Goal: Task Accomplishment & Management: Use online tool/utility

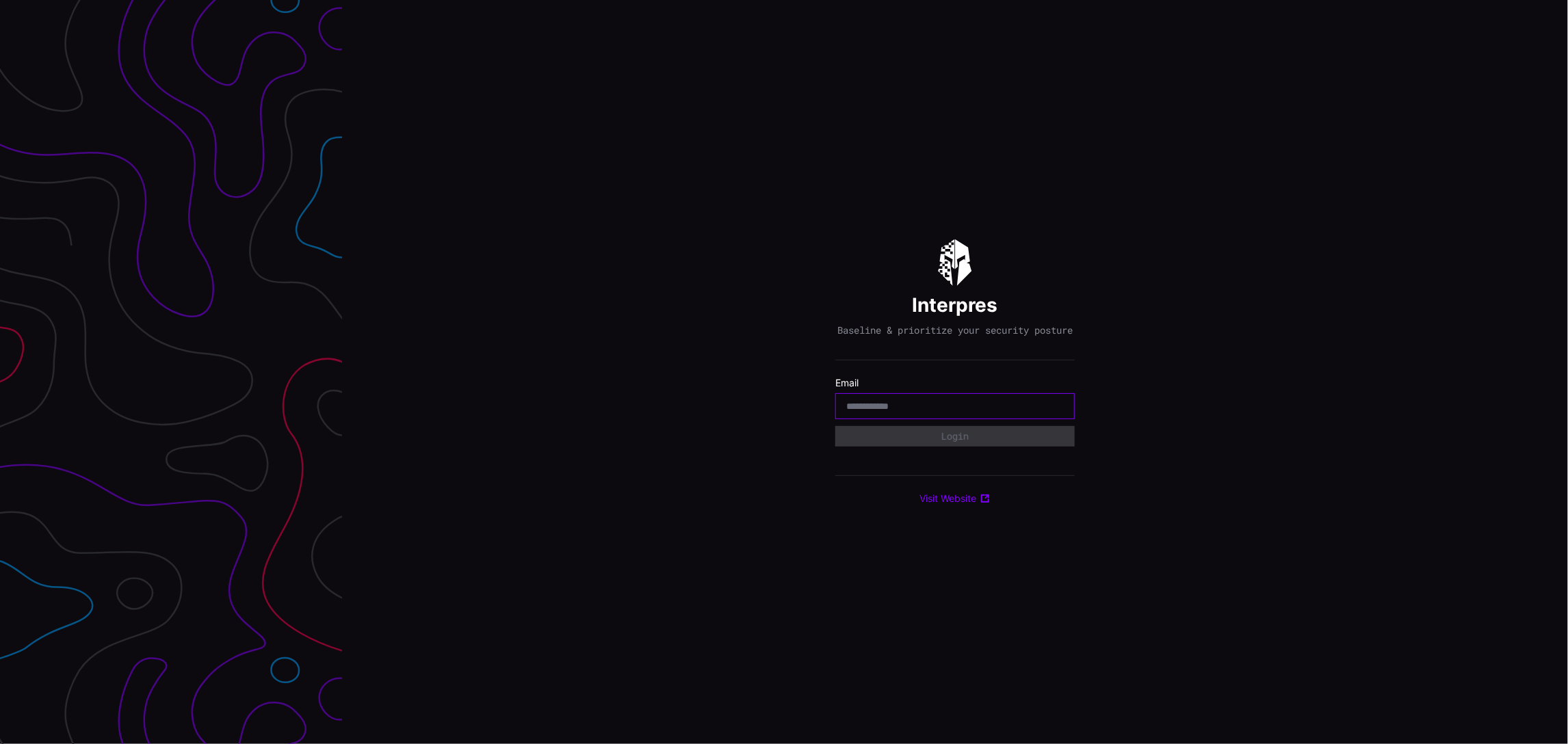
click at [911, 412] on input "email" at bounding box center [955, 406] width 217 height 12
type input "**********"
click at [943, 445] on button "Login" at bounding box center [955, 436] width 239 height 20
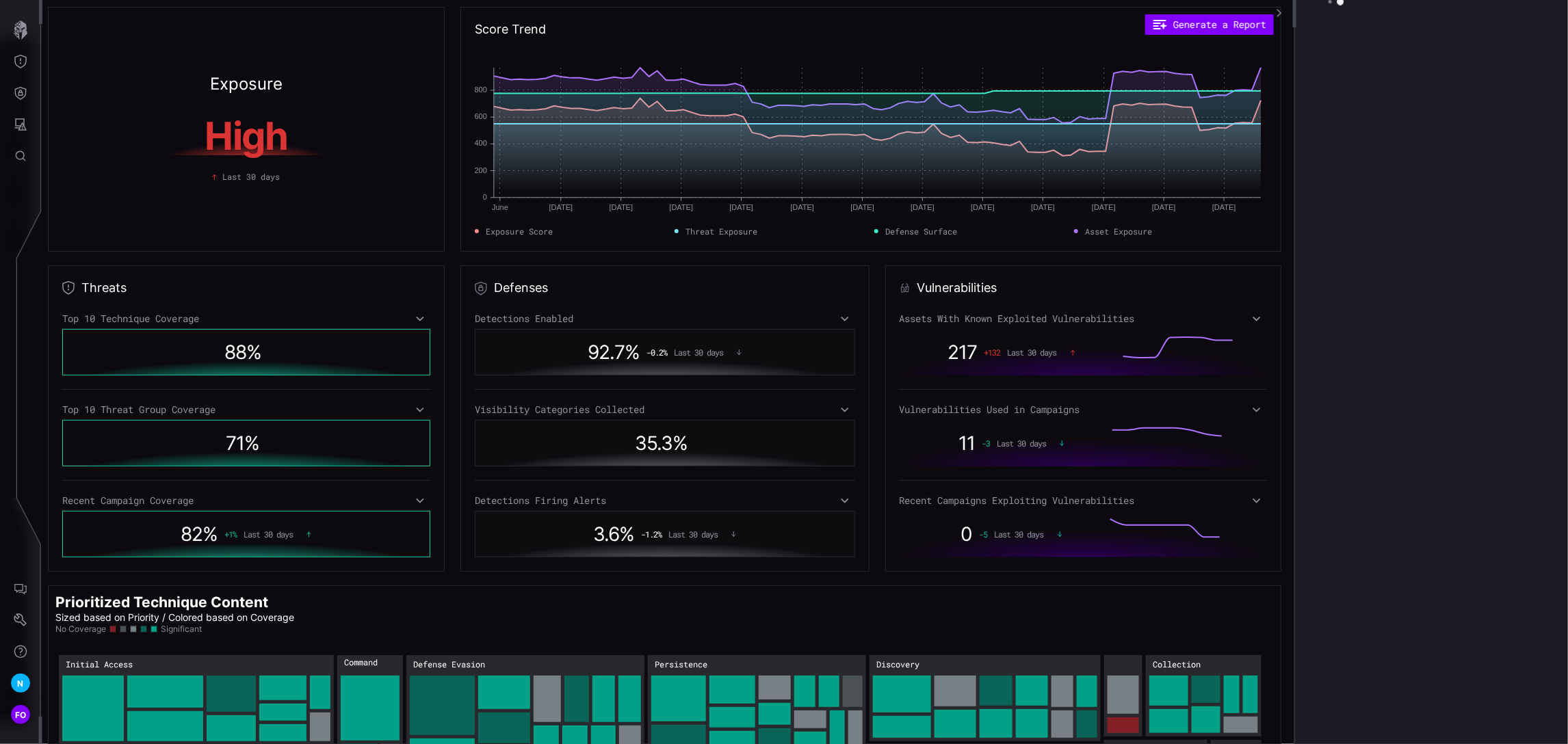
click at [31, 538] on div "N FO" at bounding box center [21, 621] width 42 height 246
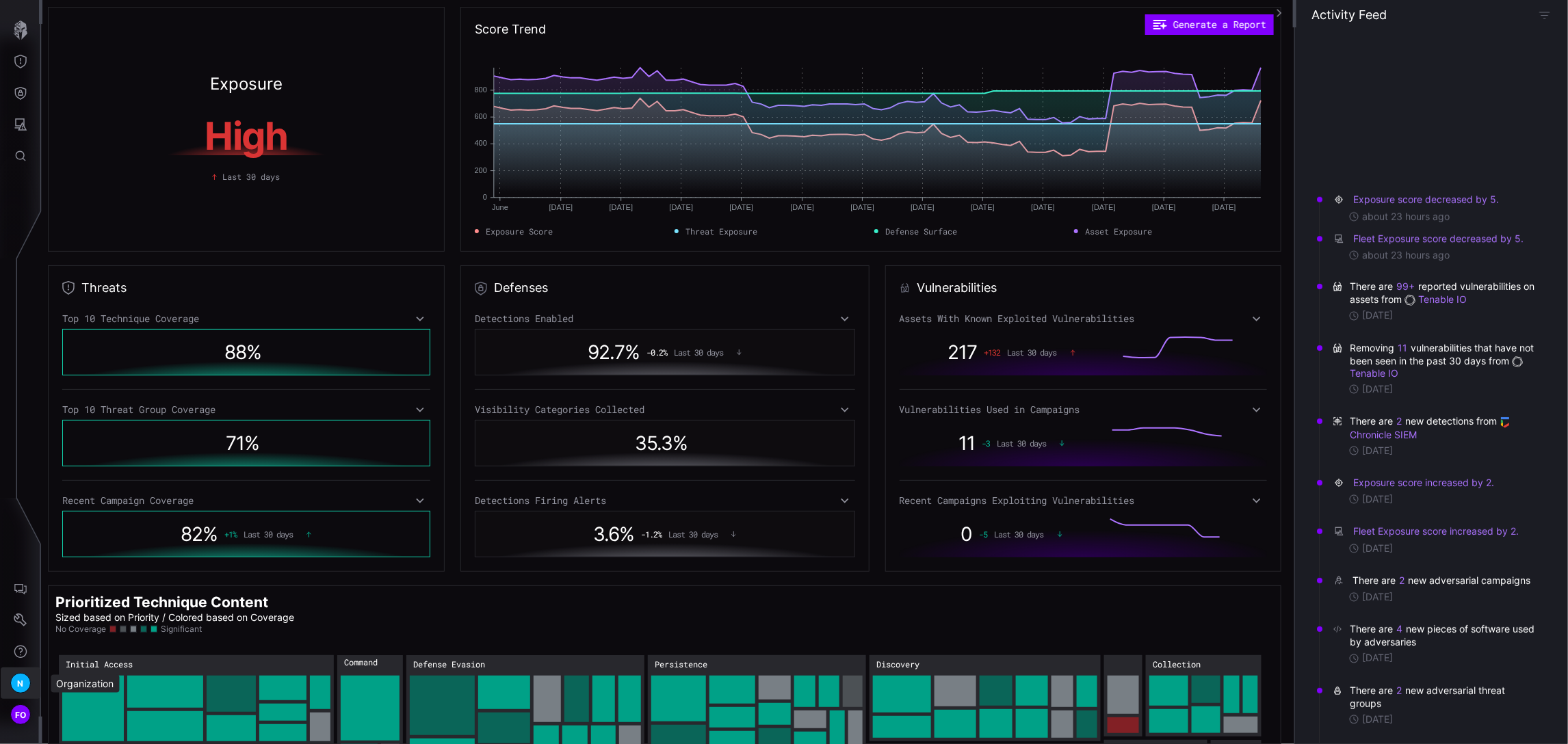
click at [19, 685] on span "N" at bounding box center [20, 684] width 6 height 15
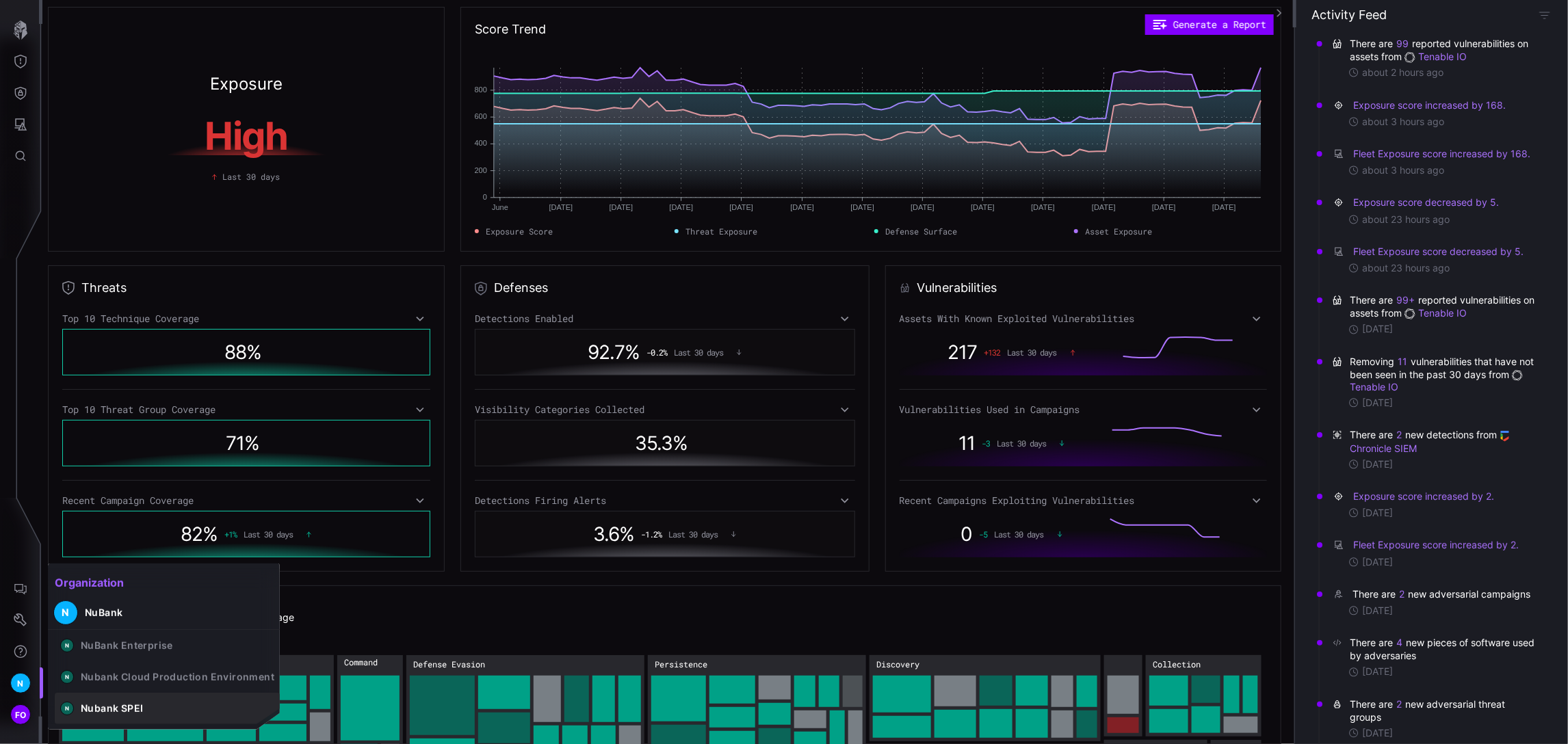
click at [126, 710] on div "Nubank SPEI" at bounding box center [112, 708] width 63 height 12
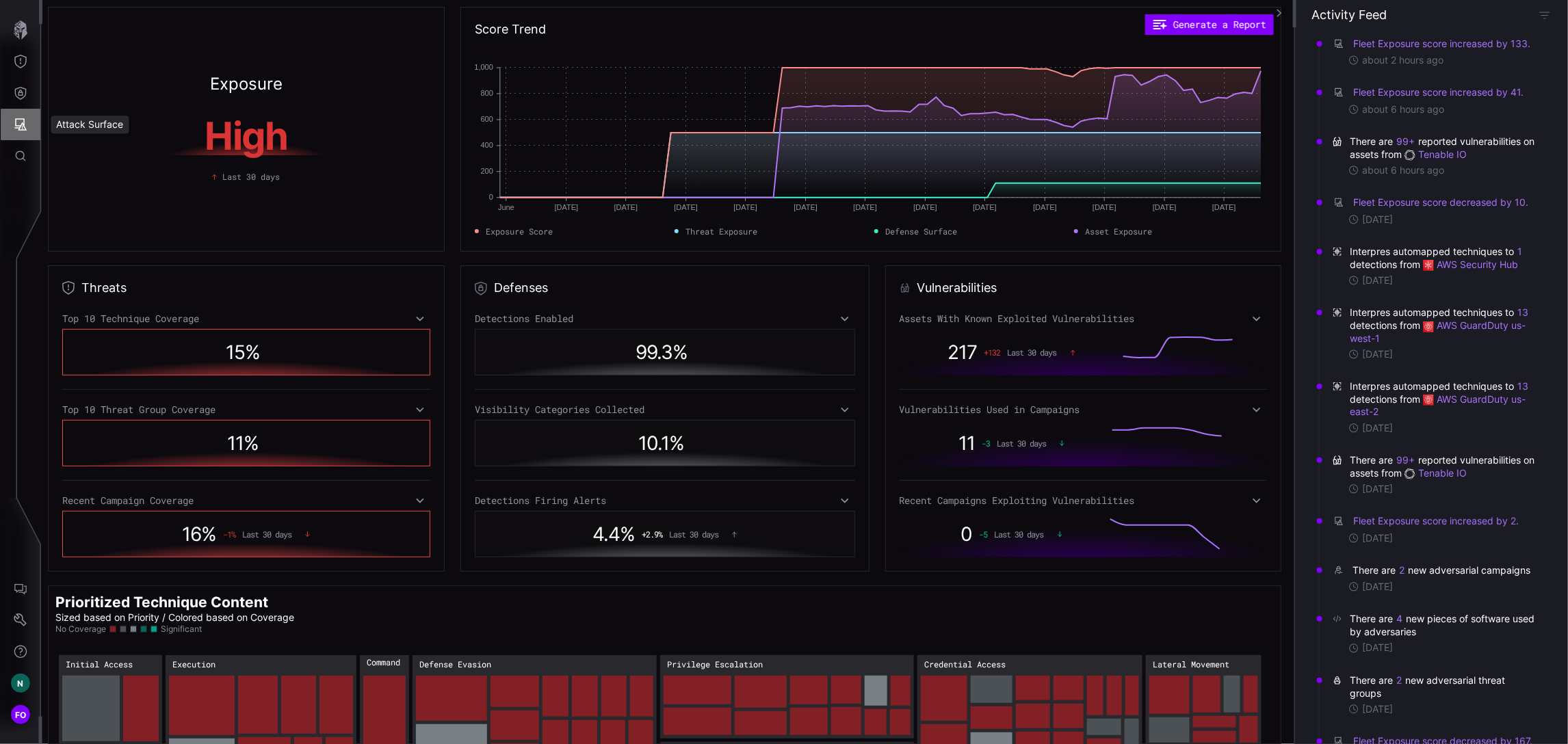
click at [17, 129] on icon "Attack Surface" at bounding box center [20, 124] width 14 height 14
click at [23, 105] on div at bounding box center [784, 372] width 1568 height 744
click at [23, 92] on icon "Defense Surface" at bounding box center [20, 93] width 14 height 14
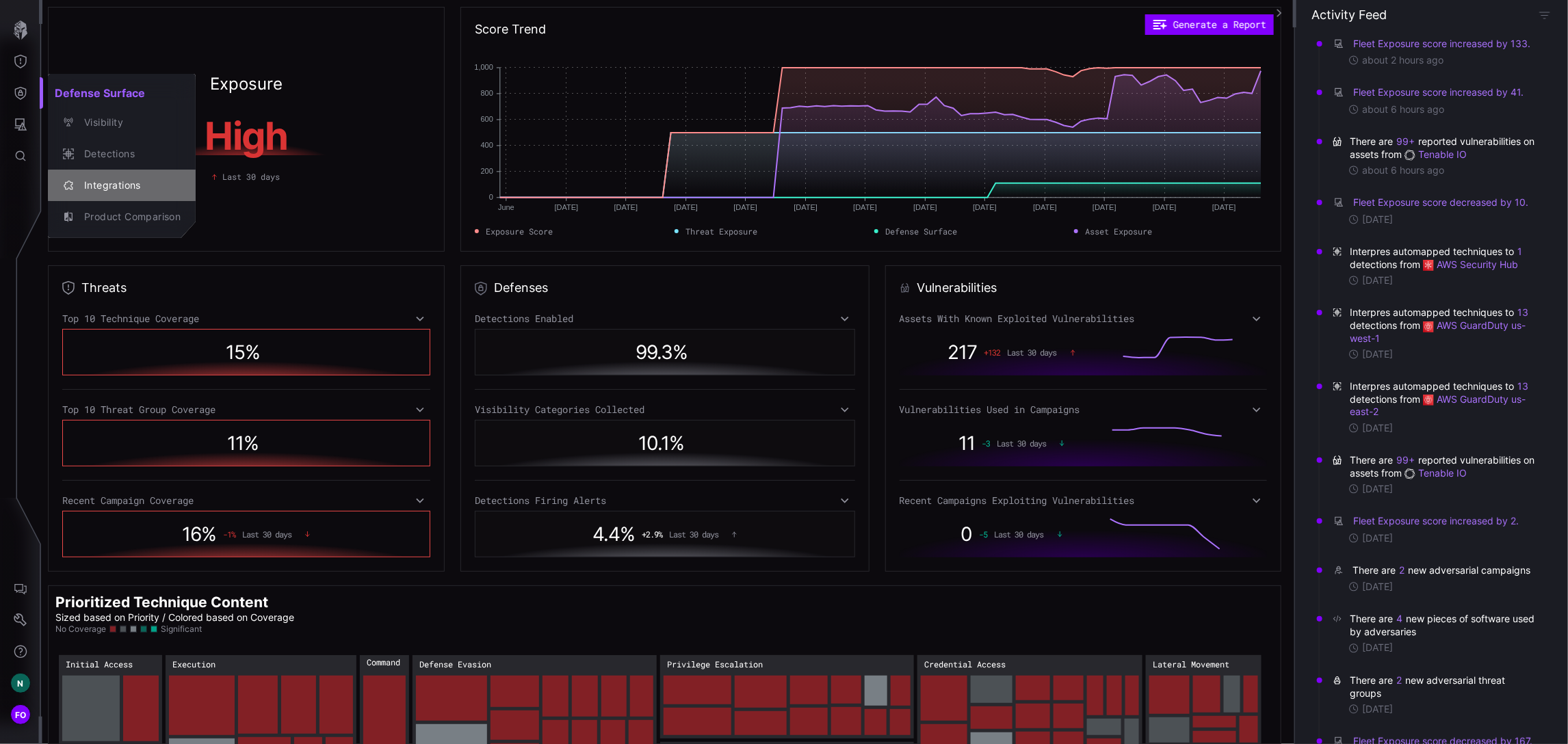
click at [128, 190] on div "Integrations" at bounding box center [129, 185] width 103 height 17
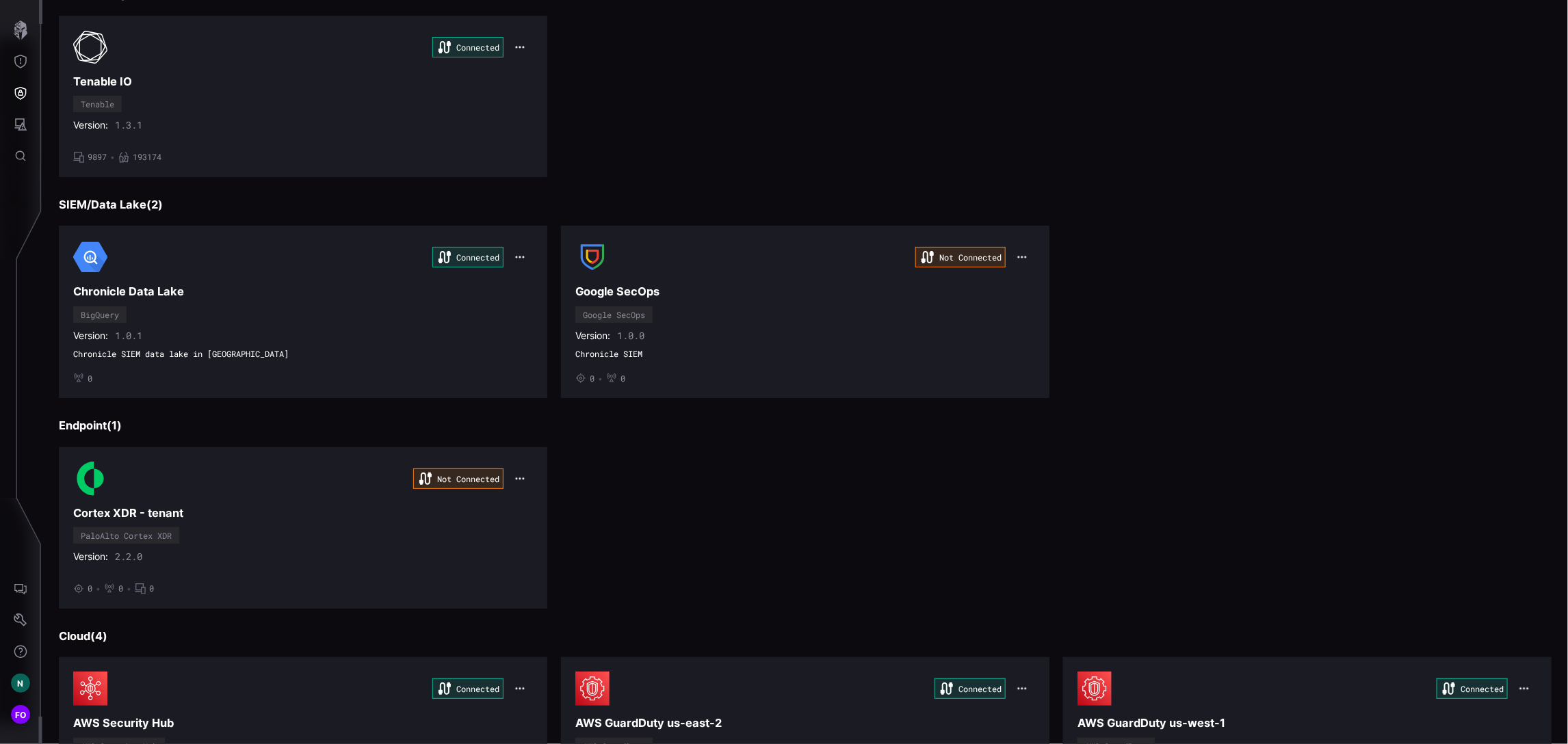
scroll to position [474, 0]
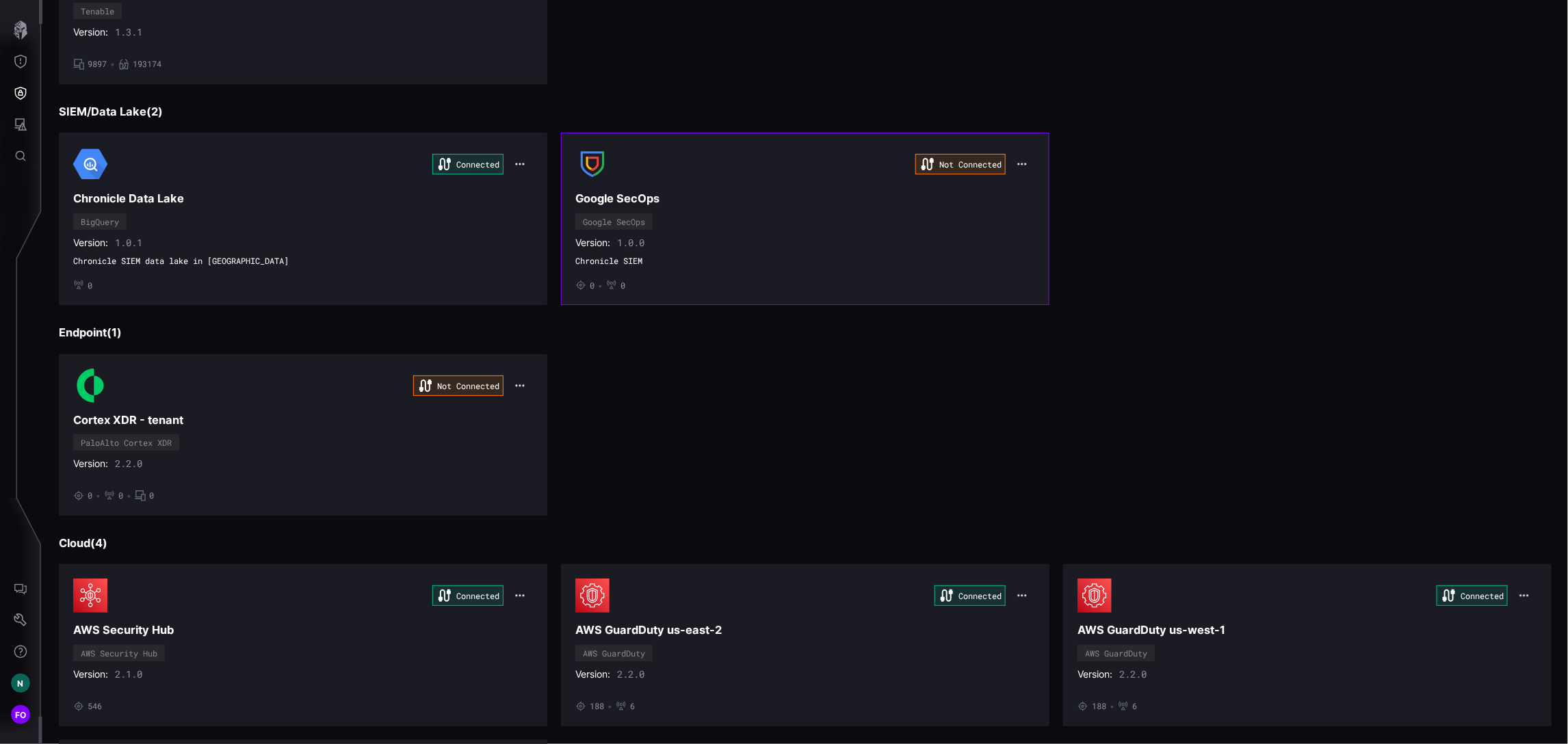
click at [875, 225] on div "Not Connected Google SecOps Google SecOps Version: 1.0.0 Chronicle SIEM • 0 • 0" at bounding box center [805, 219] width 459 height 144
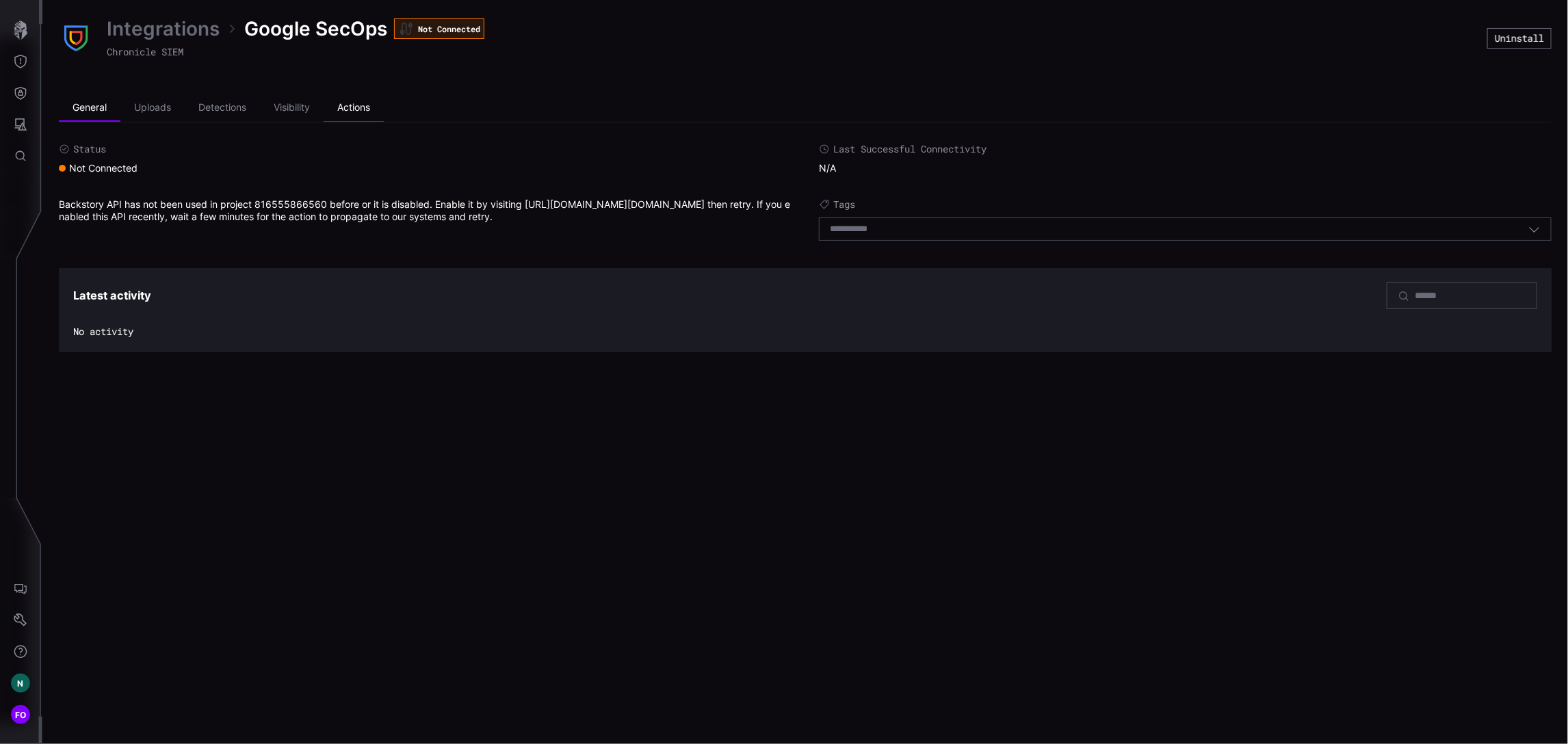
click at [364, 108] on li "Actions" at bounding box center [353, 109] width 60 height 28
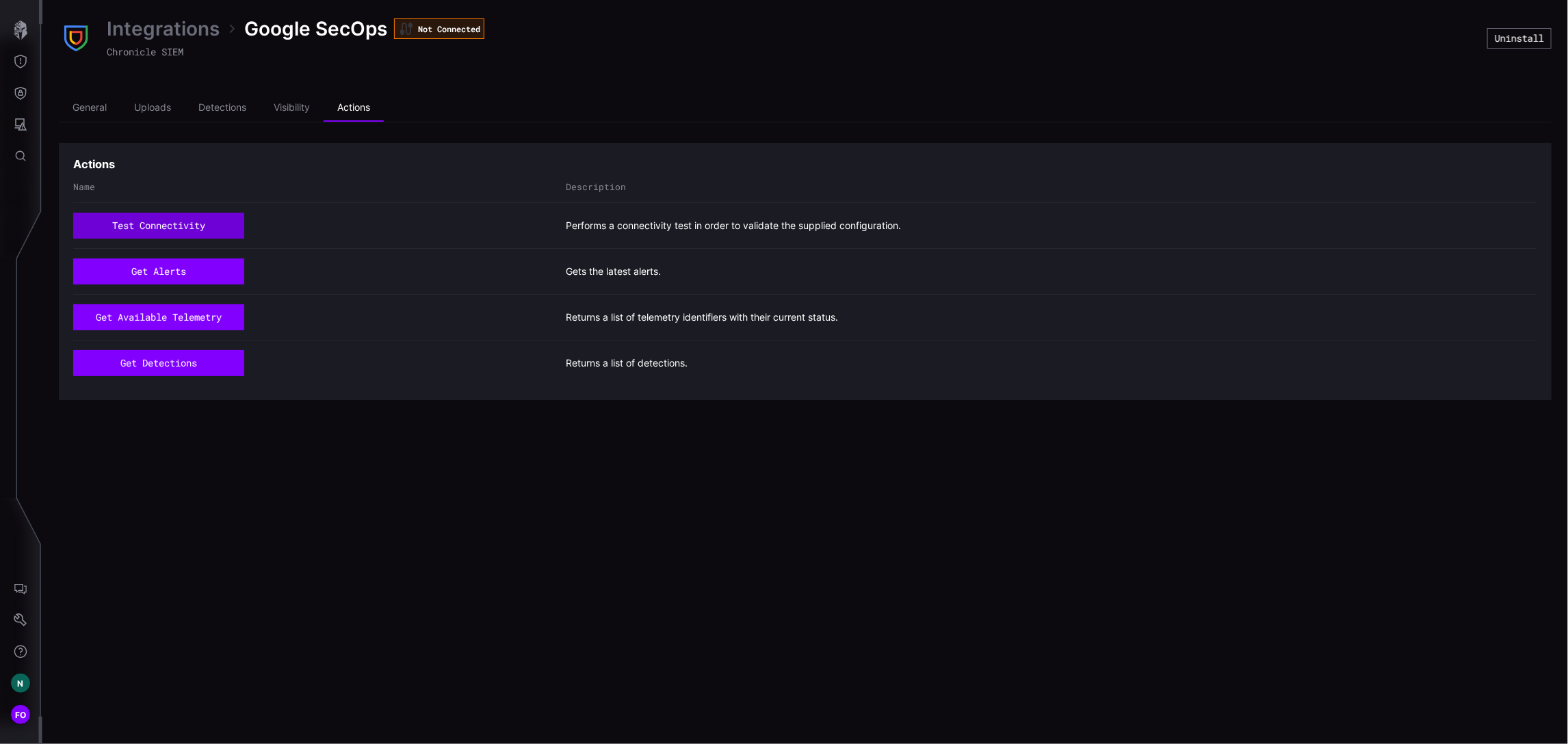
click at [135, 225] on button "test connectivity" at bounding box center [158, 226] width 171 height 26
click at [98, 109] on li "General" at bounding box center [89, 109] width 62 height 28
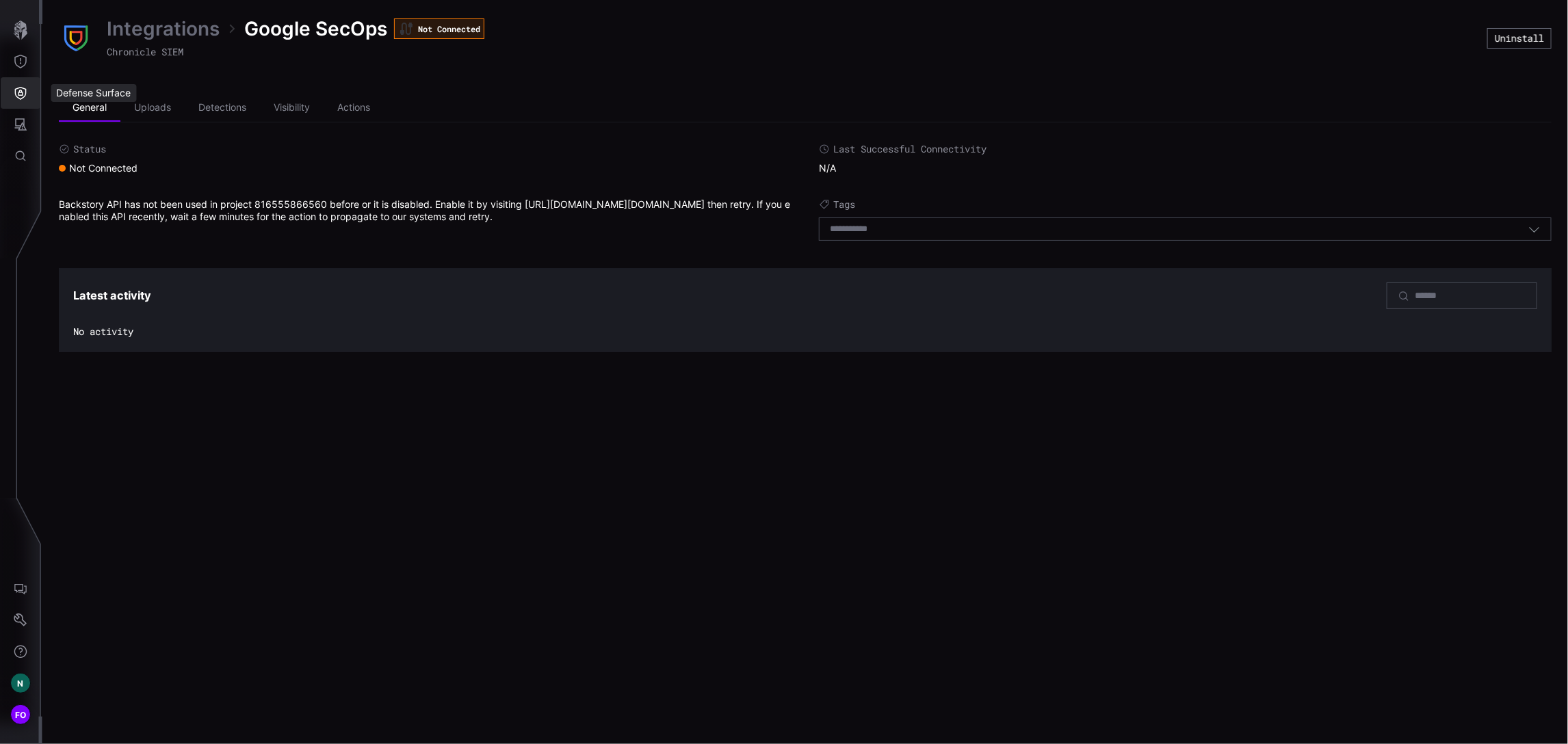
click at [17, 88] on icon "Defense Surface" at bounding box center [20, 93] width 12 height 13
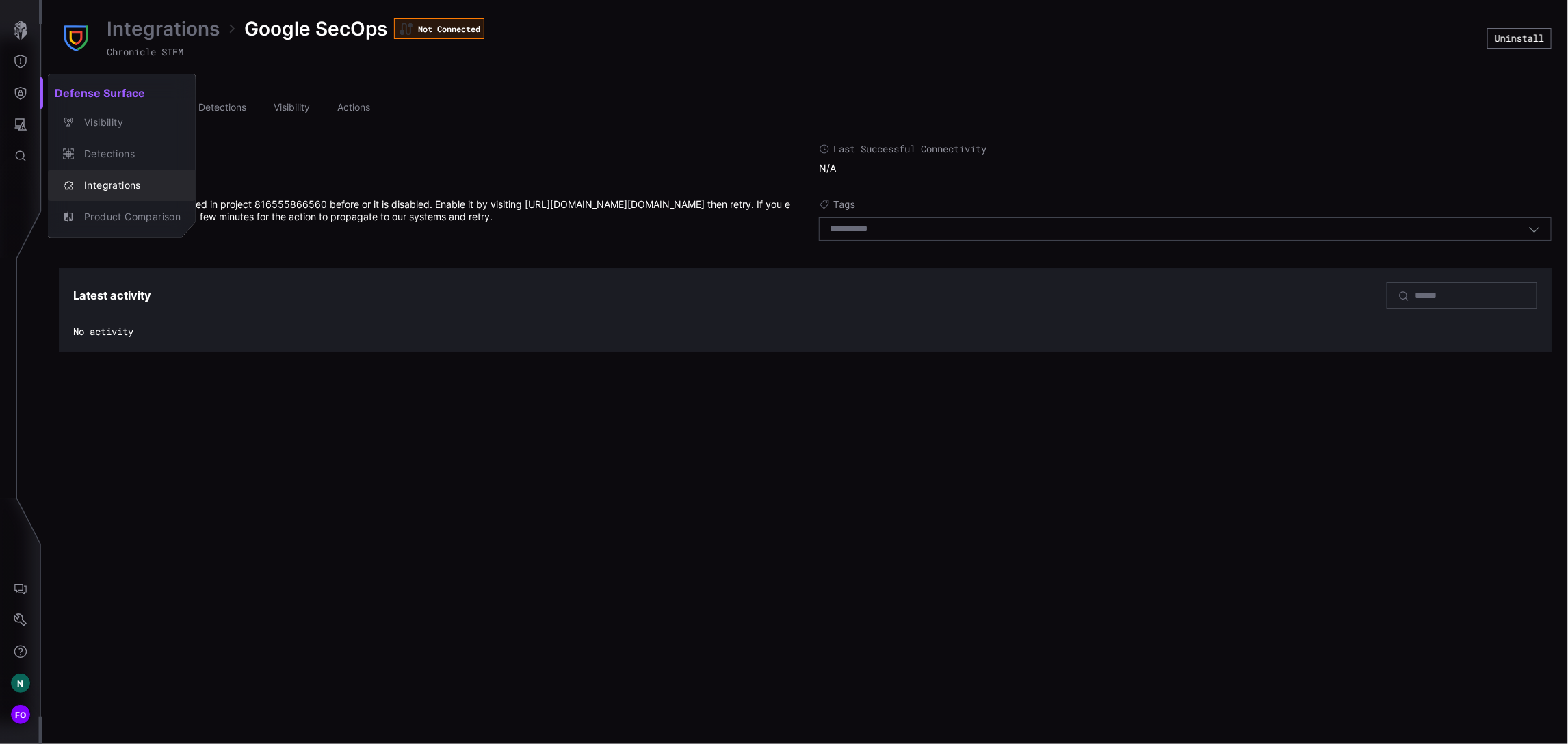
click at [129, 185] on div "Integrations" at bounding box center [129, 185] width 103 height 17
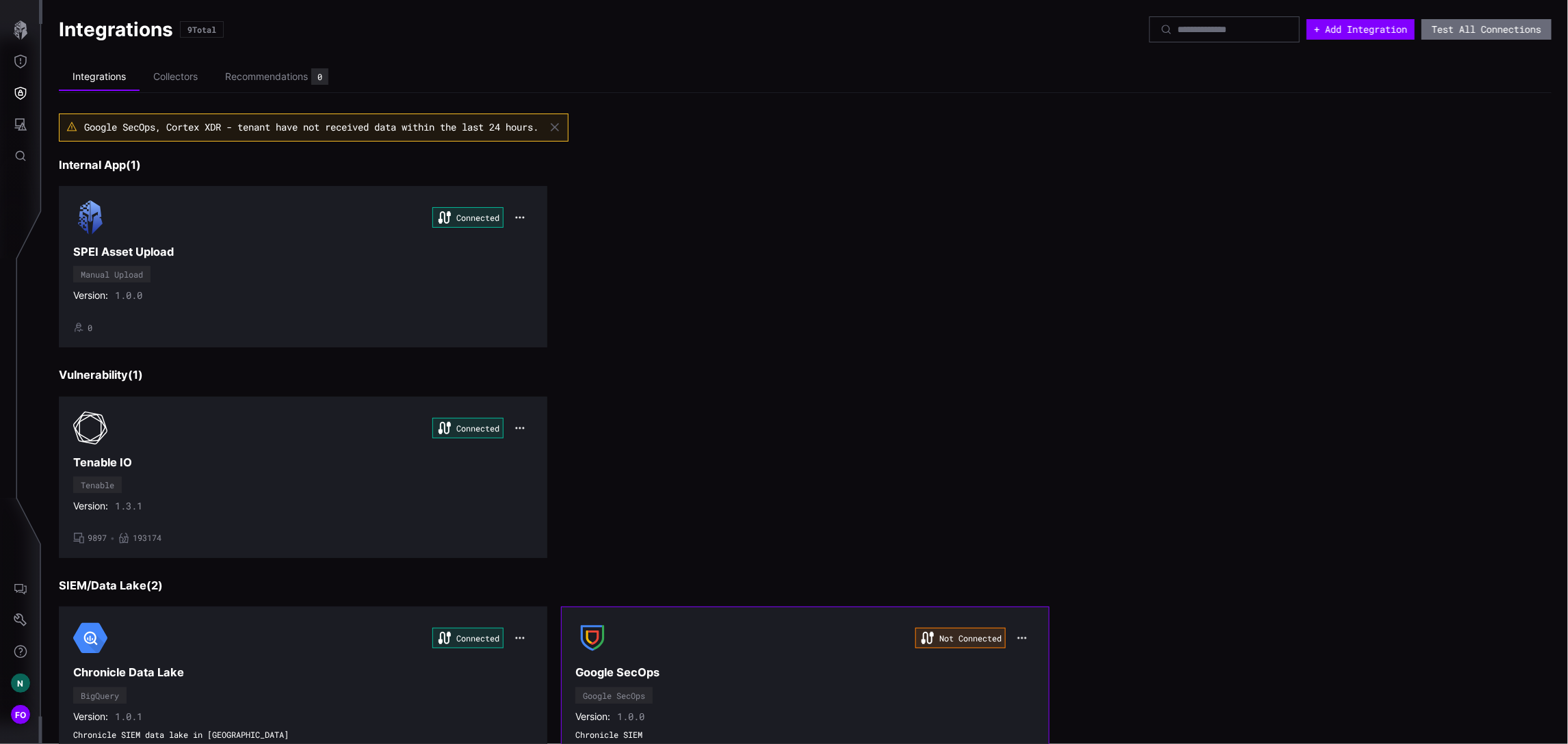
click at [1016, 637] on icon "button" at bounding box center [1022, 638] width 11 height 11
click at [1023, 669] on div "Edit" at bounding box center [1040, 671] width 47 height 12
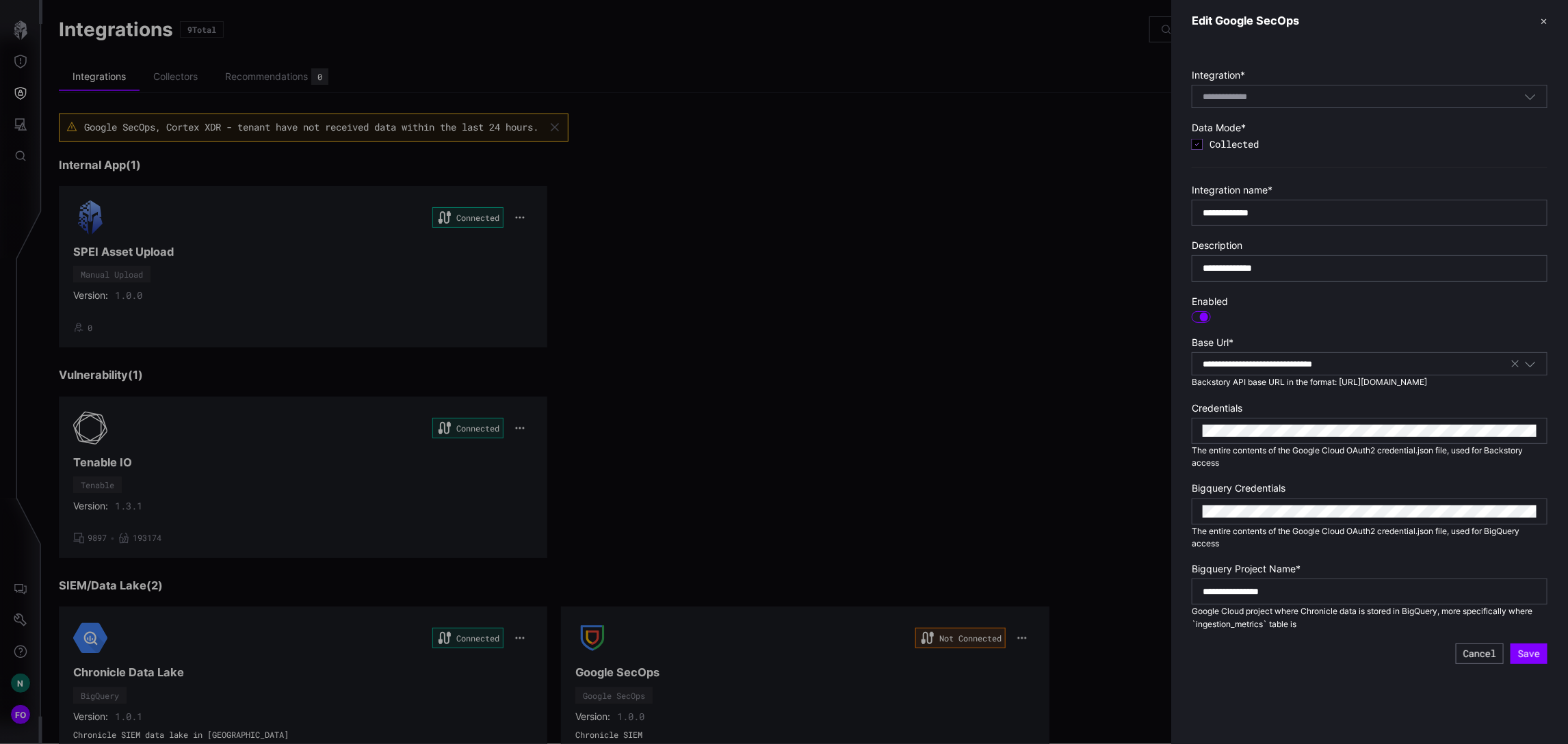
click at [1191, 401] on form "**********" at bounding box center [1369, 366] width 355 height 595
click at [991, 222] on div at bounding box center [784, 372] width 1568 height 744
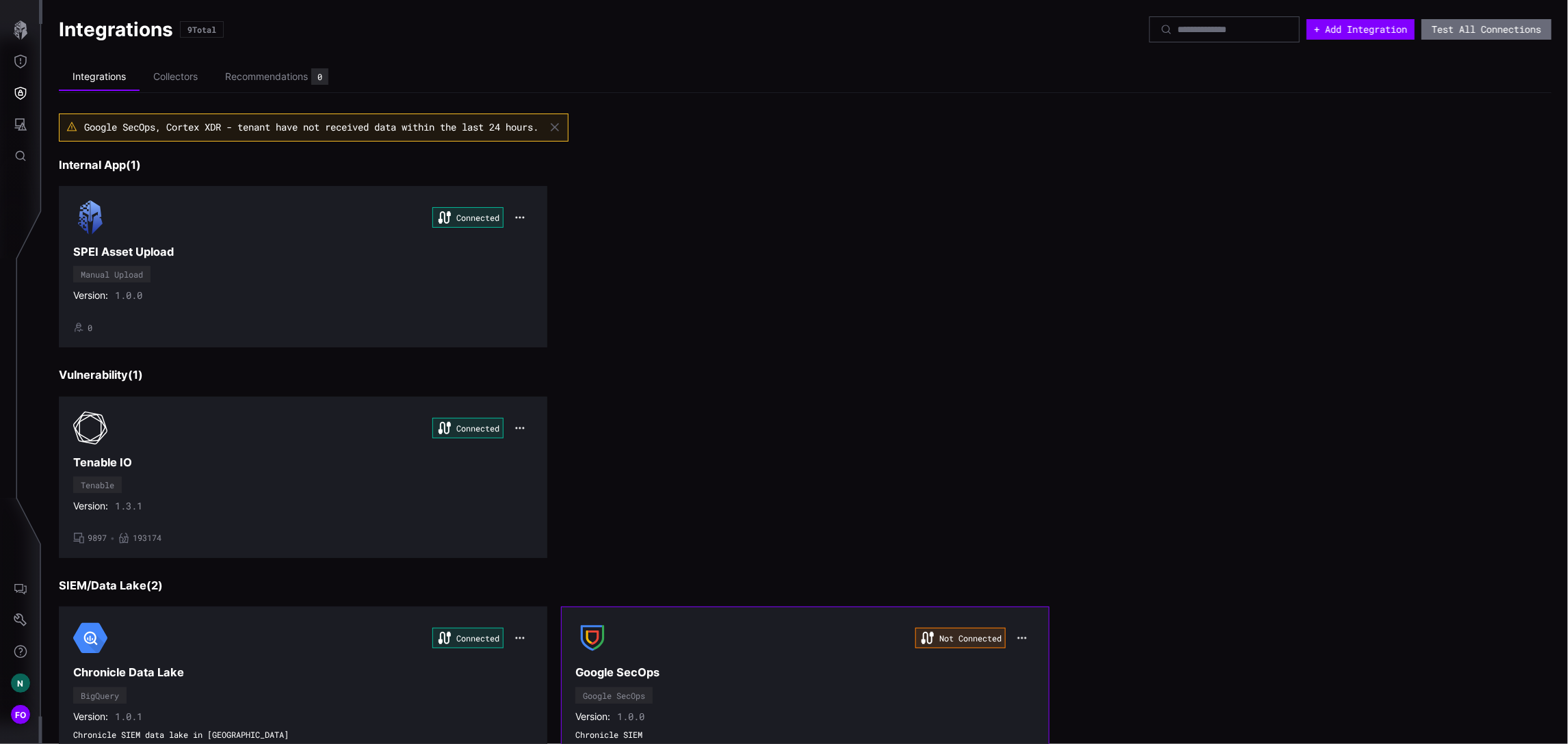
click at [802, 648] on div "Not Connected" at bounding box center [805, 638] width 459 height 34
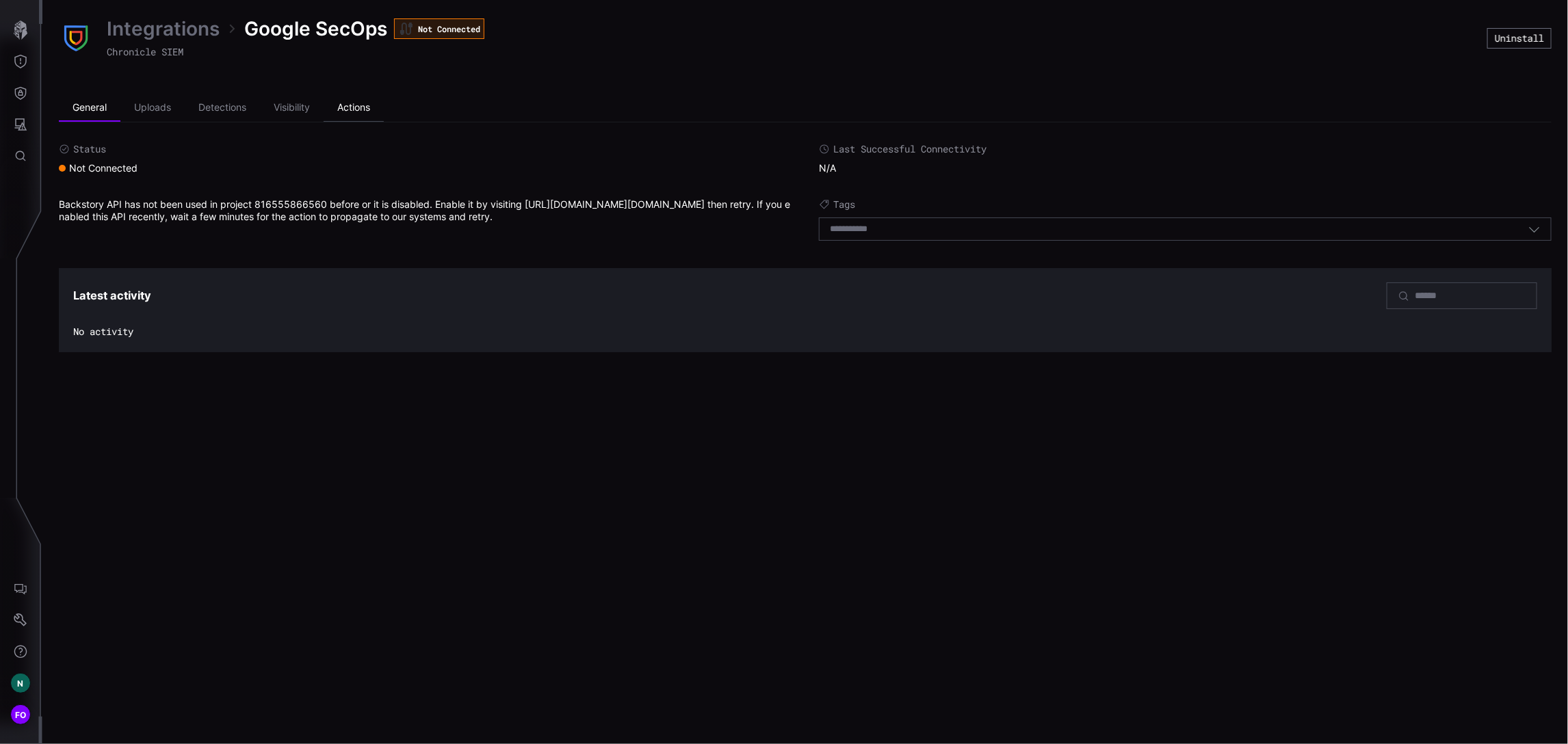
click at [362, 105] on li "Actions" at bounding box center [353, 109] width 60 height 28
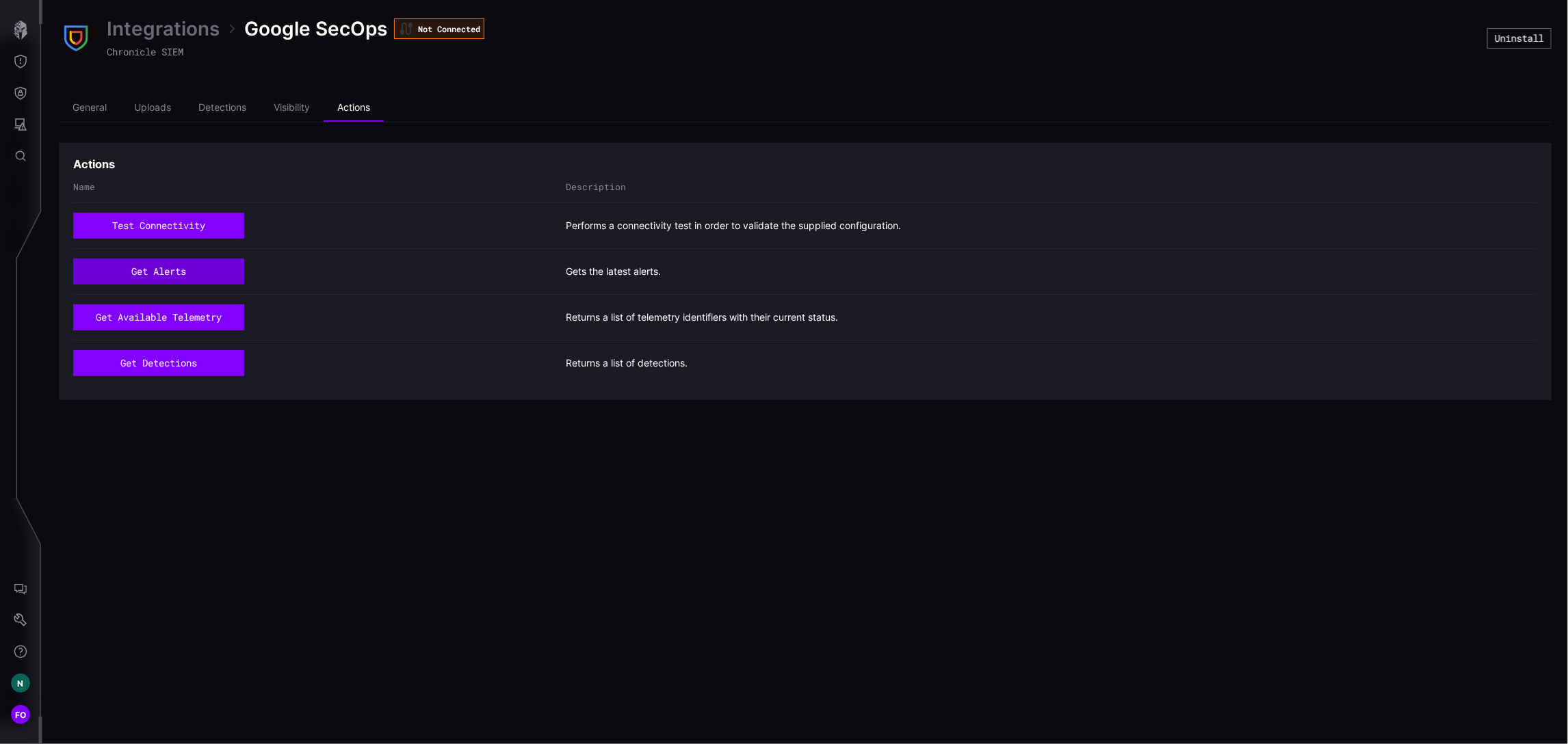
click at [173, 275] on button "get alerts" at bounding box center [158, 272] width 171 height 26
click at [155, 319] on button "get available telemetry" at bounding box center [158, 318] width 171 height 26
click at [153, 364] on button "get detections" at bounding box center [158, 363] width 171 height 26
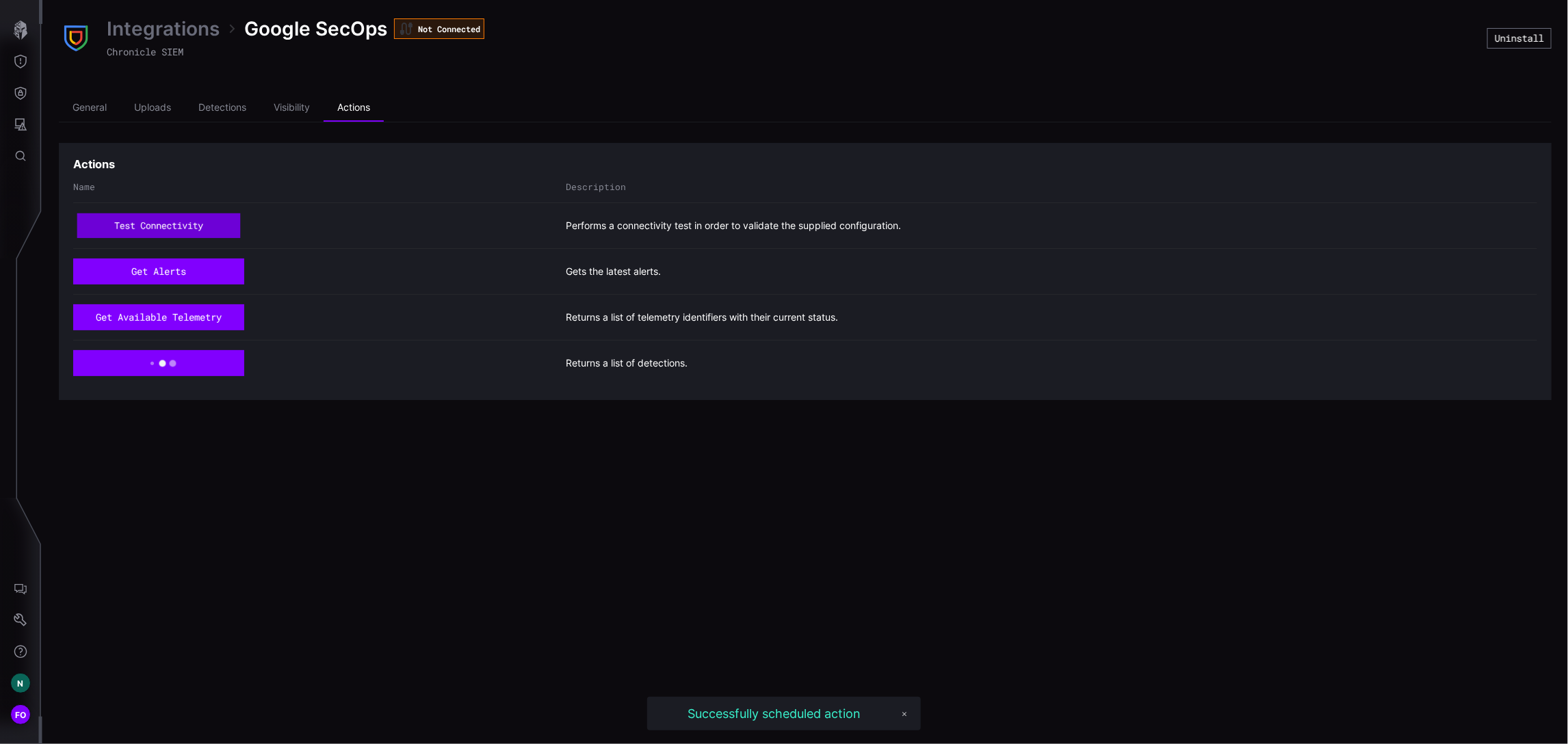
click at [172, 223] on button "test connectivity" at bounding box center [159, 226] width 164 height 25
click at [98, 106] on li "General" at bounding box center [89, 109] width 62 height 28
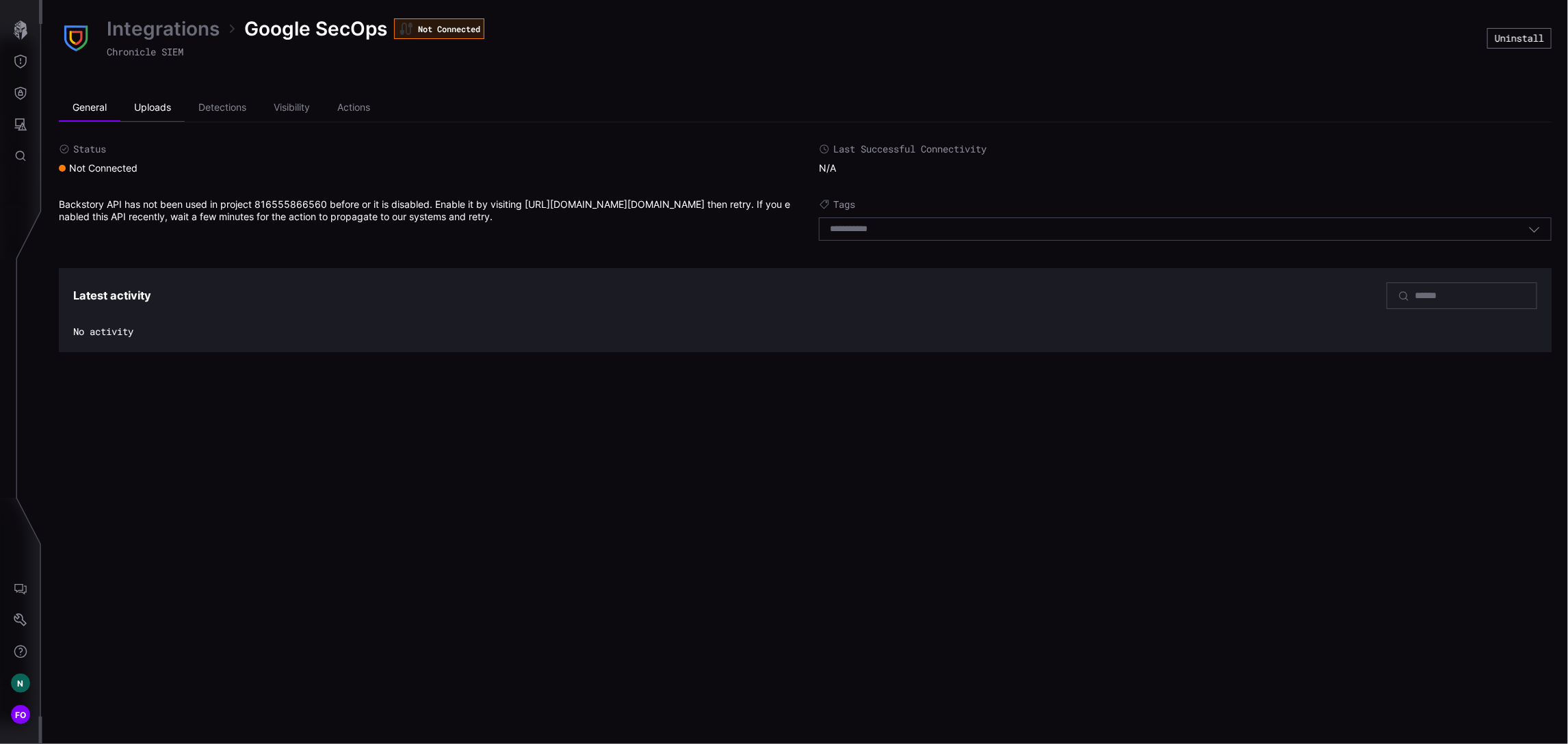
click at [165, 114] on li "Uploads" at bounding box center [153, 109] width 64 height 28
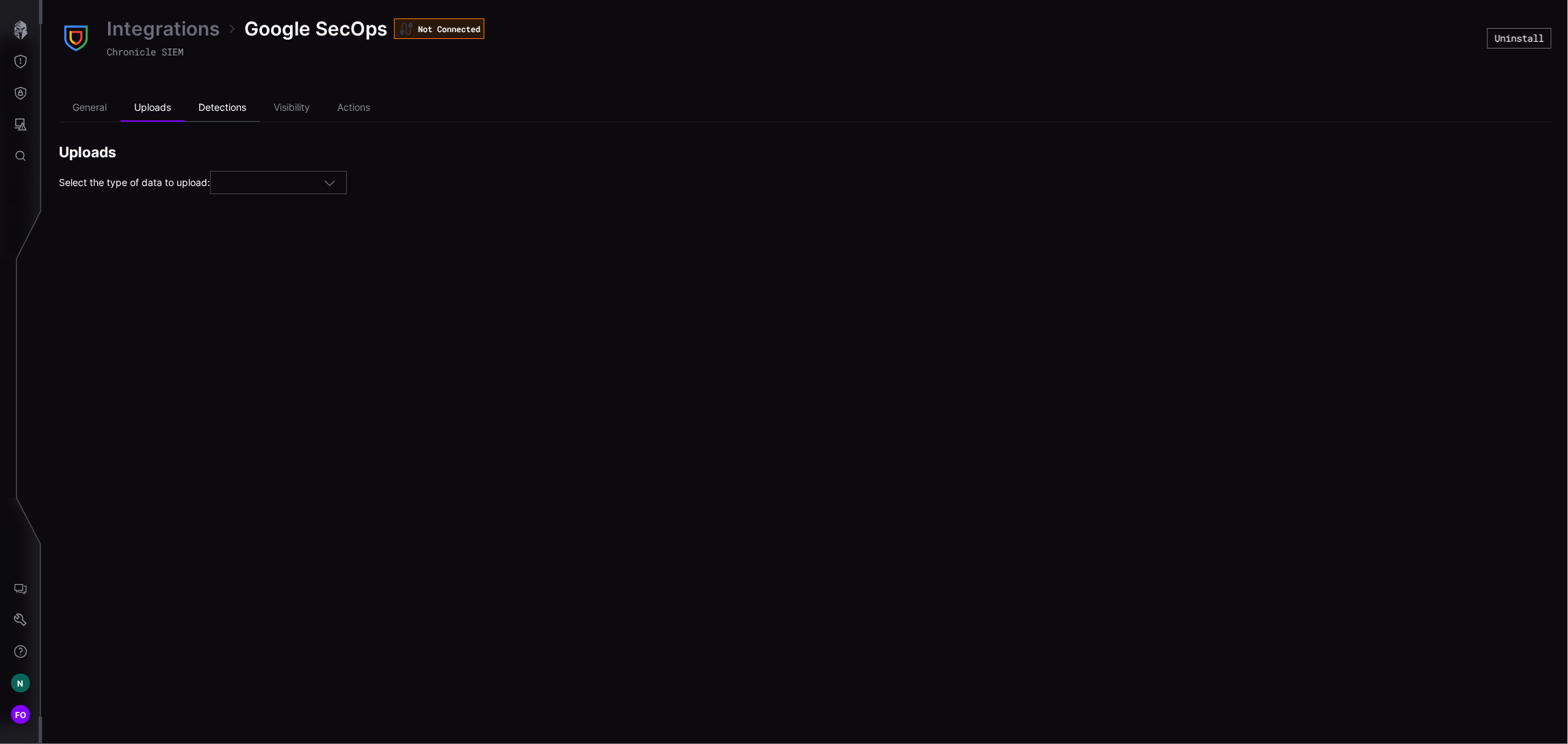
click at [226, 109] on li "Detections" at bounding box center [223, 109] width 75 height 28
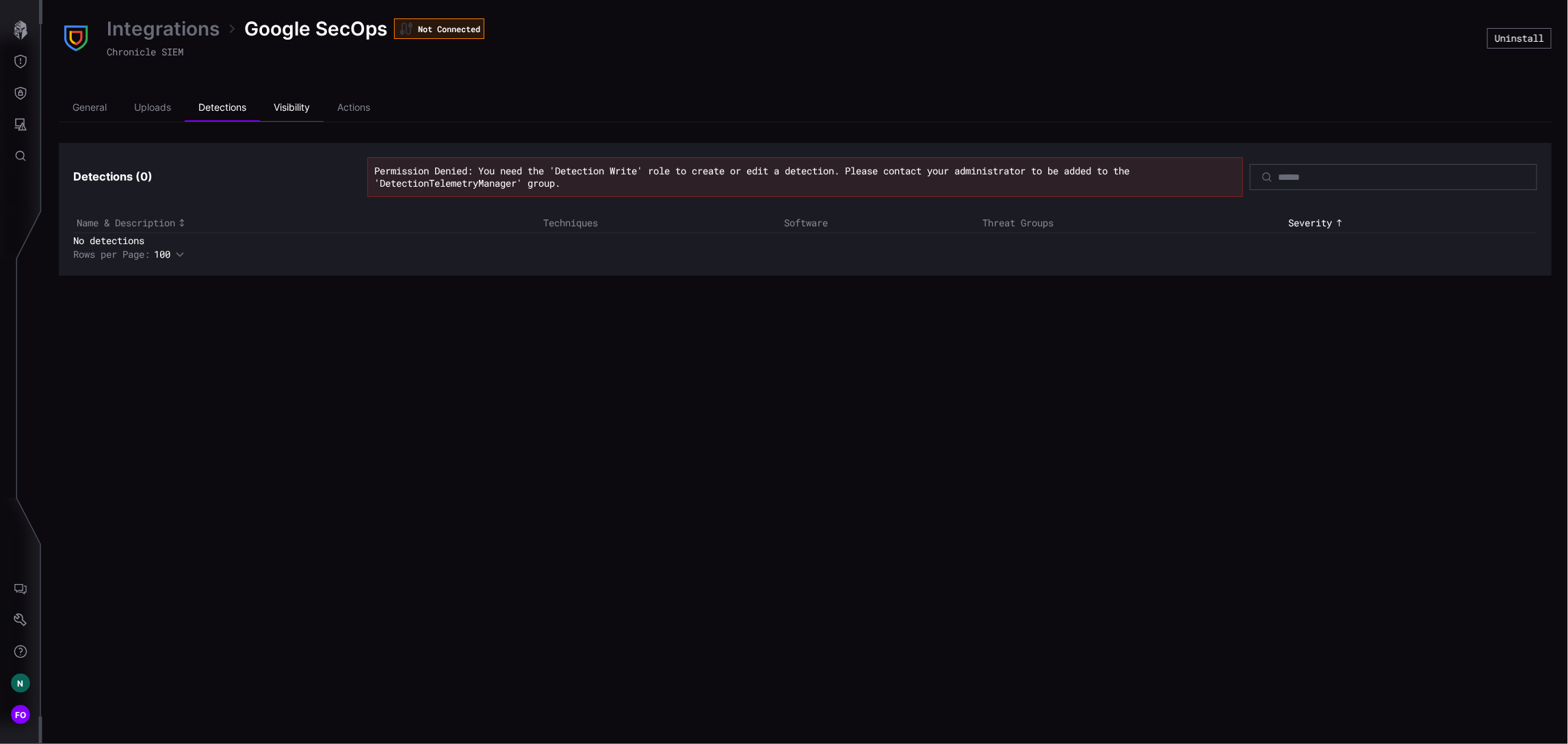
click at [305, 106] on li "Visibility" at bounding box center [291, 109] width 64 height 28
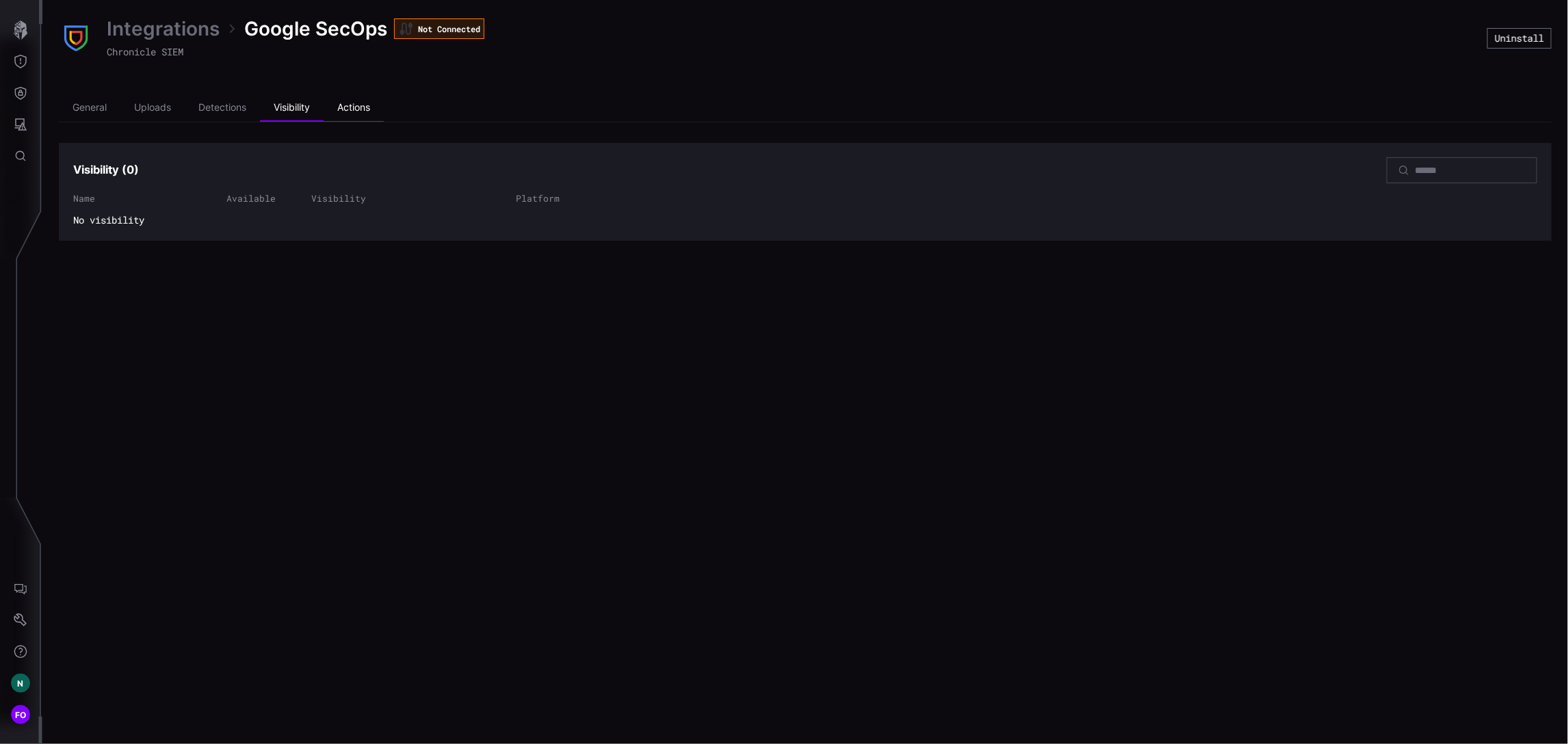
click at [354, 106] on li "Actions" at bounding box center [353, 109] width 60 height 28
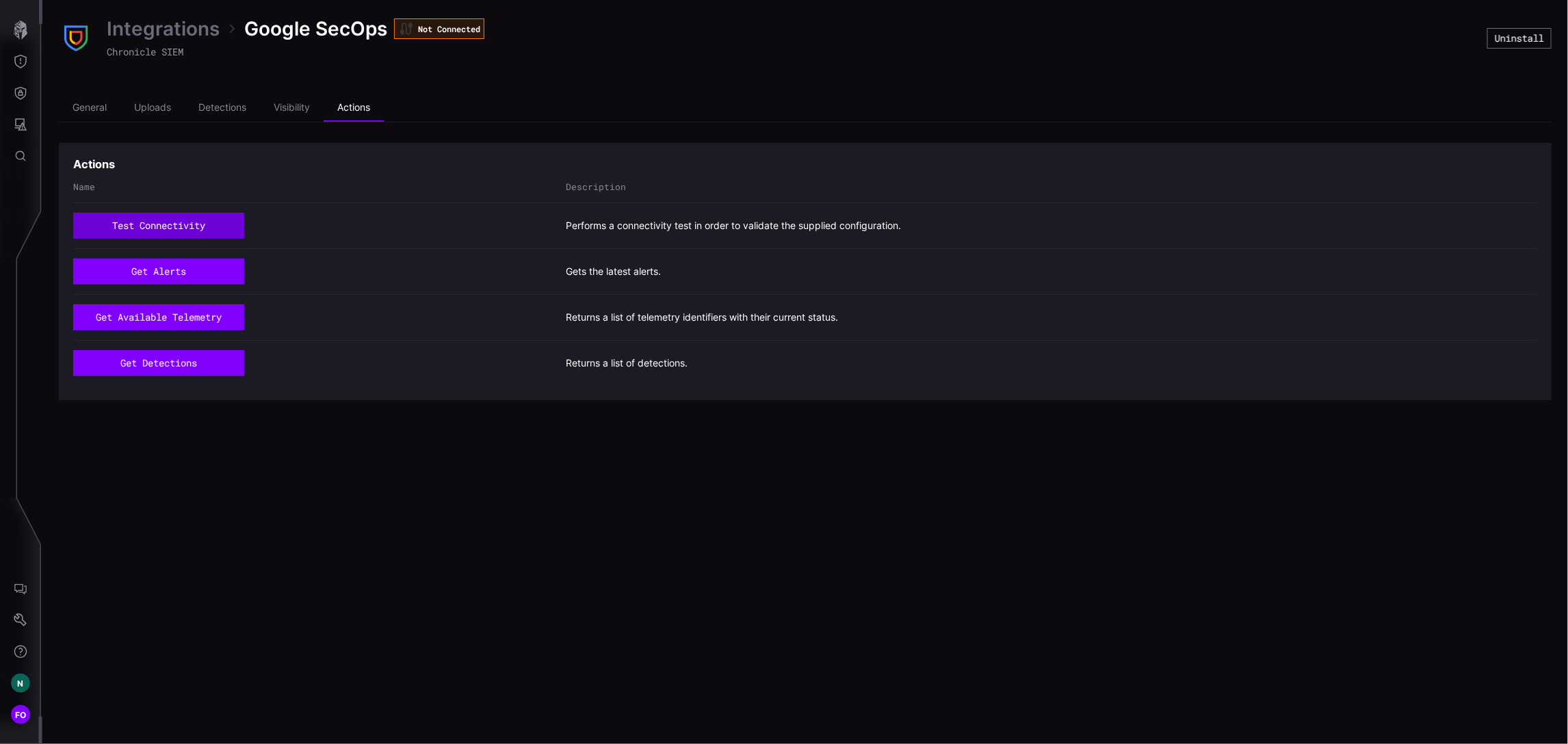
click at [148, 230] on button "test connectivity" at bounding box center [158, 226] width 171 height 26
click at [87, 111] on li "General" at bounding box center [89, 109] width 62 height 28
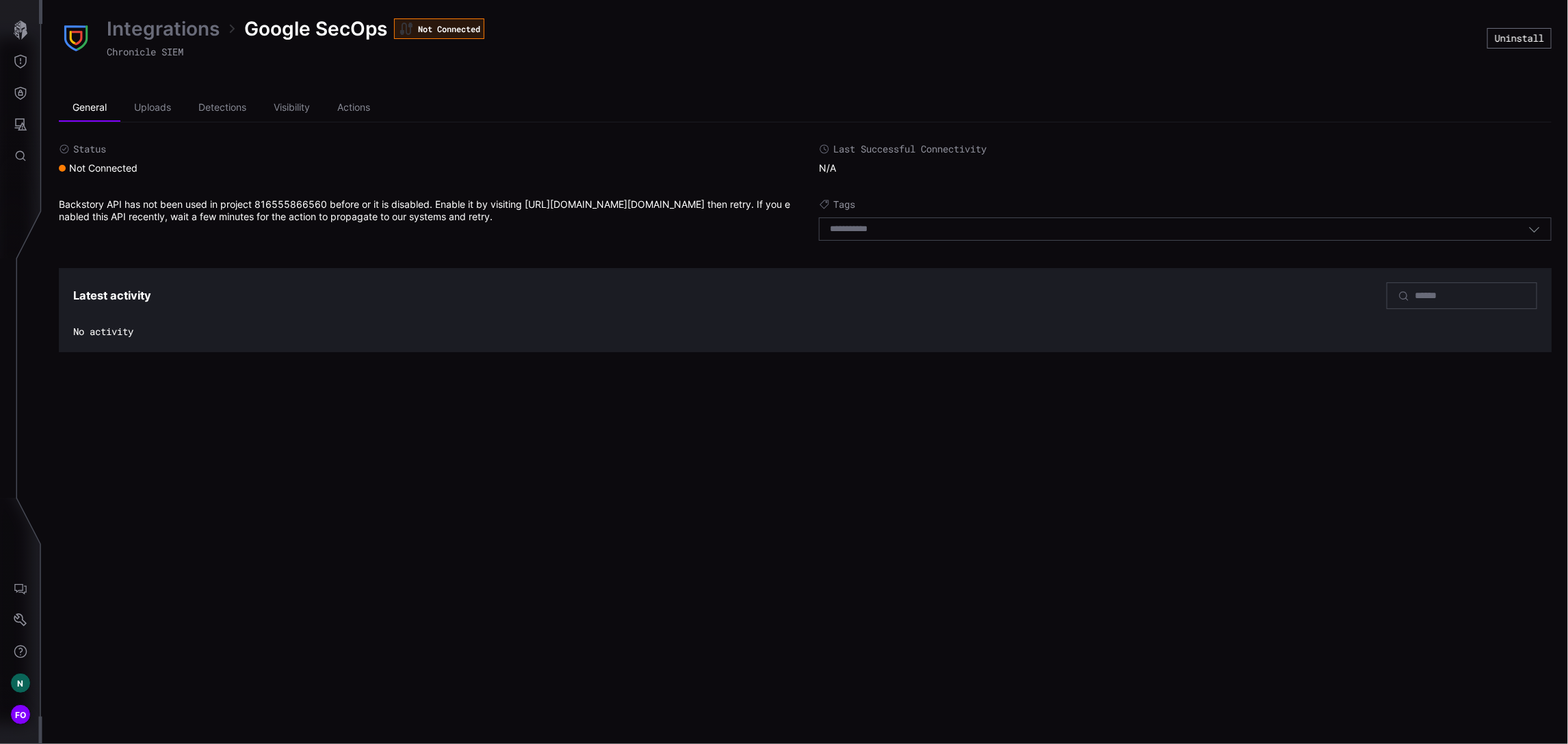
click at [75, 68] on div "Integrations Google SecOps Not Connected Chronicle SIEM Uninstall General Uploa…" at bounding box center [805, 184] width 1526 height 368
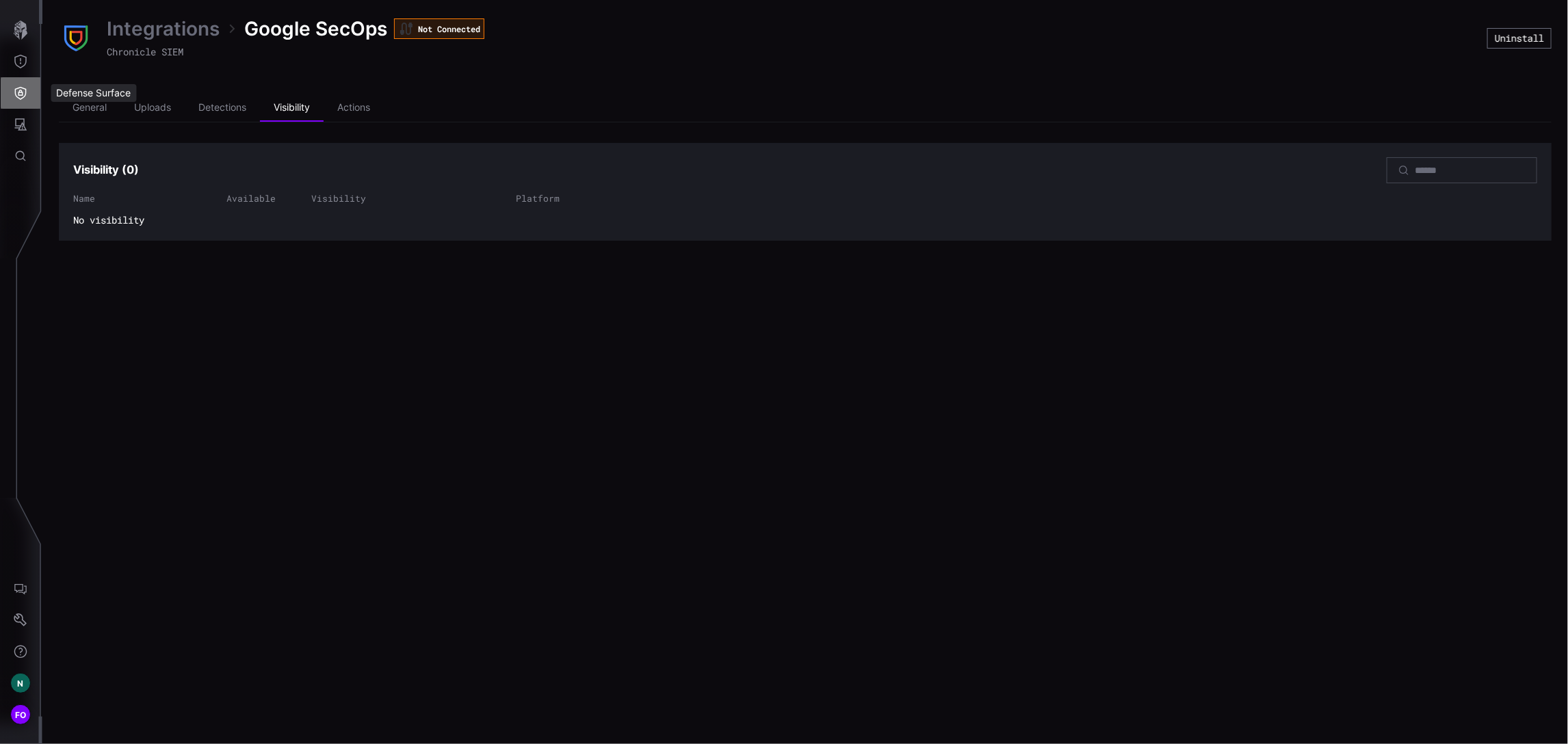
click at [20, 89] on icon "Defense Surface" at bounding box center [20, 93] width 12 height 13
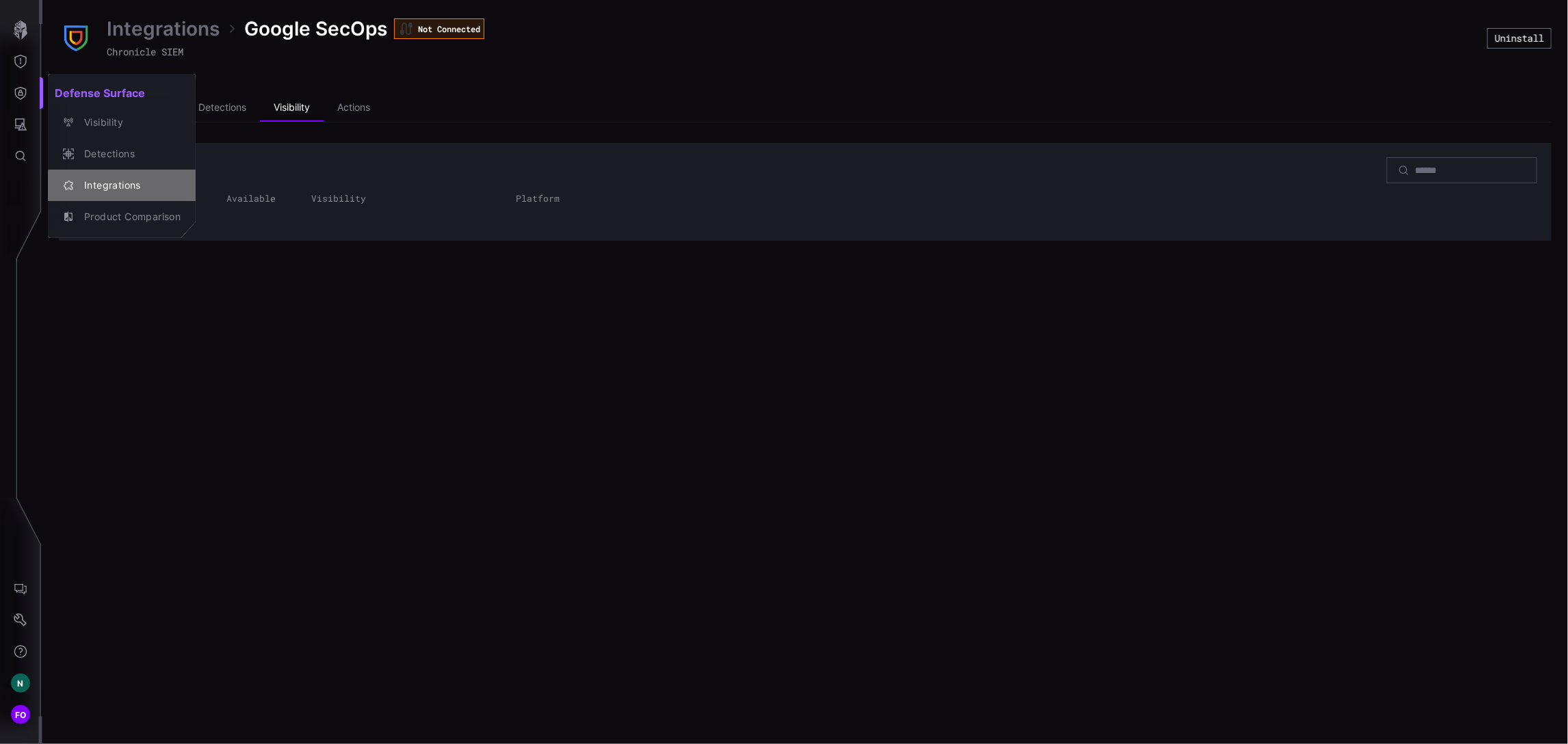
click at [129, 180] on div "Integrations" at bounding box center [129, 185] width 103 height 17
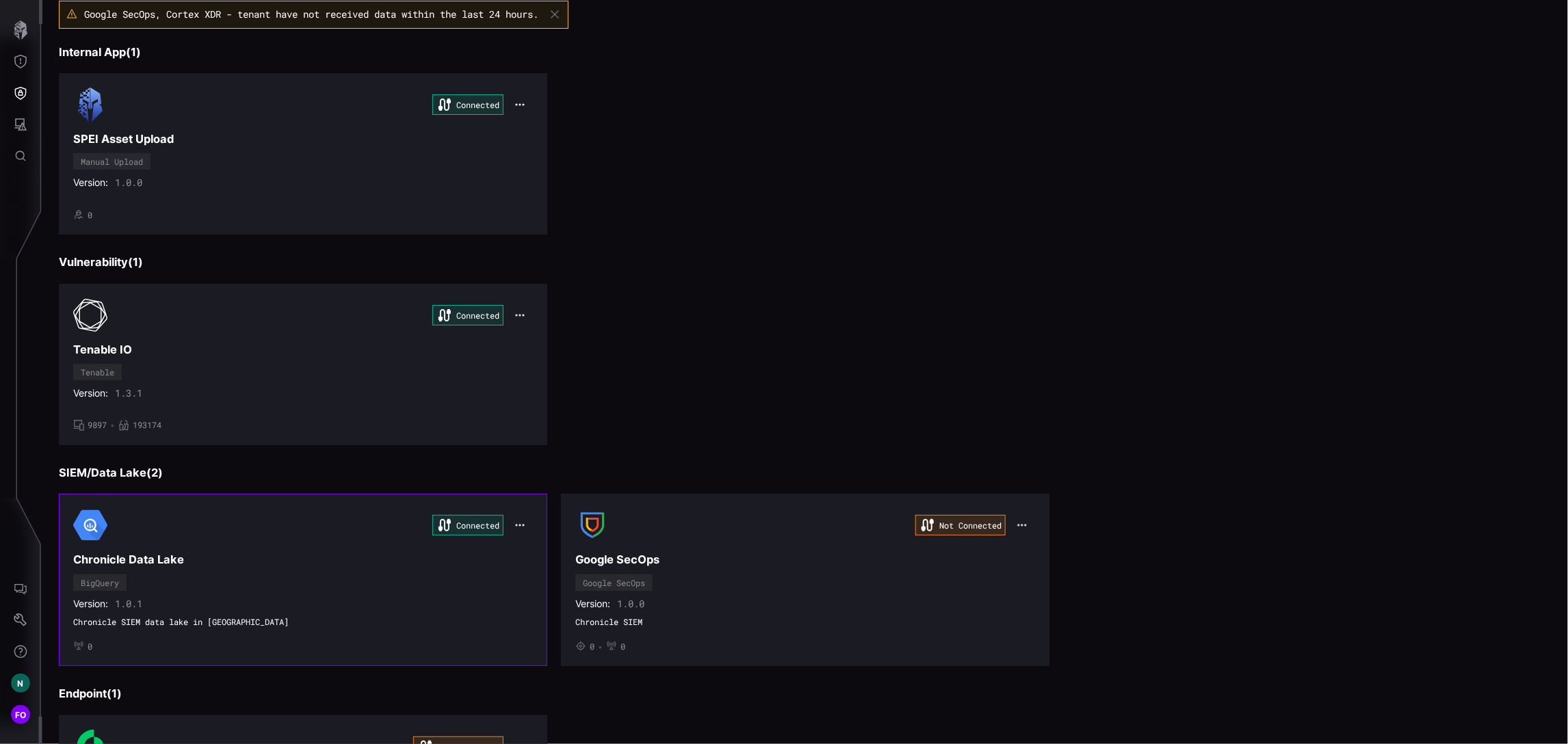
scroll to position [132, 0]
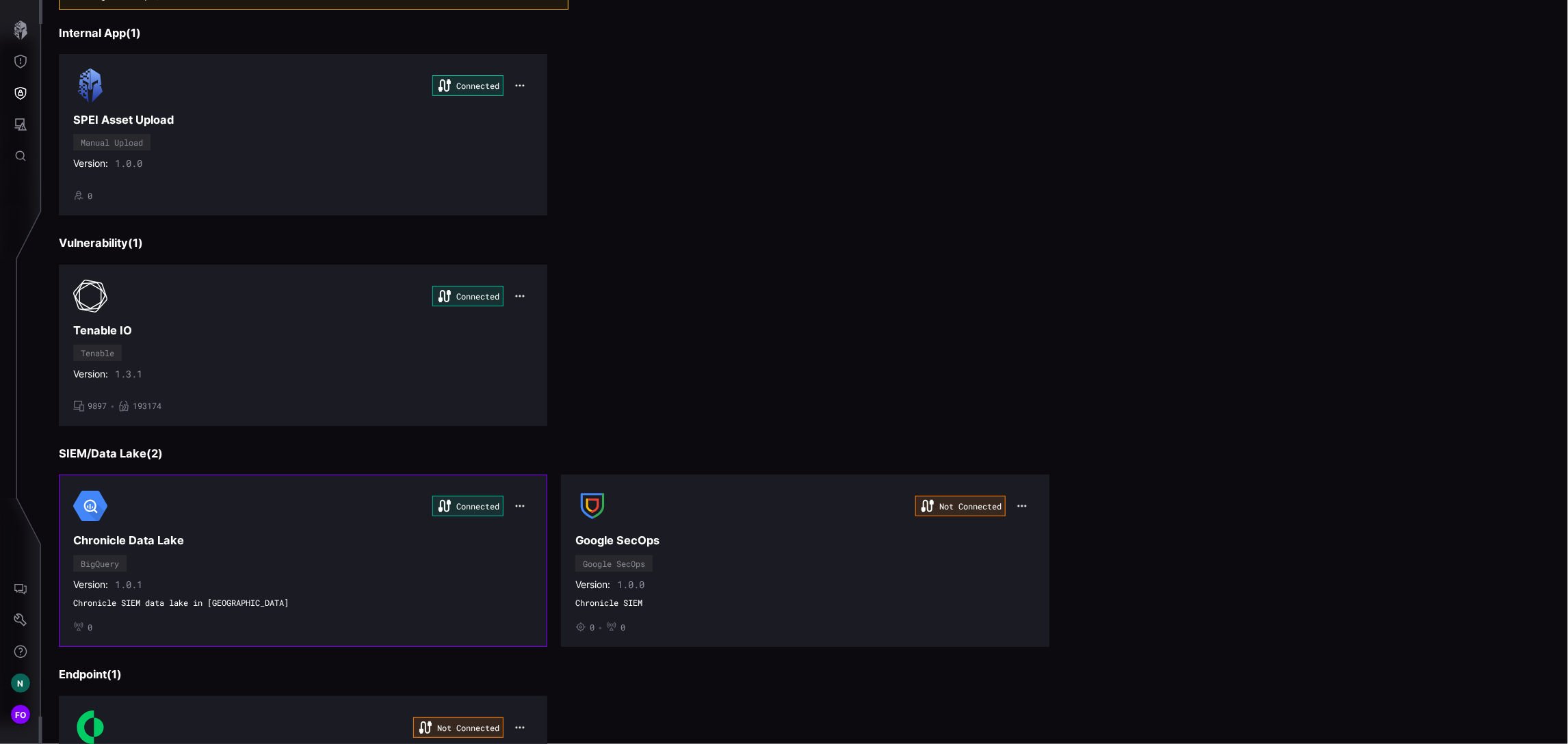
click at [517, 506] on icon "button" at bounding box center [520, 507] width 11 height 11
click at [534, 537] on div "Edit" at bounding box center [540, 540] width 47 height 12
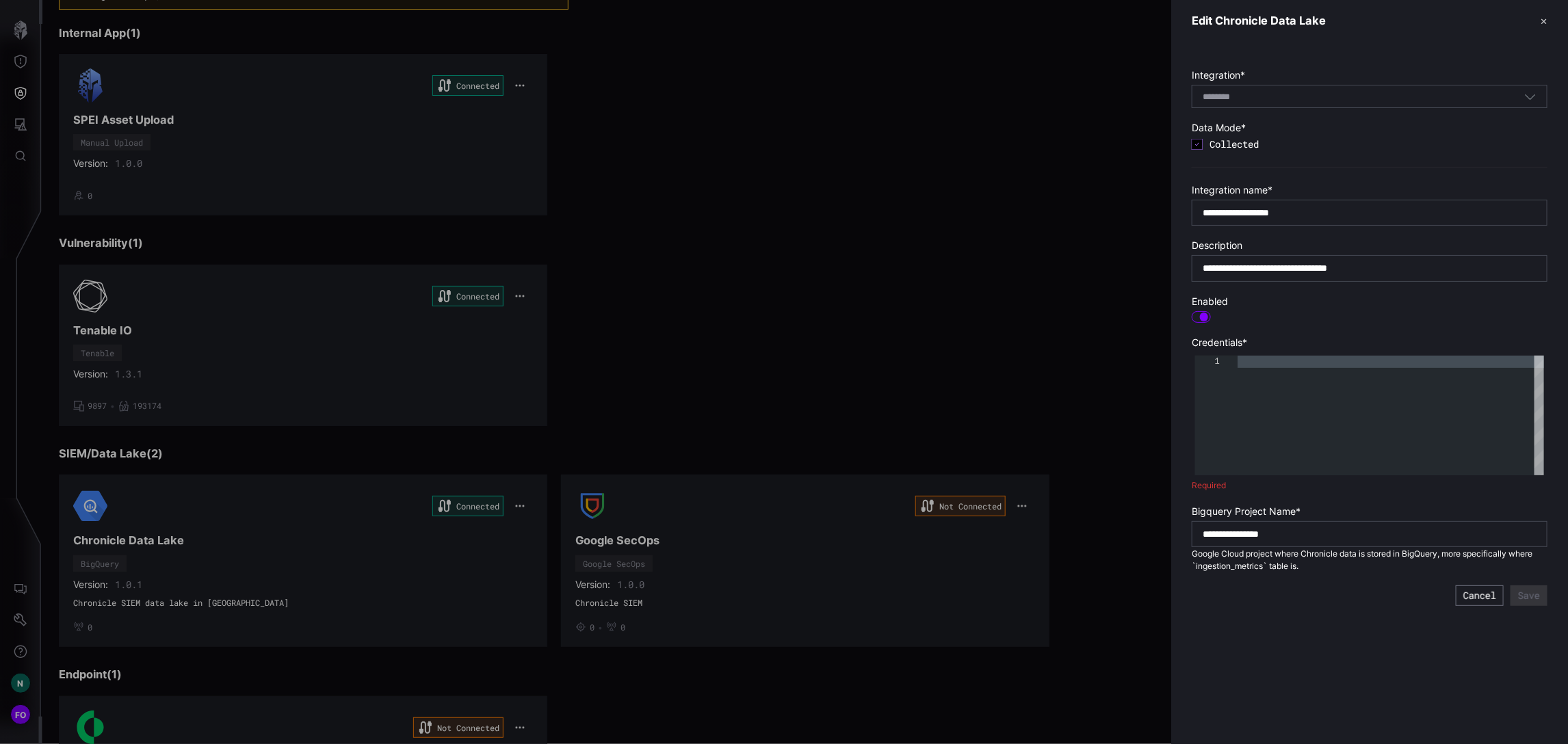
click at [728, 305] on div at bounding box center [784, 372] width 1568 height 744
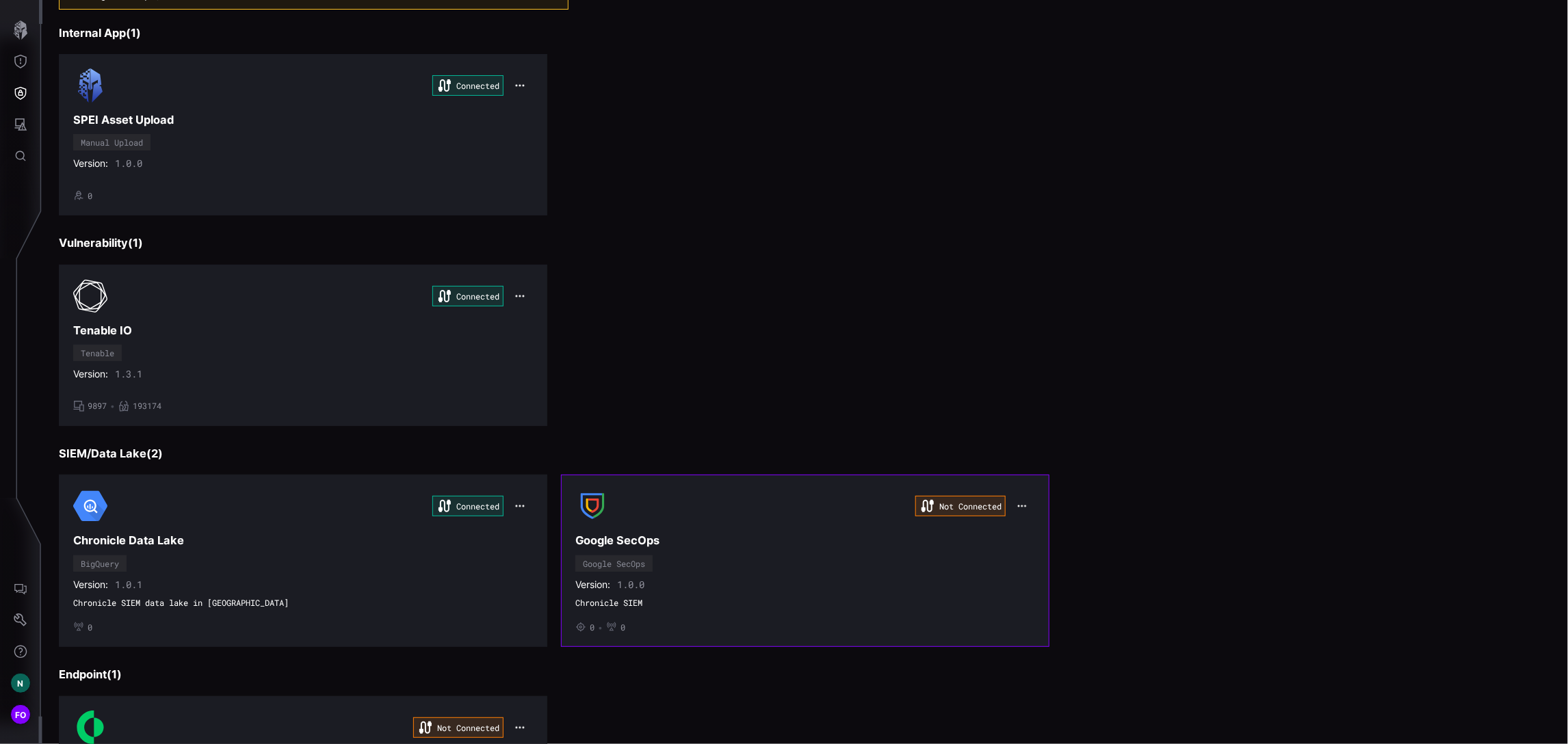
click at [1016, 510] on icon "button" at bounding box center [1021, 506] width 10 height 10
click at [1028, 539] on div "Edit" at bounding box center [1040, 539] width 47 height 12
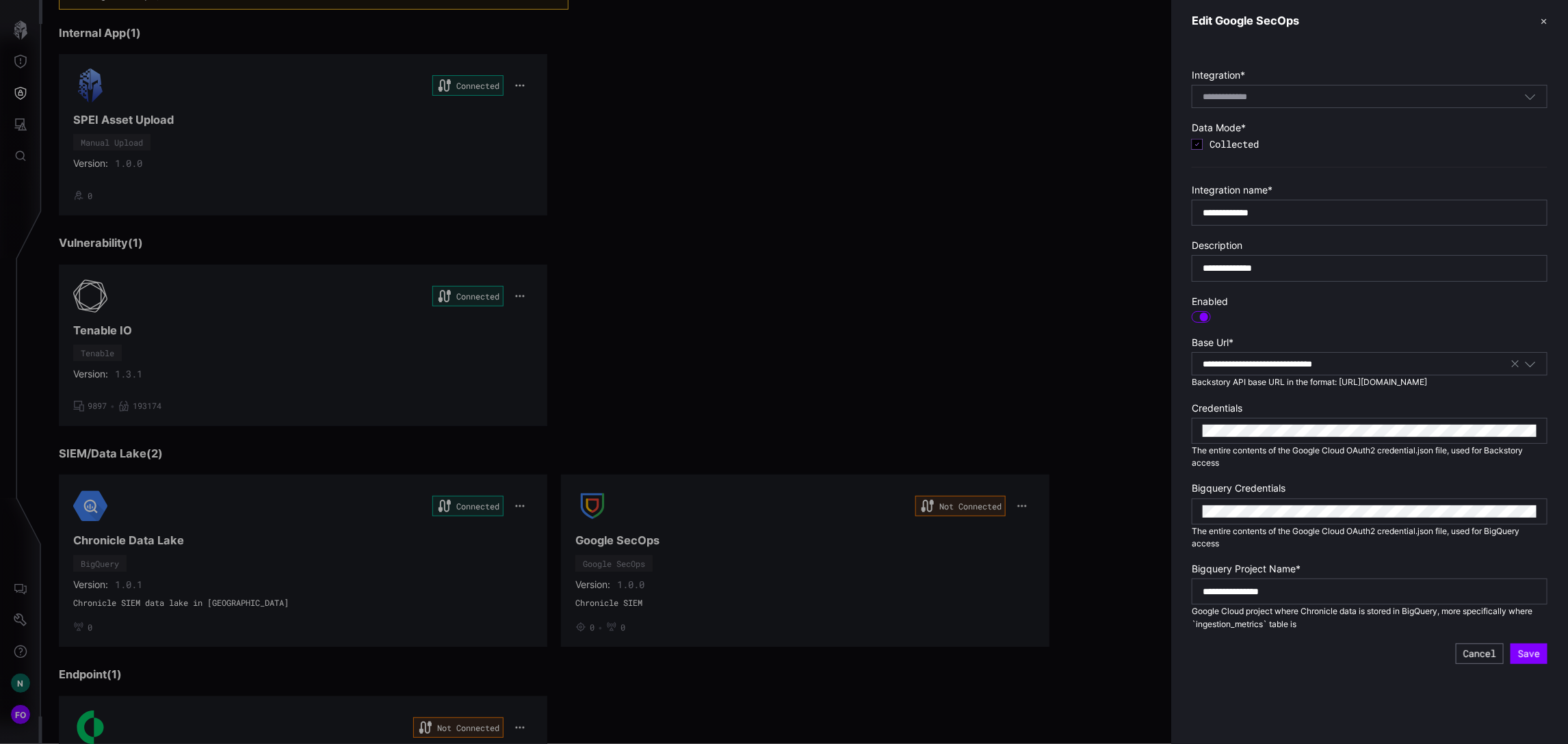
click at [947, 222] on div at bounding box center [784, 372] width 1568 height 744
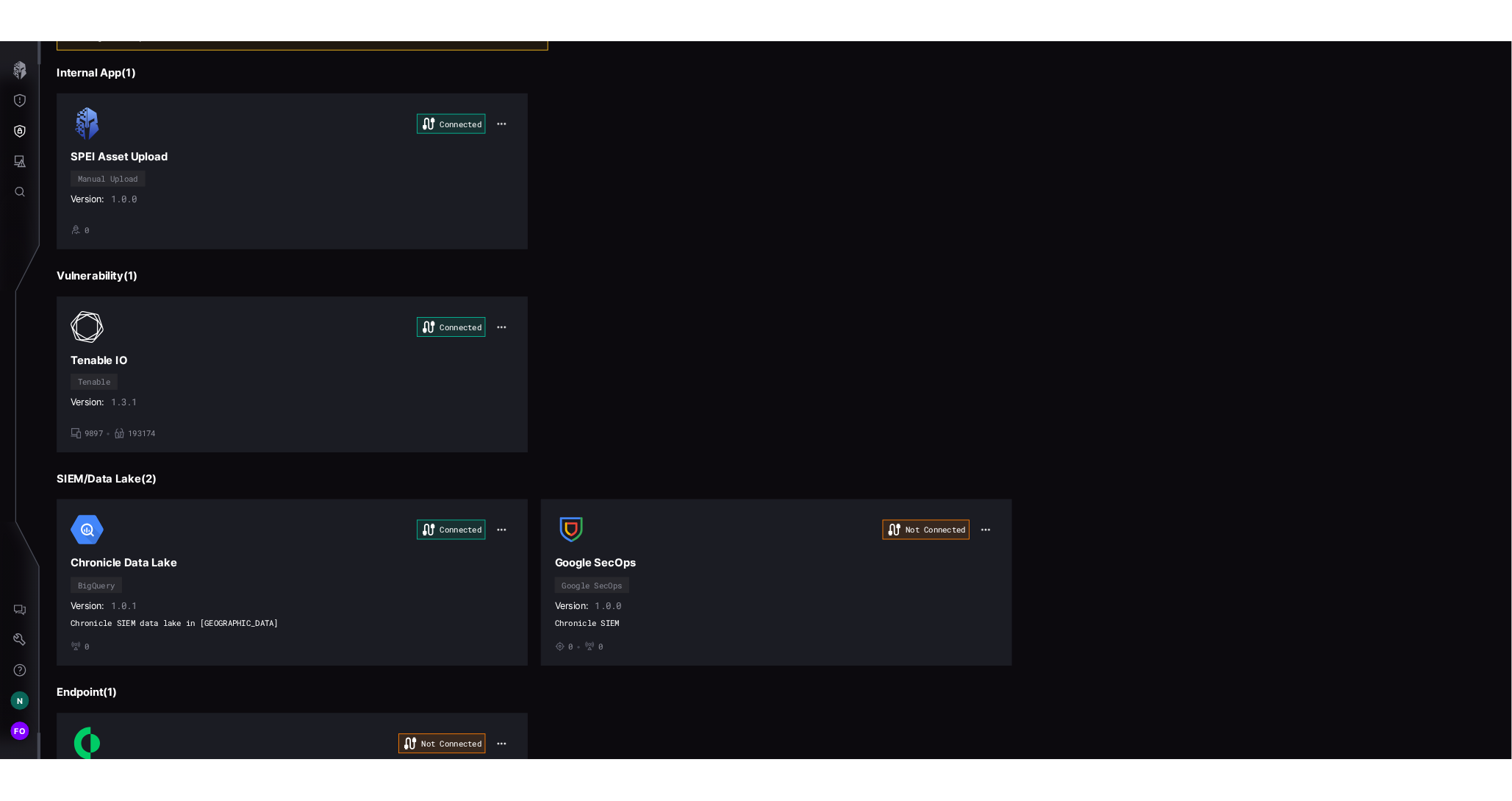
scroll to position [0, 0]
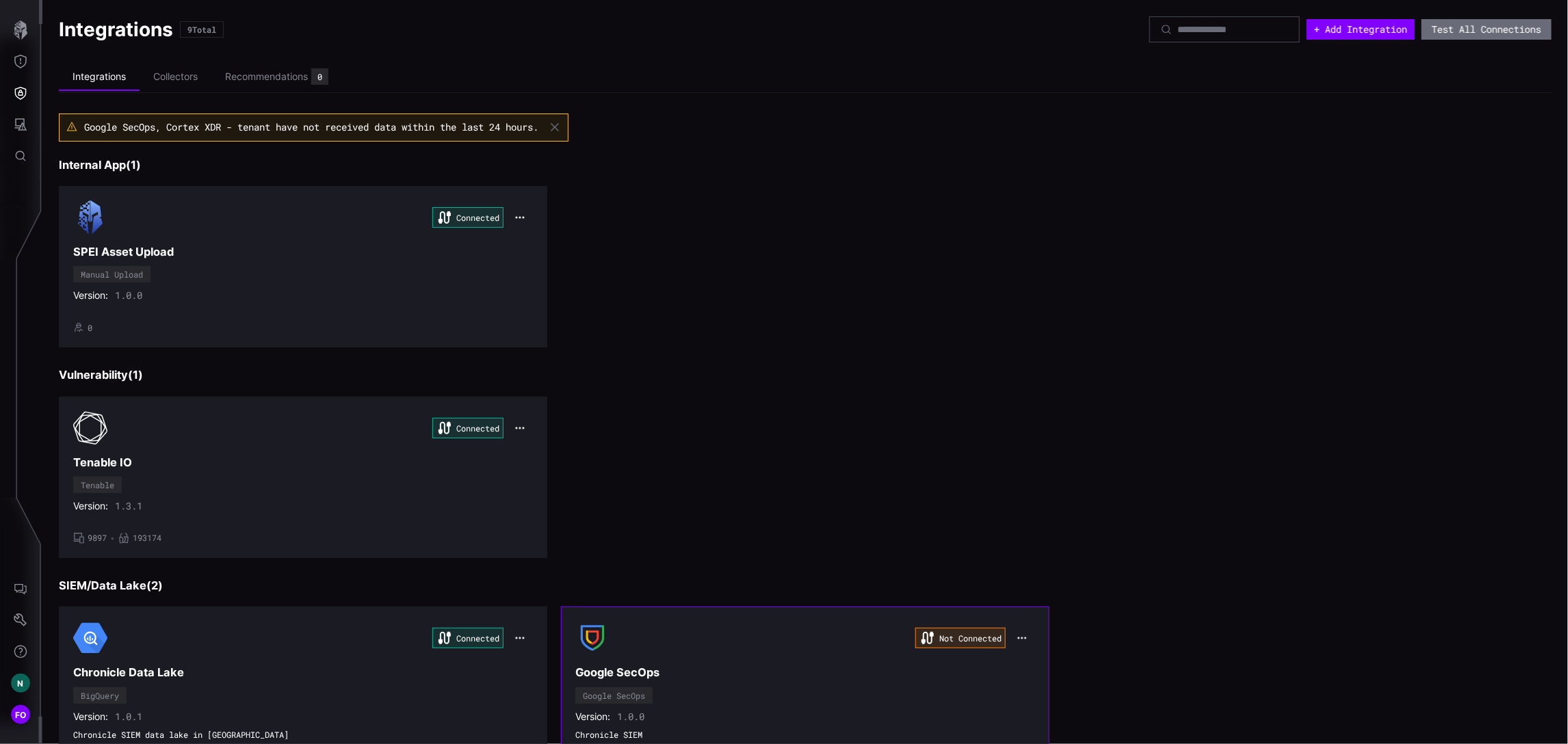
click at [1018, 641] on icon "button" at bounding box center [1022, 639] width 11 height 11
click at [1047, 669] on div "Edit" at bounding box center [1039, 671] width 47 height 12
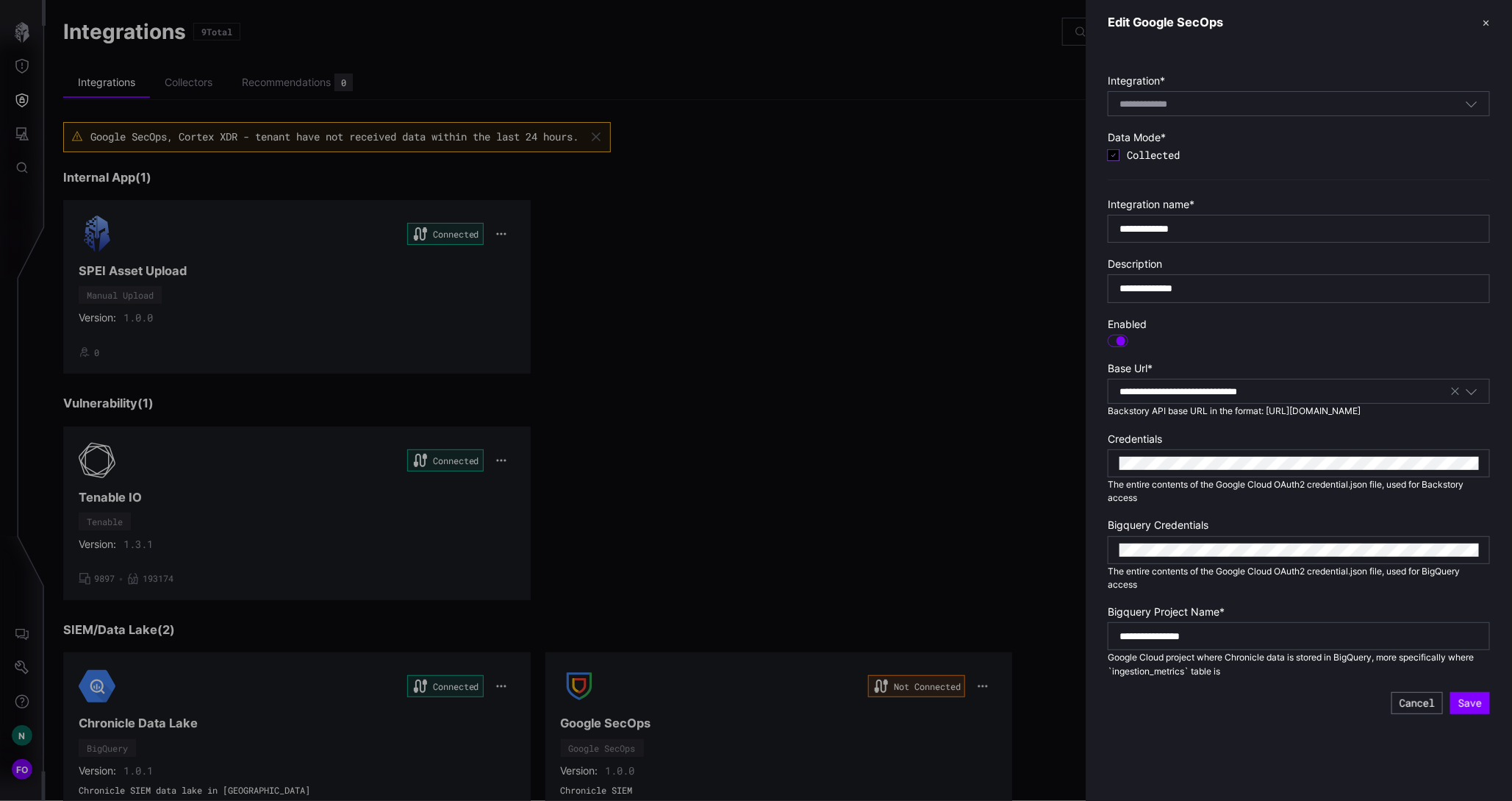
click at [955, 287] on div at bounding box center [756, 400] width 1512 height 801
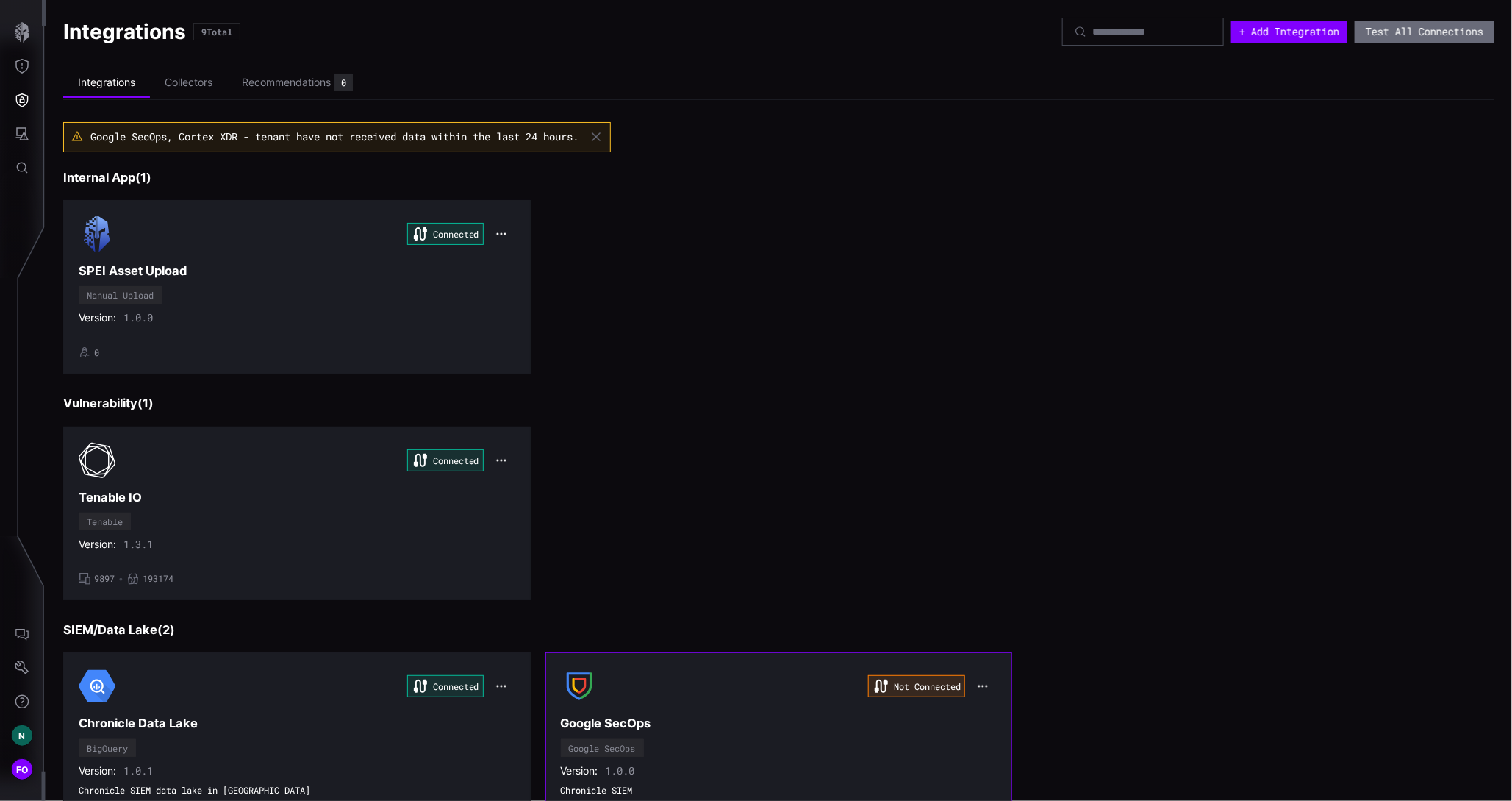
click at [977, 682] on icon "button" at bounding box center [983, 686] width 12 height 12
click at [1007, 739] on div "Uninstall" at bounding box center [1002, 742] width 50 height 13
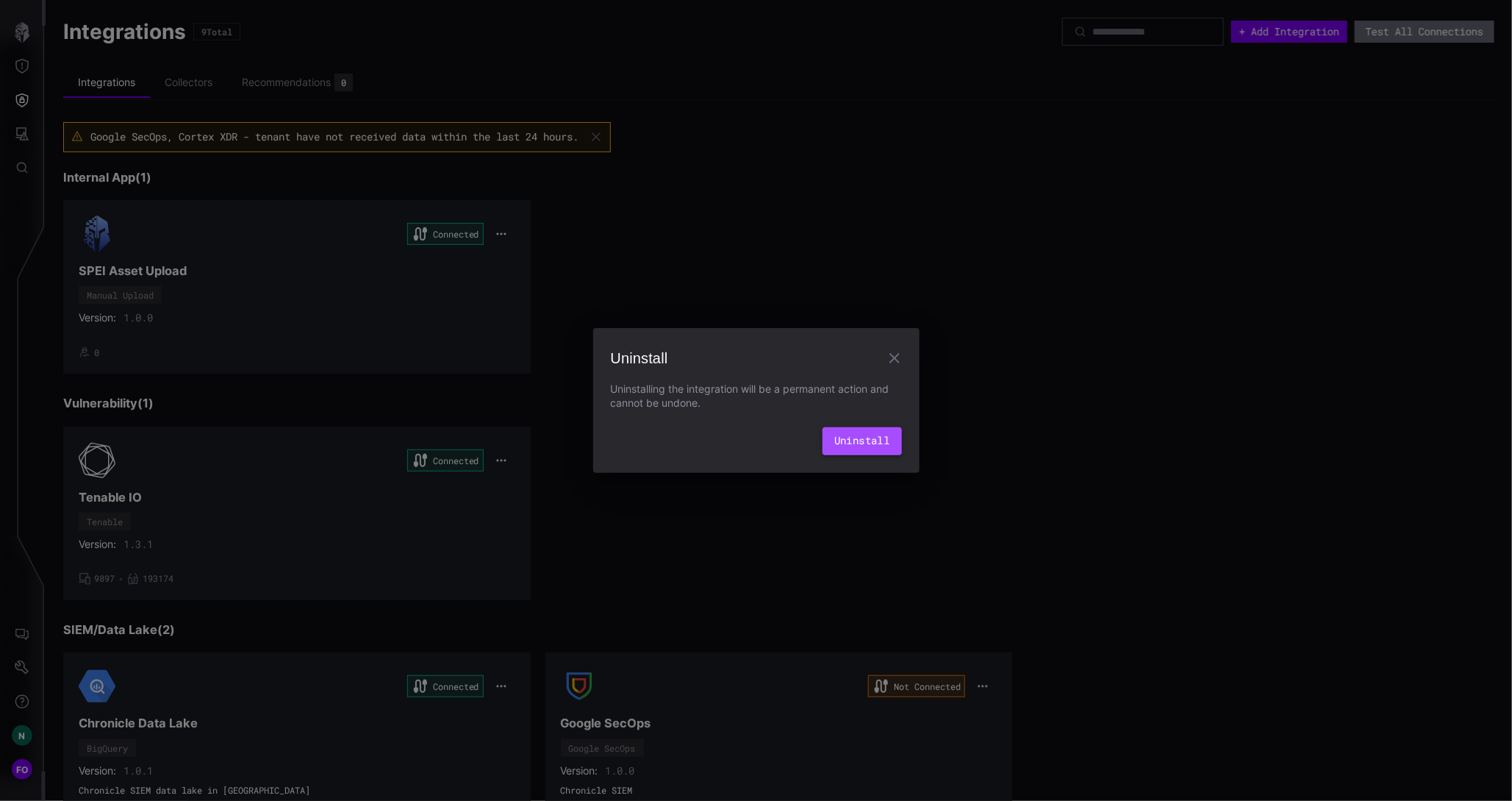
click at [857, 445] on button "Uninstall" at bounding box center [862, 442] width 79 height 28
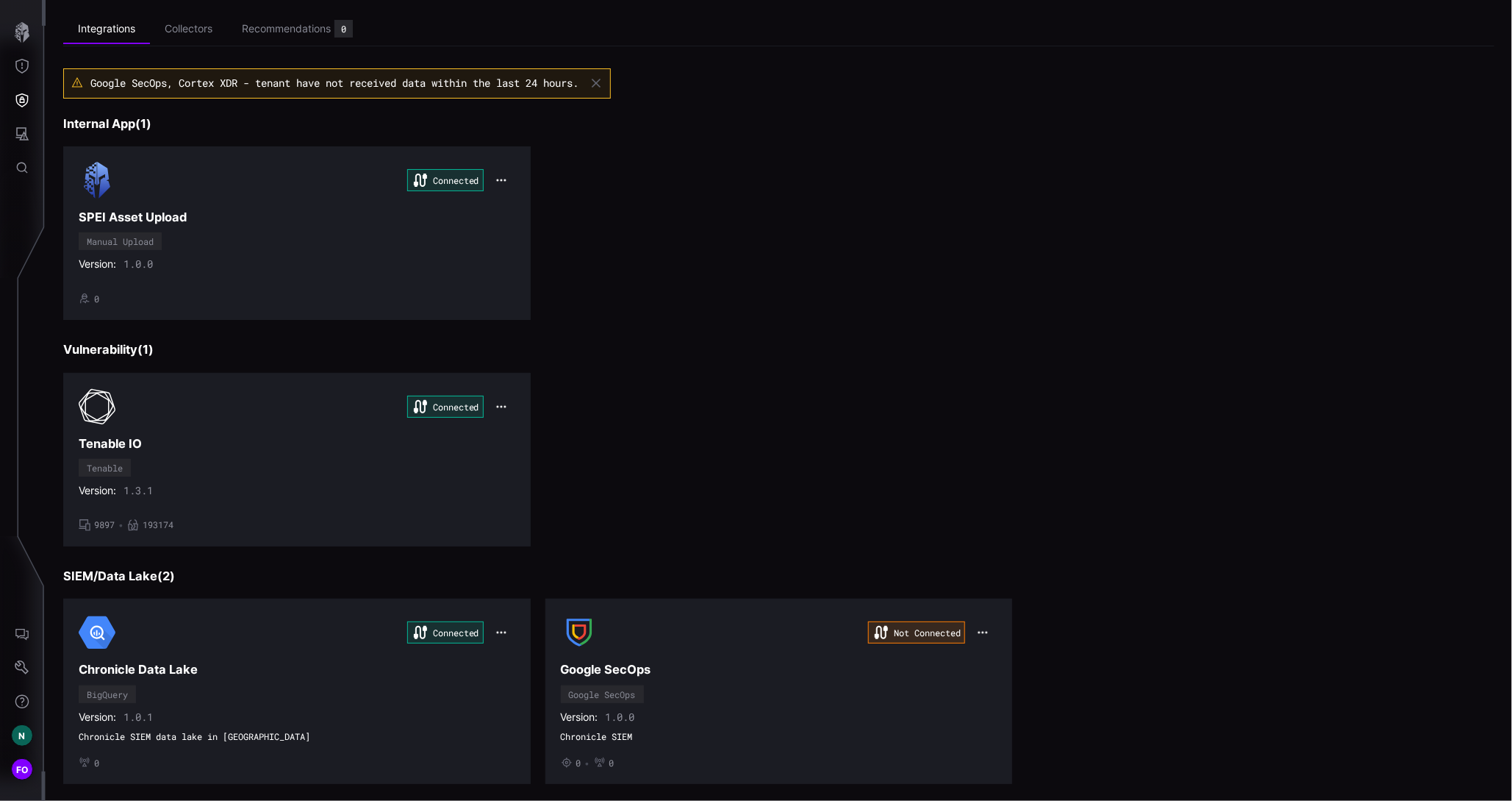
scroll to position [55, 0]
click at [19, 102] on icon "Defense Surface" at bounding box center [22, 100] width 15 height 15
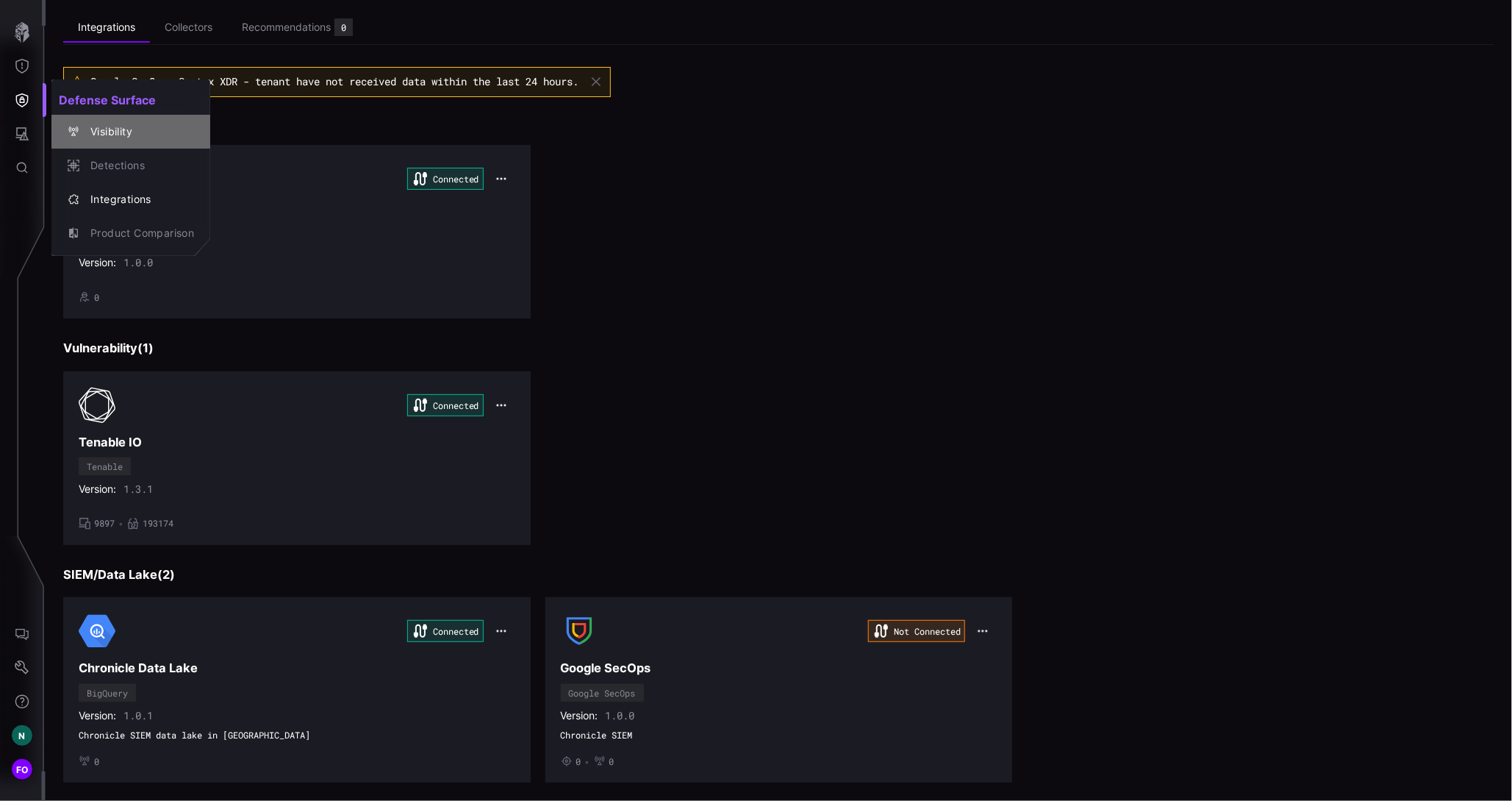
click at [112, 134] on div "Visibility" at bounding box center [139, 132] width 111 height 19
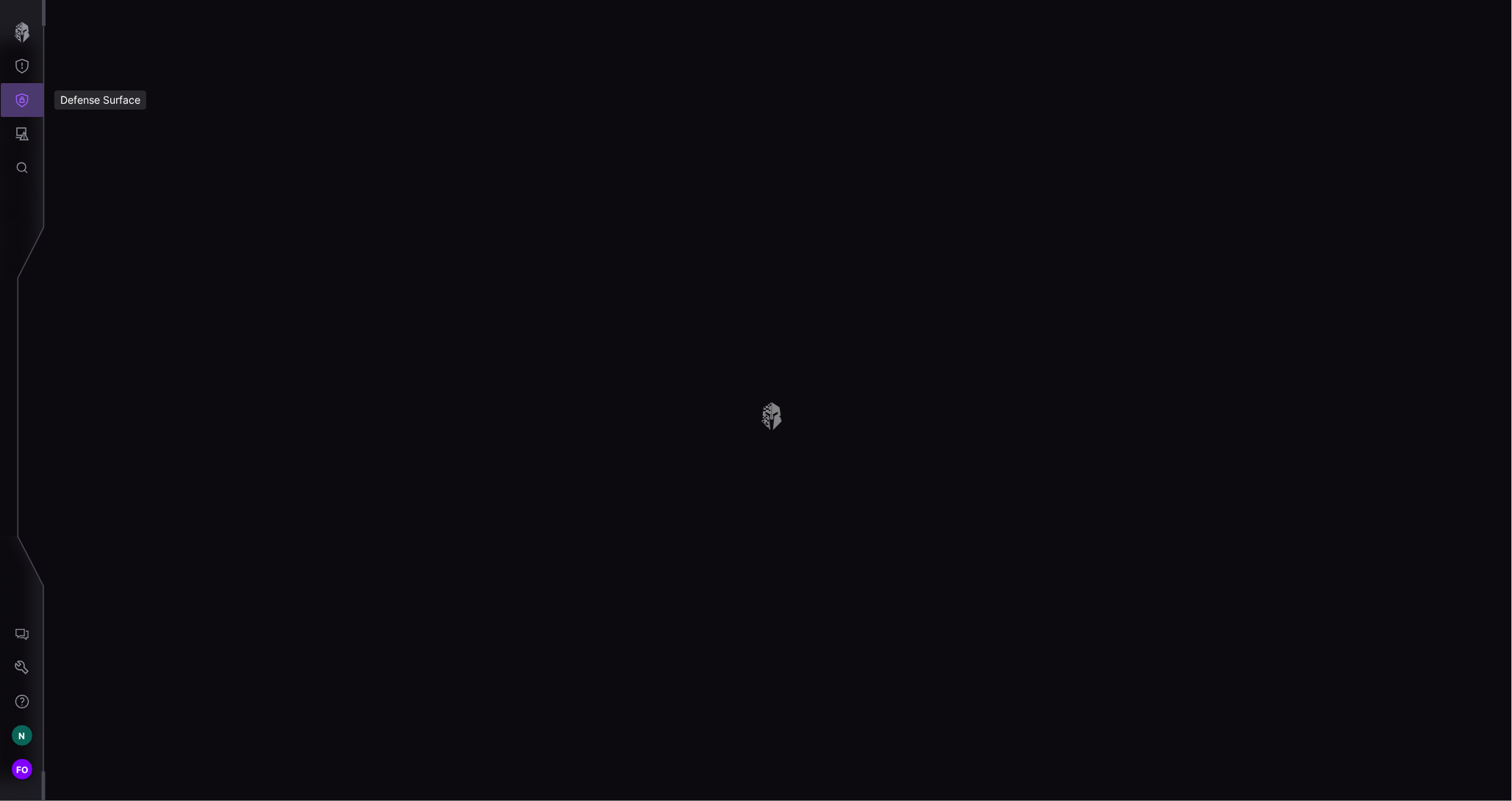
click at [21, 99] on icon "Defense Surface" at bounding box center [22, 100] width 13 height 14
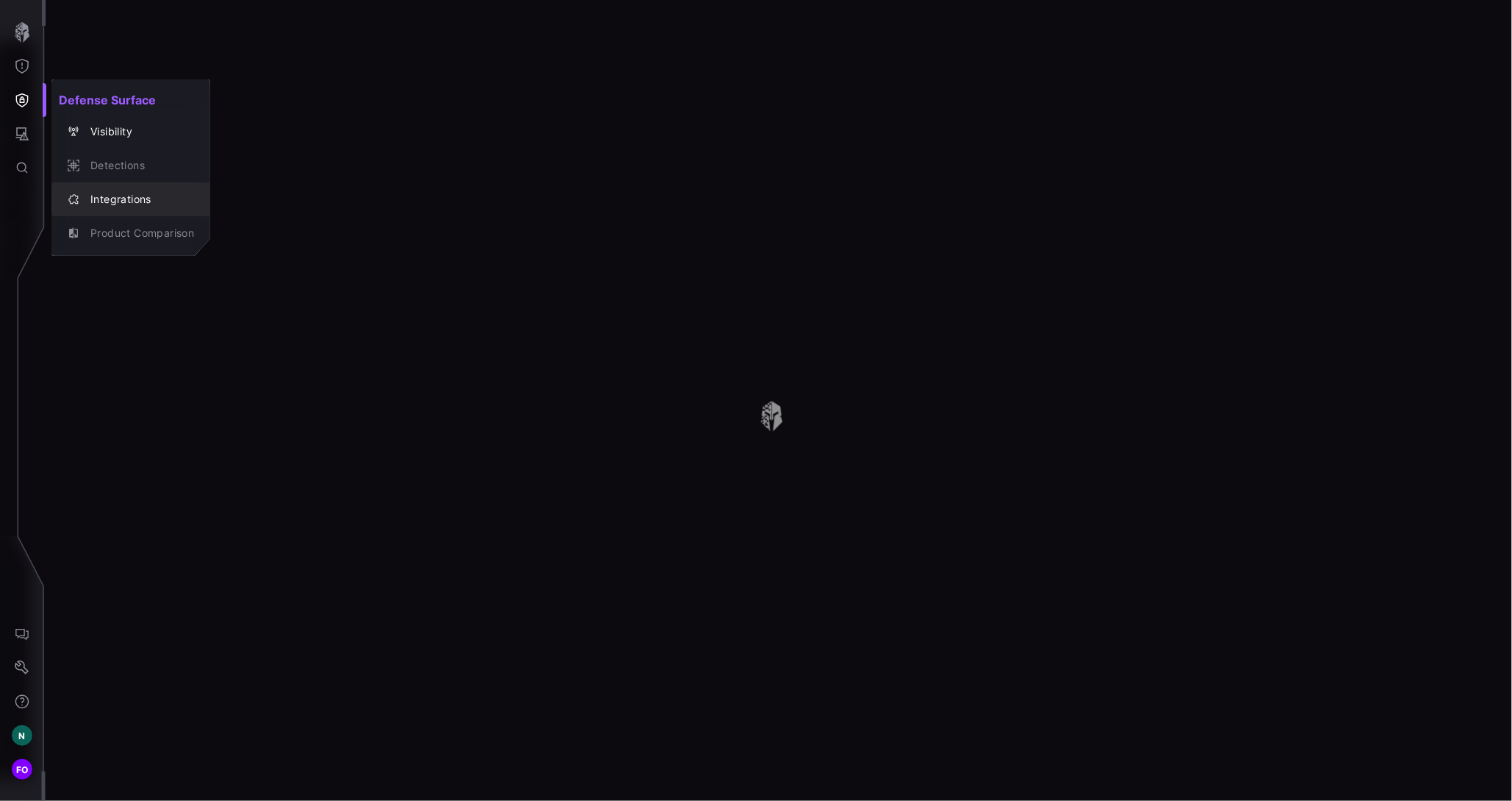
click at [107, 200] on div "Integrations" at bounding box center [139, 199] width 111 height 19
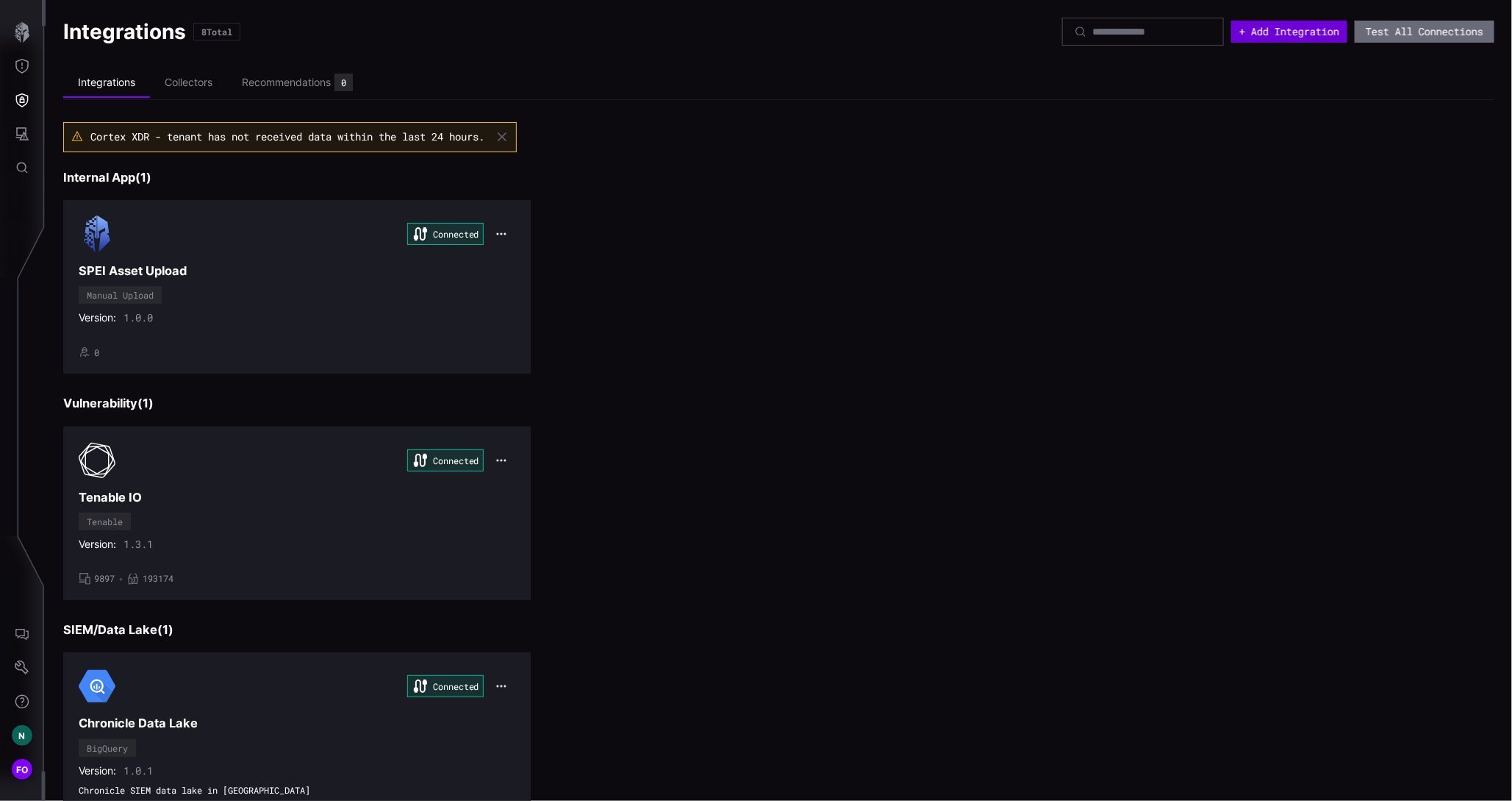
click at [1282, 32] on button "+ Add Integration" at bounding box center [1288, 32] width 116 height 22
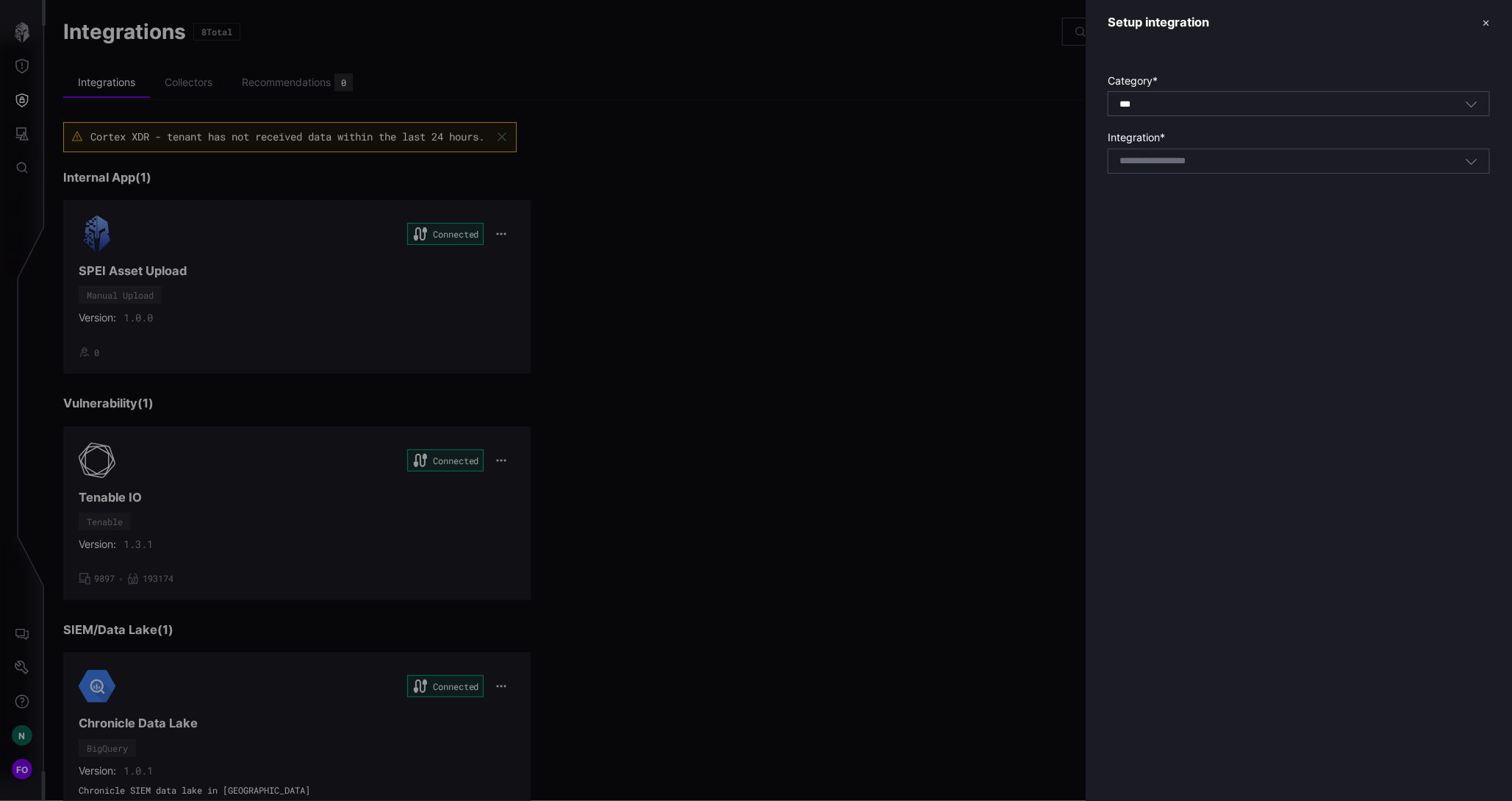
click at [766, 485] on div at bounding box center [756, 400] width 1512 height 801
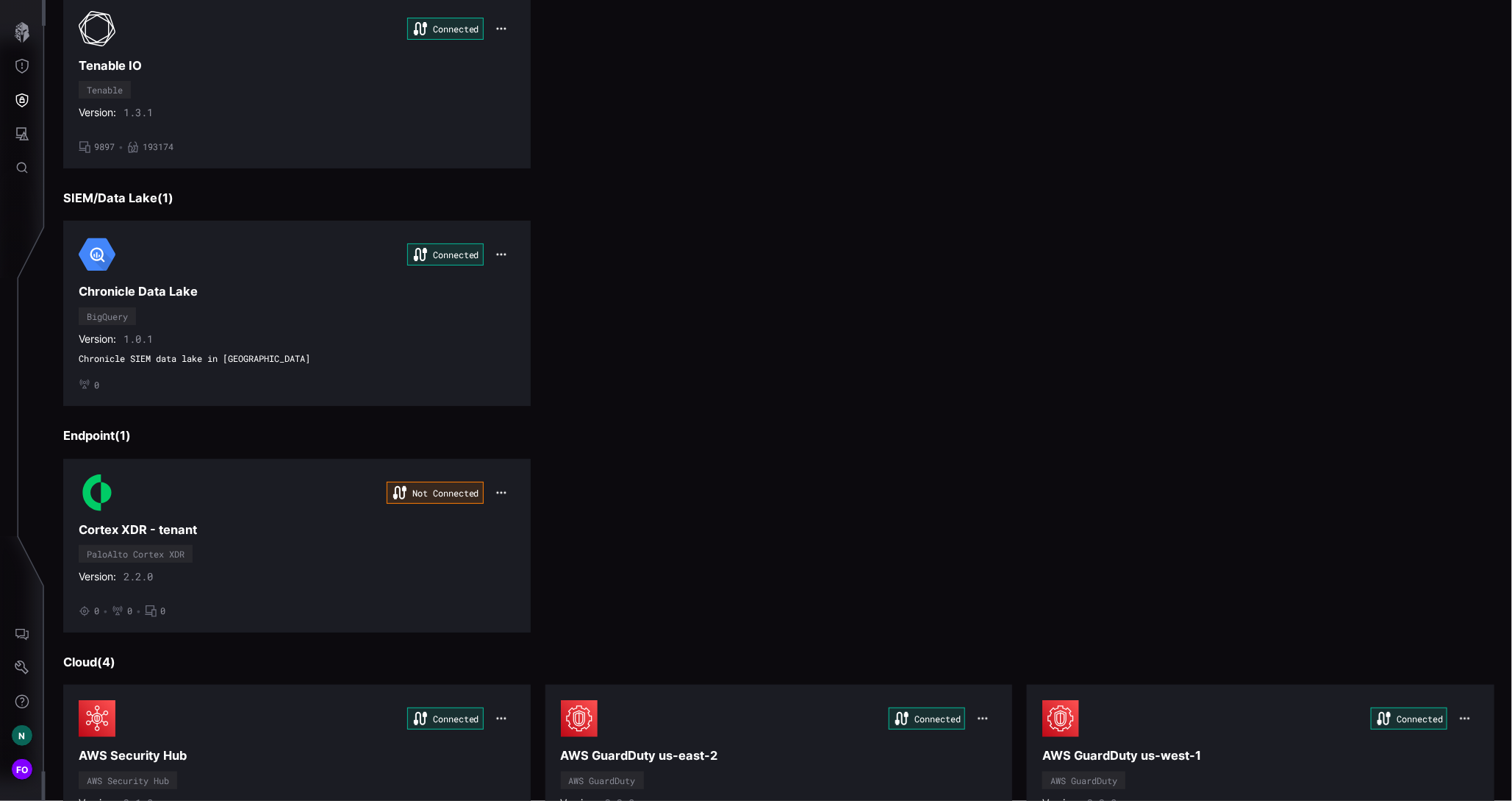
scroll to position [284, 0]
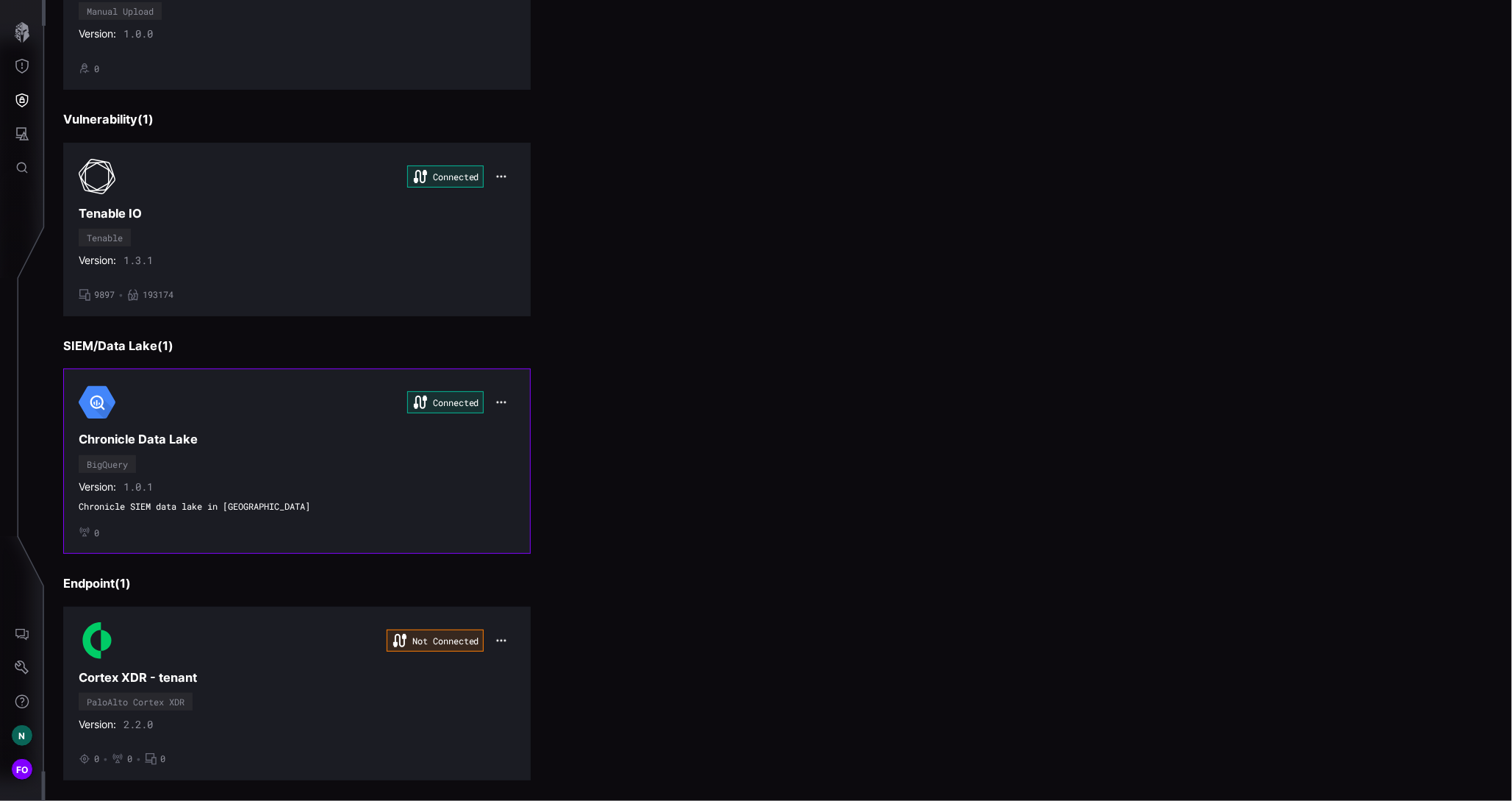
click at [496, 398] on icon "button" at bounding box center [502, 402] width 12 height 12
click at [518, 460] on div "Uninstall" at bounding box center [525, 456] width 50 height 13
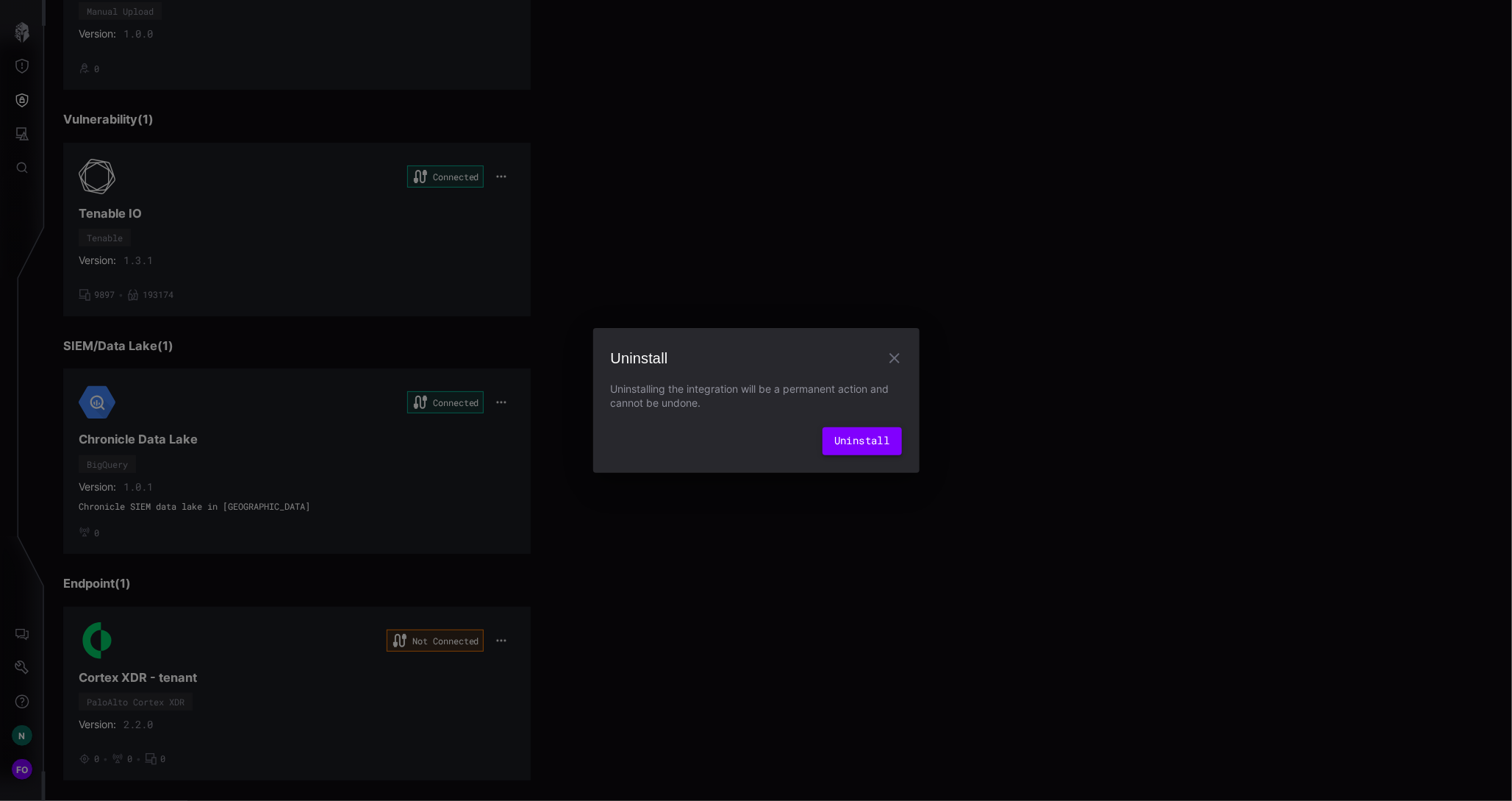
click at [883, 443] on button "Uninstall" at bounding box center [862, 442] width 79 height 28
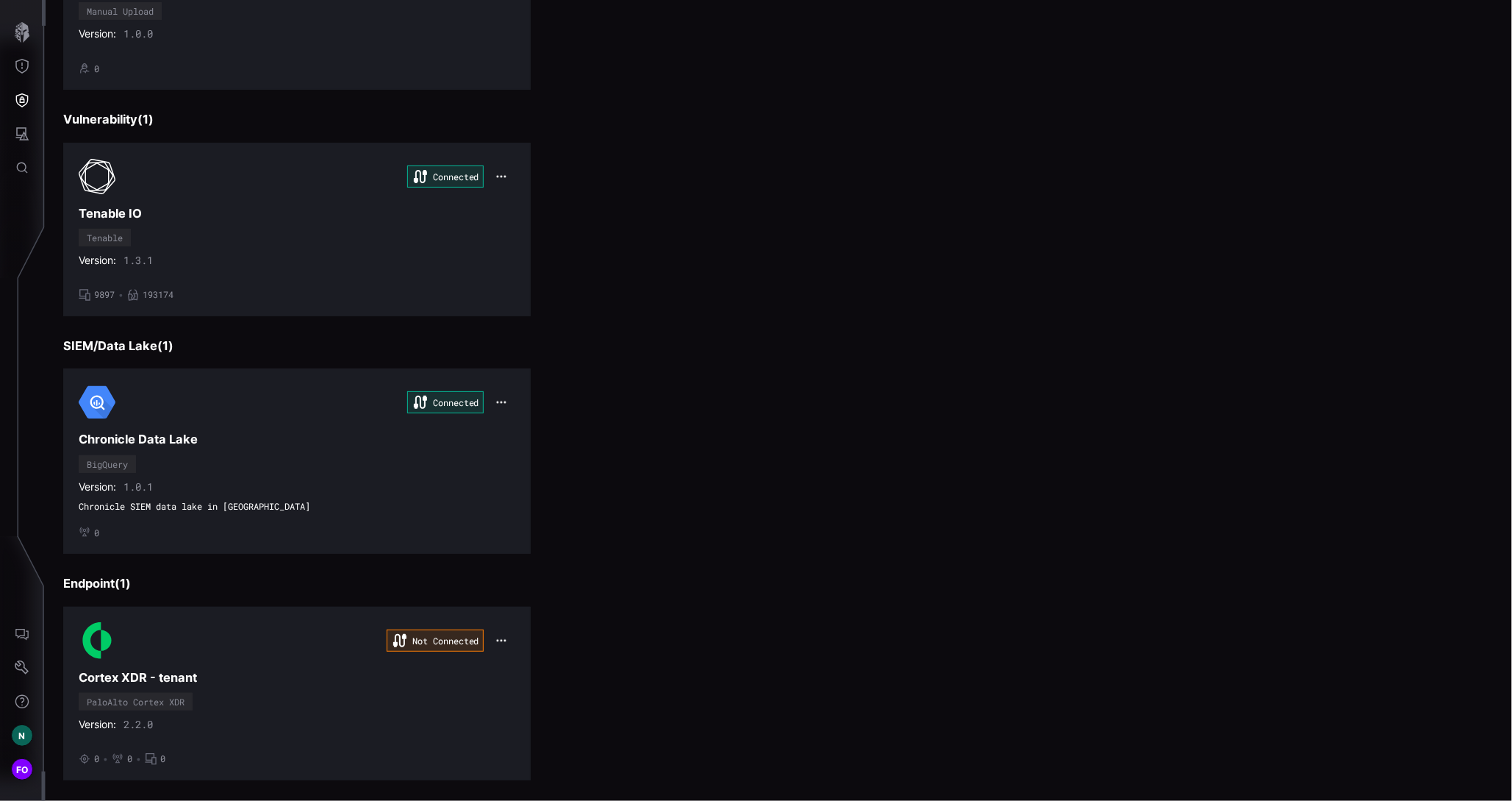
click at [907, 456] on div "Connected Chronicle Data Lake BigQuery Version: 1.0.1 Chronicle SIEM data lake …" at bounding box center [779, 460] width 1432 height 185
click at [27, 42] on icon "button" at bounding box center [22, 32] width 21 height 21
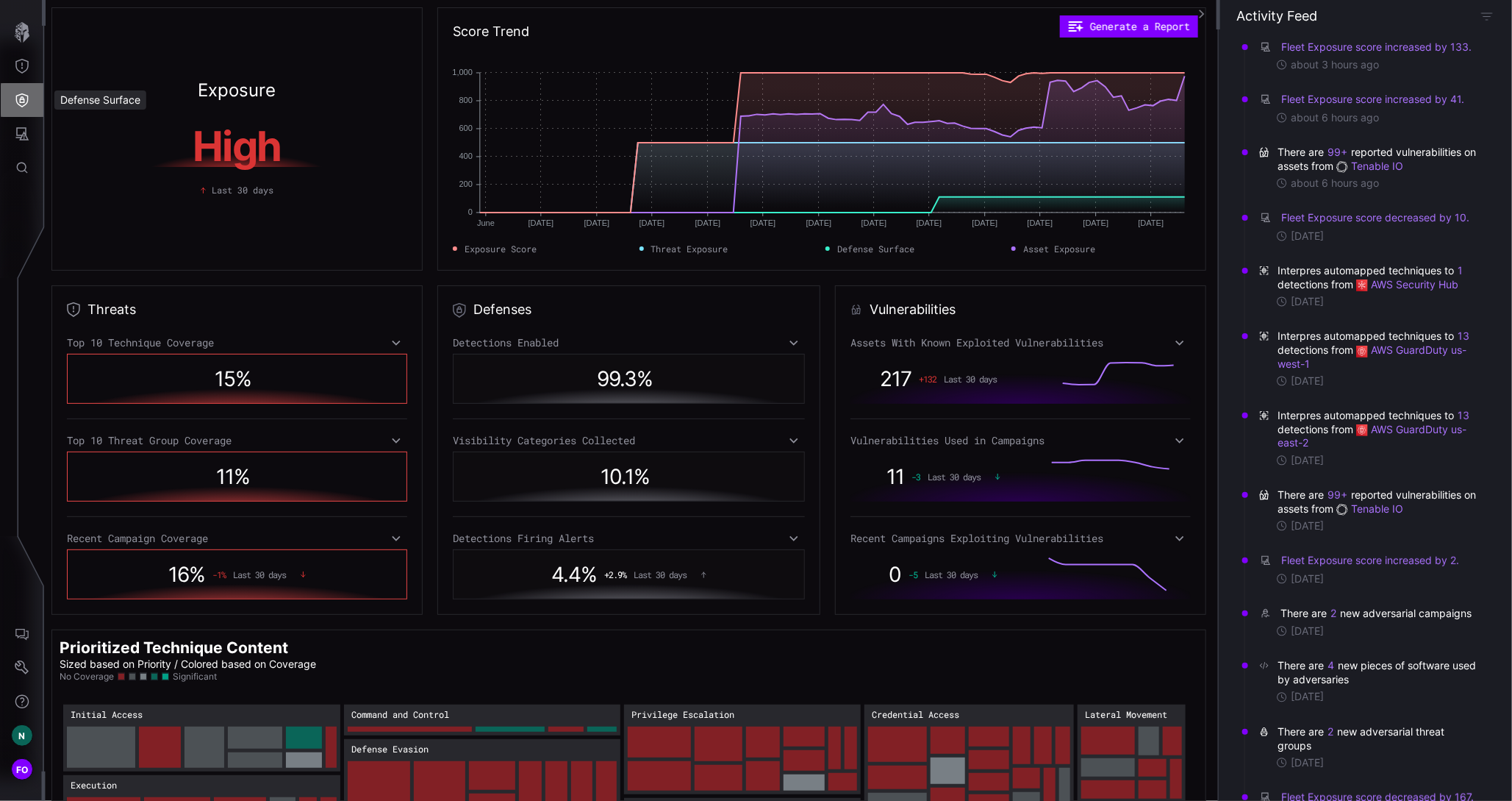
click at [22, 108] on button "Defense Surface" at bounding box center [22, 100] width 43 height 34
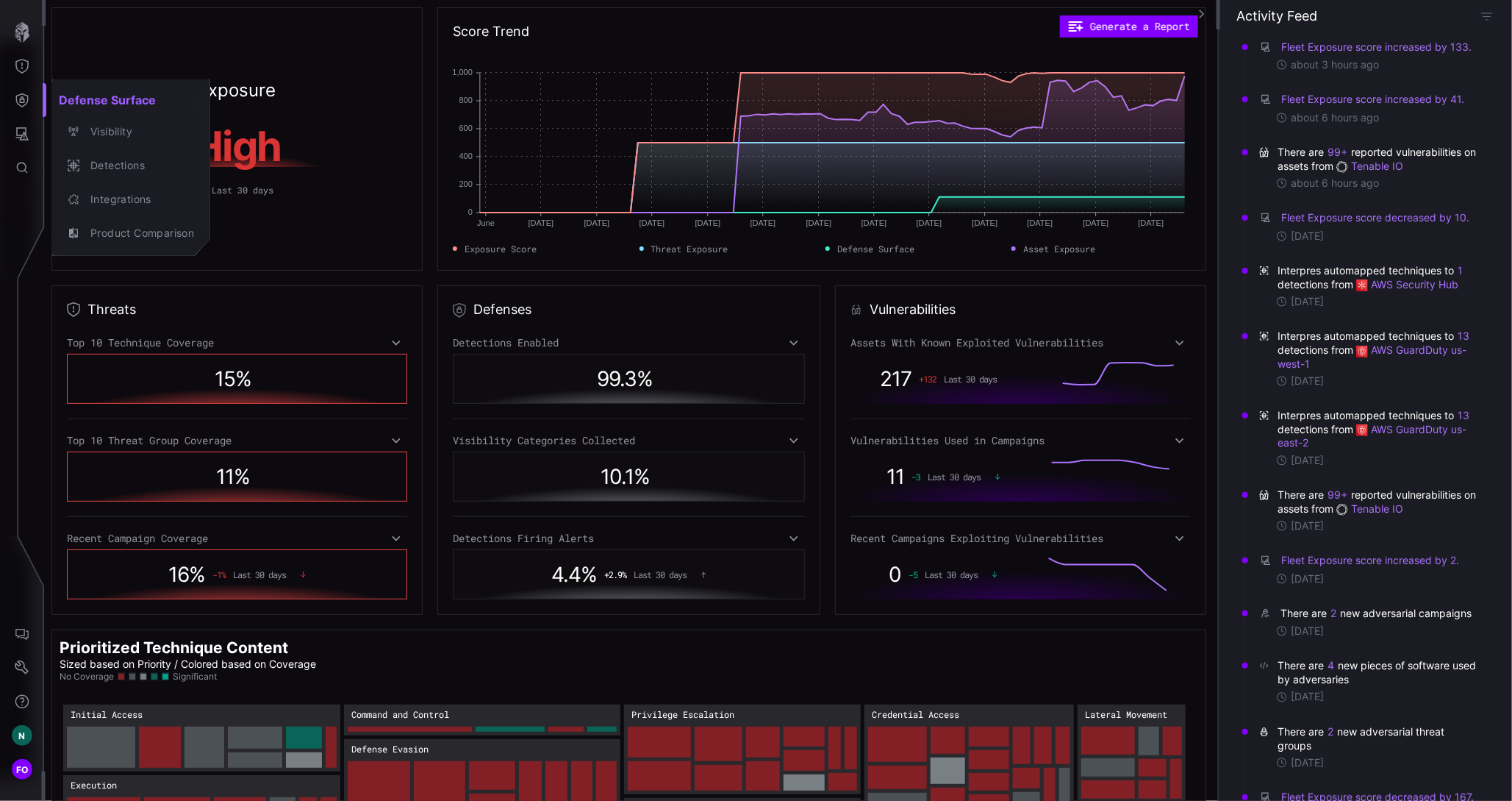
click at [62, 535] on div at bounding box center [756, 400] width 1512 height 801
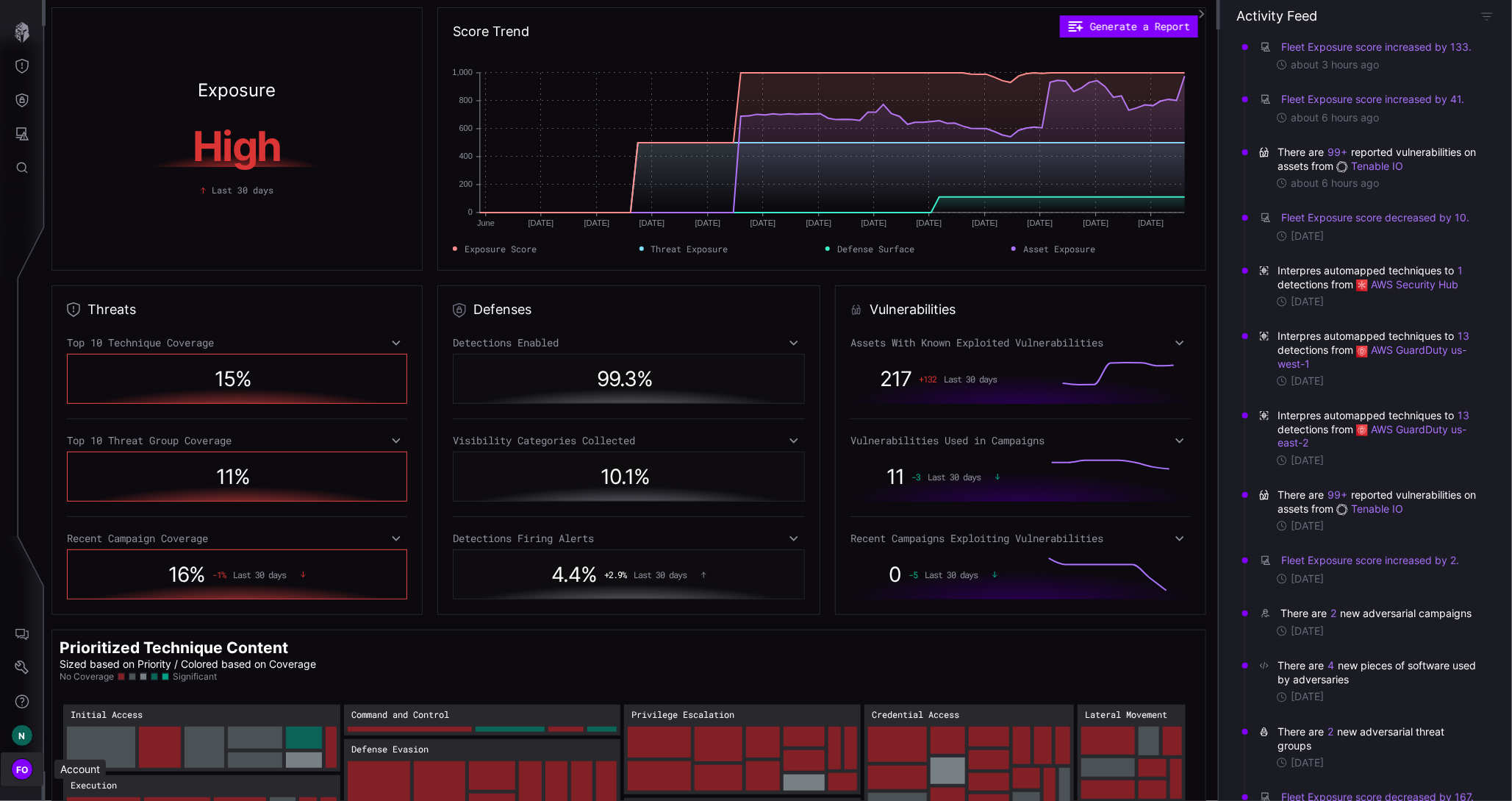
click at [22, 772] on span "FO" at bounding box center [22, 770] width 13 height 16
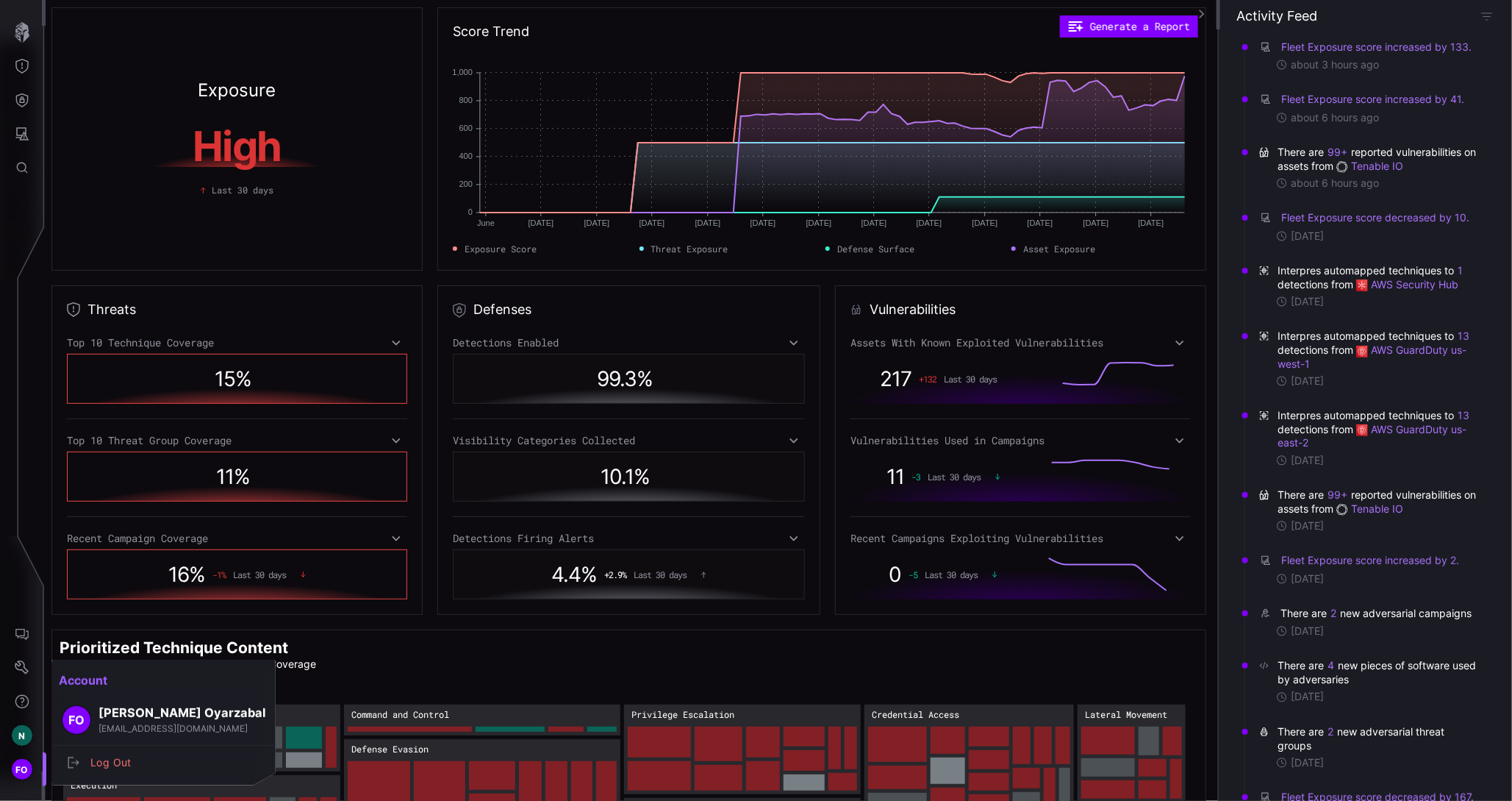
click at [22, 772] on div at bounding box center [756, 400] width 1512 height 801
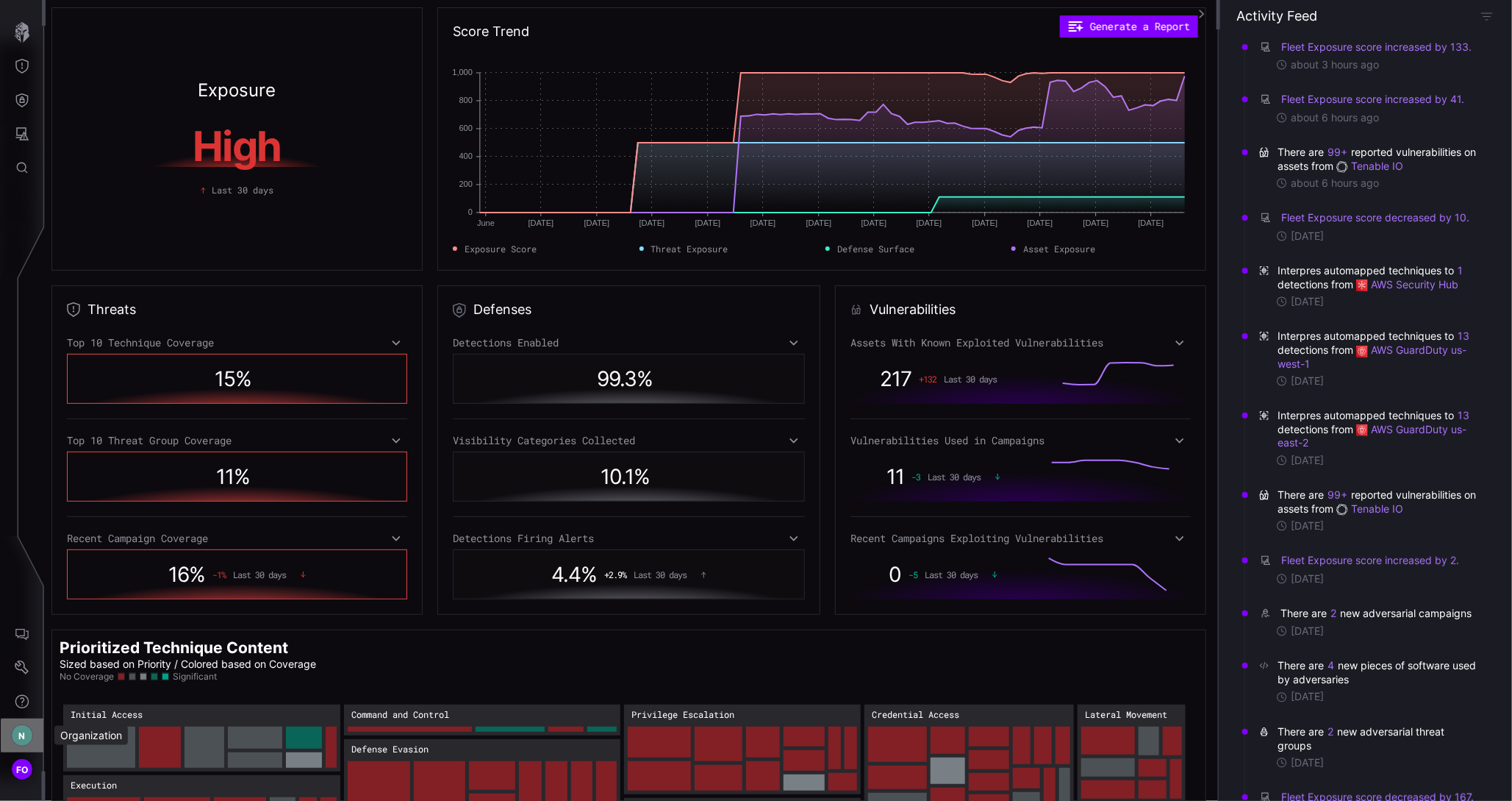
click at [25, 737] on span "N" at bounding box center [22, 737] width 7 height 16
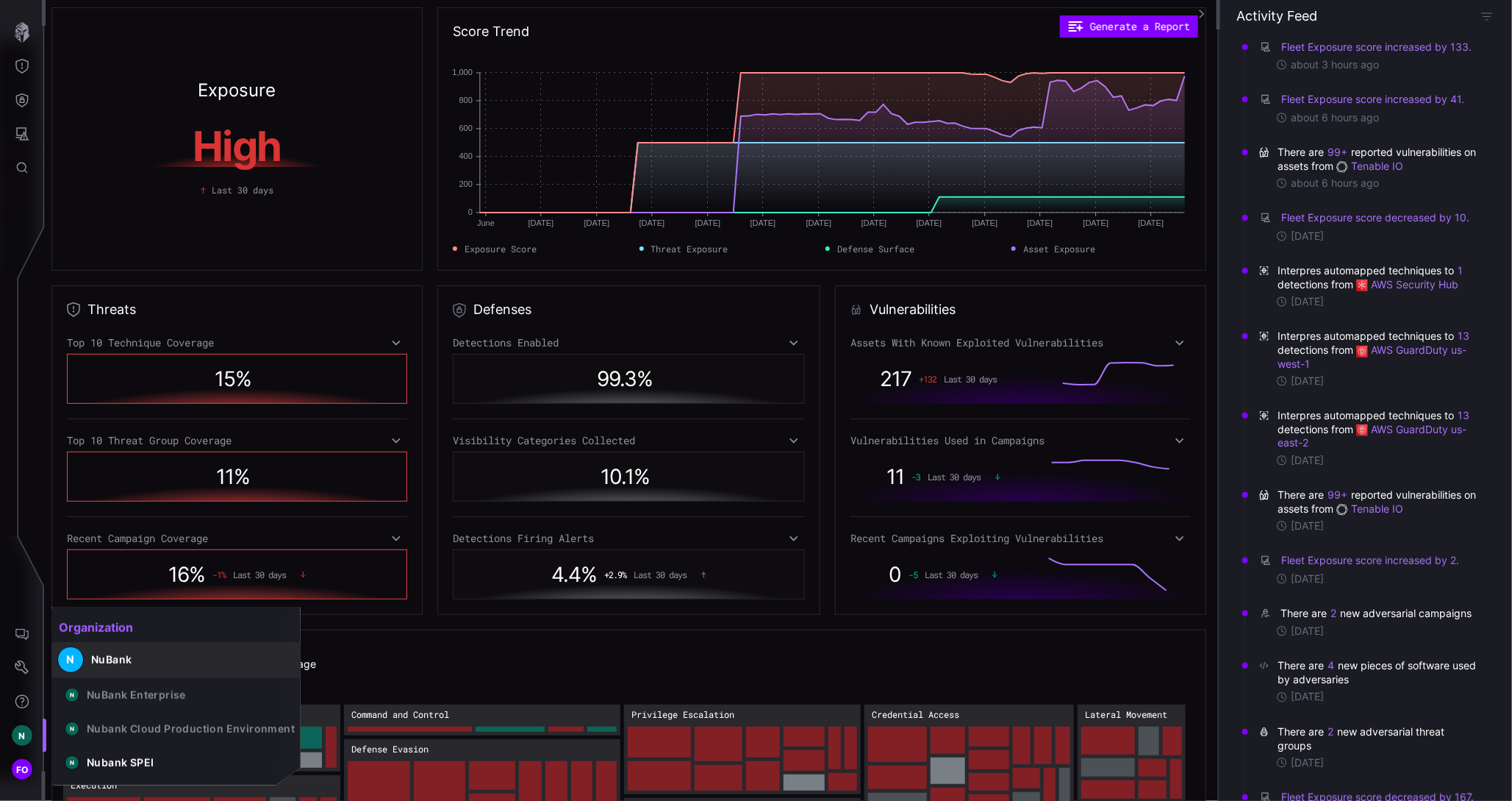
click at [125, 660] on div "NuBank" at bounding box center [111, 659] width 41 height 13
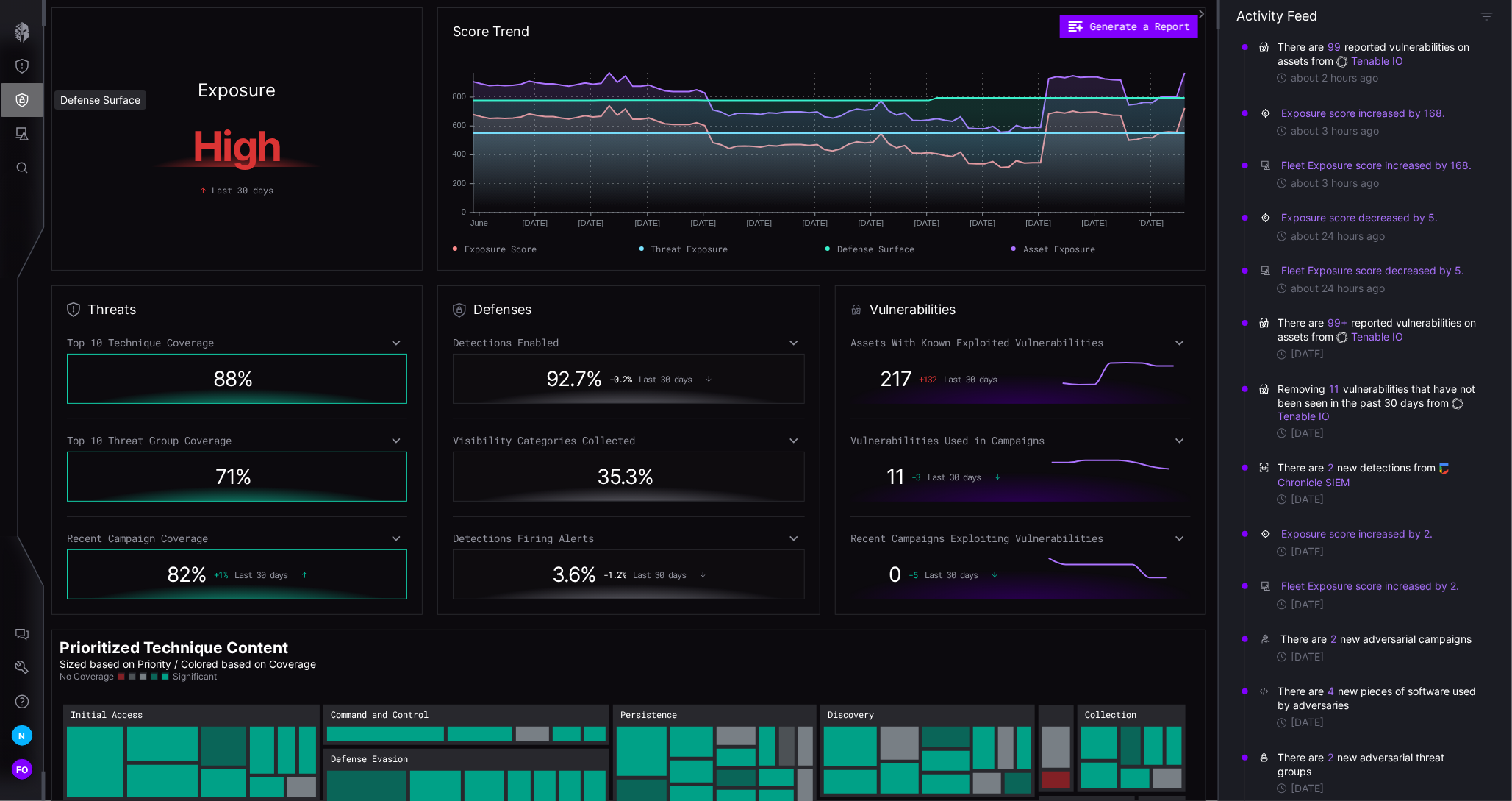
click at [26, 100] on icon "Defense Surface" at bounding box center [22, 100] width 15 height 15
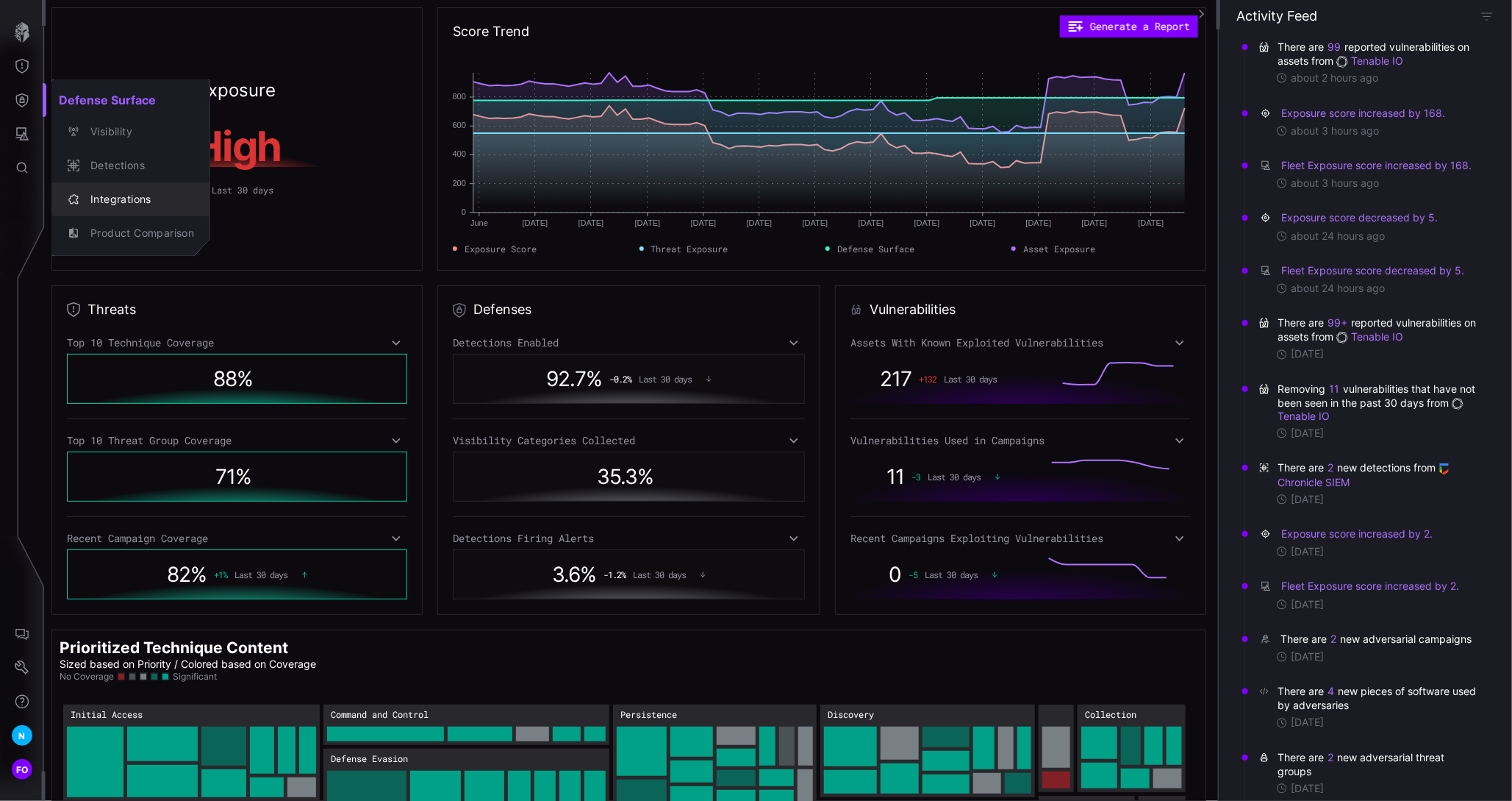
click at [117, 200] on div "Integrations" at bounding box center [139, 199] width 111 height 19
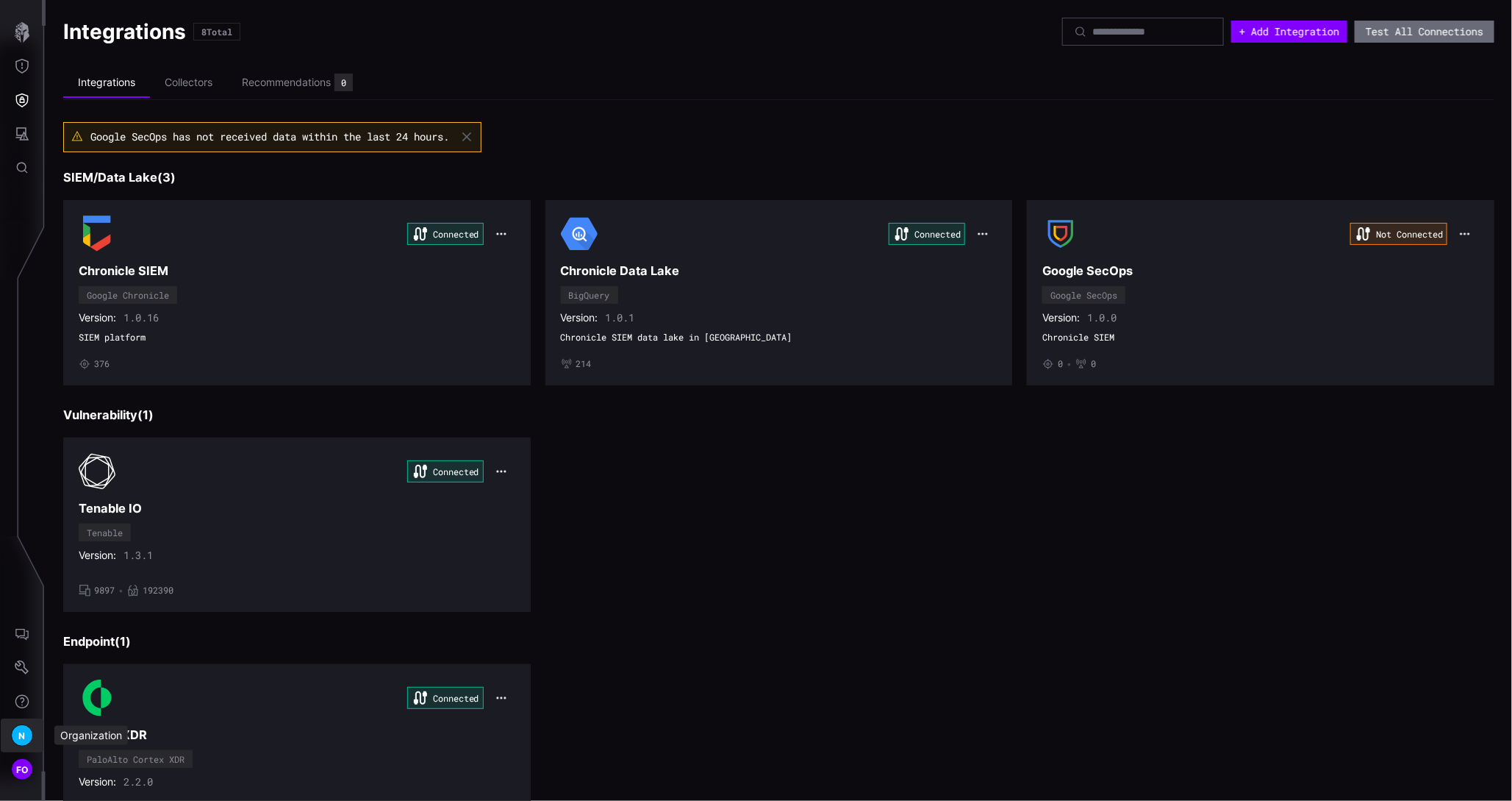
click at [13, 738] on div "N" at bounding box center [22, 736] width 22 height 22
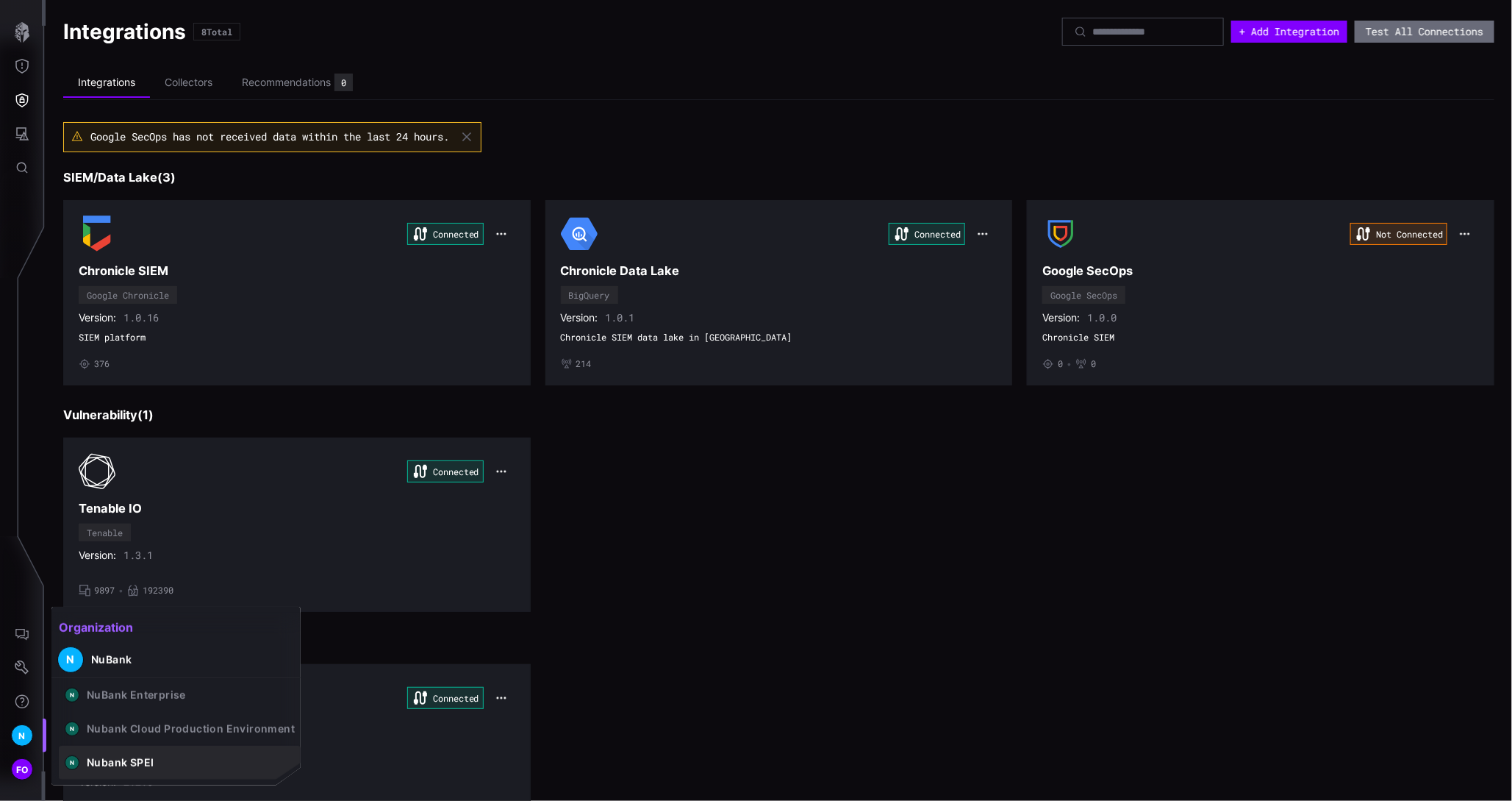
click at [105, 765] on div "Nubank SPEI" at bounding box center [121, 762] width 67 height 13
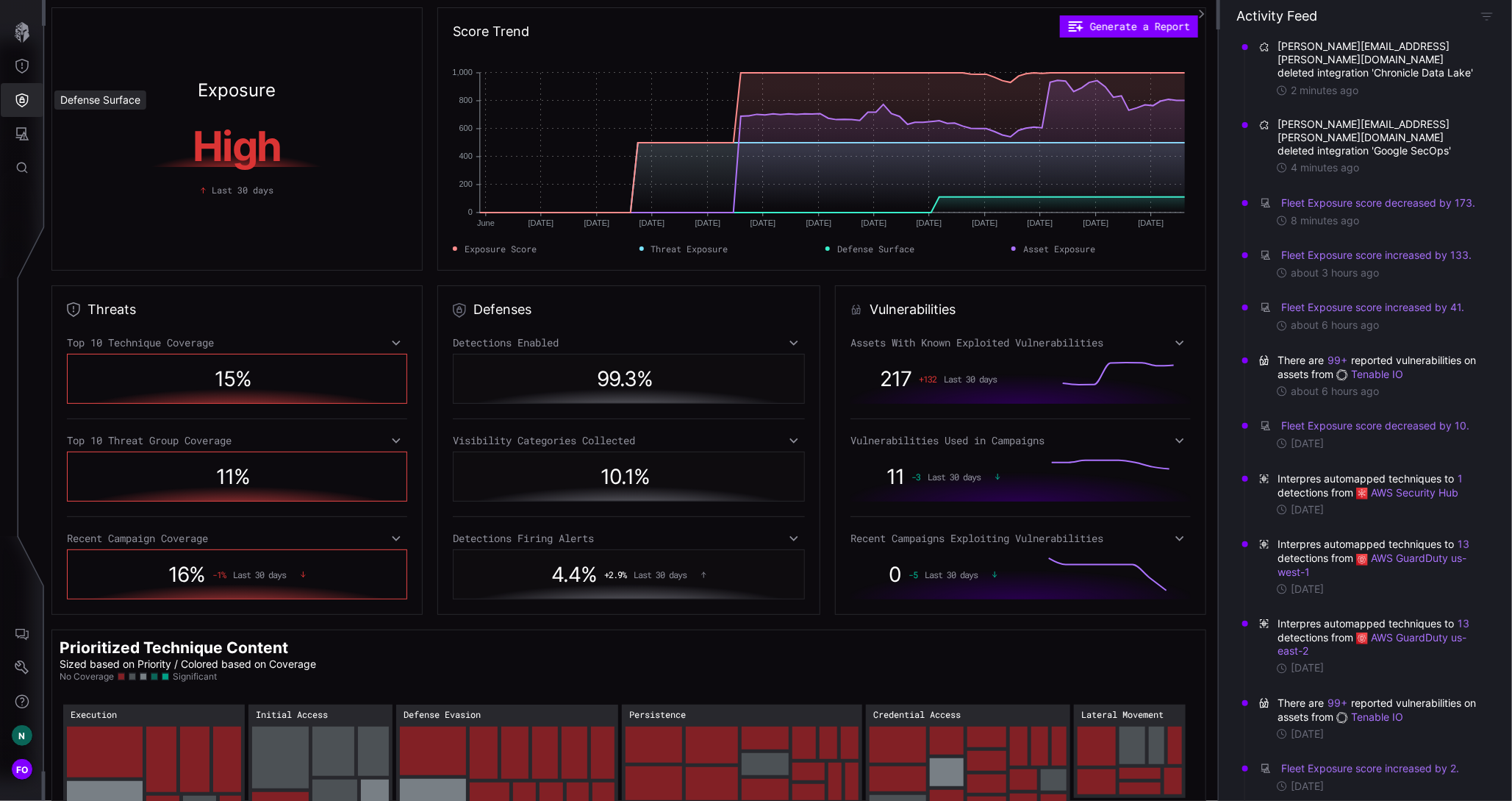
click at [19, 102] on icon "Defense Surface" at bounding box center [22, 100] width 15 height 15
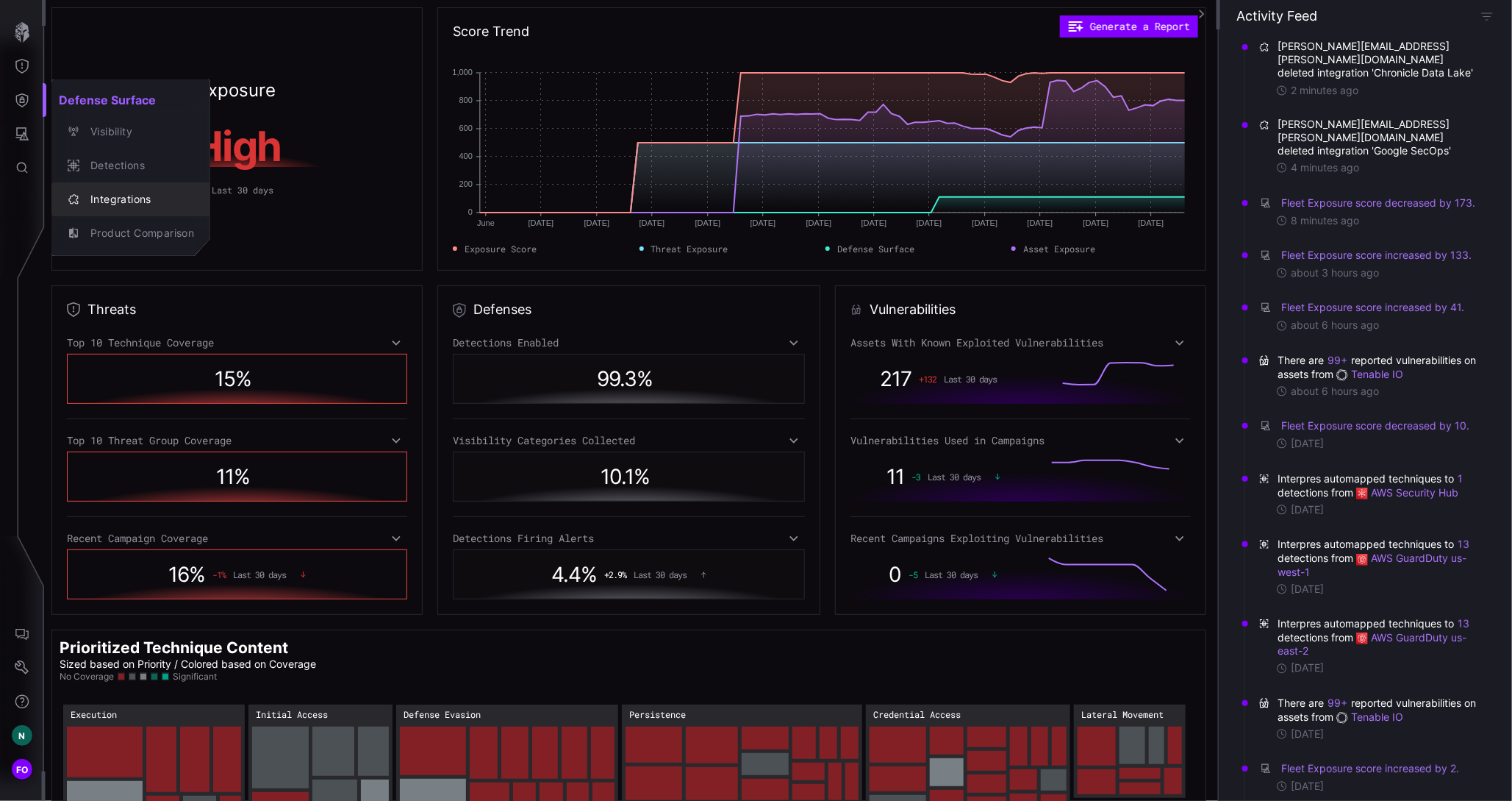
click at [138, 199] on div "Integrations" at bounding box center [139, 199] width 111 height 19
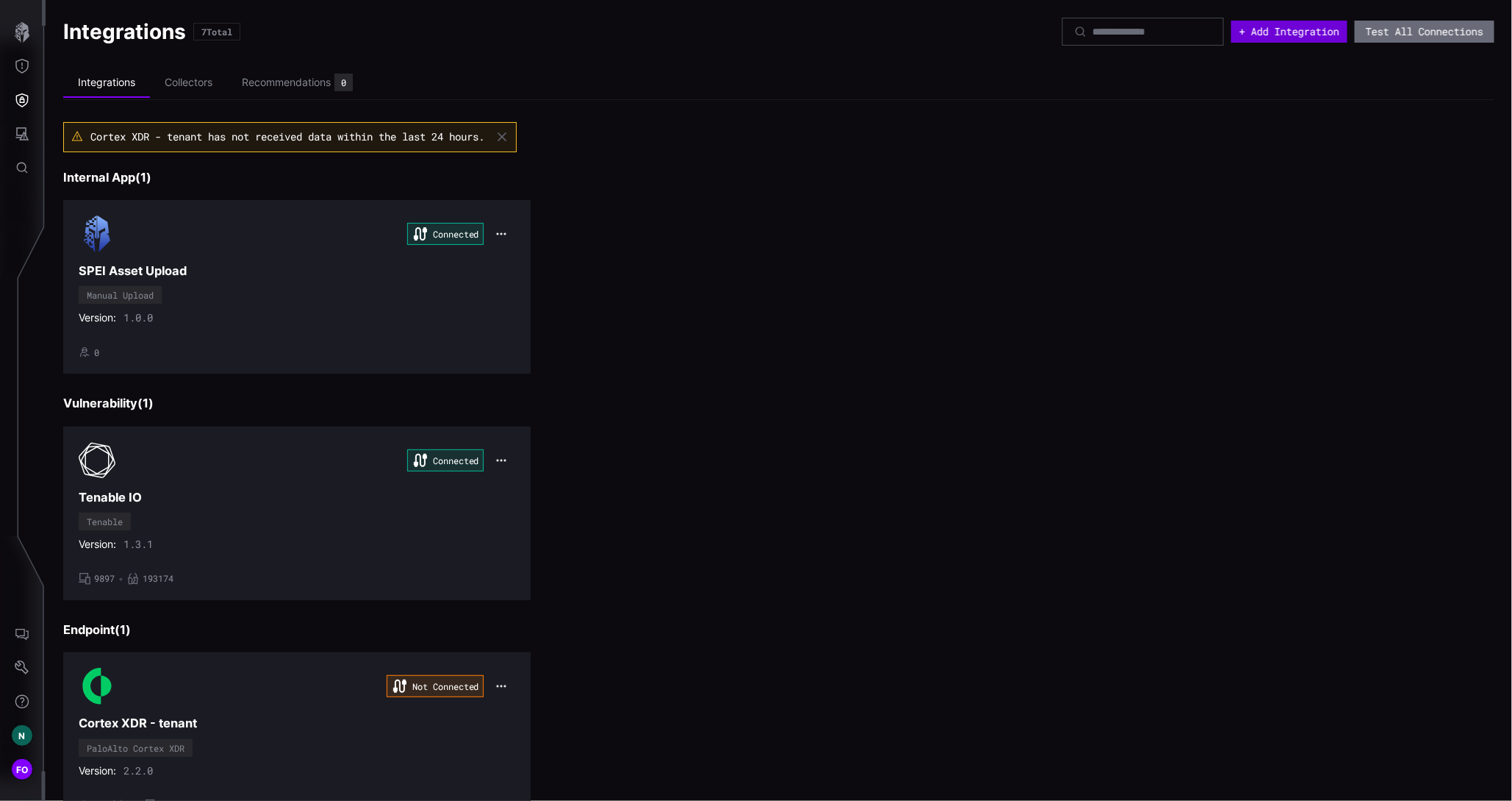
click at [1260, 33] on button "+ Add Integration" at bounding box center [1288, 32] width 116 height 22
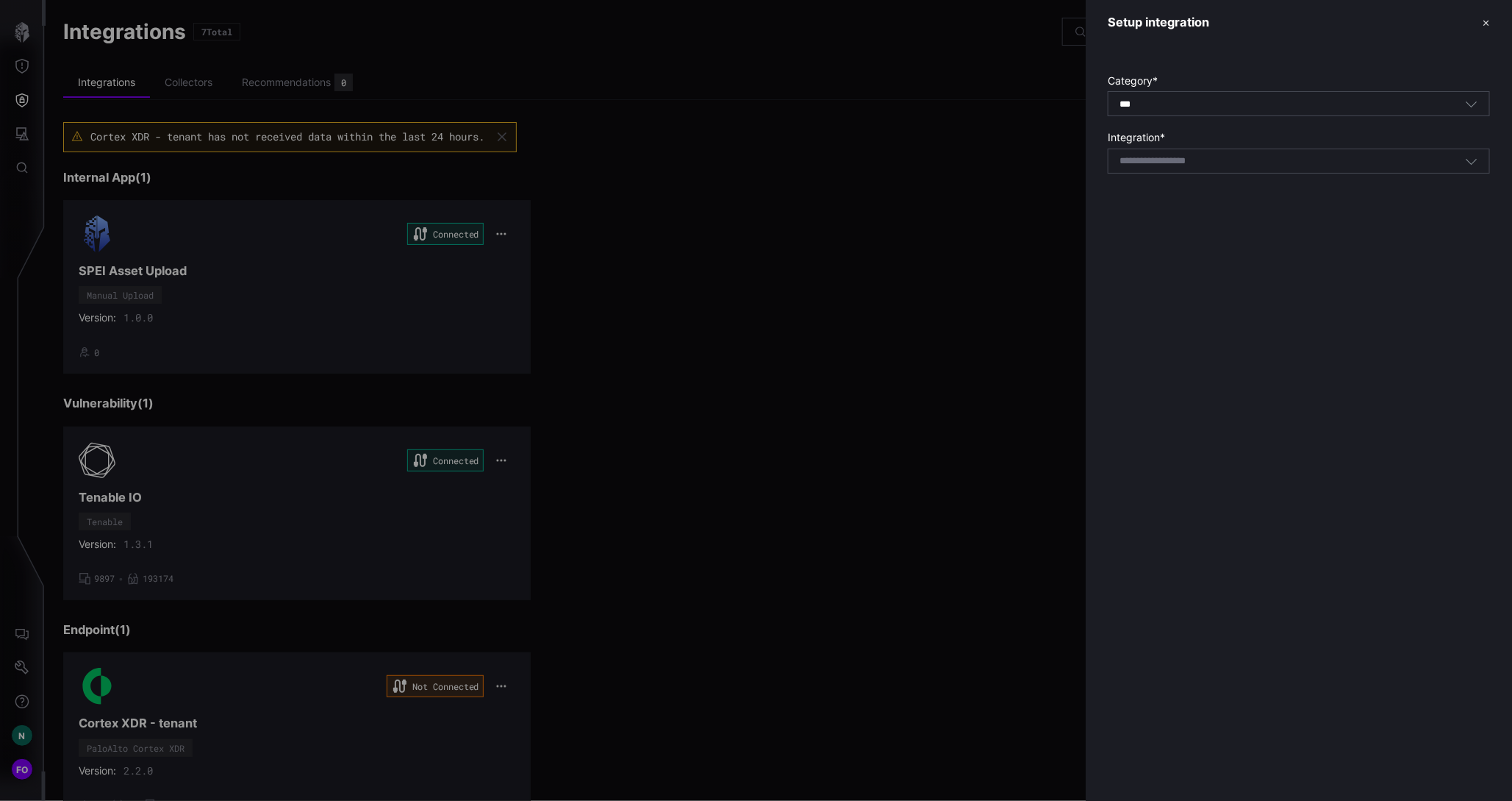
click at [1194, 108] on div "*** All" at bounding box center [1292, 104] width 345 height 13
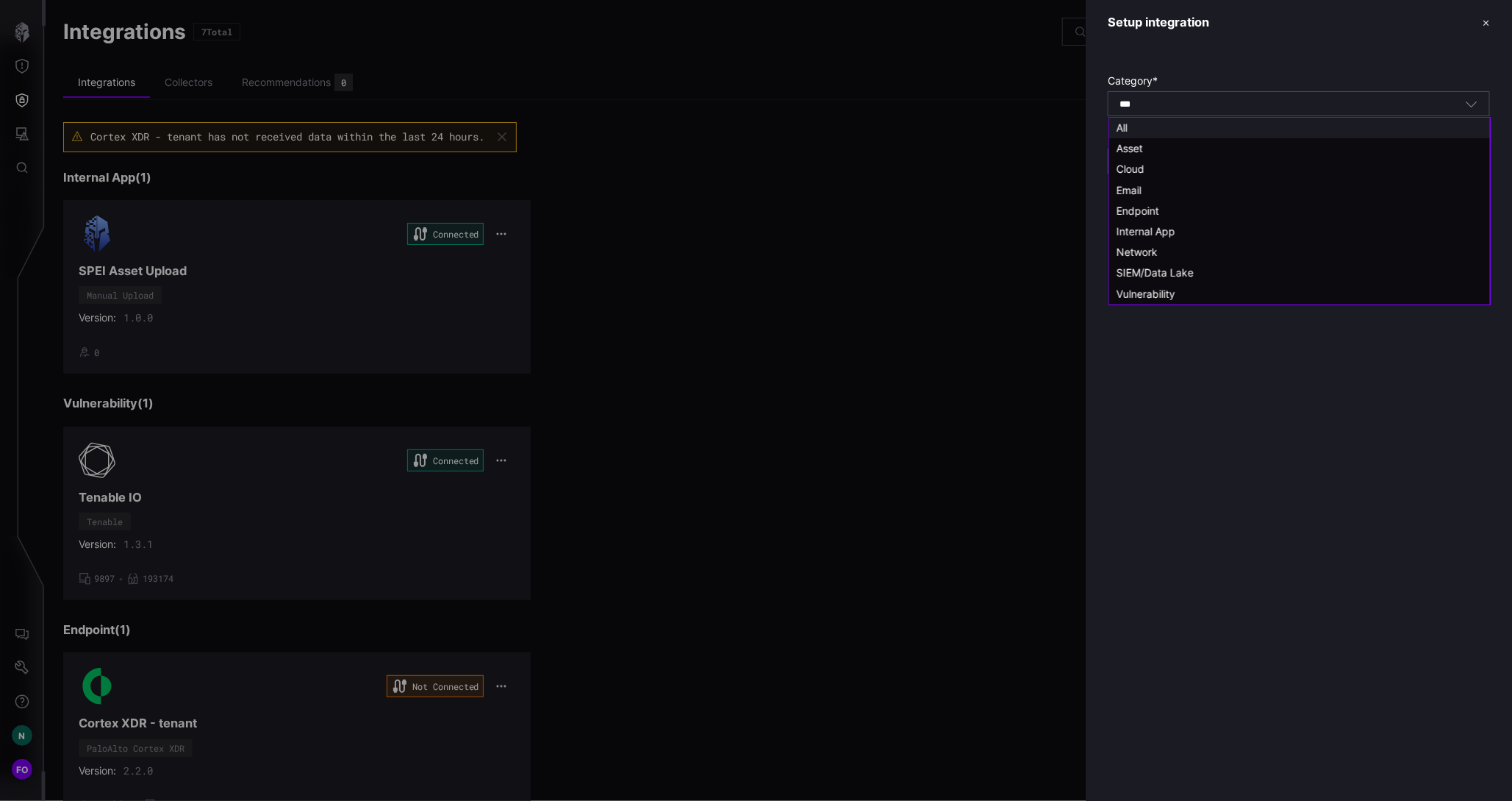
click at [1201, 106] on div "*** All" at bounding box center [1292, 104] width 345 height 13
click at [1312, 100] on div "*** All" at bounding box center [1292, 104] width 345 height 13
drag, startPoint x: 1438, startPoint y: 96, endPoint x: 1486, endPoint y: 103, distance: 48.5
click at [1465, 102] on div "*** All" at bounding box center [1299, 103] width 382 height 25
click at [1486, 103] on div "*** All" at bounding box center [1299, 103] width 382 height 25
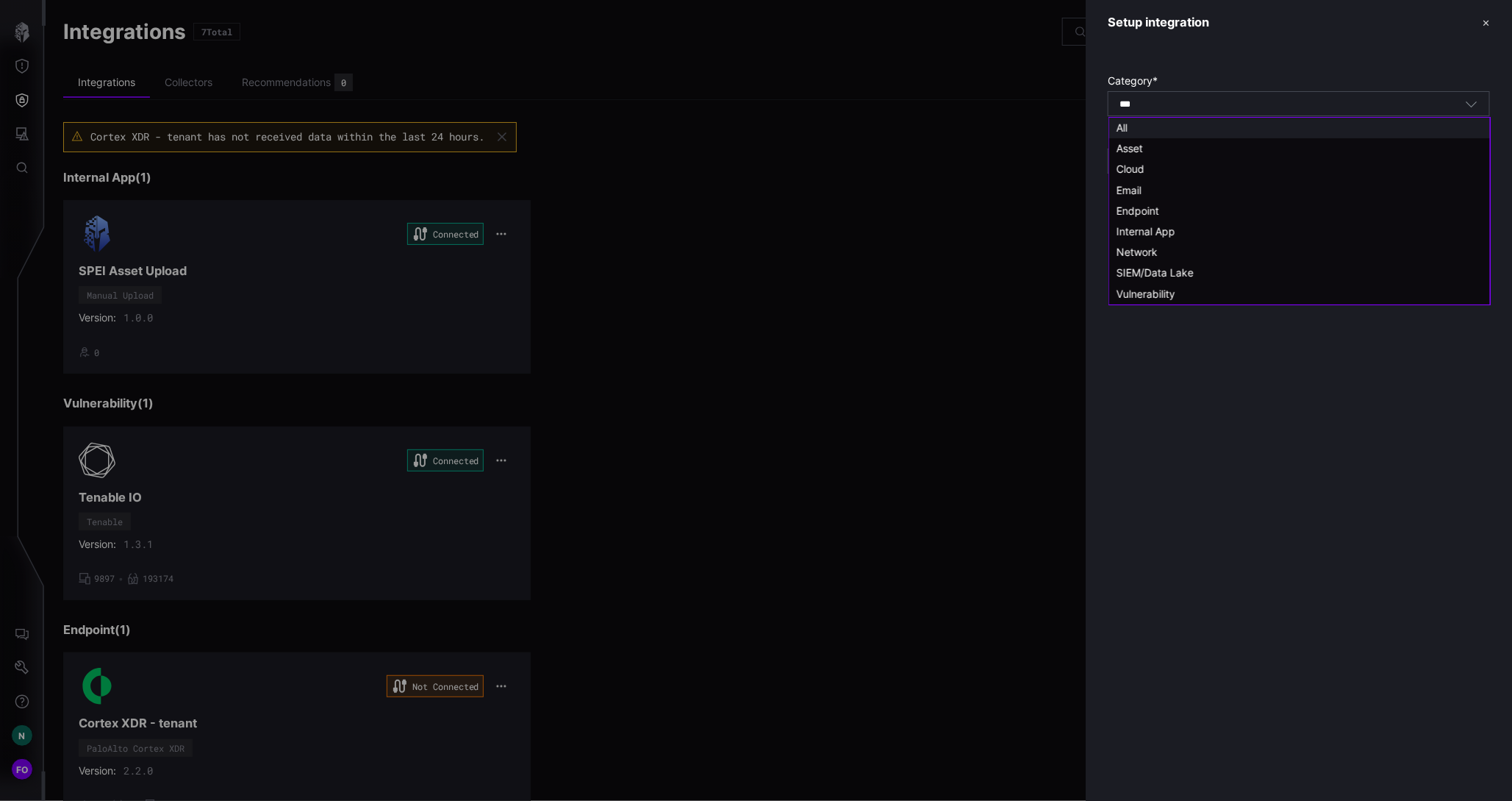
click at [1467, 99] on icon "button" at bounding box center [1471, 103] width 13 height 13
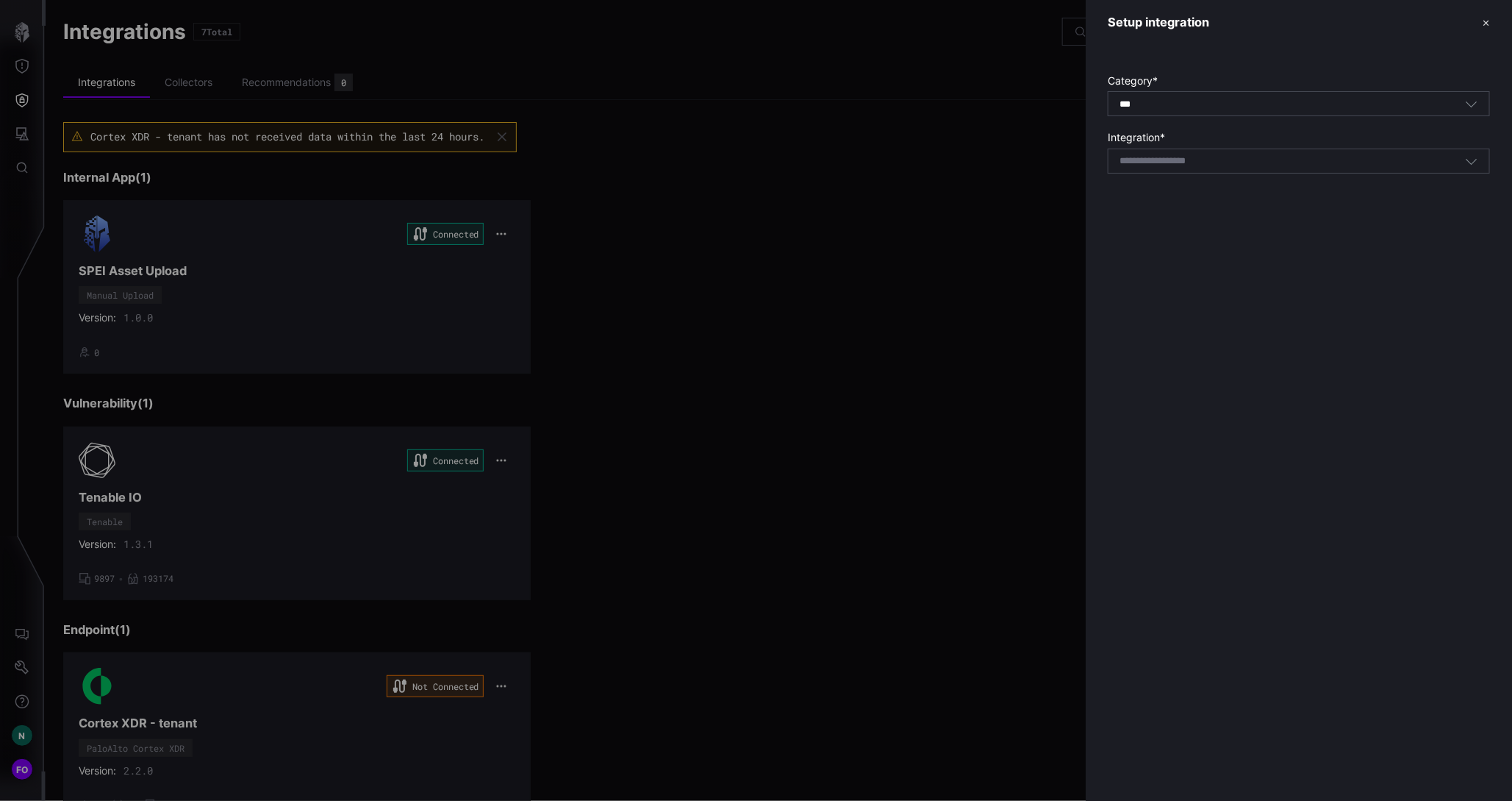
click at [1467, 99] on icon "button" at bounding box center [1471, 103] width 13 height 13
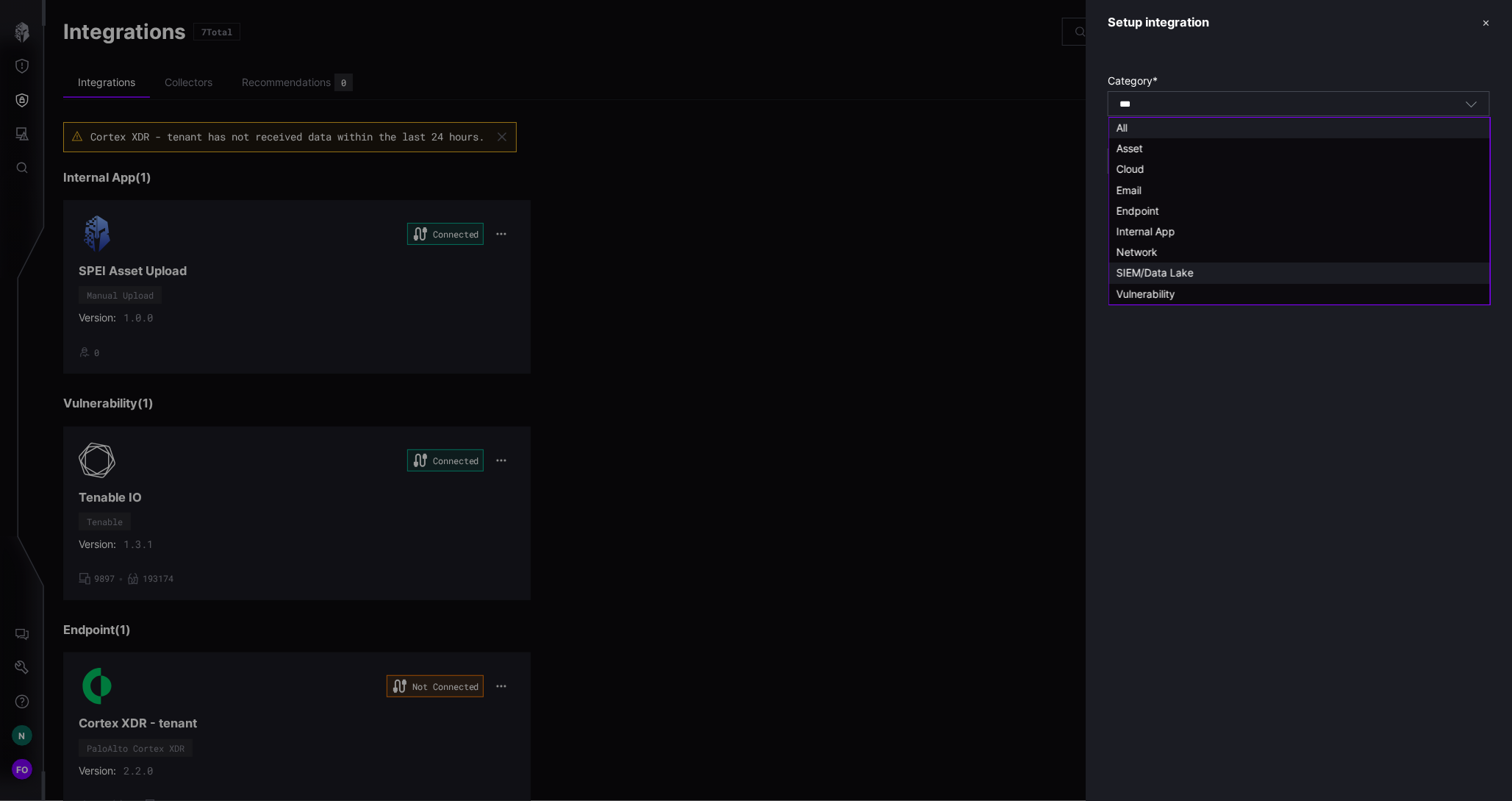
click at [1207, 273] on div "SIEM/Data Lake" at bounding box center [1300, 272] width 366 height 13
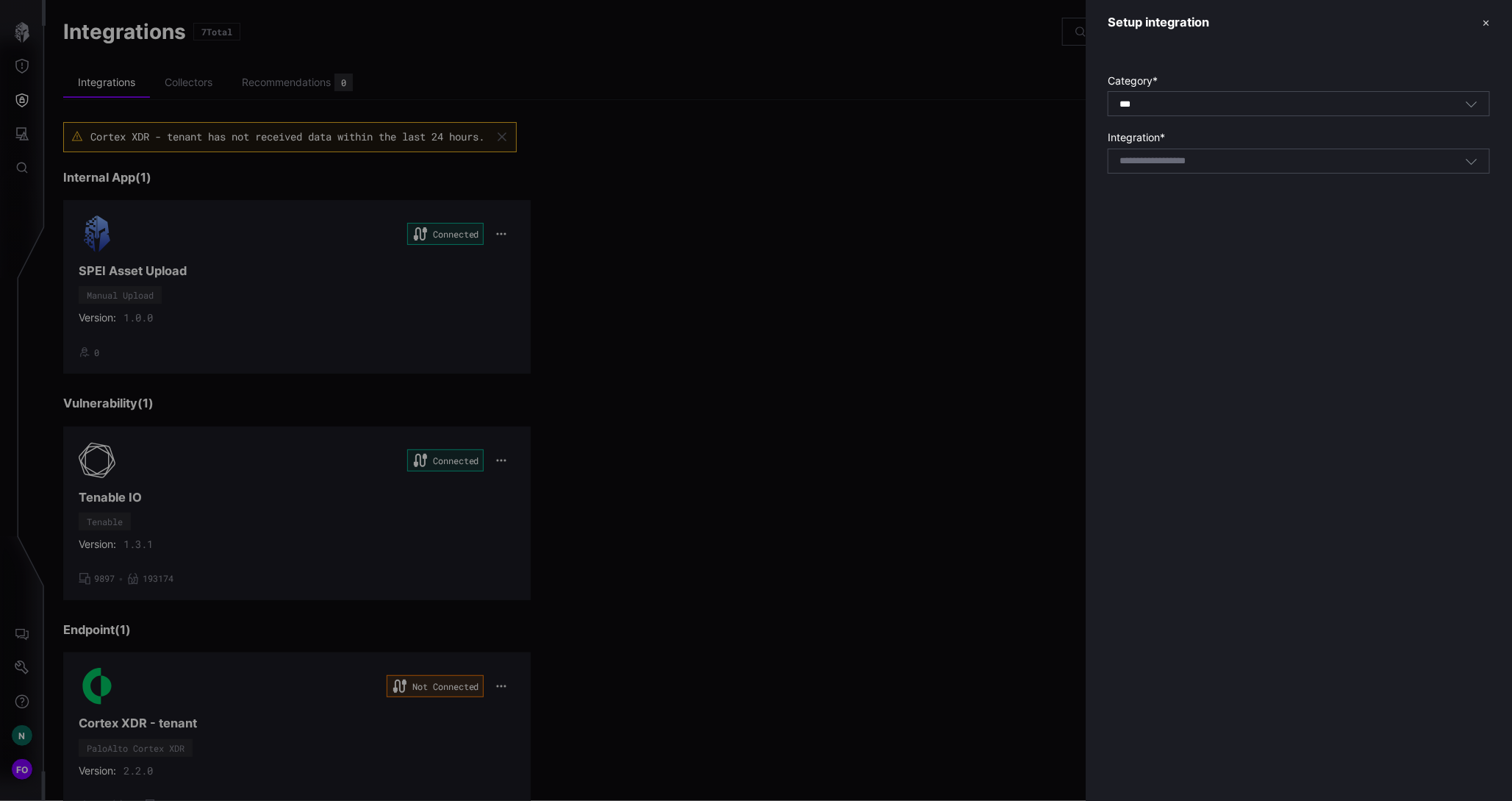
type input "**********"
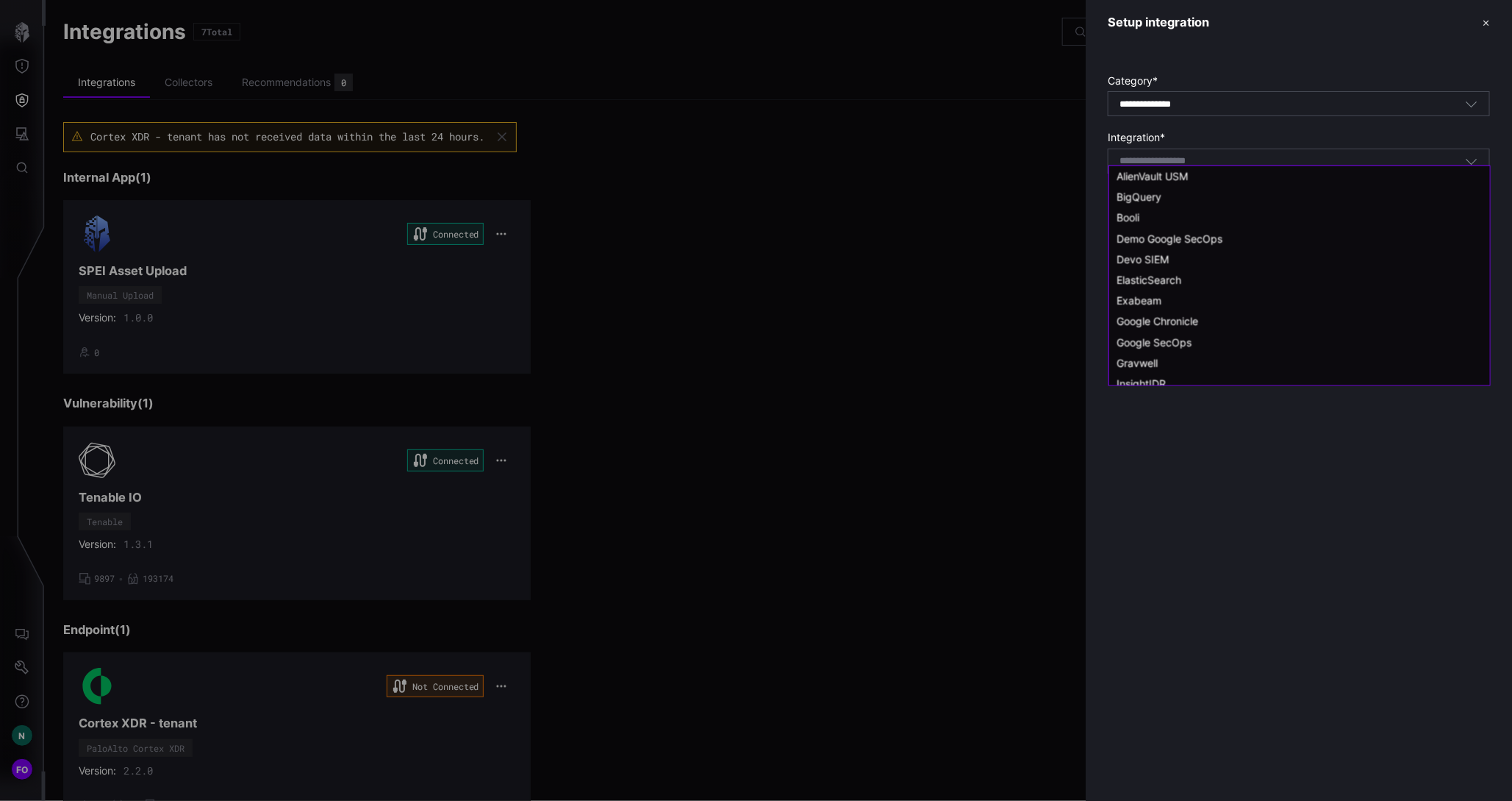
click at [1208, 163] on input at bounding box center [1173, 161] width 105 height 13
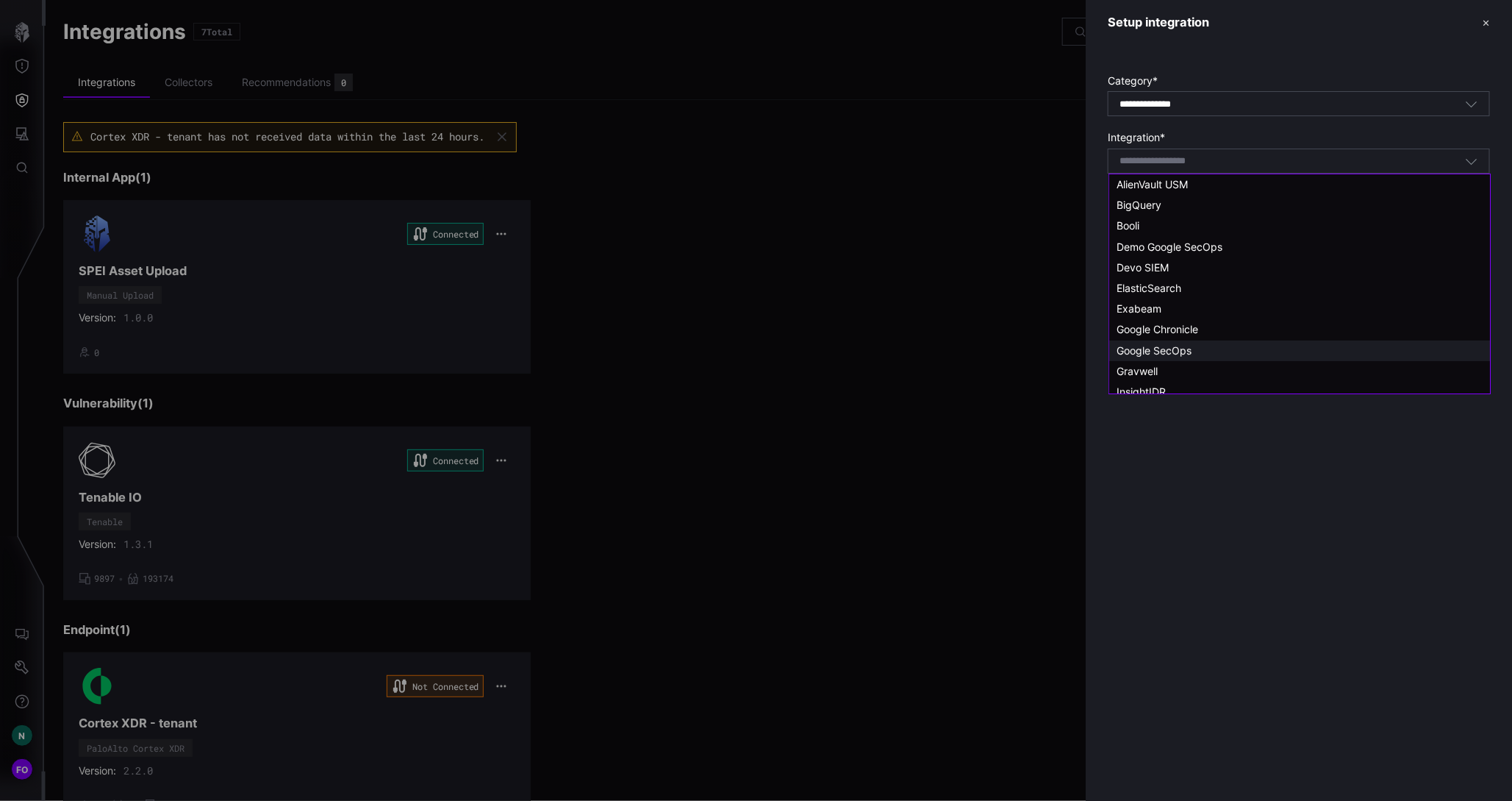
click at [1169, 351] on span "Google SecOps" at bounding box center [1155, 350] width 75 height 13
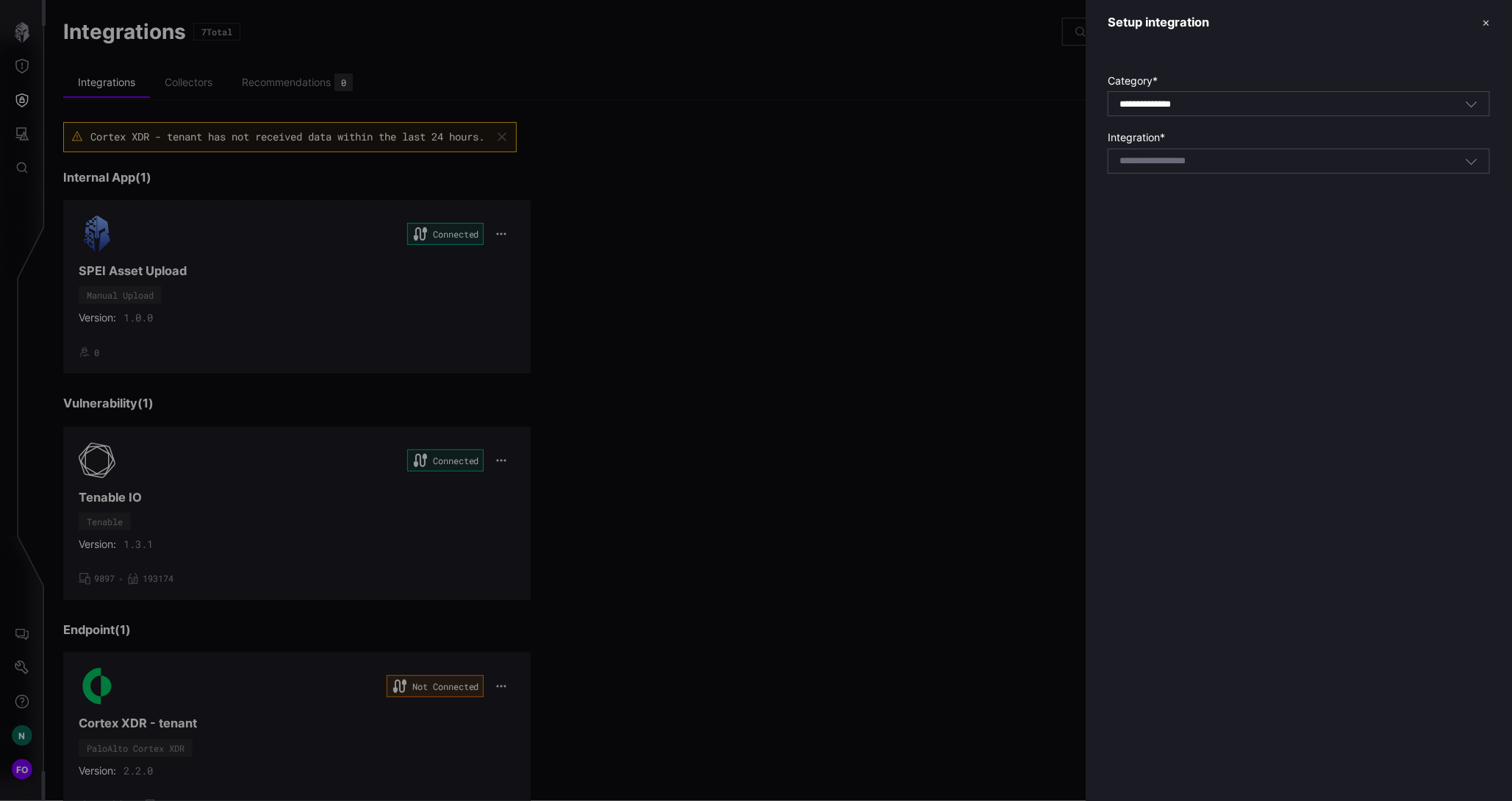
type input "**********"
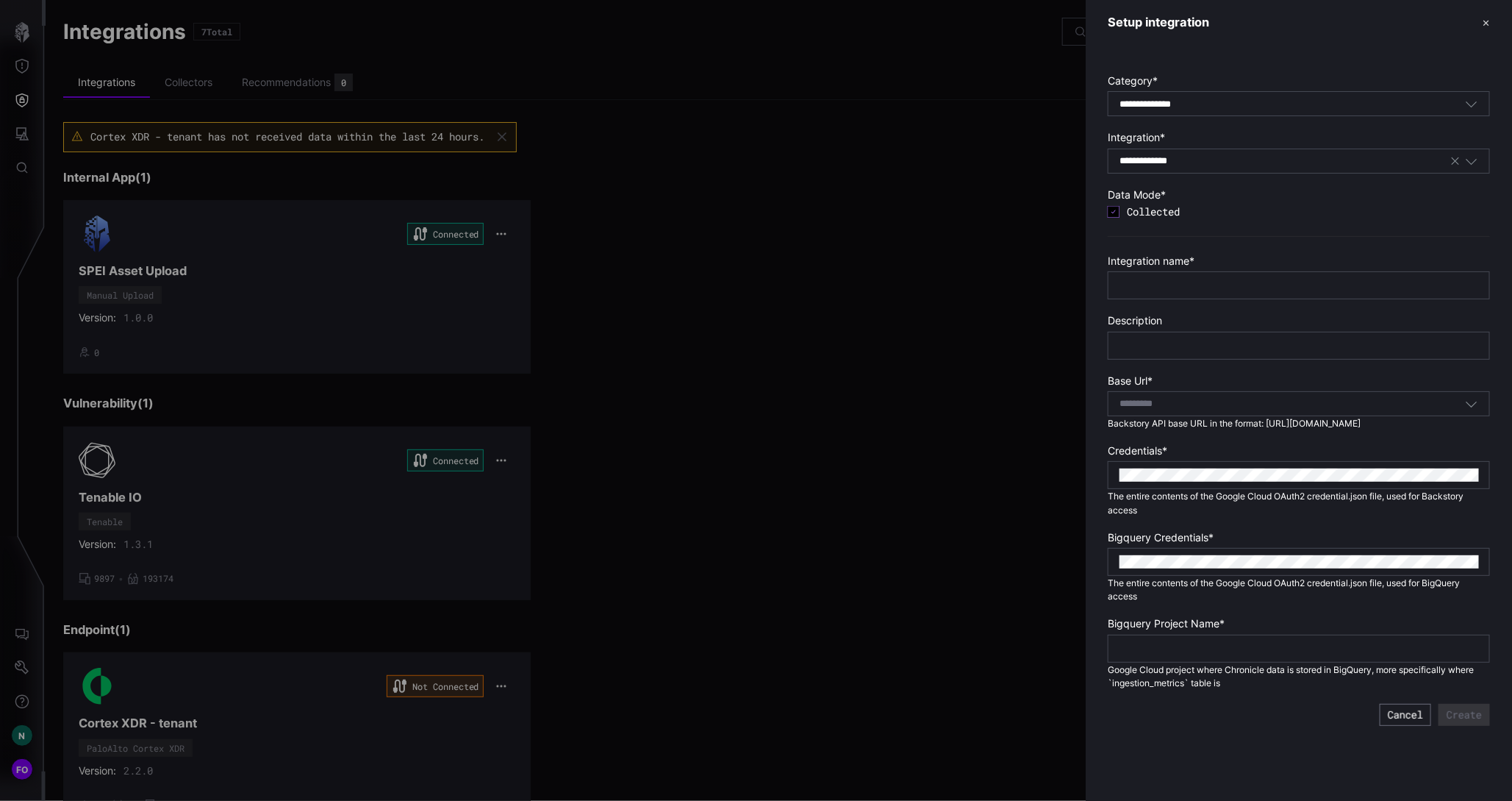
click at [1183, 403] on div "Select..." at bounding box center [1292, 403] width 345 height 13
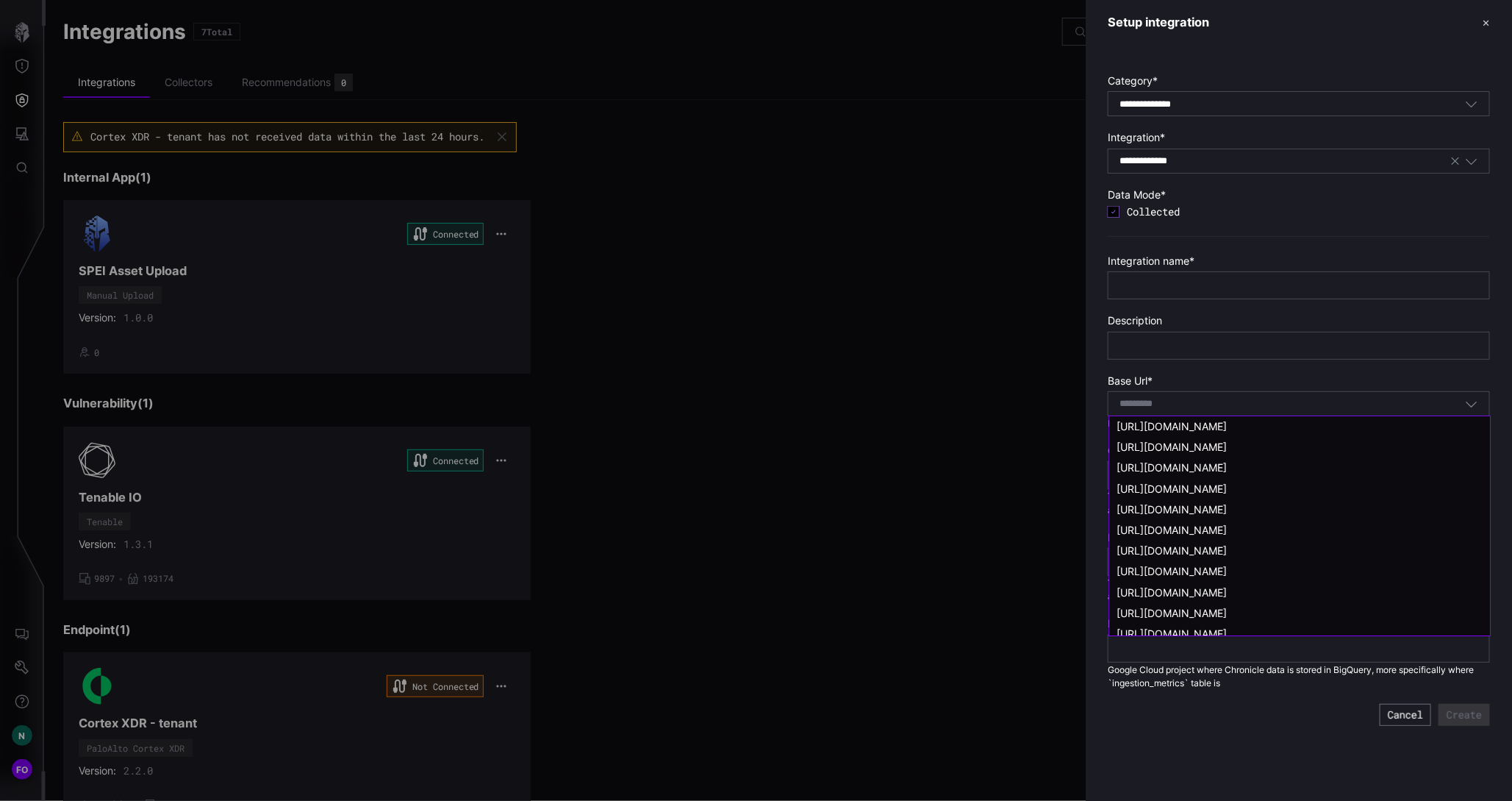
paste input "**********"
type input "**********"
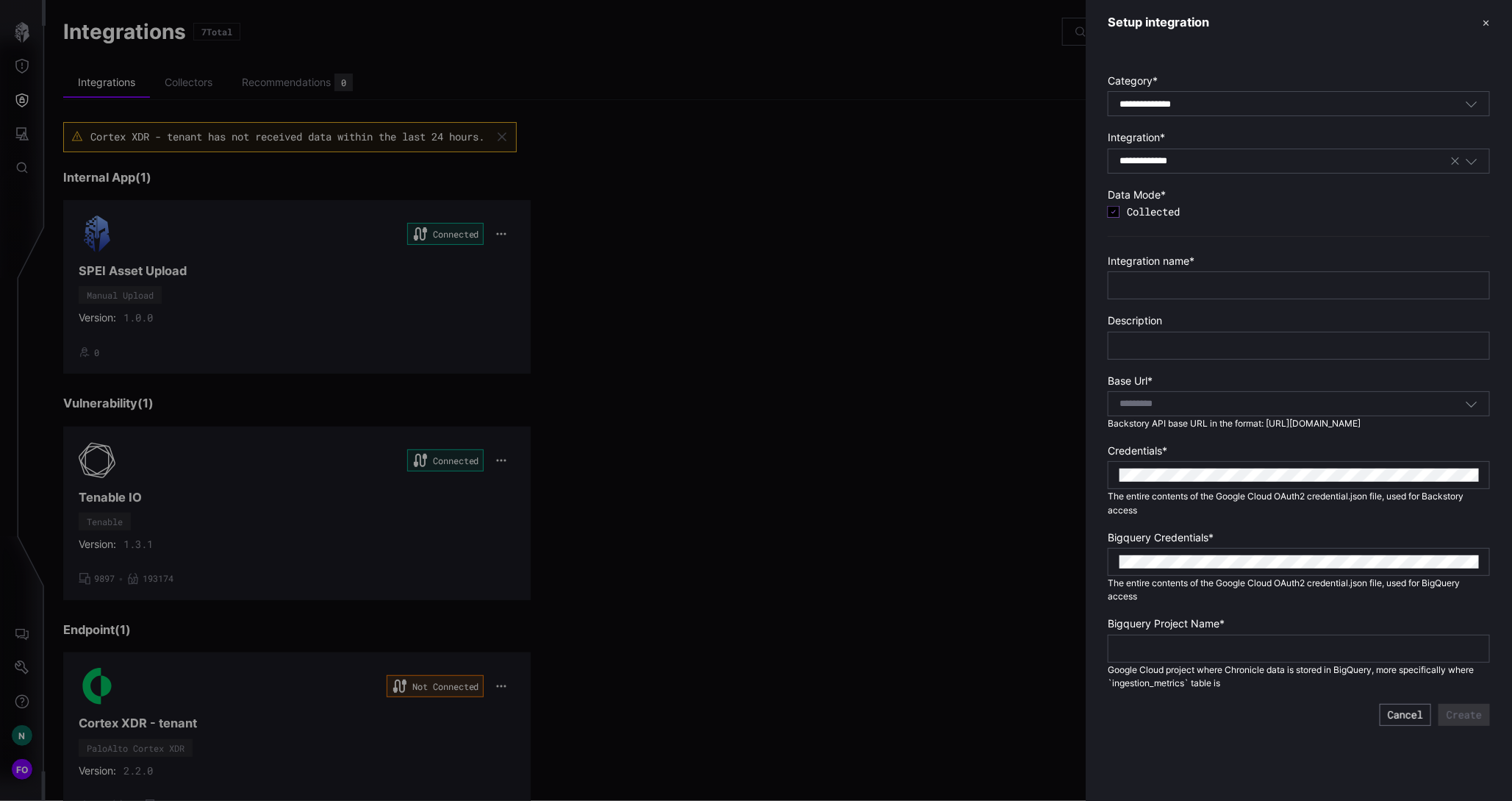
click at [957, 374] on div at bounding box center [756, 400] width 1512 height 801
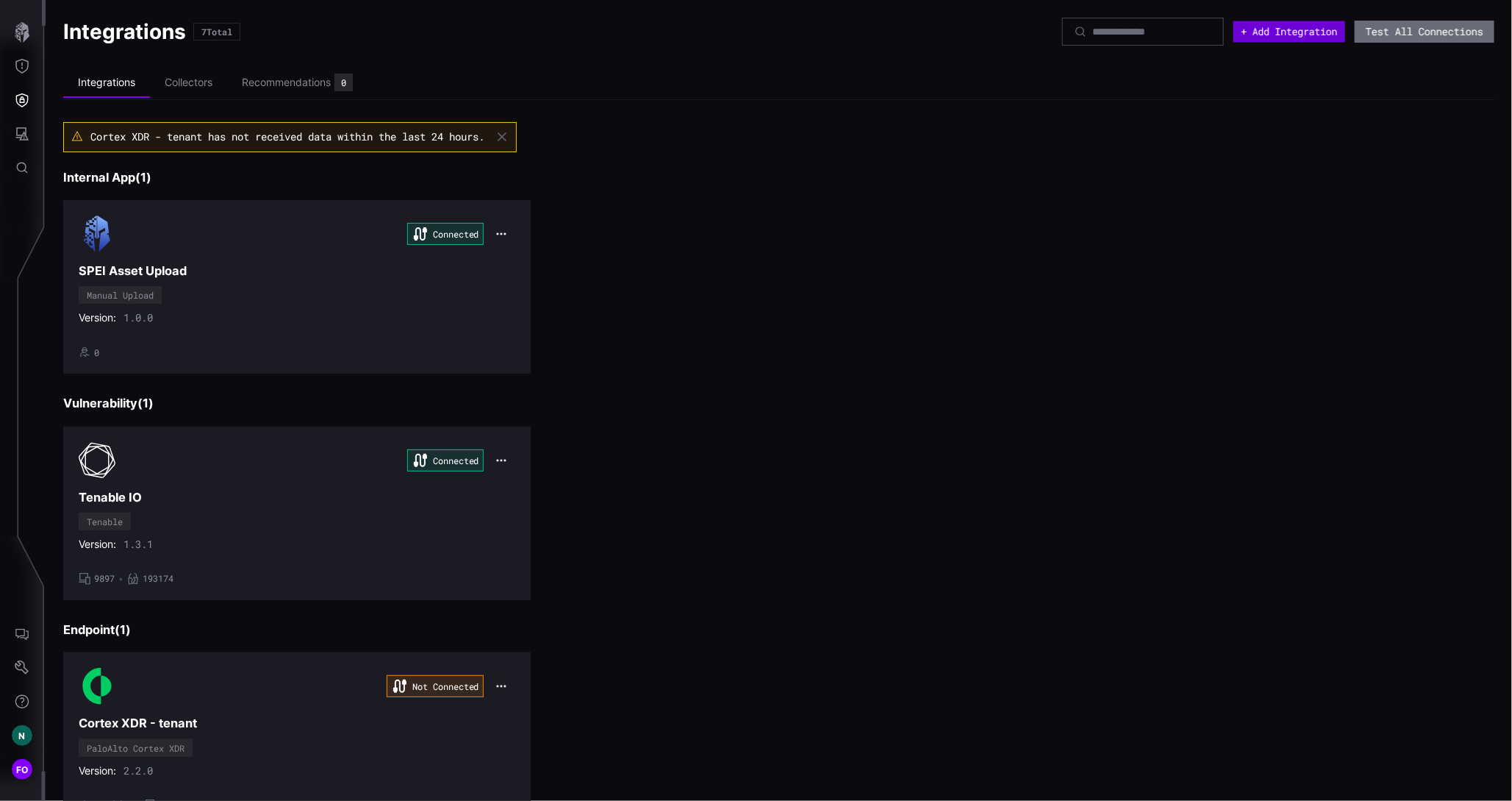
click at [1273, 39] on button "+ Add Integration" at bounding box center [1289, 33] width 112 height 22
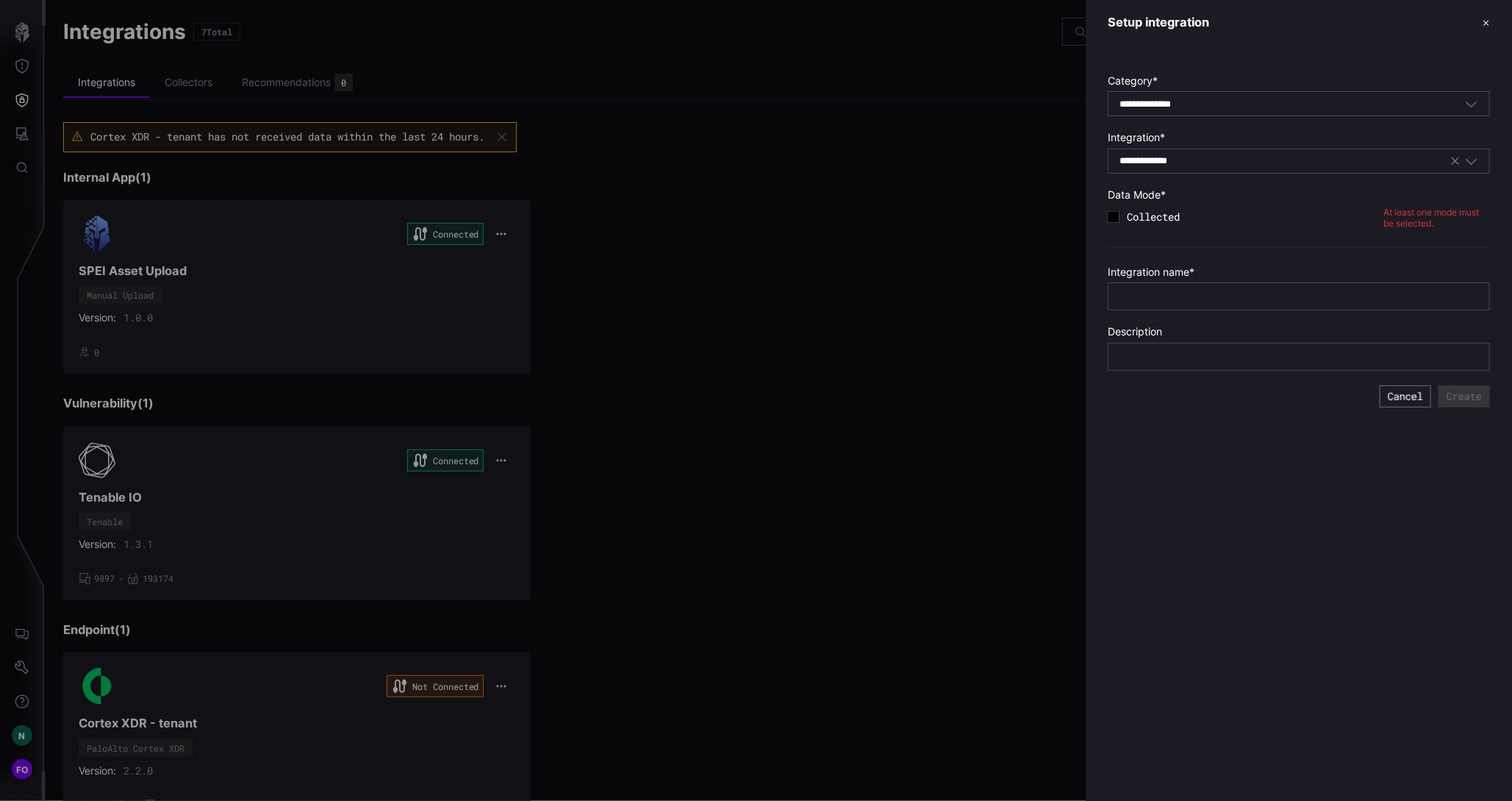
click at [1120, 218] on div "Collected" at bounding box center [1246, 217] width 276 height 25
click at [1113, 219] on icon at bounding box center [1114, 217] width 12 height 12
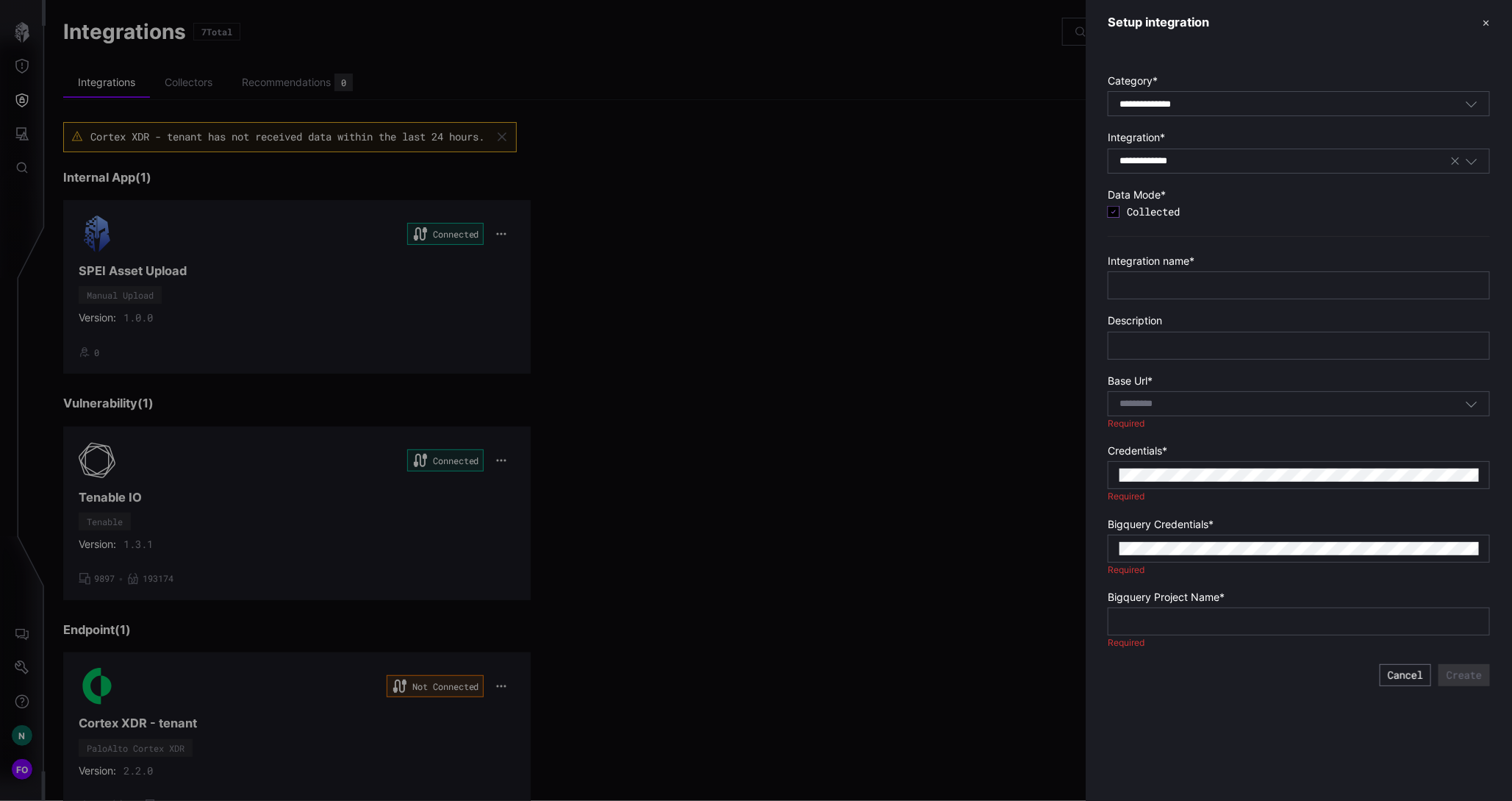
click at [1190, 404] on div "Select..." at bounding box center [1292, 403] width 345 height 13
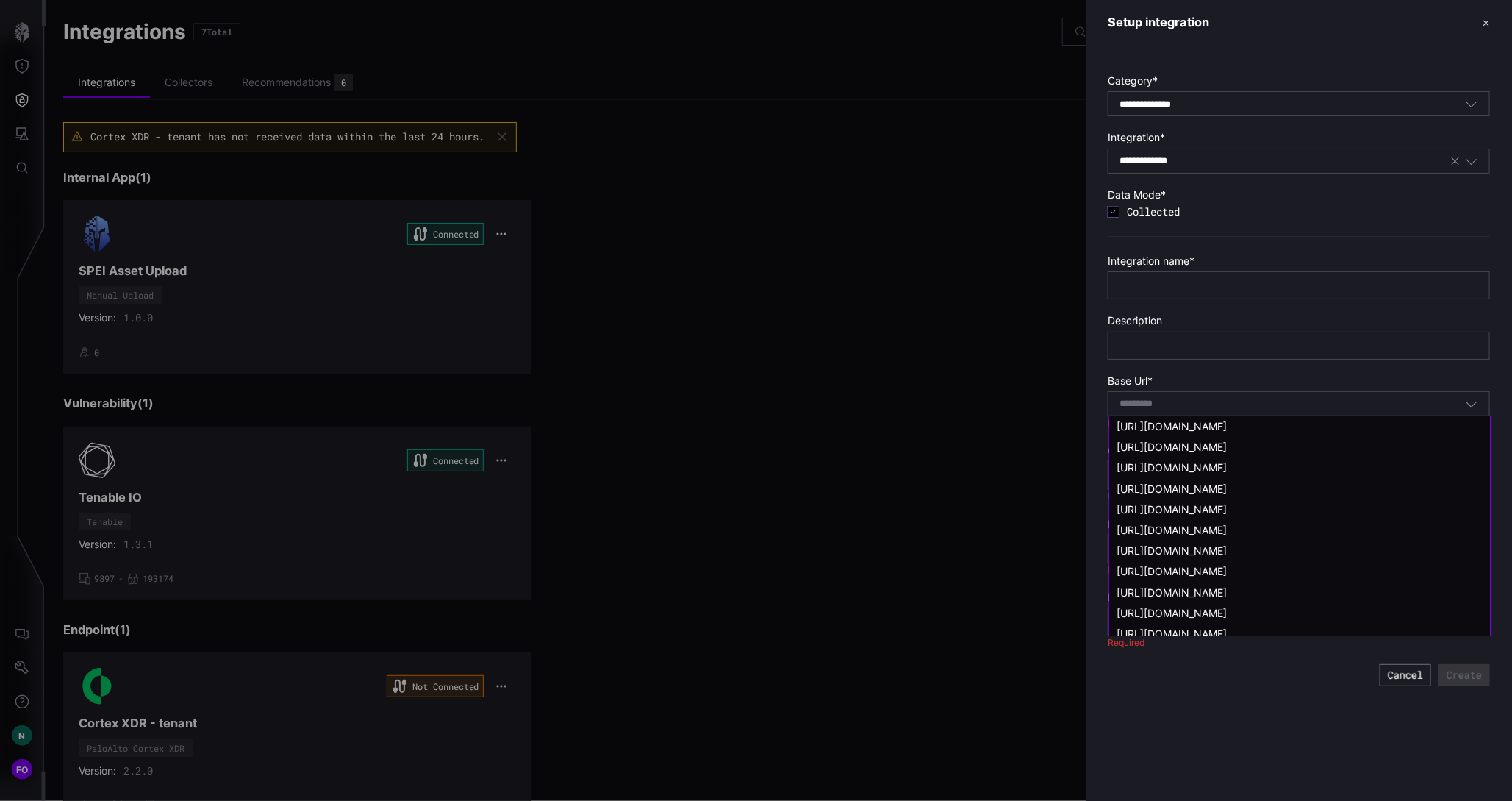
paste input "**********"
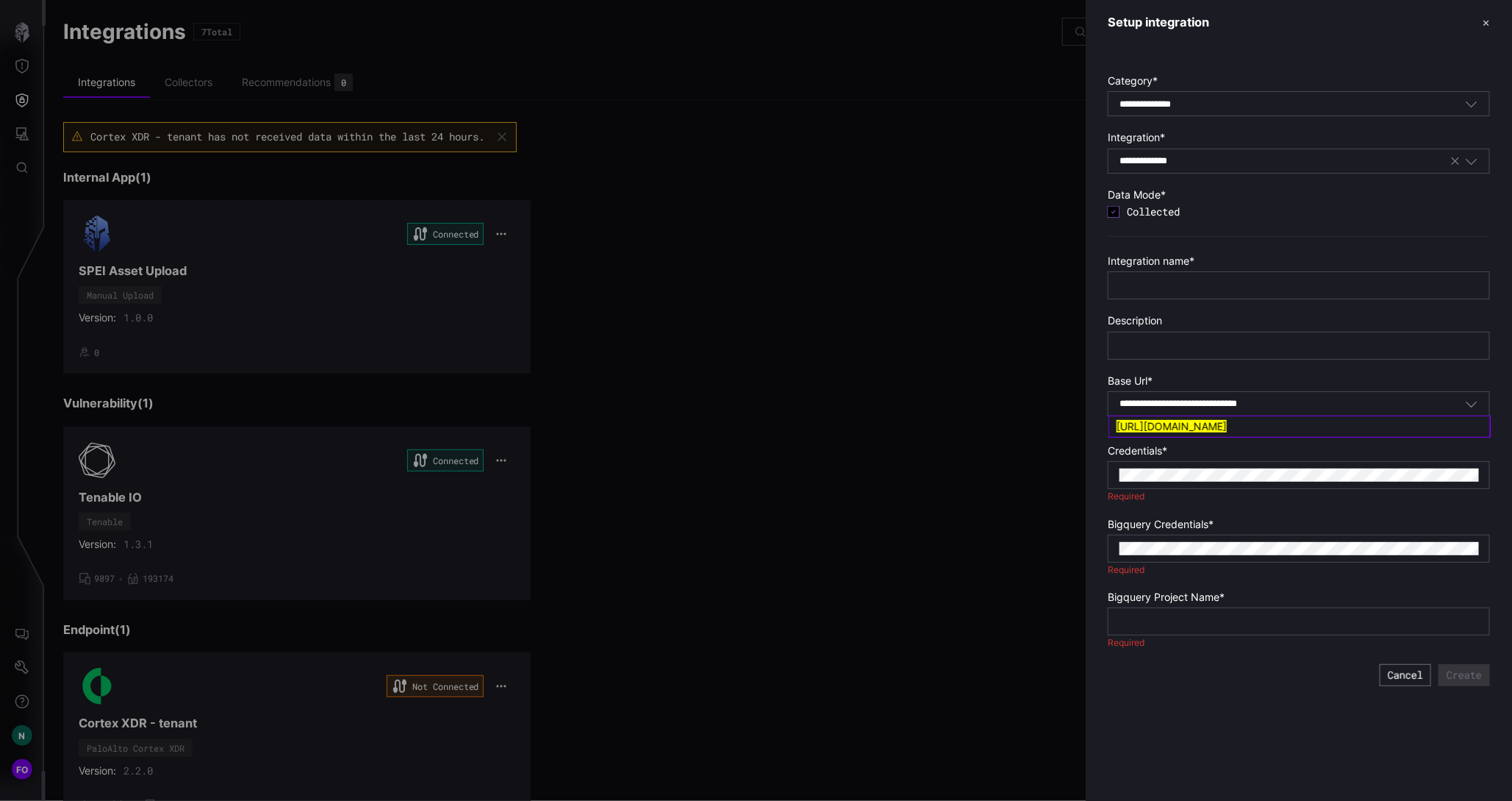
type input "**********"
click at [1170, 425] on mark "[URL][DOMAIN_NAME]" at bounding box center [1172, 426] width 110 height 13
click at [1179, 284] on input "text" at bounding box center [1299, 285] width 359 height 13
type input "**********"
click at [1201, 337] on div at bounding box center [1299, 346] width 382 height 28
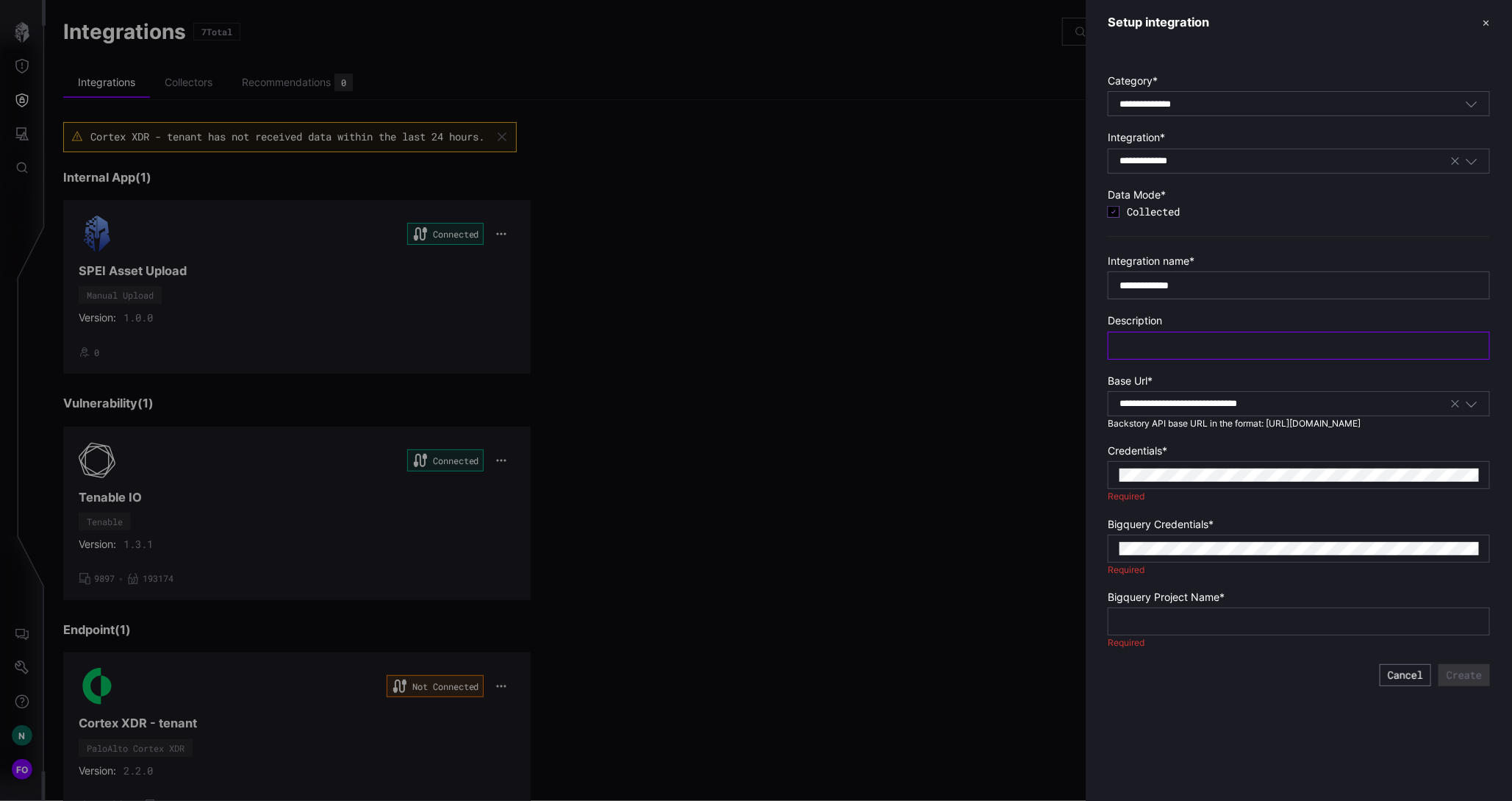
click at [1192, 344] on input "text" at bounding box center [1299, 346] width 359 height 13
click at [1151, 342] on input "text" at bounding box center [1299, 346] width 359 height 13
click at [1179, 348] on input "text" at bounding box center [1299, 346] width 359 height 13
type input "**********"
click at [1180, 618] on input "text" at bounding box center [1299, 621] width 359 height 13
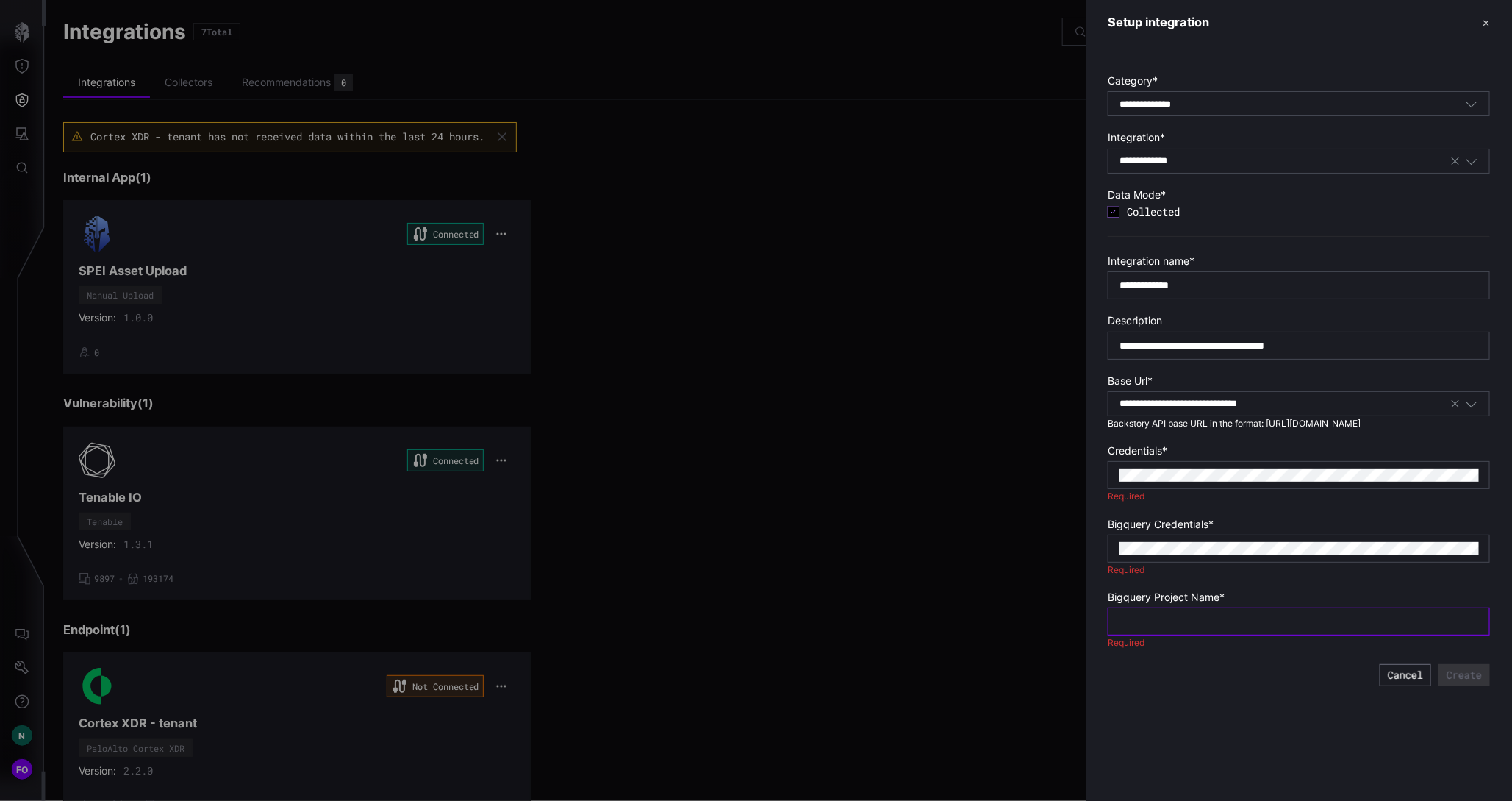
click at [1191, 620] on input "text" at bounding box center [1299, 621] width 359 height 13
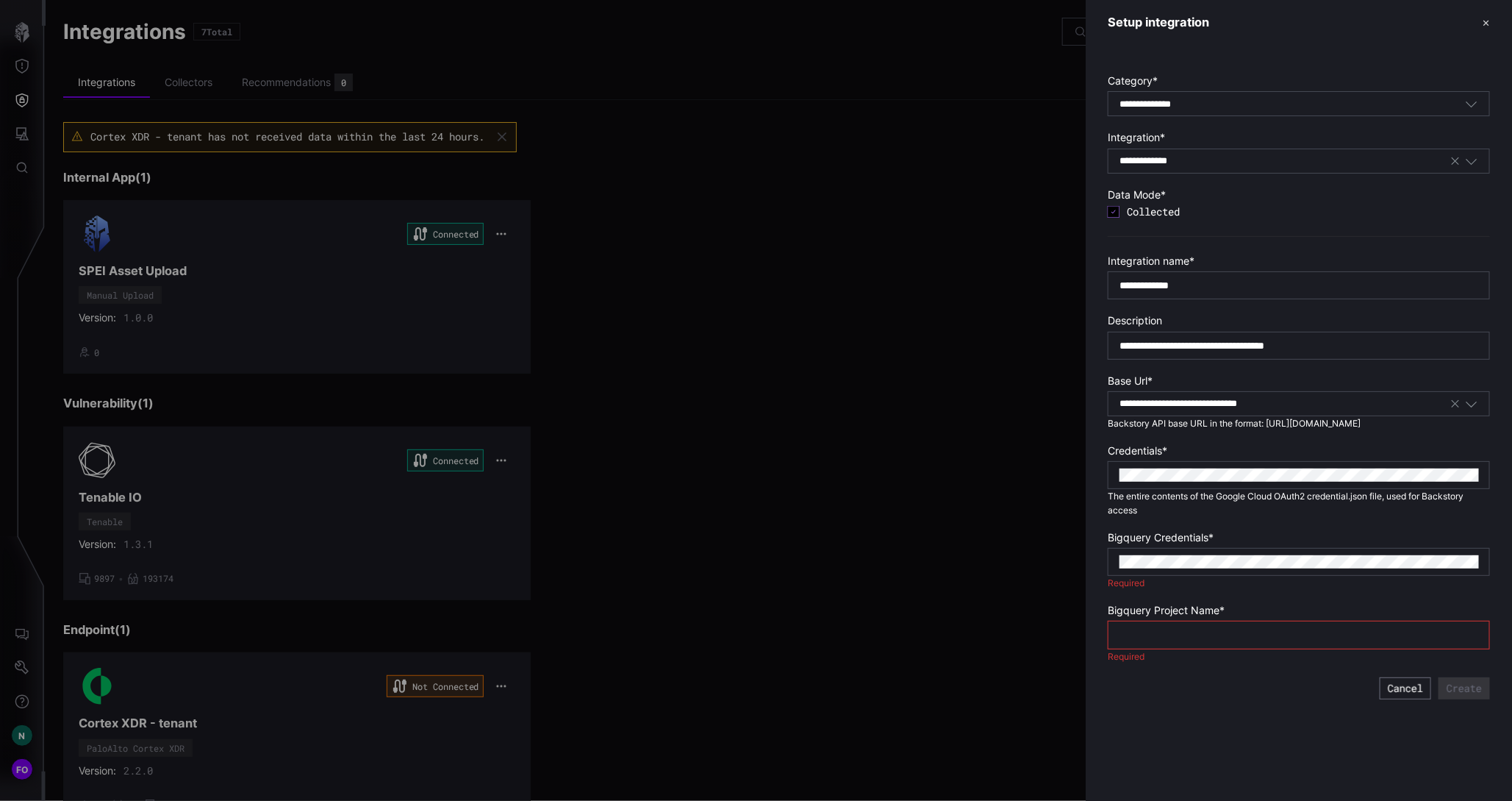
click at [1158, 640] on input "text" at bounding box center [1299, 634] width 359 height 13
click at [1217, 646] on input "text" at bounding box center [1299, 649] width 359 height 13
paste input "**********"
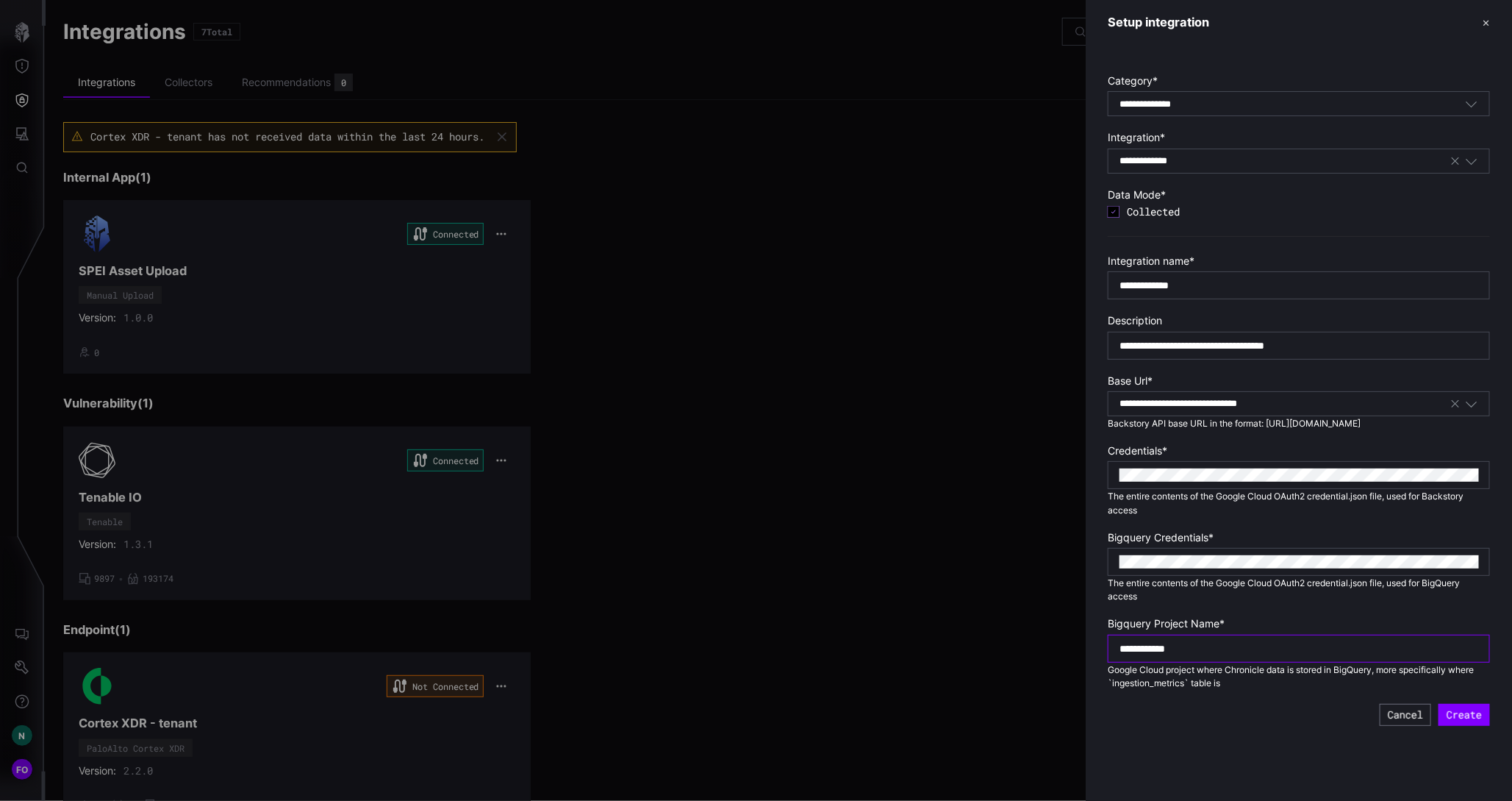
drag, startPoint x: 1223, startPoint y: 649, endPoint x: 1051, endPoint y: 649, distance: 172.0
click at [1512, 649] on div "**********" at bounding box center [1512, 400] width 0 height 801
paste input "****"
type input "**********"
click at [1468, 717] on button "Create" at bounding box center [1465, 715] width 51 height 22
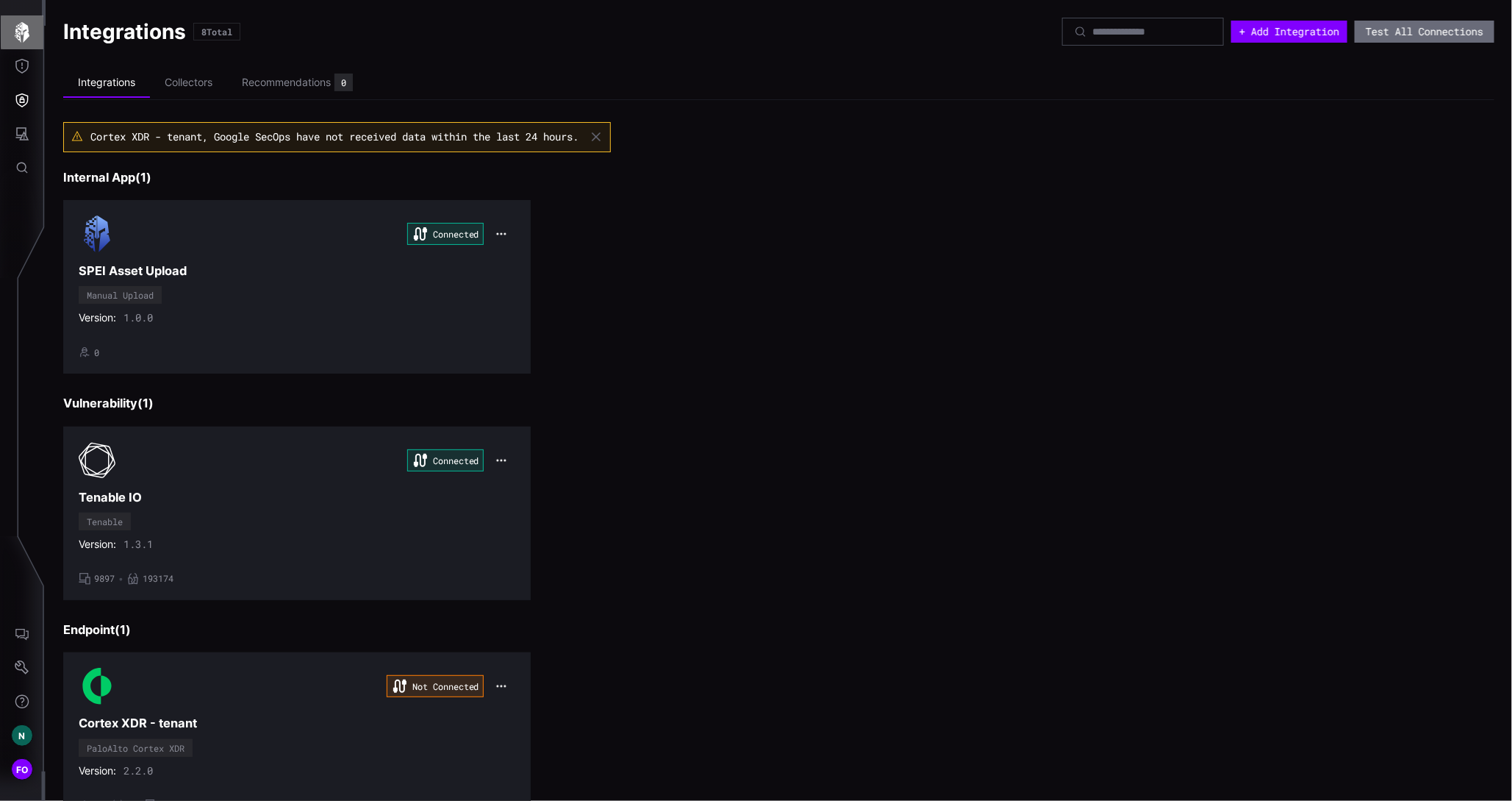
click at [24, 35] on icon "button" at bounding box center [22, 32] width 15 height 21
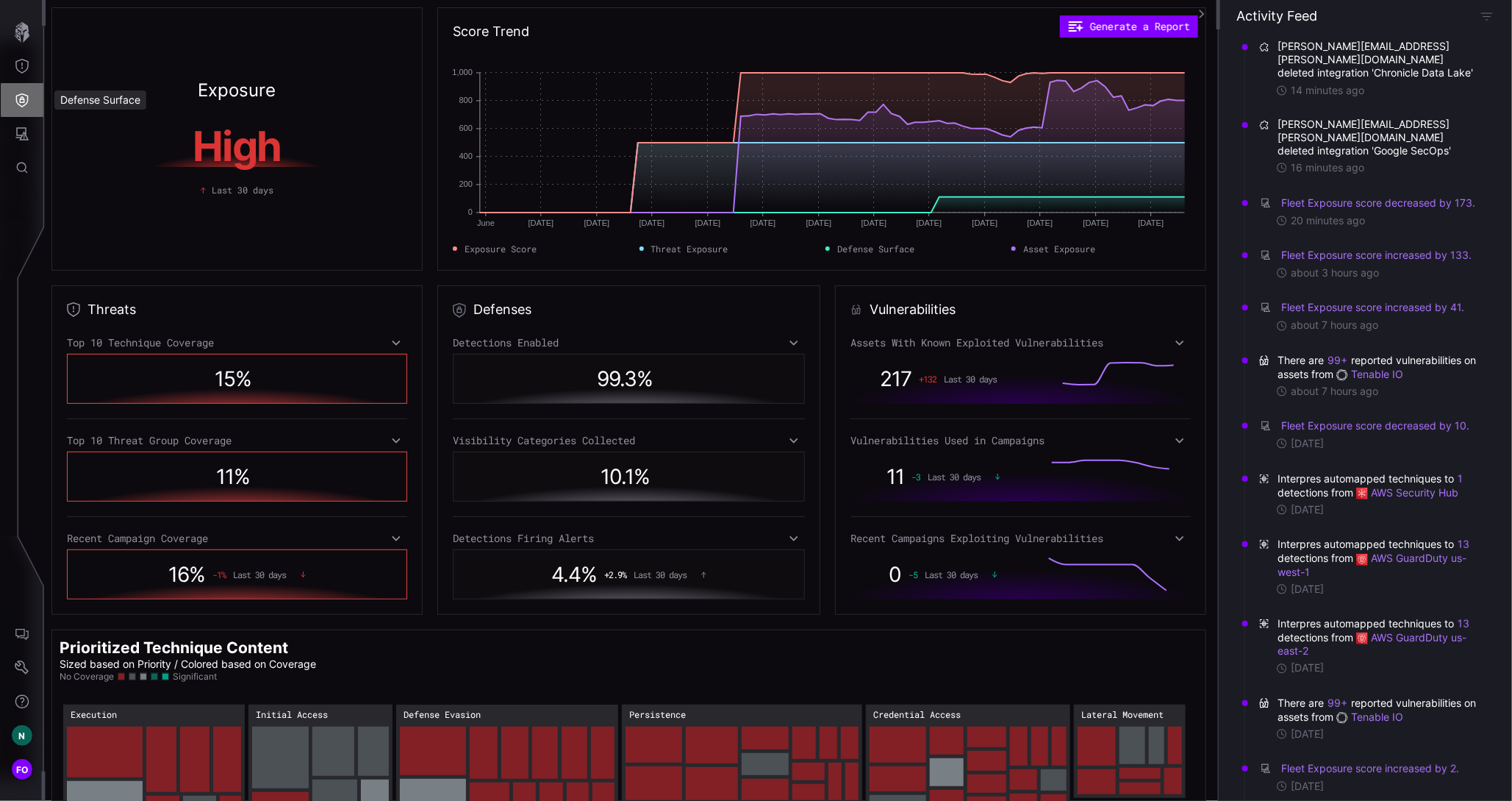
click at [20, 105] on icon "Defense Surface" at bounding box center [22, 100] width 13 height 14
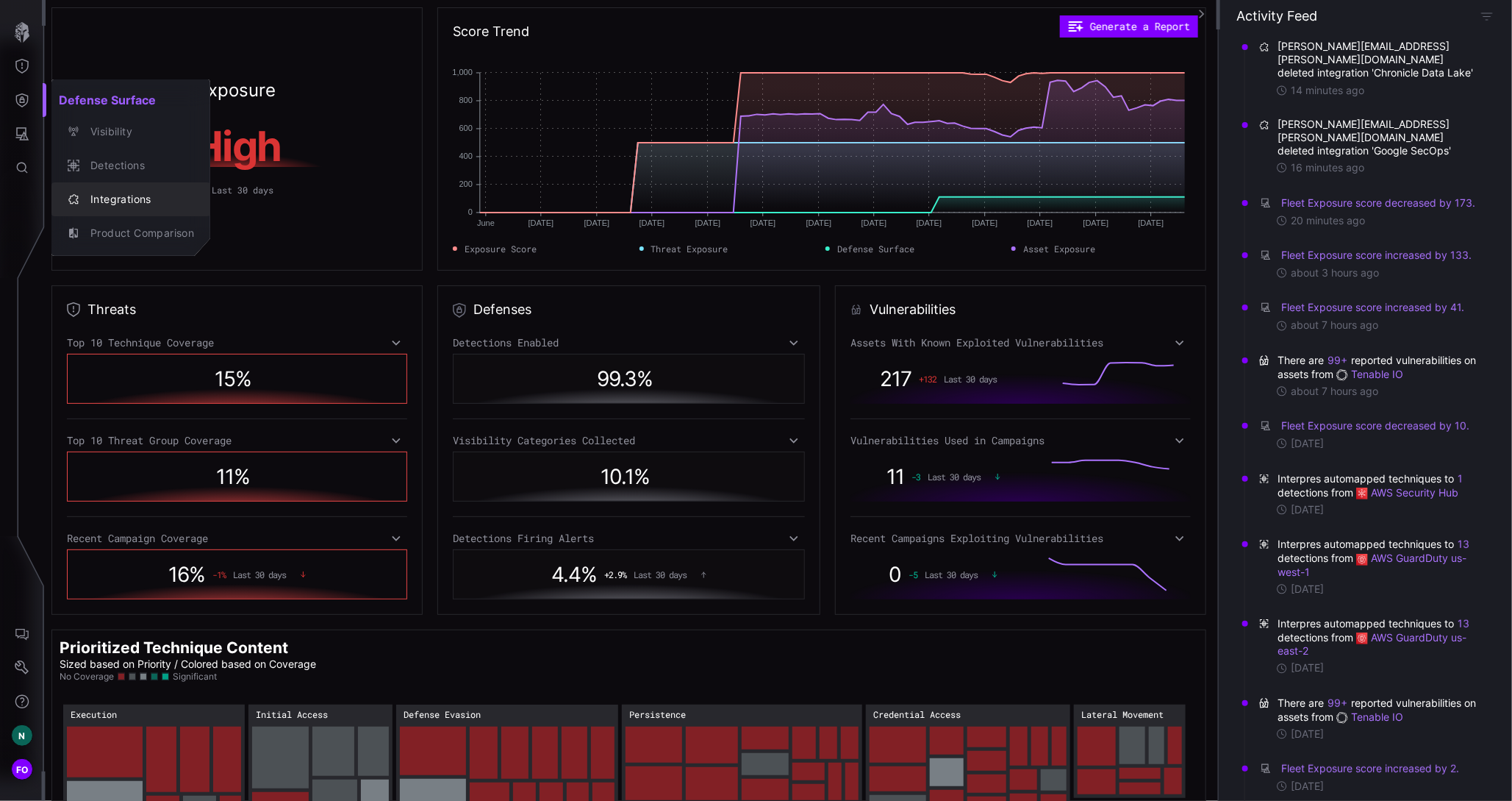
click at [122, 201] on div "Integrations" at bounding box center [139, 199] width 111 height 19
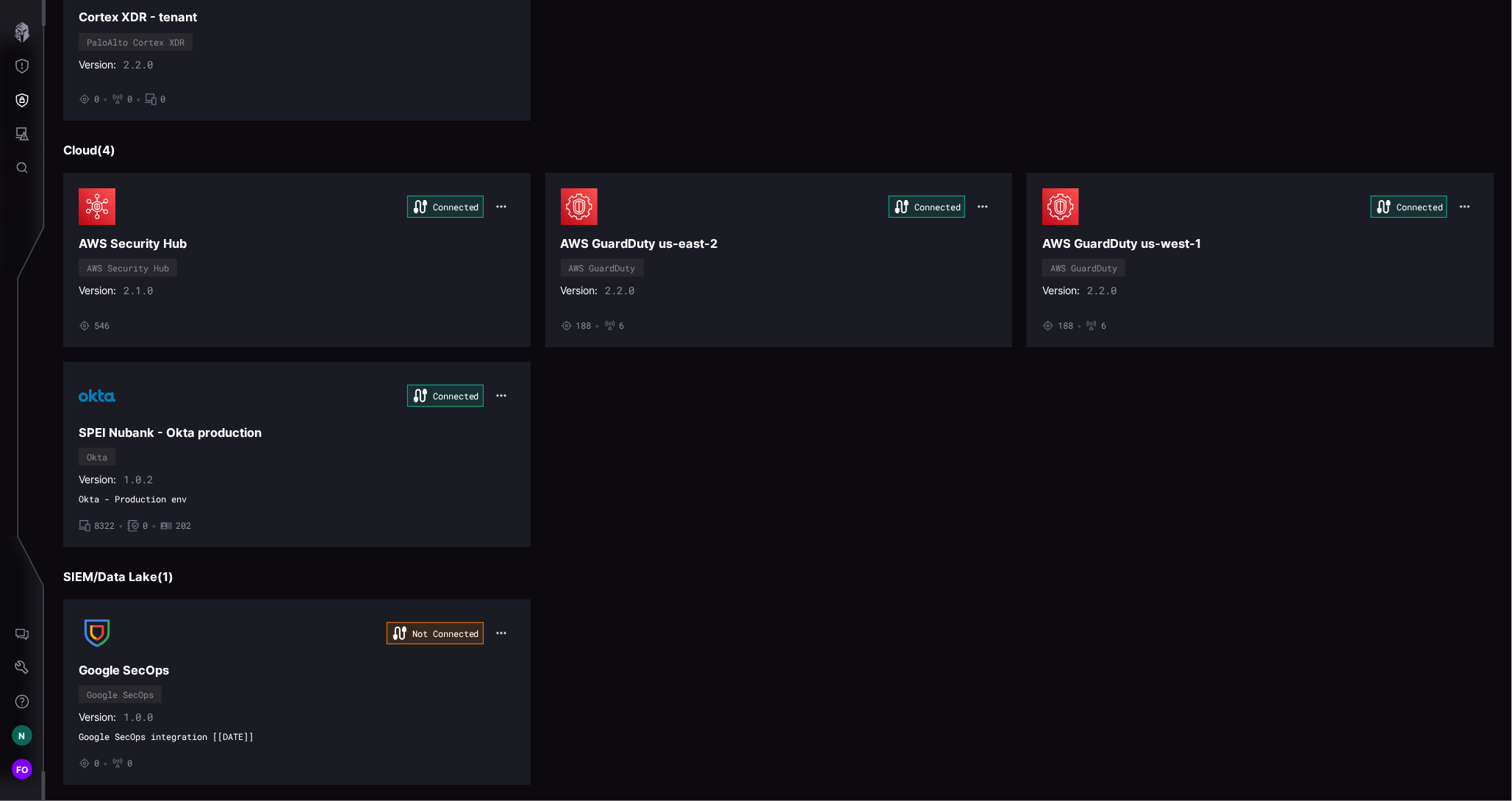
scroll to position [722, 0]
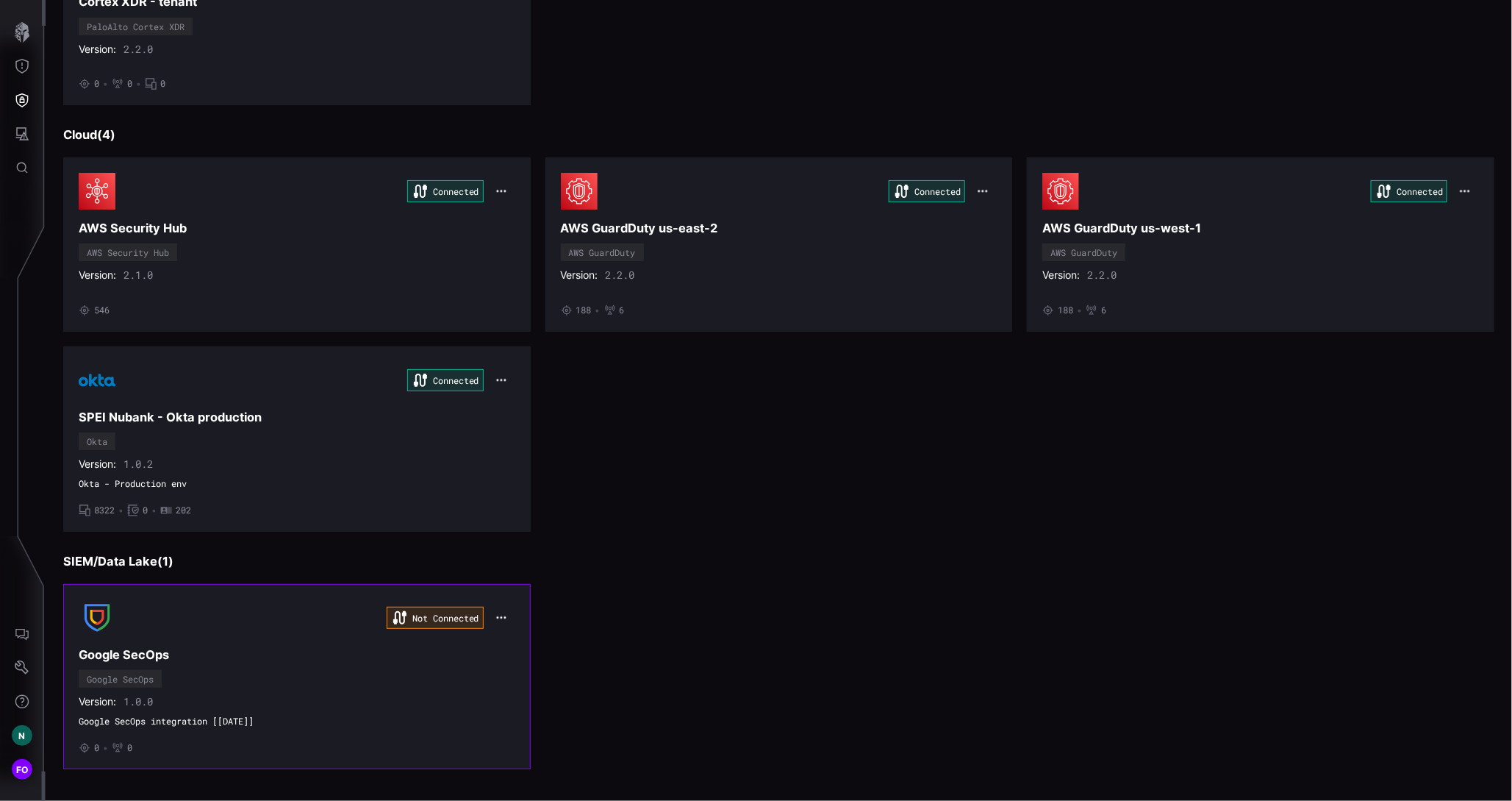
click at [502, 608] on button "button" at bounding box center [502, 618] width 28 height 21
click at [523, 641] on div "Edit" at bounding box center [525, 643] width 50 height 13
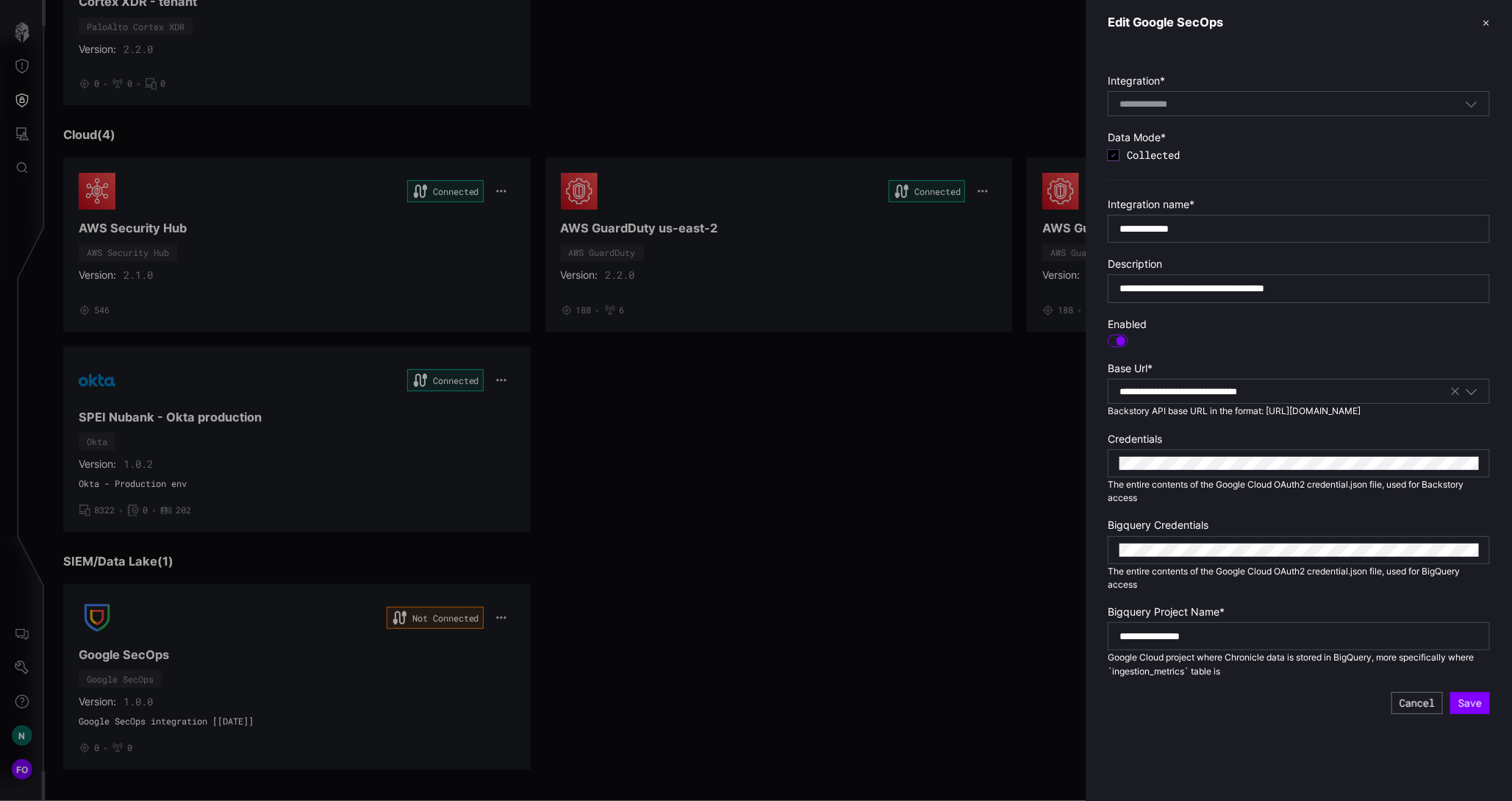
click at [694, 637] on div at bounding box center [756, 400] width 1512 height 801
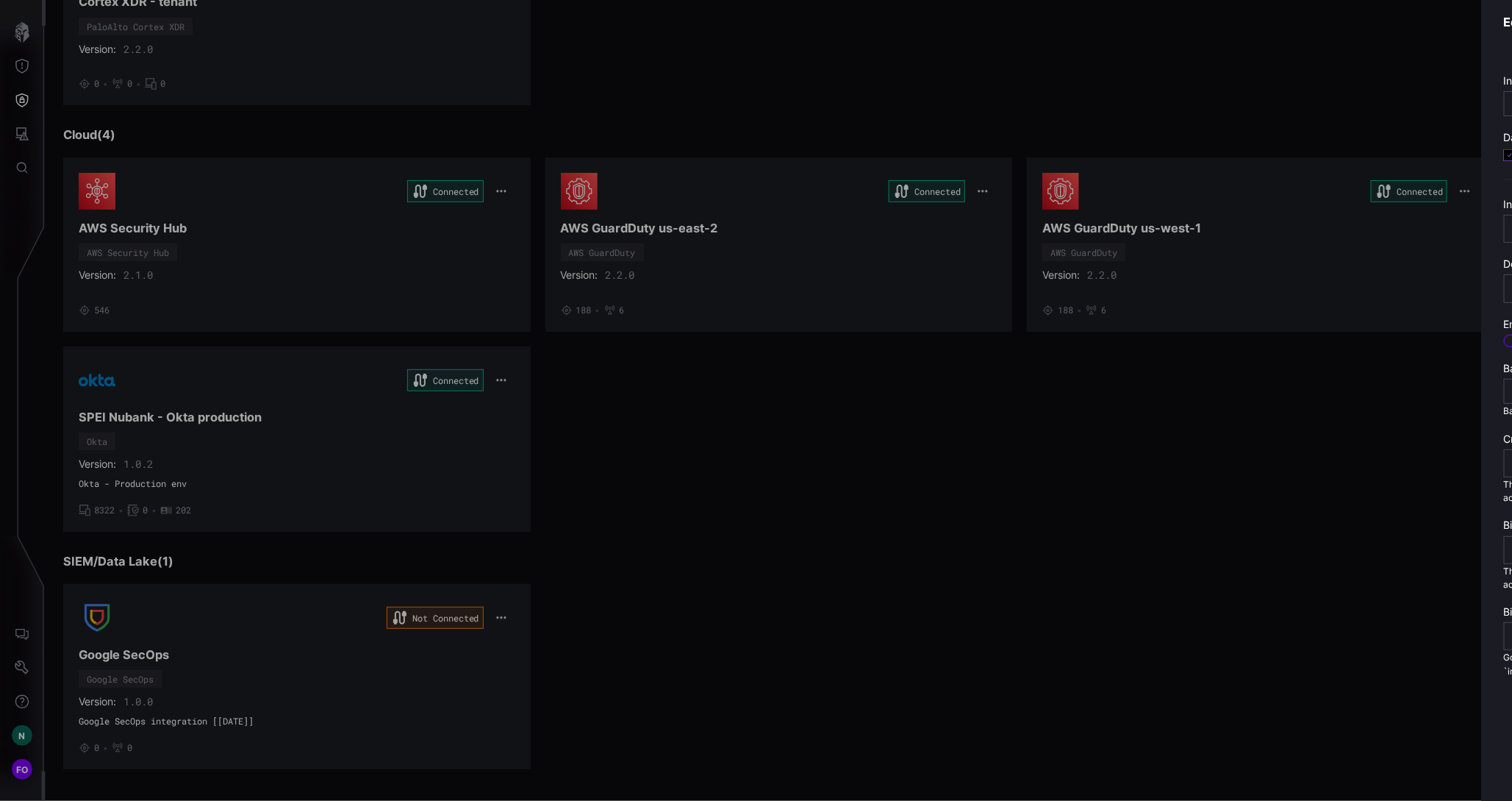
click at [406, 649] on div at bounding box center [756, 400] width 1512 height 801
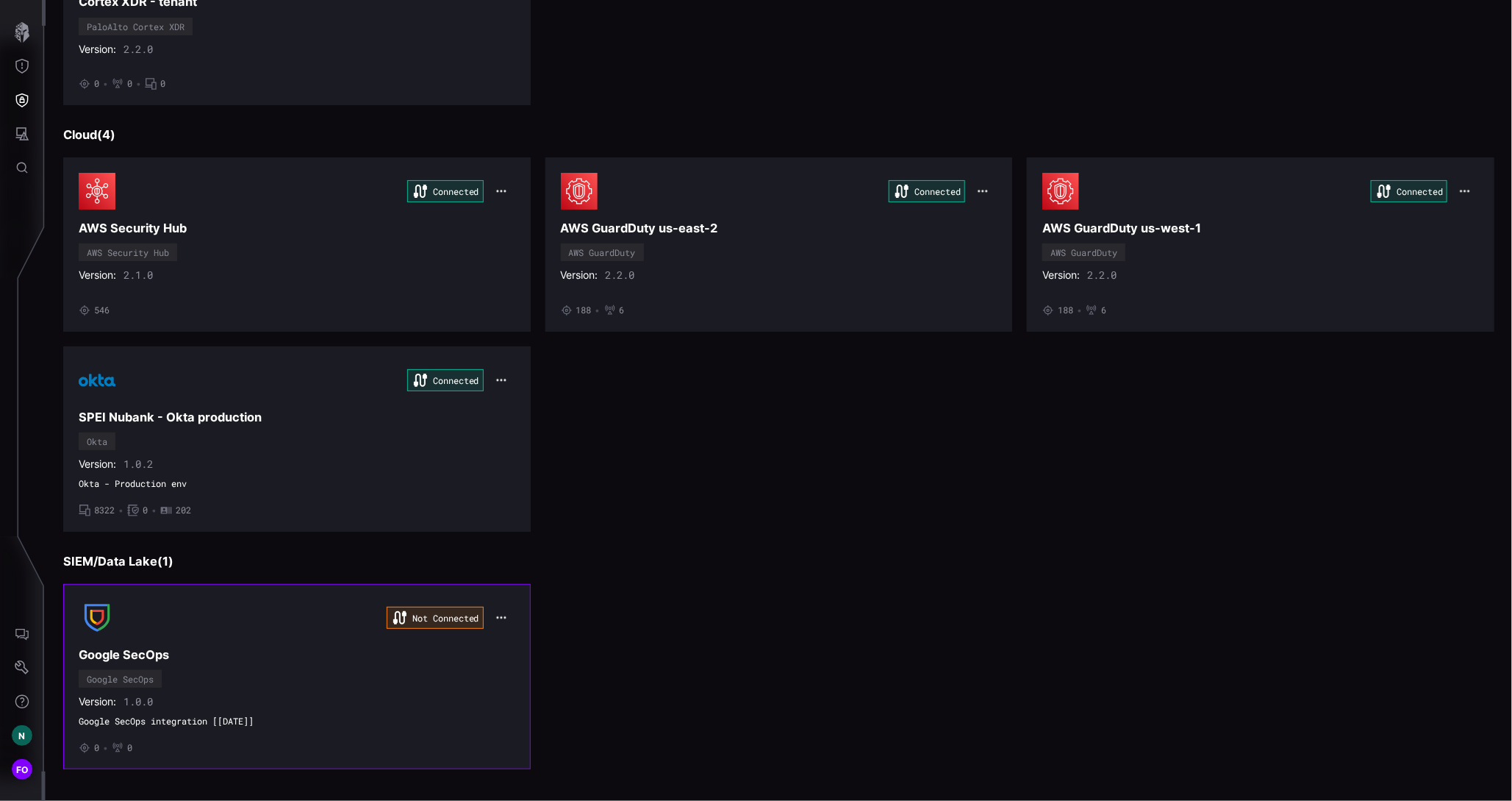
click at [311, 600] on div "Not Connected" at bounding box center [296, 618] width 436 height 37
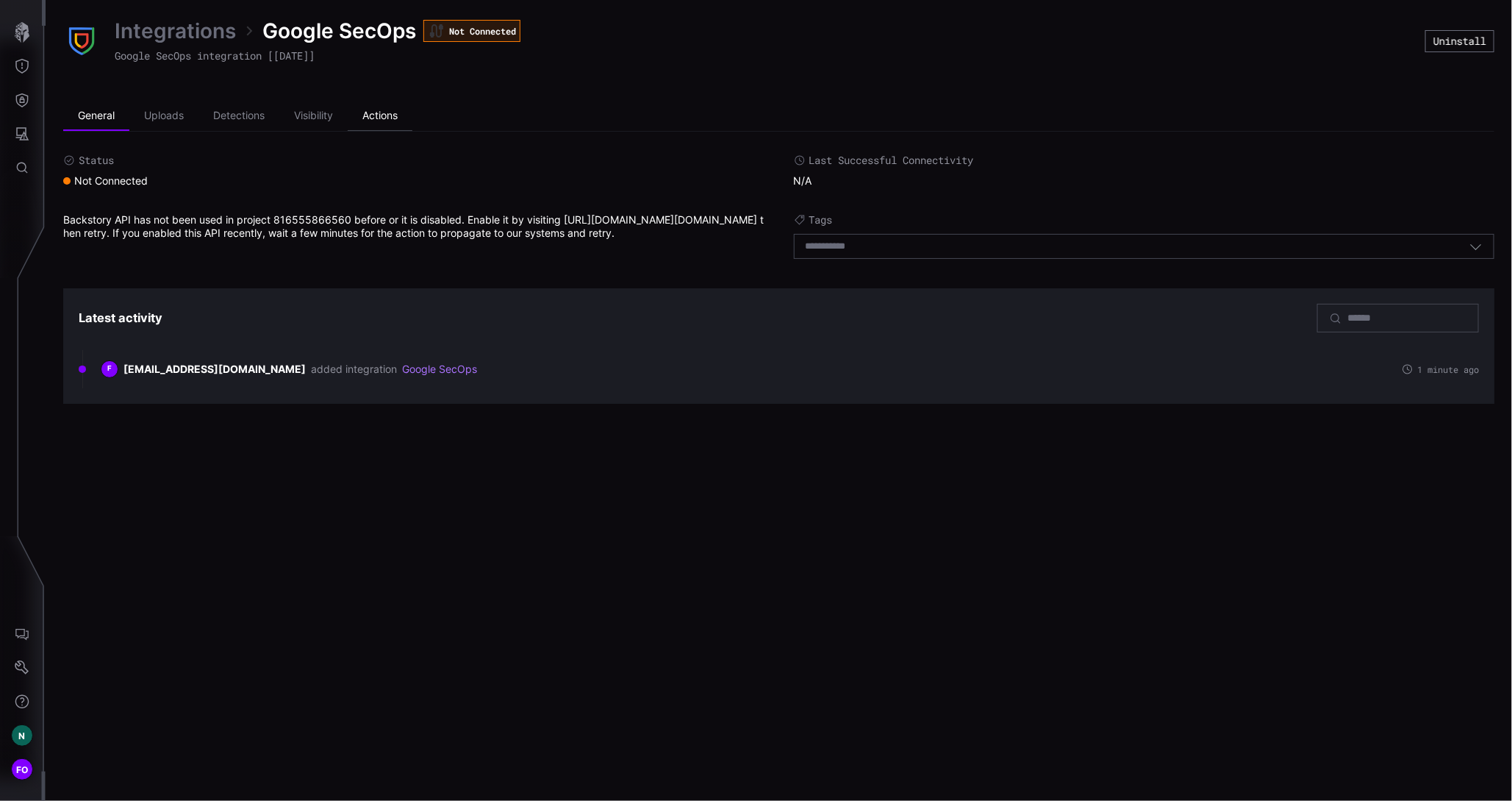
click at [391, 115] on li "Actions" at bounding box center [379, 117] width 64 height 30
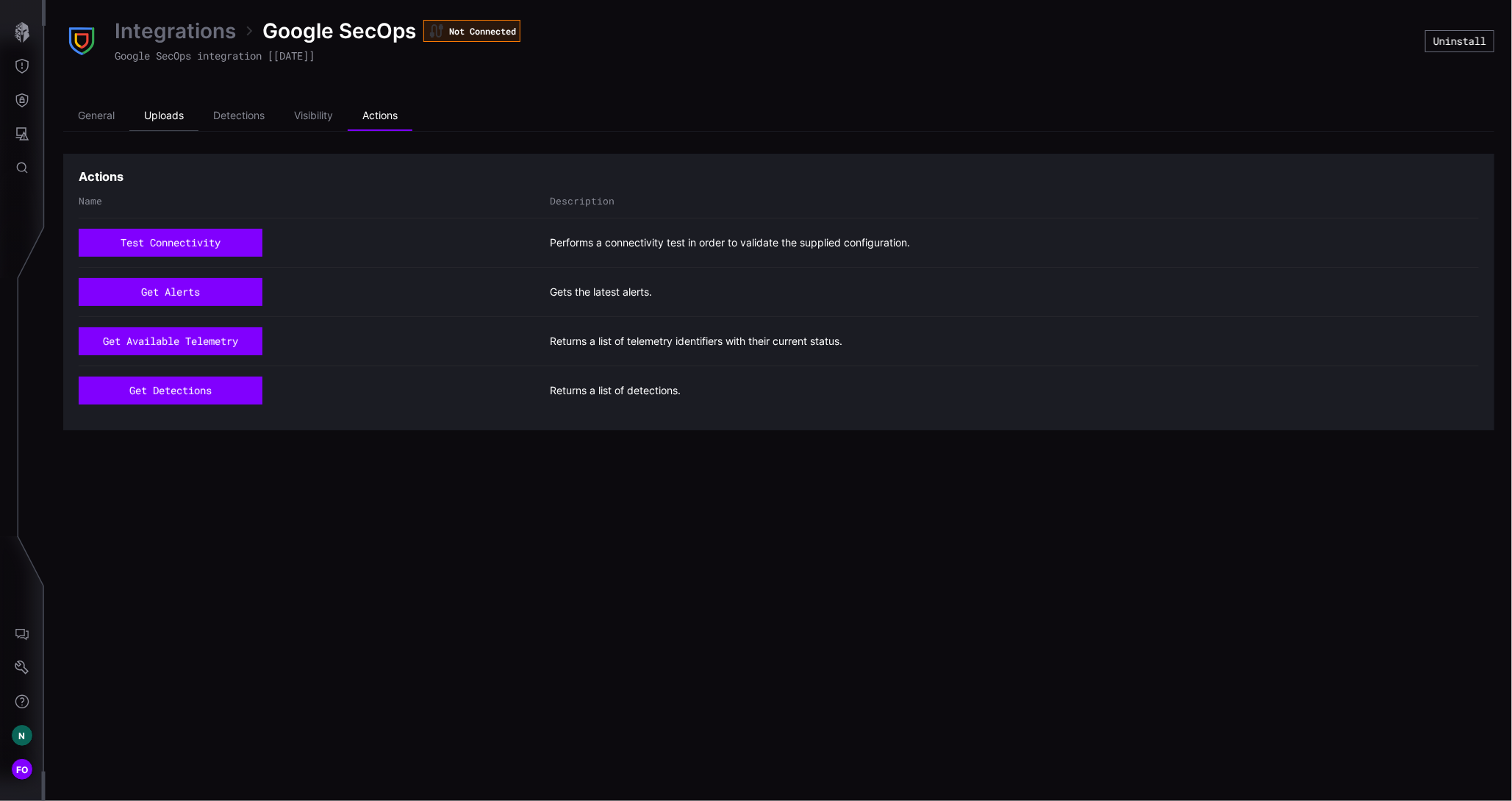
click at [178, 118] on li "Uploads" at bounding box center [164, 117] width 69 height 30
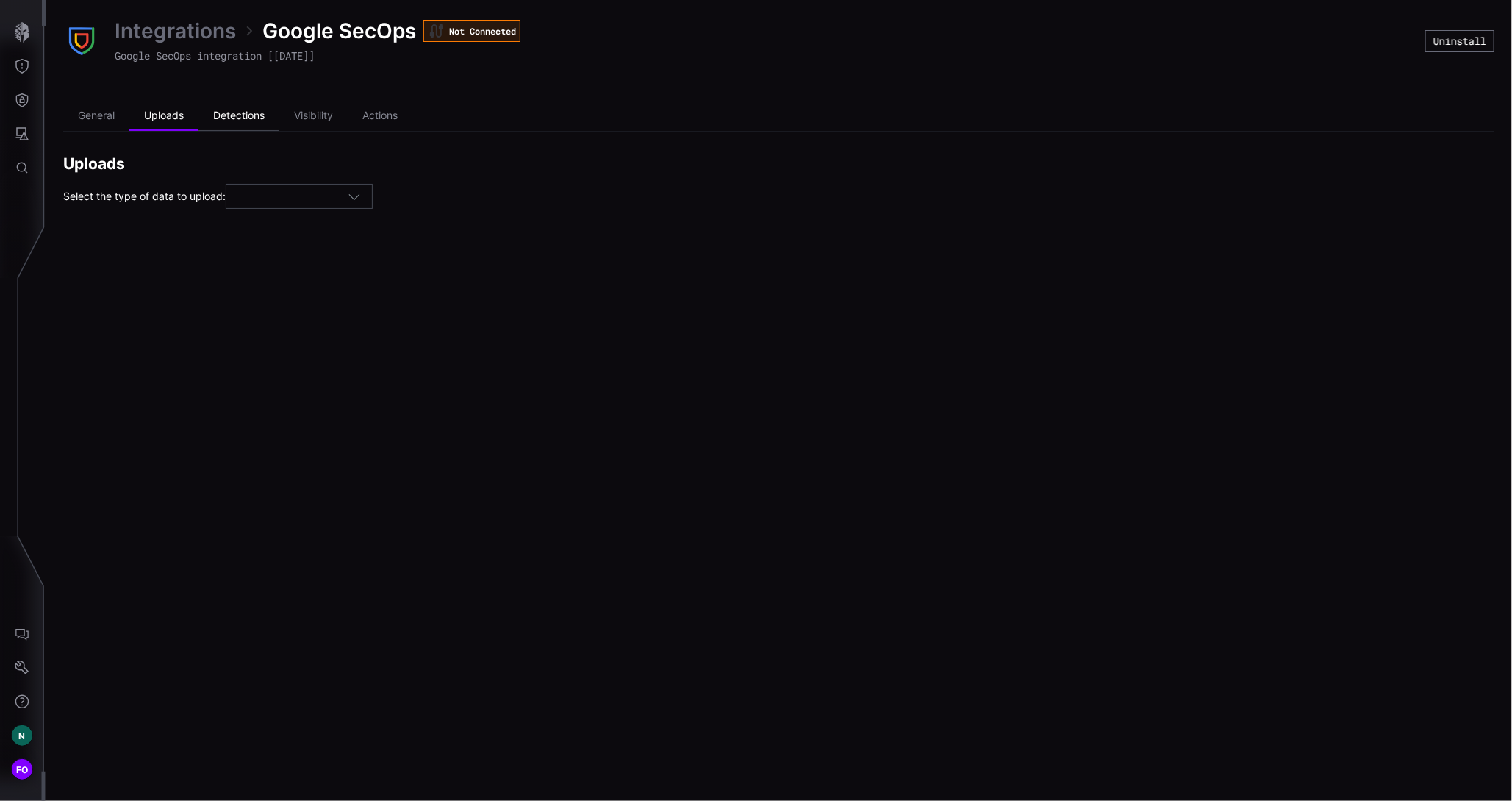
click at [251, 117] on li "Detections" at bounding box center [239, 117] width 81 height 30
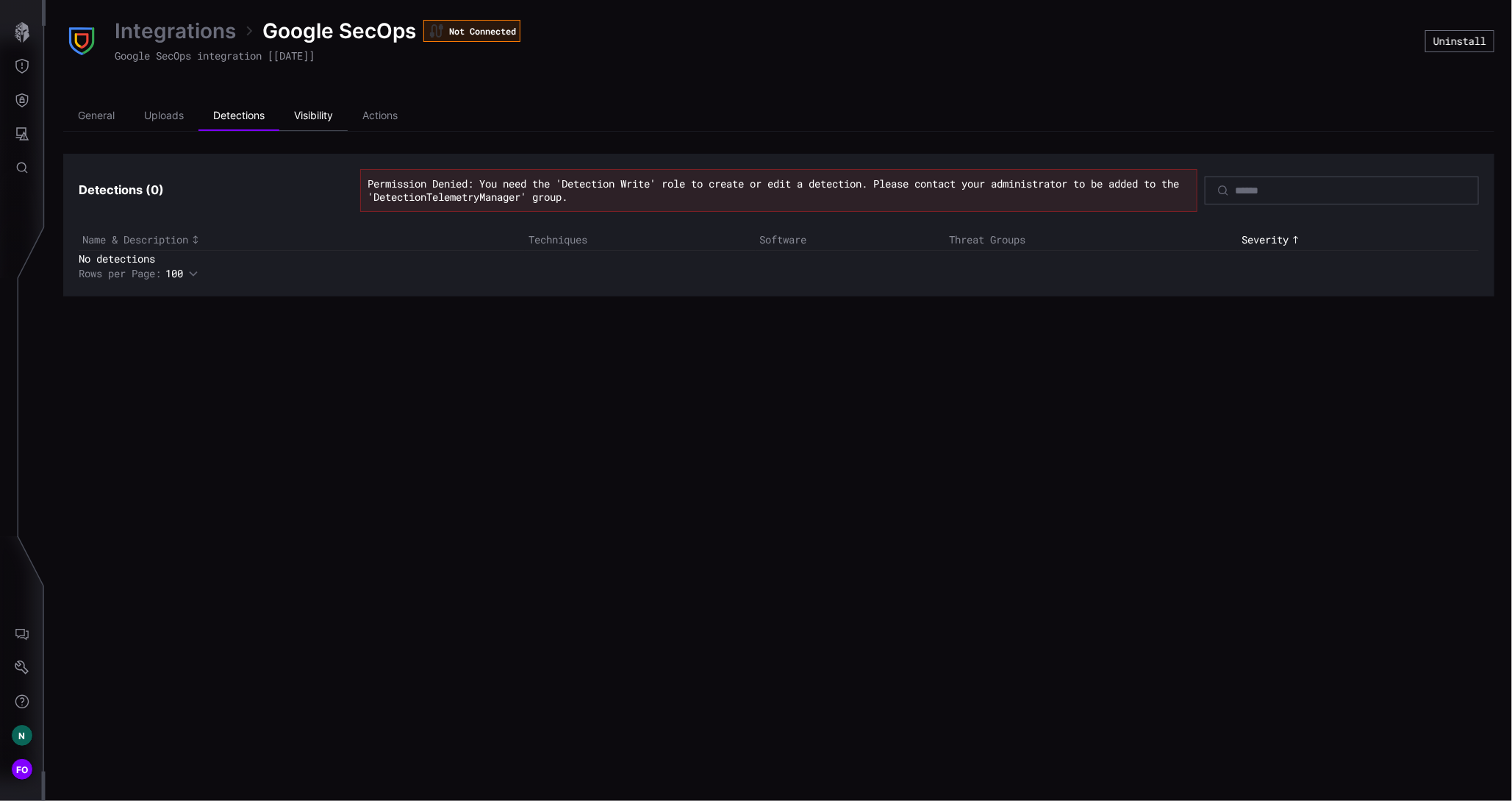
click at [323, 116] on li "Visibility" at bounding box center [313, 117] width 68 height 30
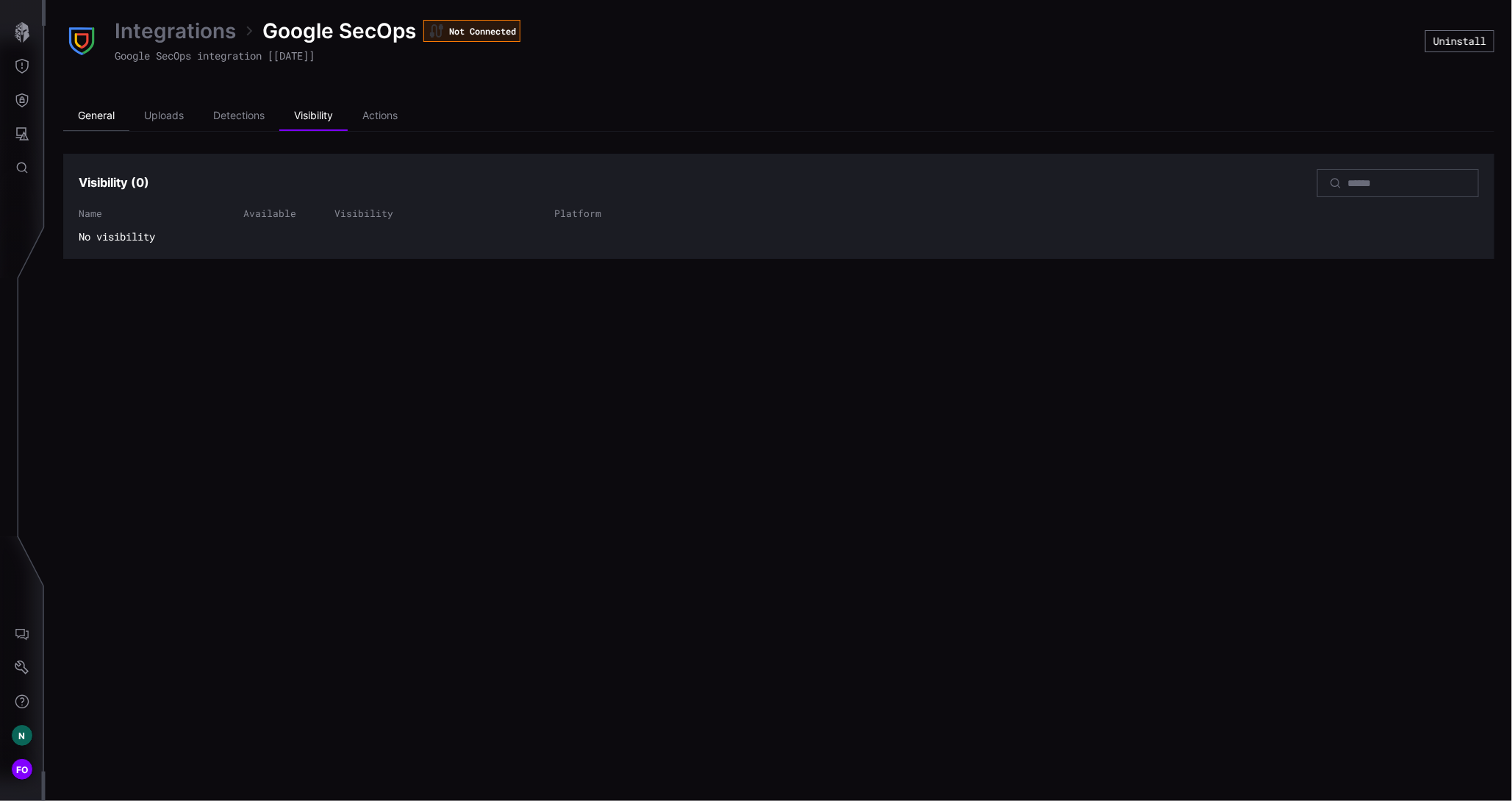
click at [82, 112] on li "General" at bounding box center [96, 117] width 66 height 30
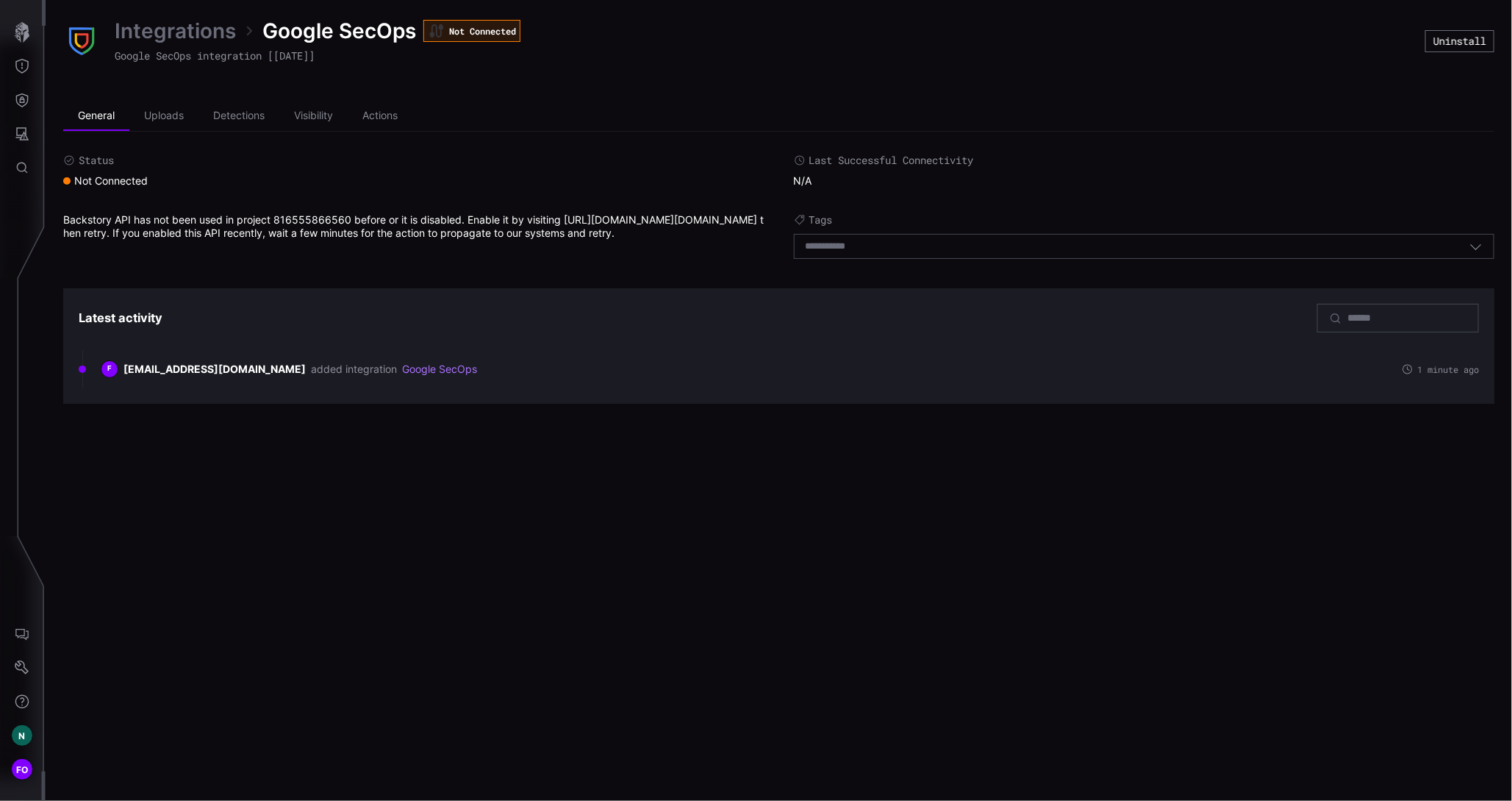
click at [966, 241] on div "Select tags" at bounding box center [1138, 246] width 665 height 13
click at [1480, 245] on icon "button" at bounding box center [1476, 248] width 11 height 6
click at [465, 572] on div "Integrations Google SecOps Not Connected Google SecOps integration [August 2025…" at bounding box center [779, 400] width 1466 height 801
click at [382, 118] on li "Actions" at bounding box center [379, 117] width 64 height 30
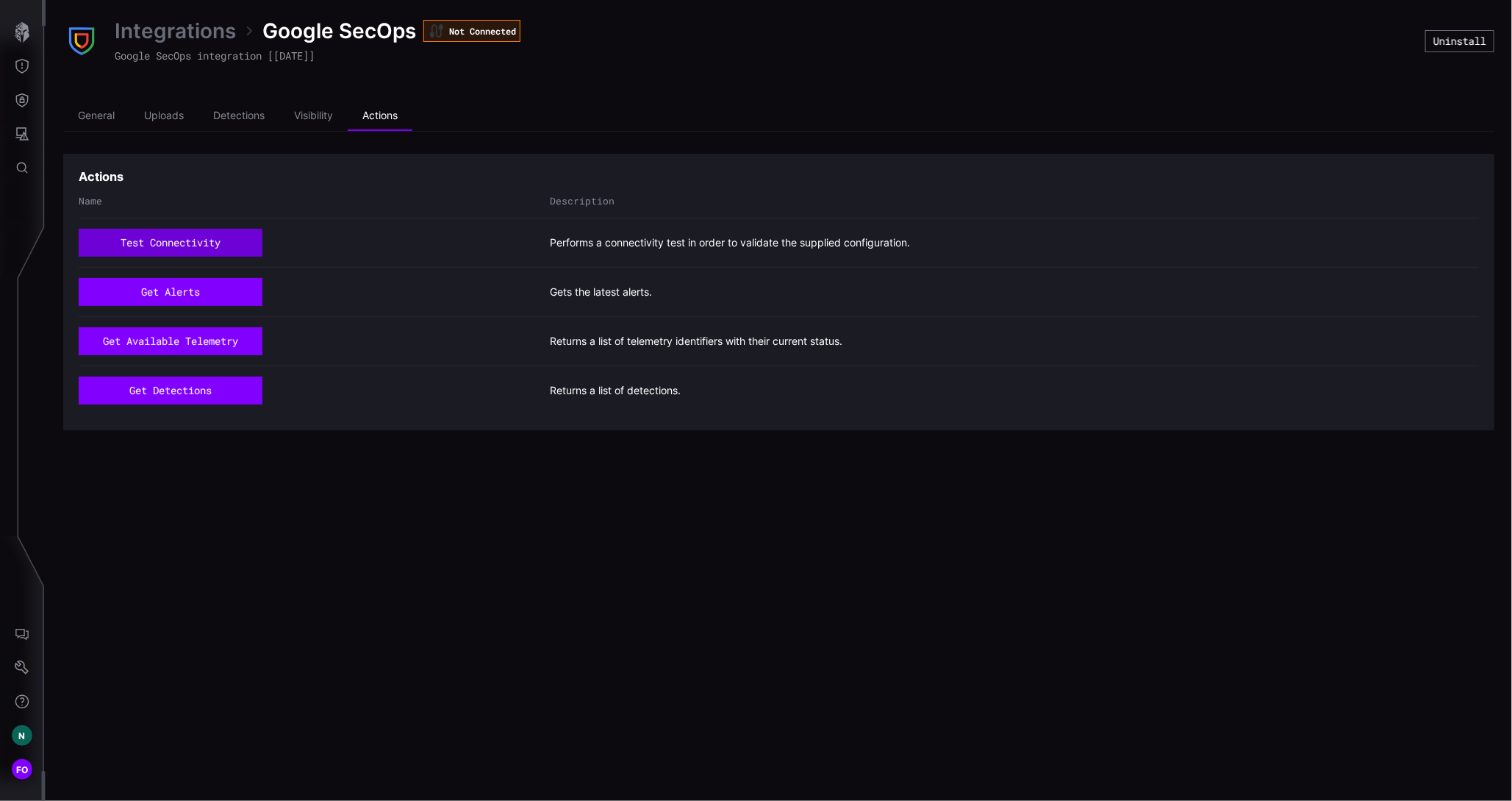
click at [185, 248] on button "test connectivity" at bounding box center [170, 243] width 184 height 28
click at [156, 298] on button "get alerts" at bounding box center [170, 292] width 184 height 28
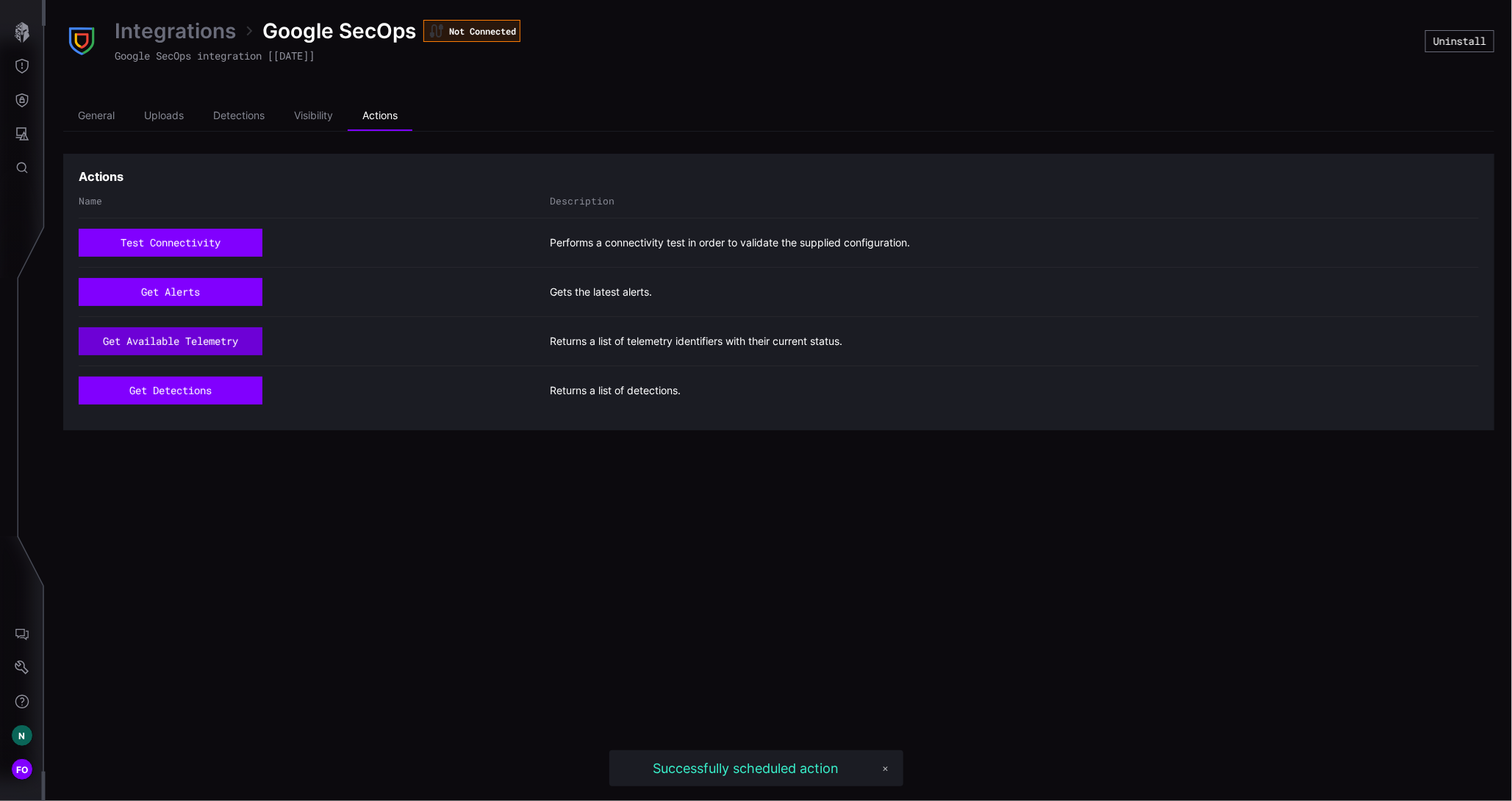
click at [168, 344] on button "get available telemetry" at bounding box center [170, 342] width 184 height 28
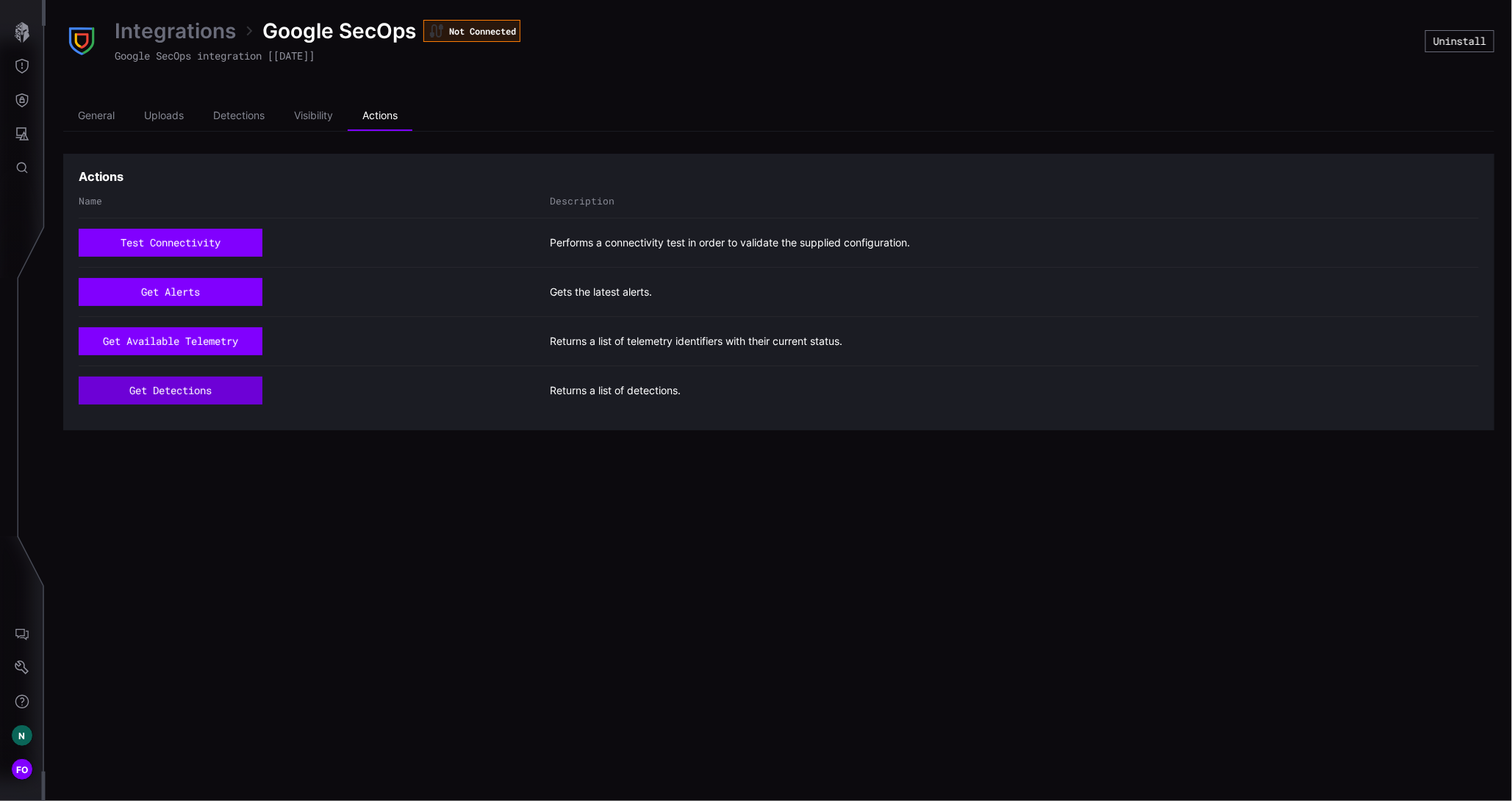
click at [168, 391] on button "get detections" at bounding box center [170, 390] width 184 height 28
click at [89, 119] on li "General" at bounding box center [96, 117] width 66 height 30
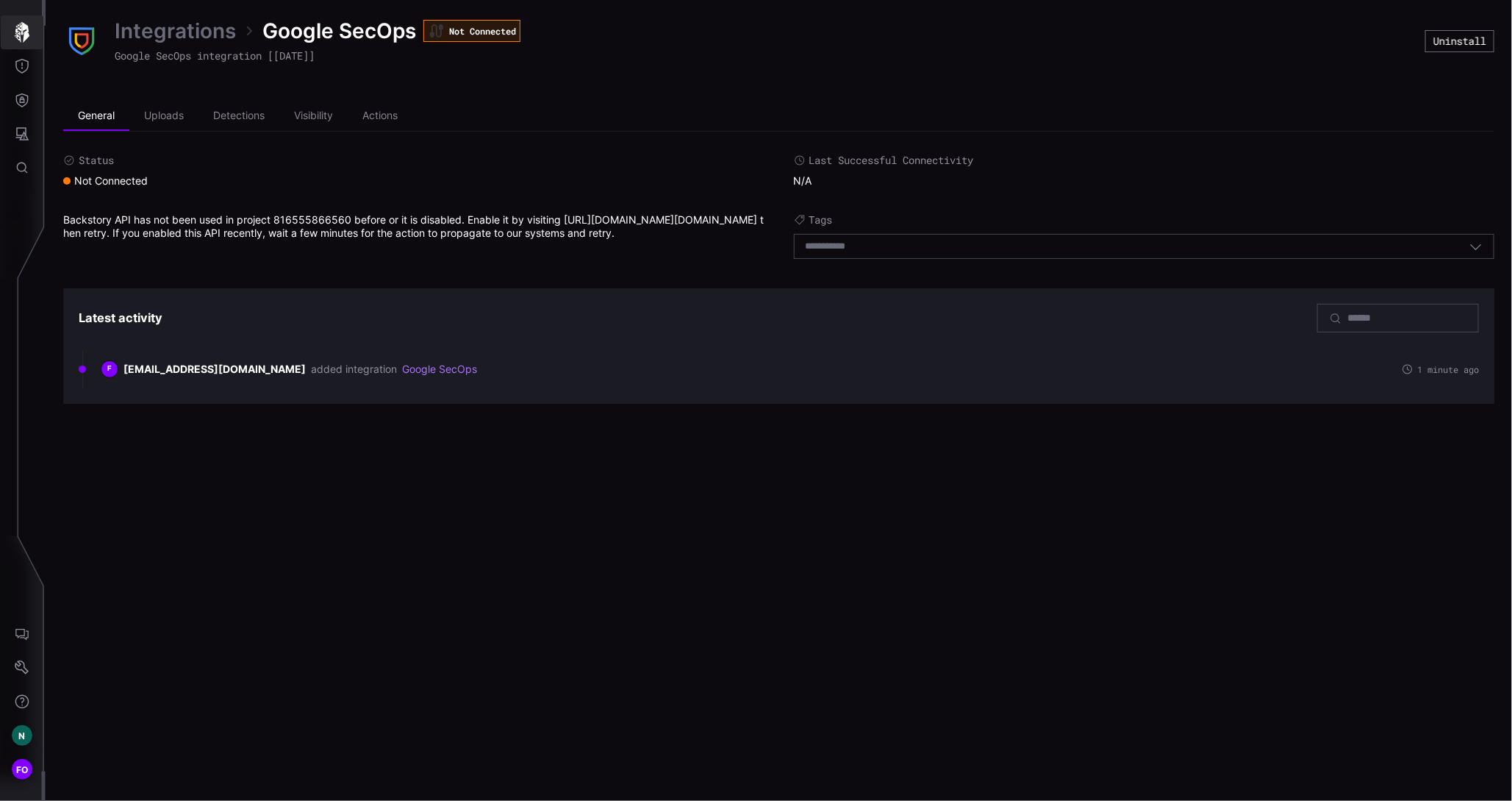
click at [27, 32] on icon "button" at bounding box center [22, 32] width 15 height 21
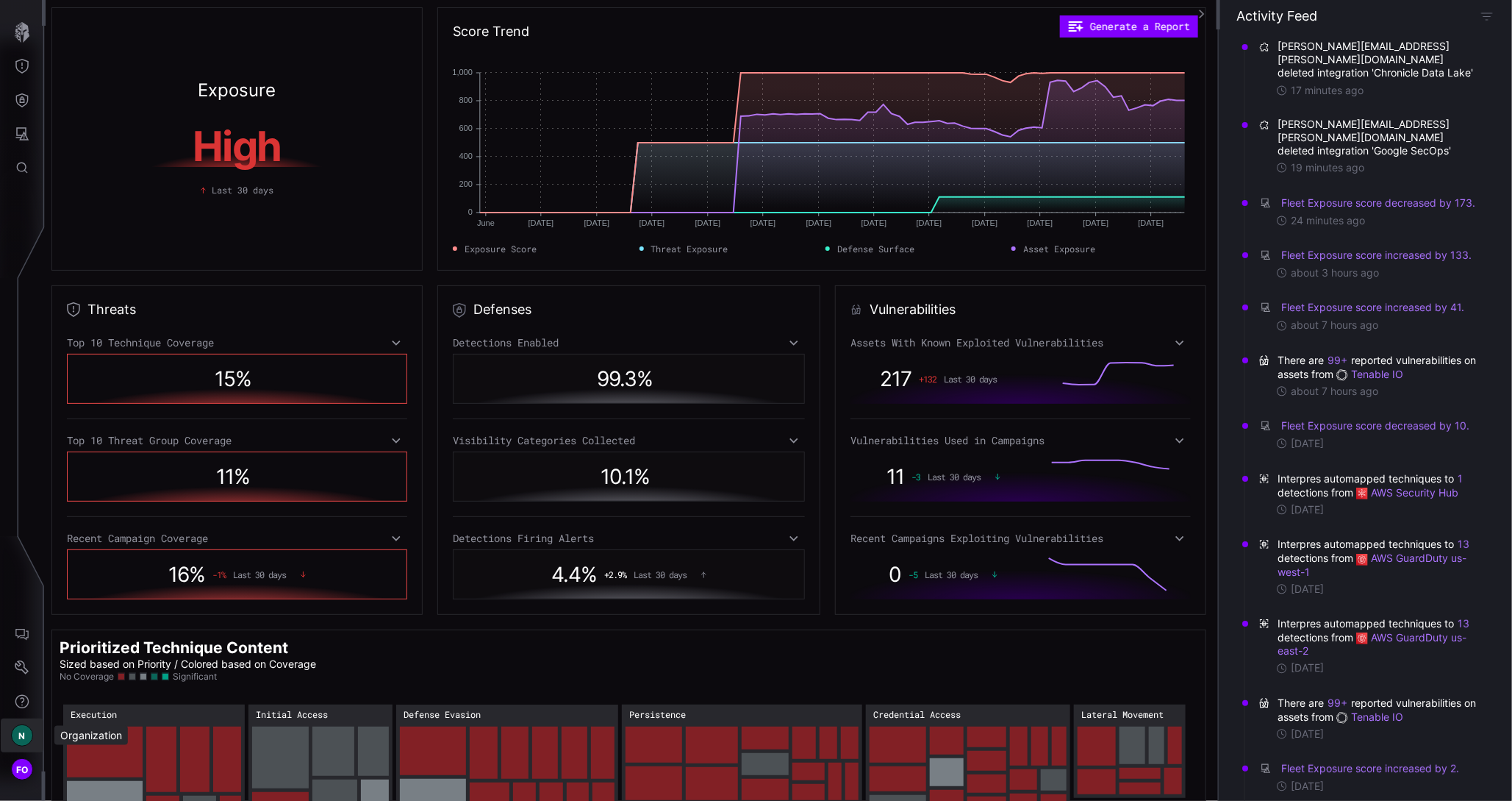
click at [20, 736] on span "N" at bounding box center [22, 737] width 7 height 16
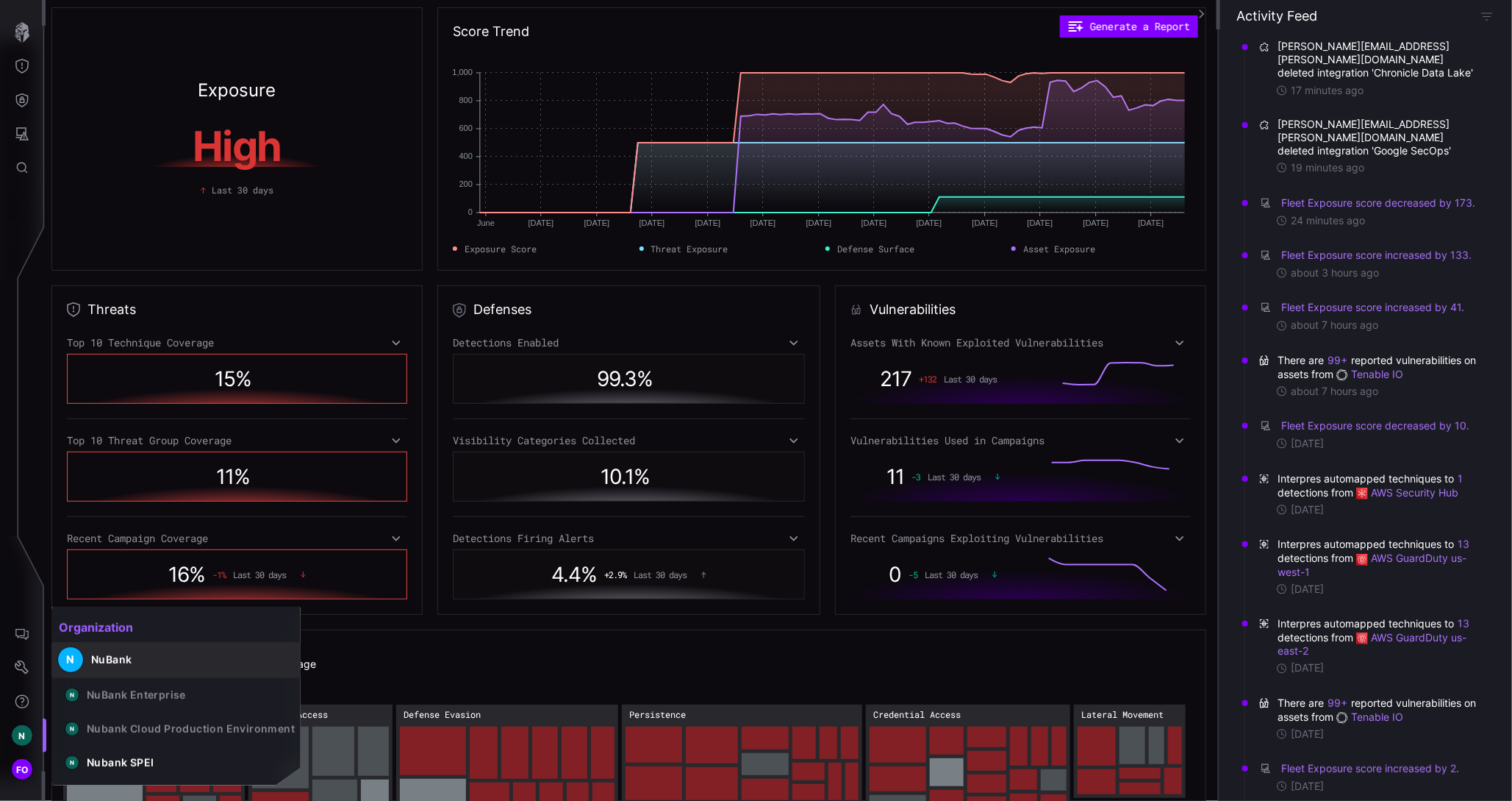
click at [112, 661] on div "NuBank" at bounding box center [111, 659] width 41 height 13
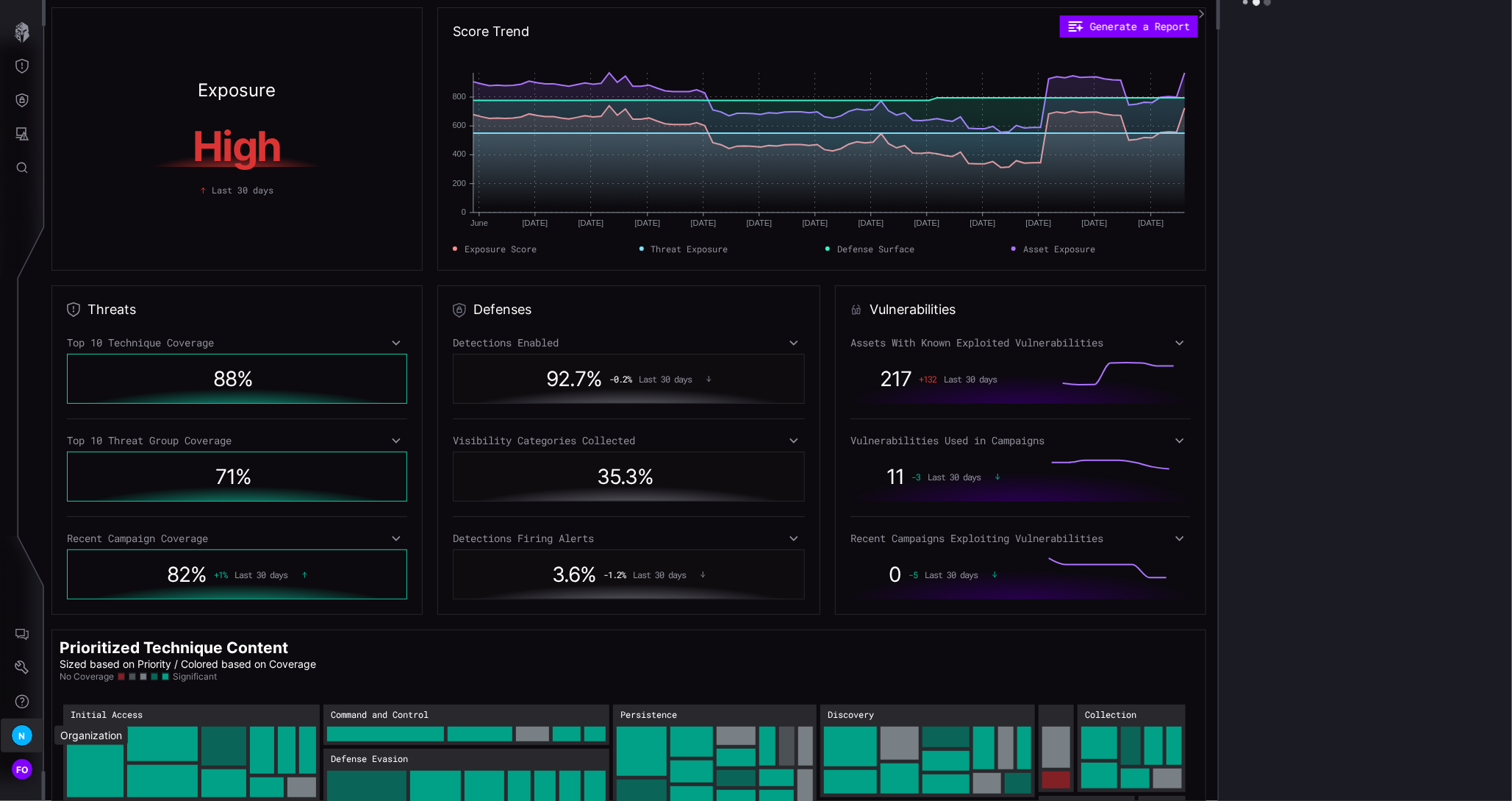
click at [25, 737] on div "N" at bounding box center [22, 736] width 22 height 22
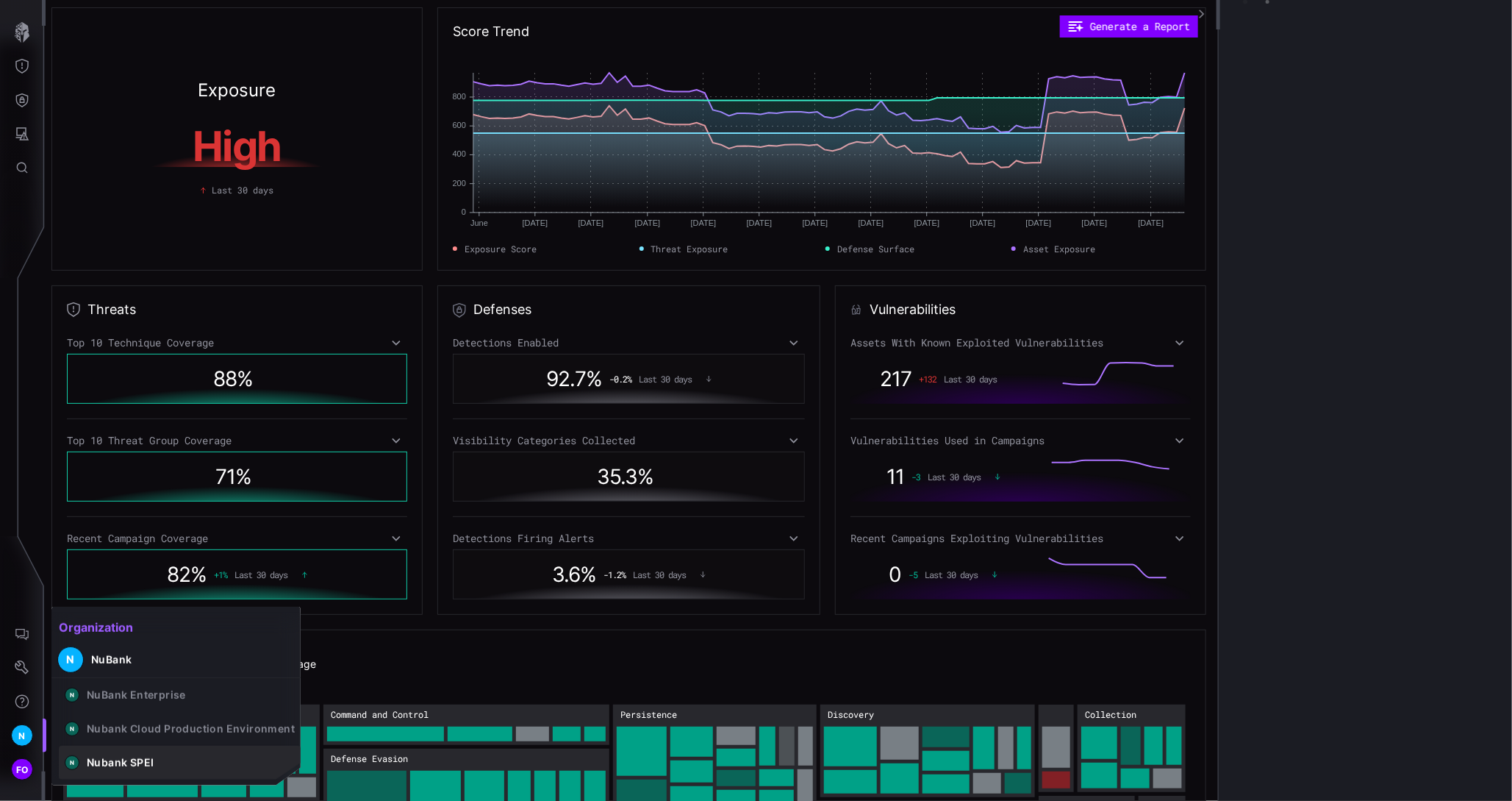
click at [124, 759] on div "Nubank SPEI" at bounding box center [121, 762] width 67 height 13
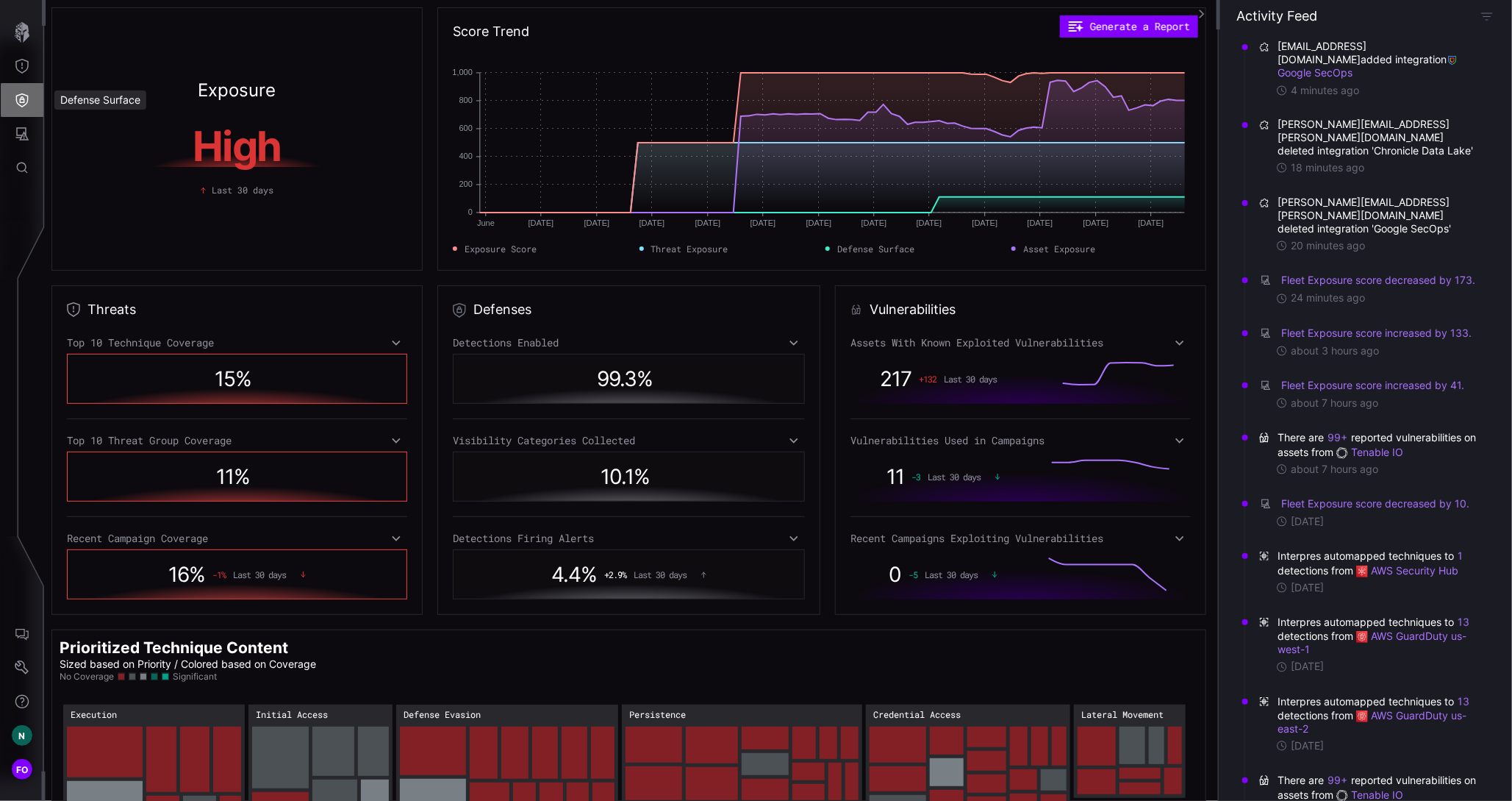
click at [19, 101] on icon "Defense Surface" at bounding box center [22, 100] width 15 height 15
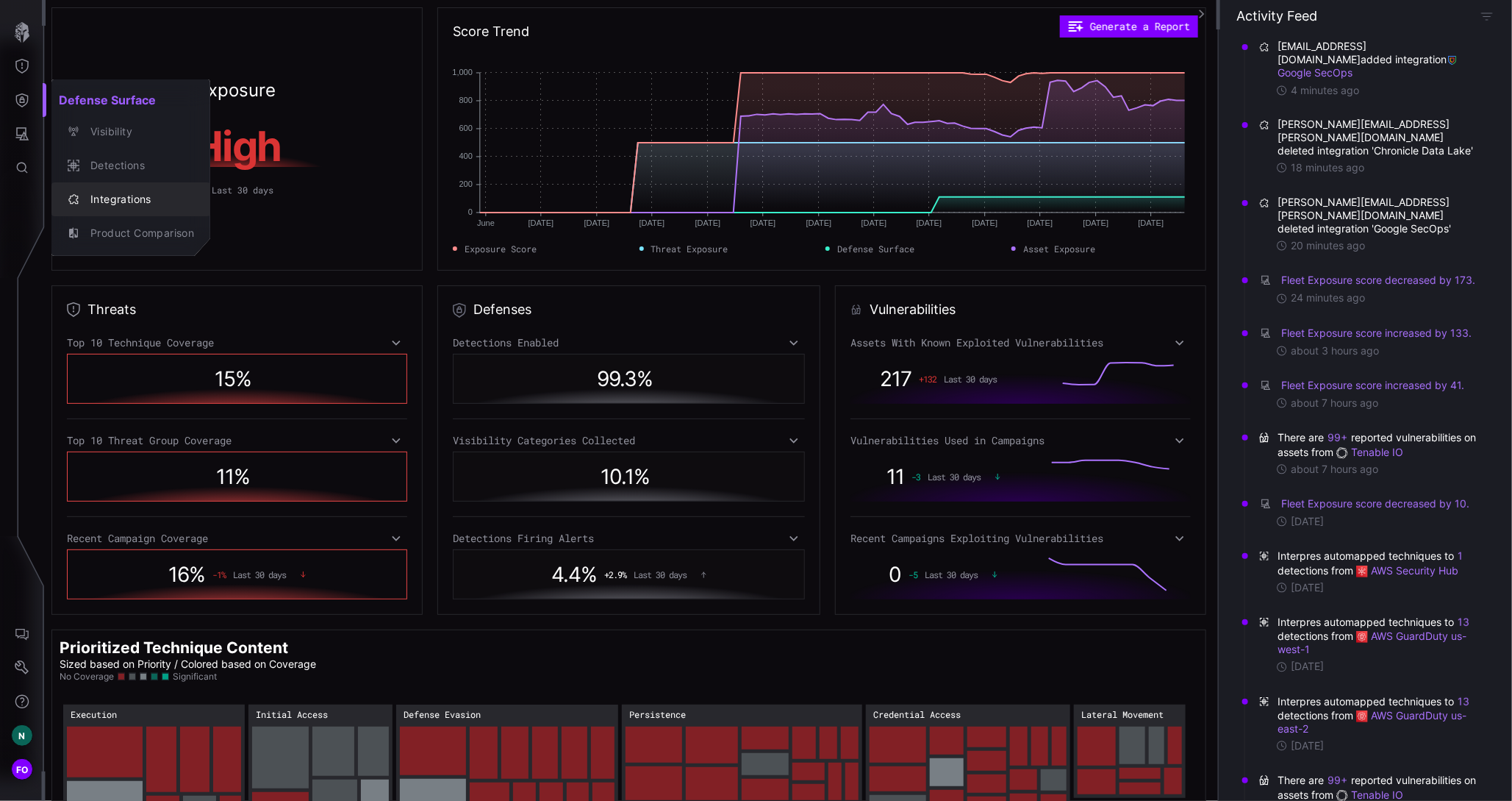
click at [130, 204] on div "Integrations" at bounding box center [139, 199] width 111 height 19
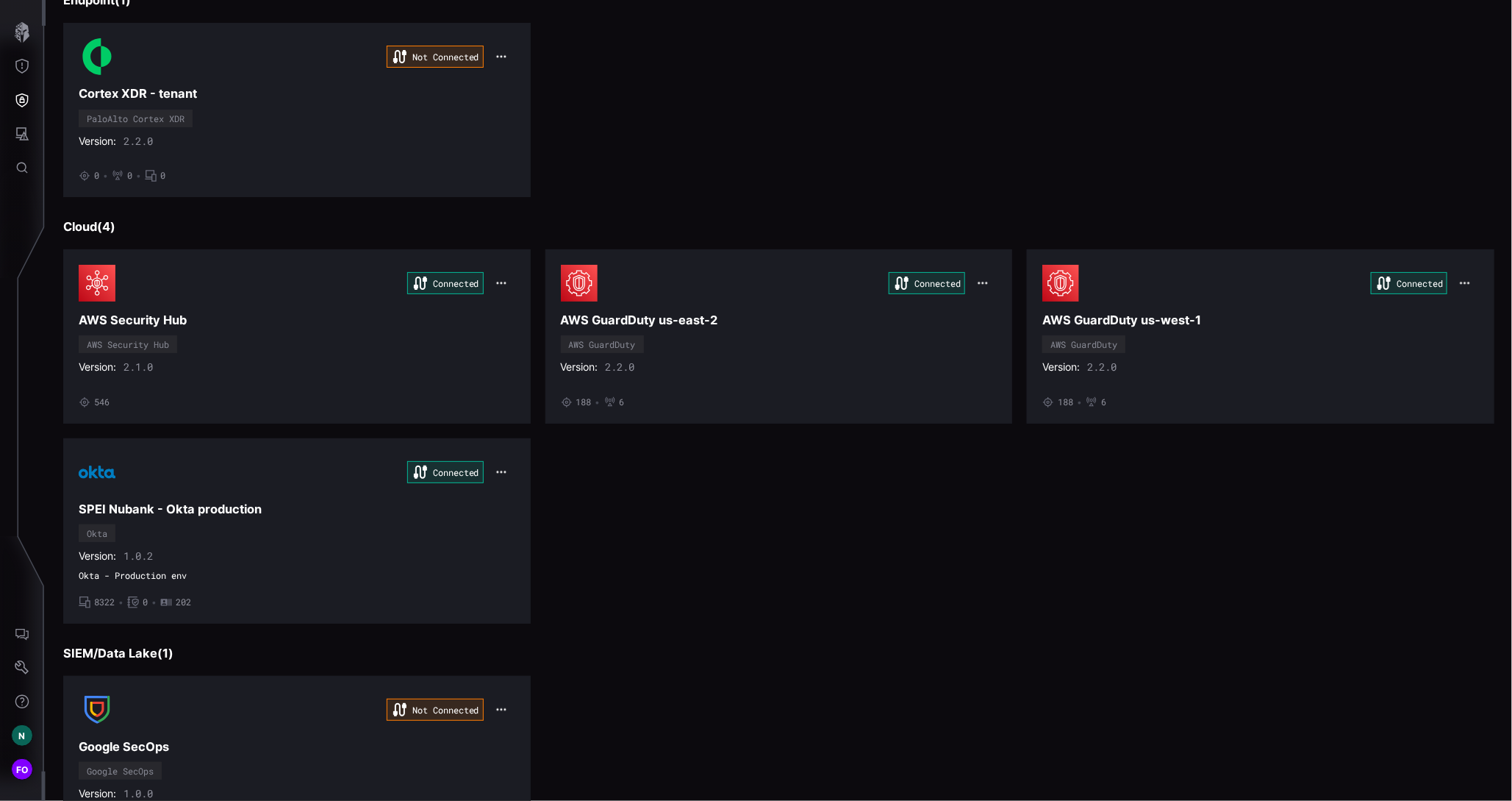
scroll to position [722, 0]
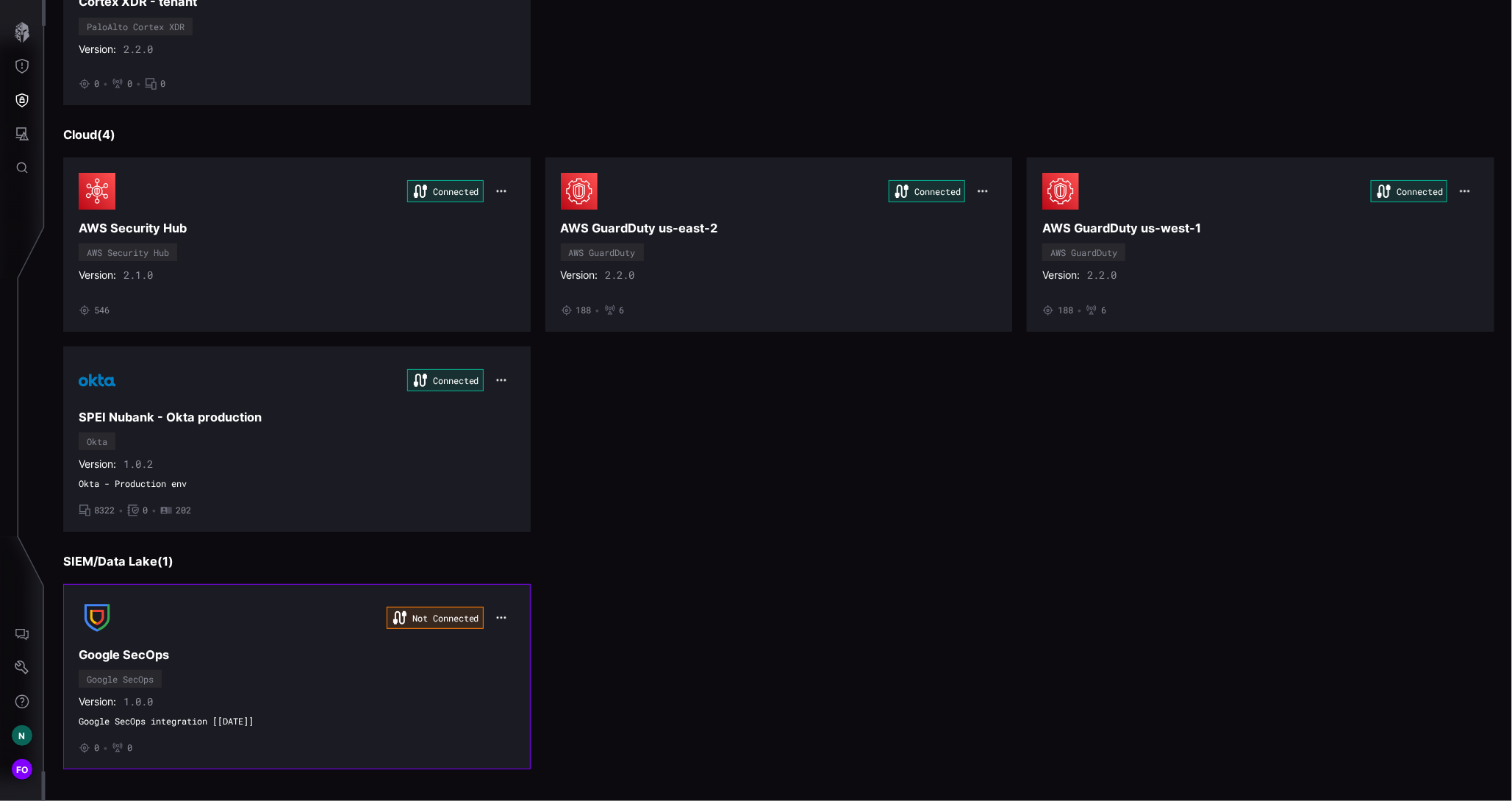
click at [501, 617] on icon "button" at bounding box center [502, 618] width 10 height 2
click at [512, 643] on div "Edit" at bounding box center [525, 643] width 50 height 13
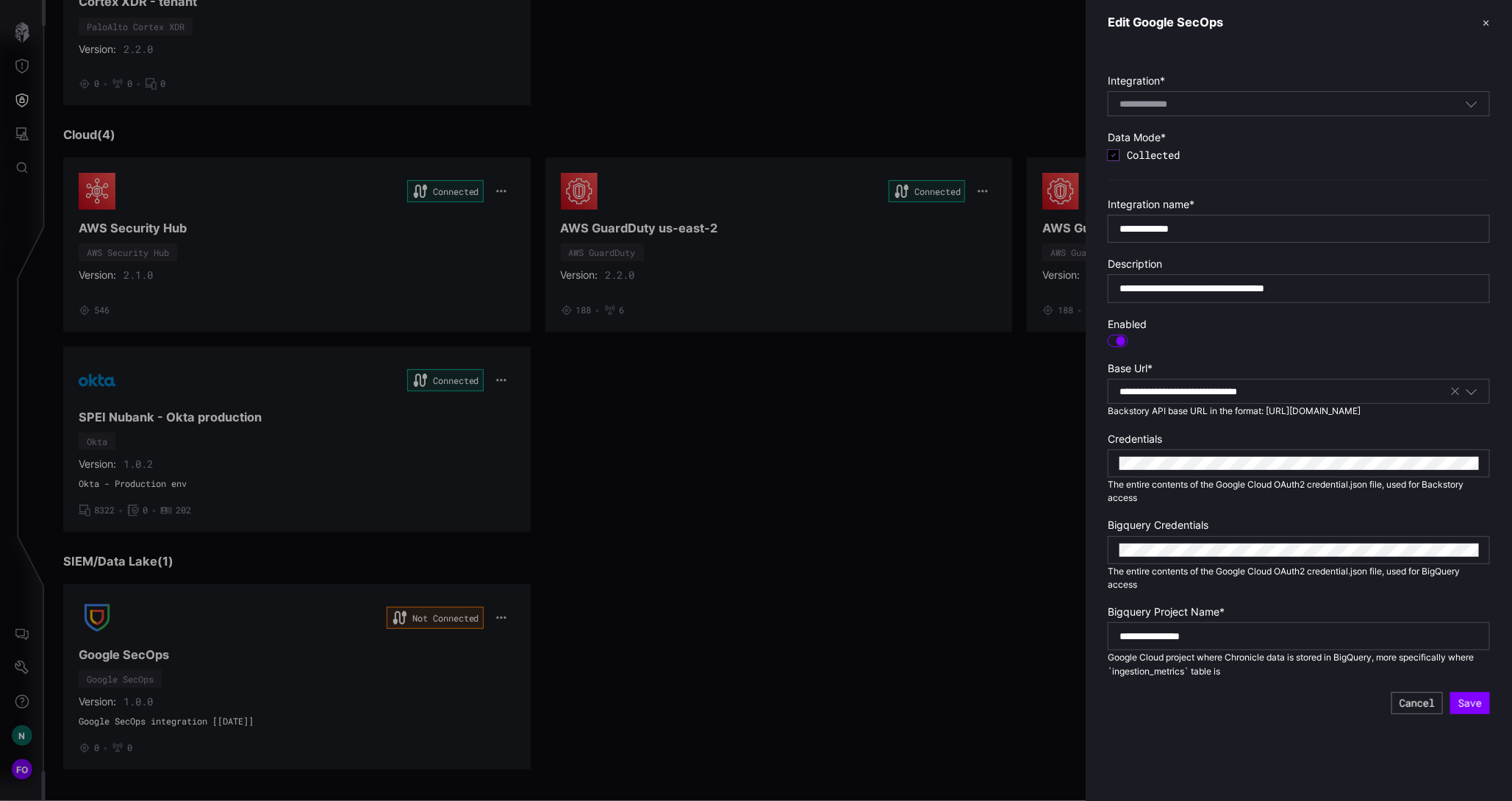
click at [700, 559] on div at bounding box center [756, 400] width 1512 height 801
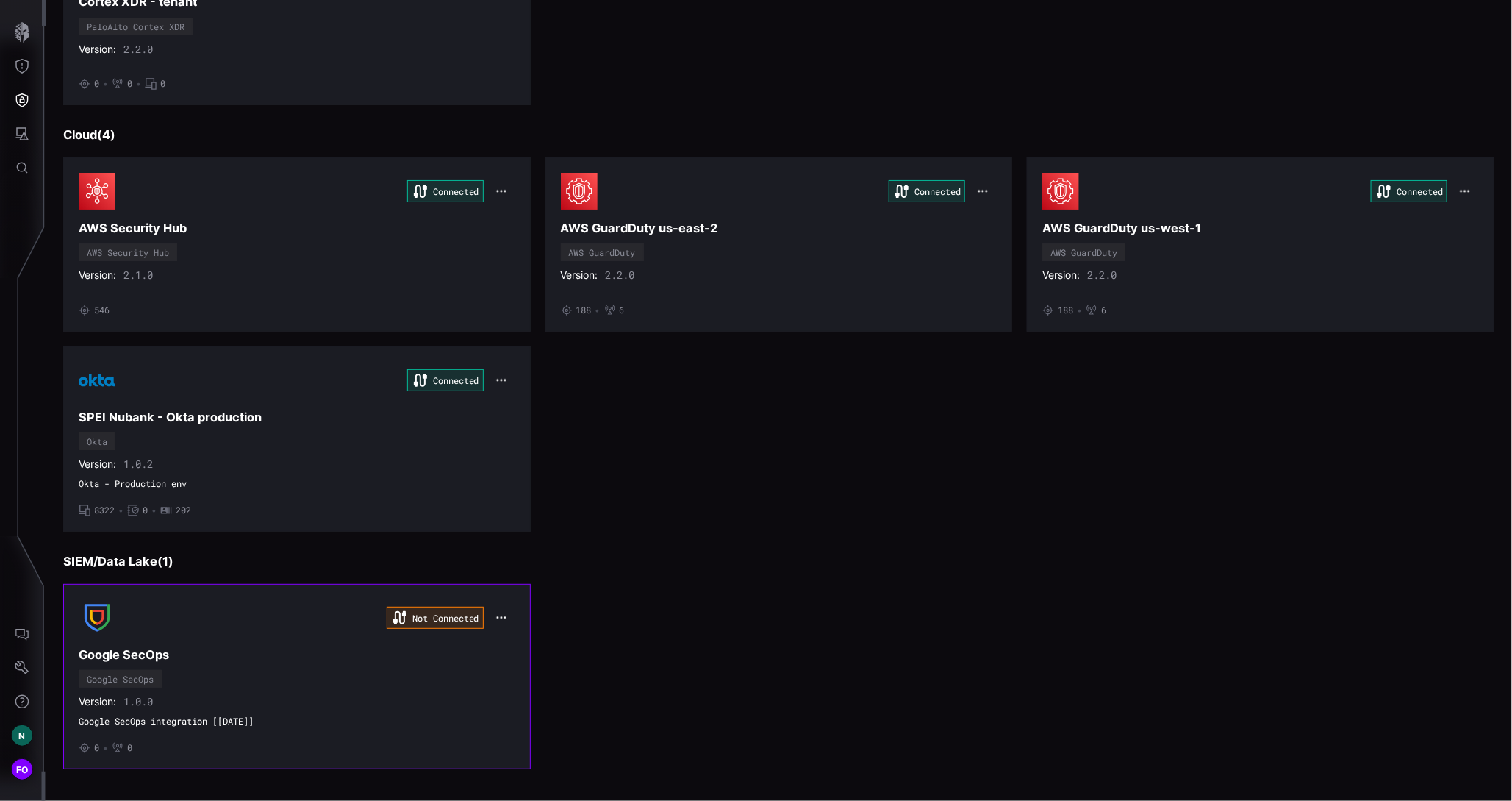
click at [496, 612] on icon "button" at bounding box center [502, 618] width 12 height 12
click at [519, 640] on div "Edit" at bounding box center [525, 643] width 50 height 13
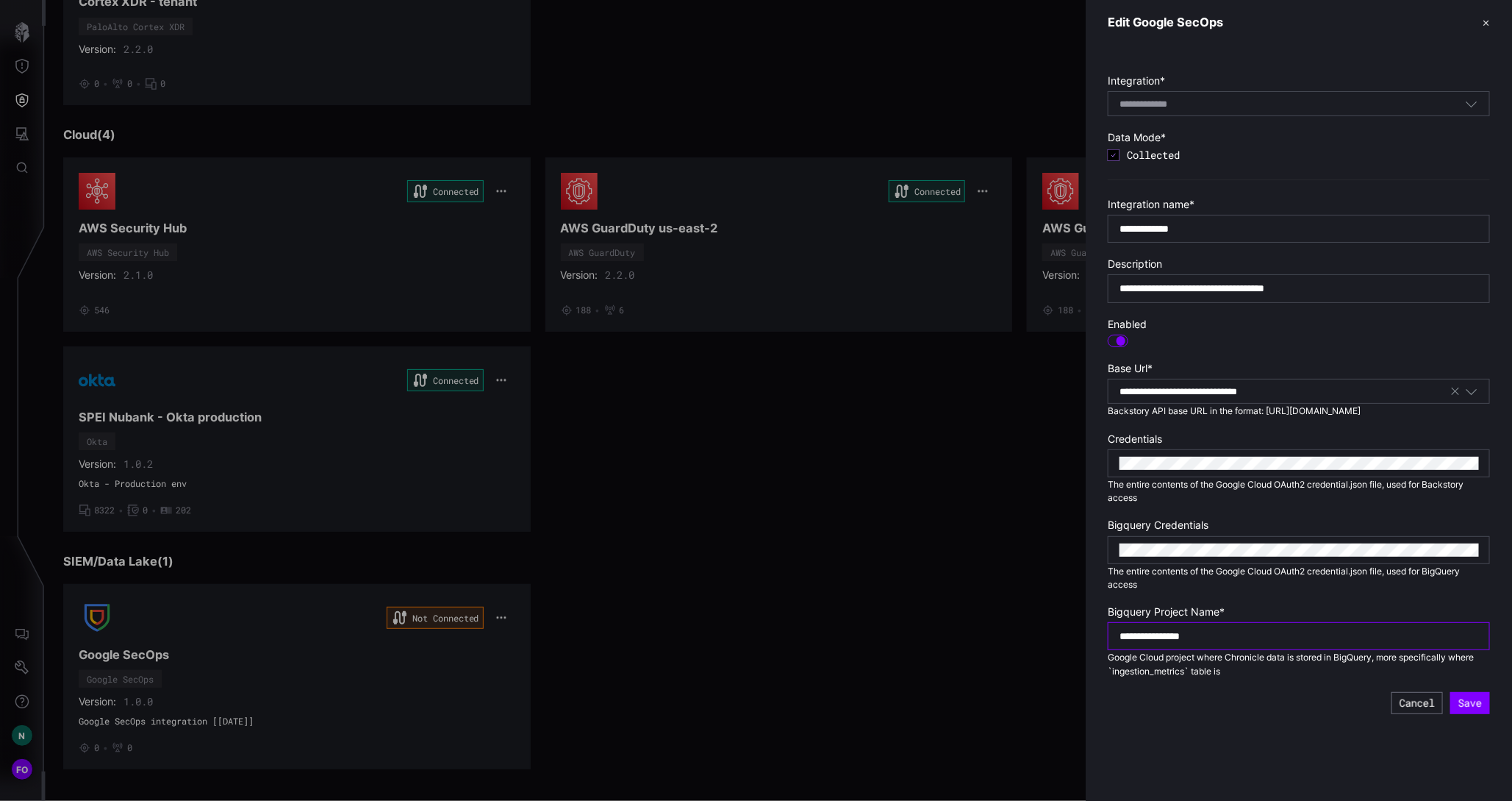
drag, startPoint x: 1214, startPoint y: 634, endPoint x: 1013, endPoint y: 634, distance: 201.0
click at [1512, 634] on div "**********" at bounding box center [1512, 400] width 0 height 801
click at [1120, 633] on input "**********" at bounding box center [1299, 636] width 359 height 13
drag, startPoint x: 1108, startPoint y: 608, endPoint x: 1219, endPoint y: 608, distance: 111.0
click at [1219, 608] on label "Bigquery Project Name *" at bounding box center [1299, 611] width 382 height 13
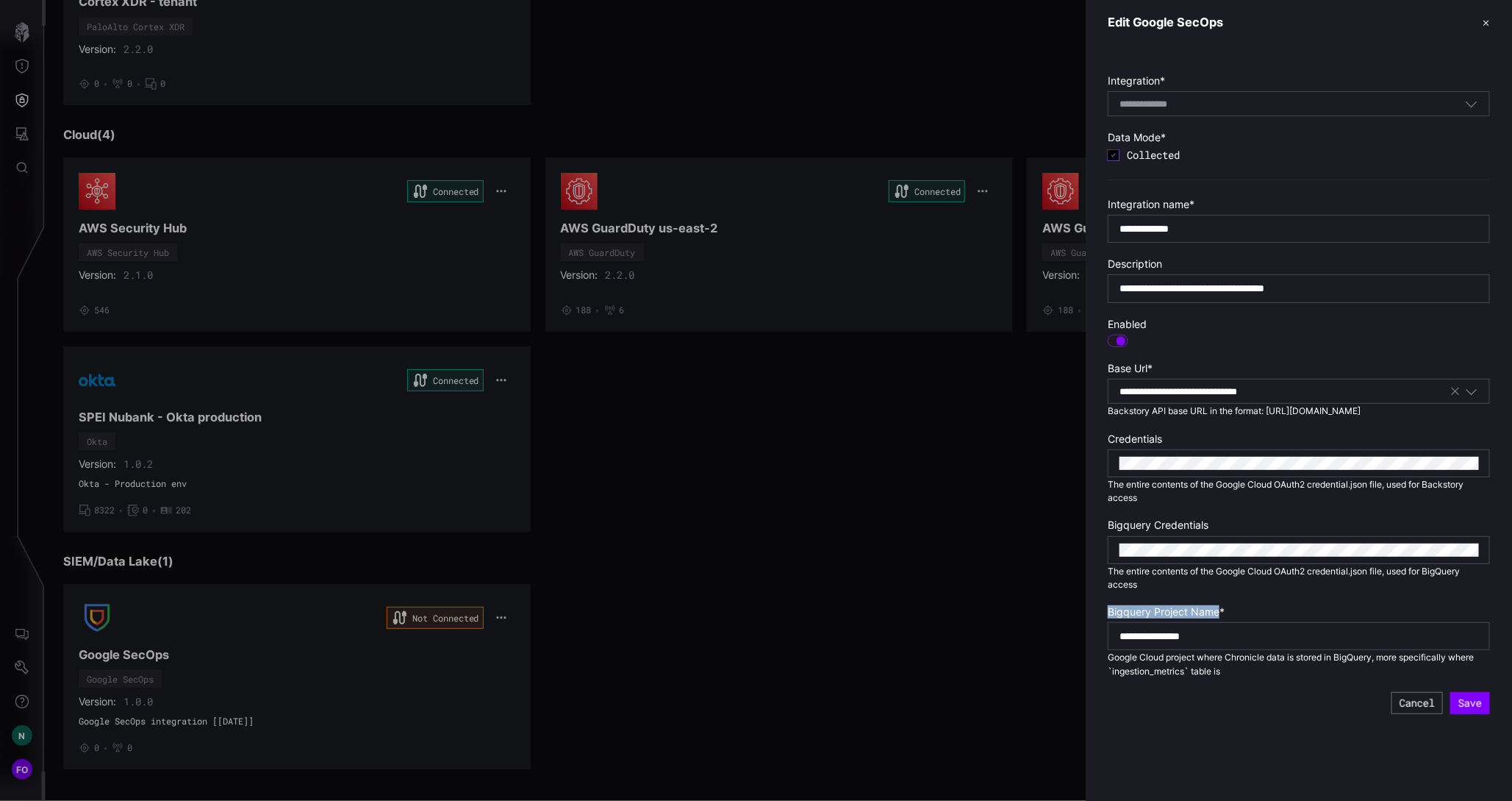
copy label "Bigquery Project Name"
click at [1281, 642] on div "**********" at bounding box center [1299, 637] width 382 height 28
click at [639, 473] on div at bounding box center [756, 400] width 1512 height 801
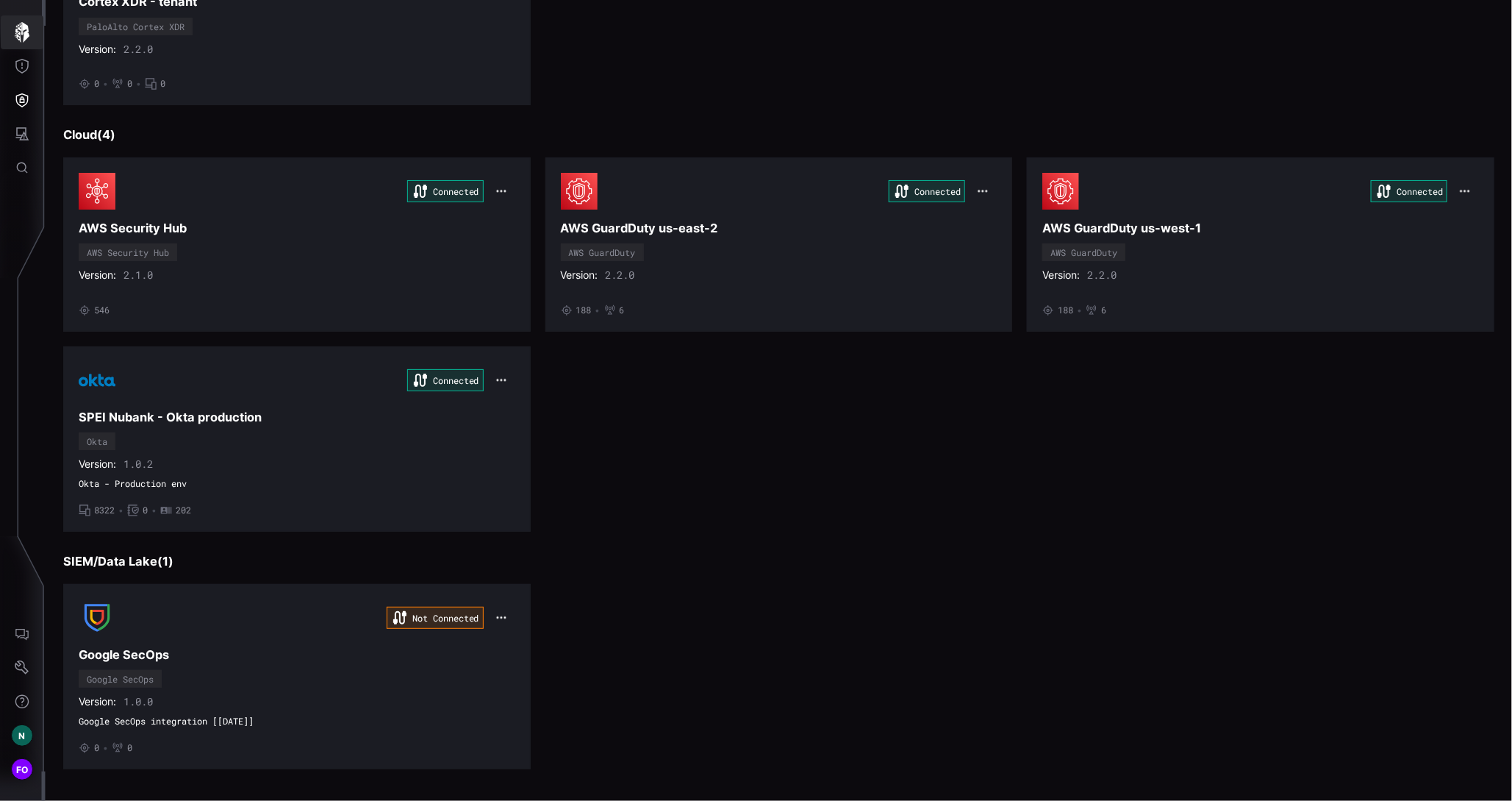
click at [24, 30] on icon "button" at bounding box center [22, 32] width 15 height 21
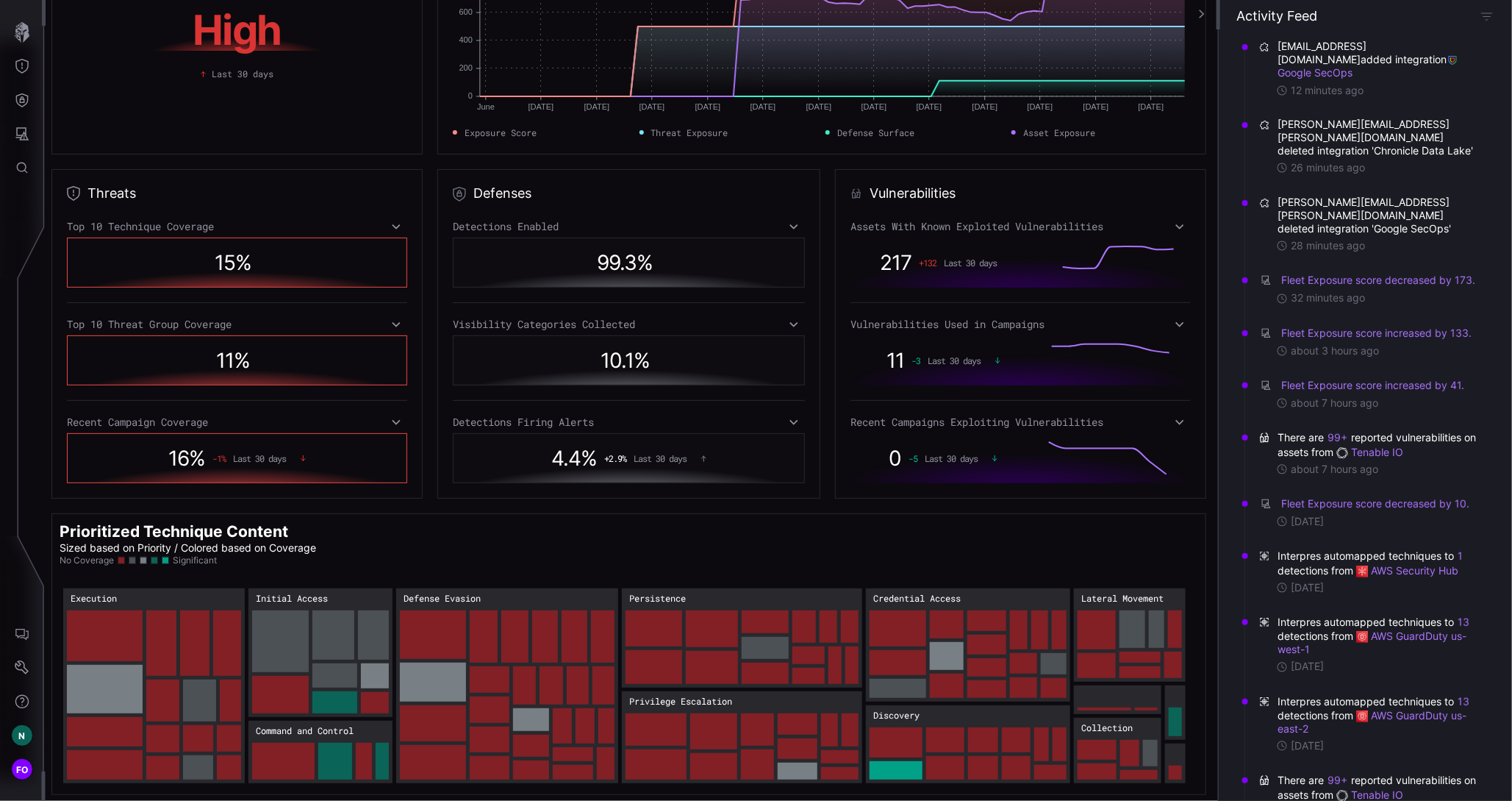
scroll to position [116, 0]
click at [1423, 61] on link "Google SecOps" at bounding box center [1370, 65] width 184 height 26
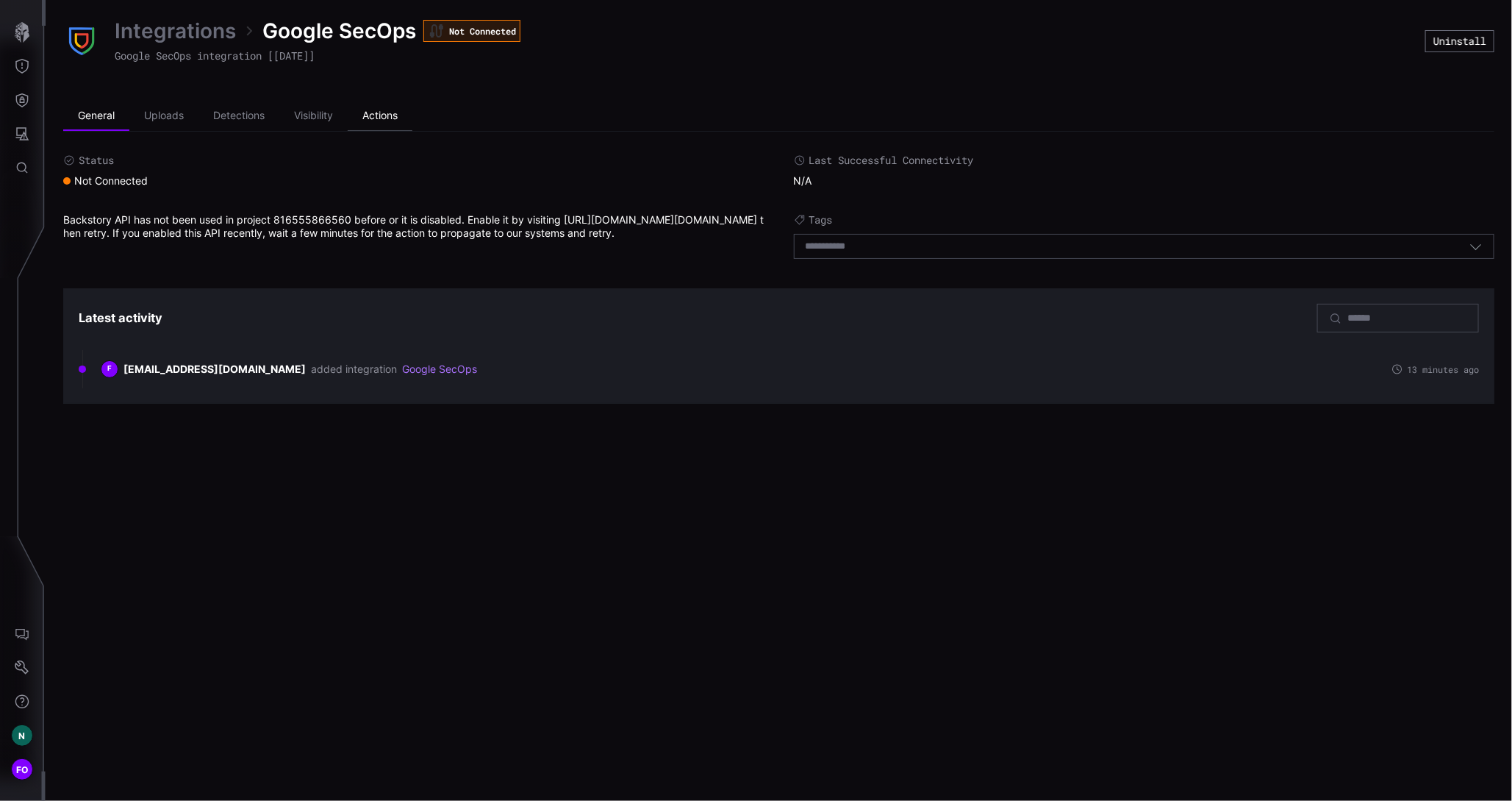
click at [376, 120] on li "Actions" at bounding box center [379, 117] width 64 height 30
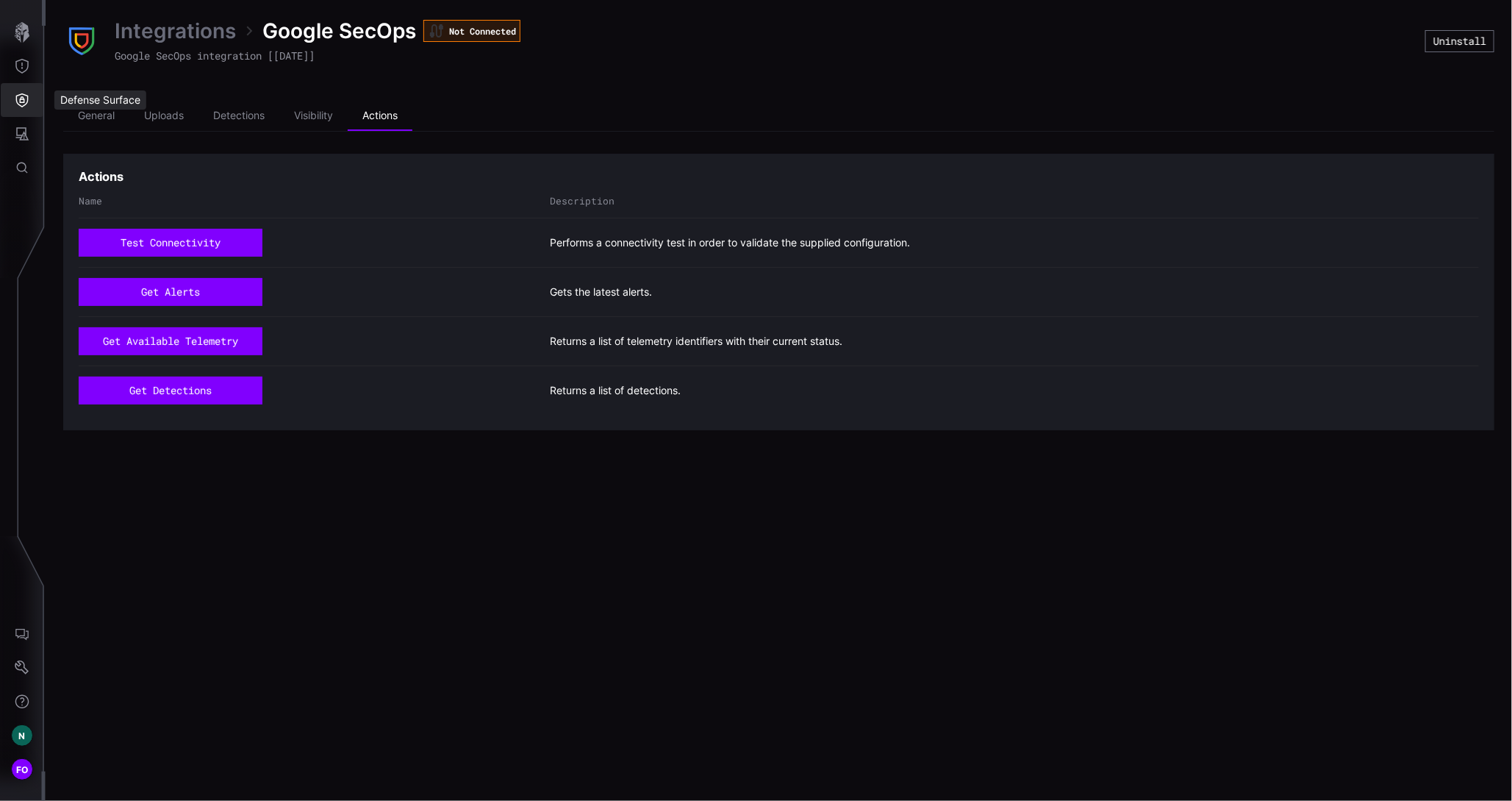
click at [27, 100] on icon "Defense Surface" at bounding box center [22, 100] width 15 height 15
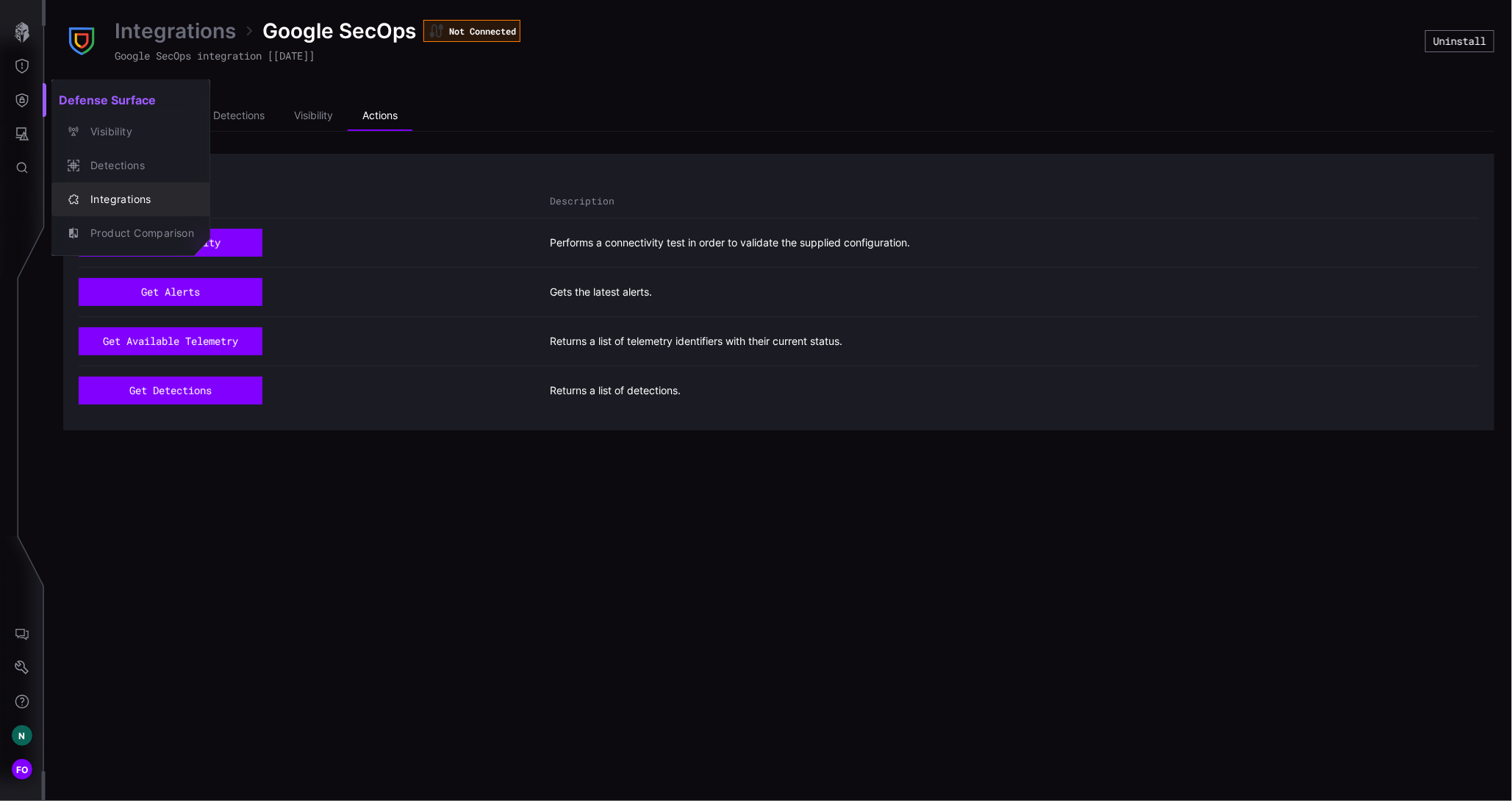
click at [147, 204] on div "Integrations" at bounding box center [139, 199] width 111 height 19
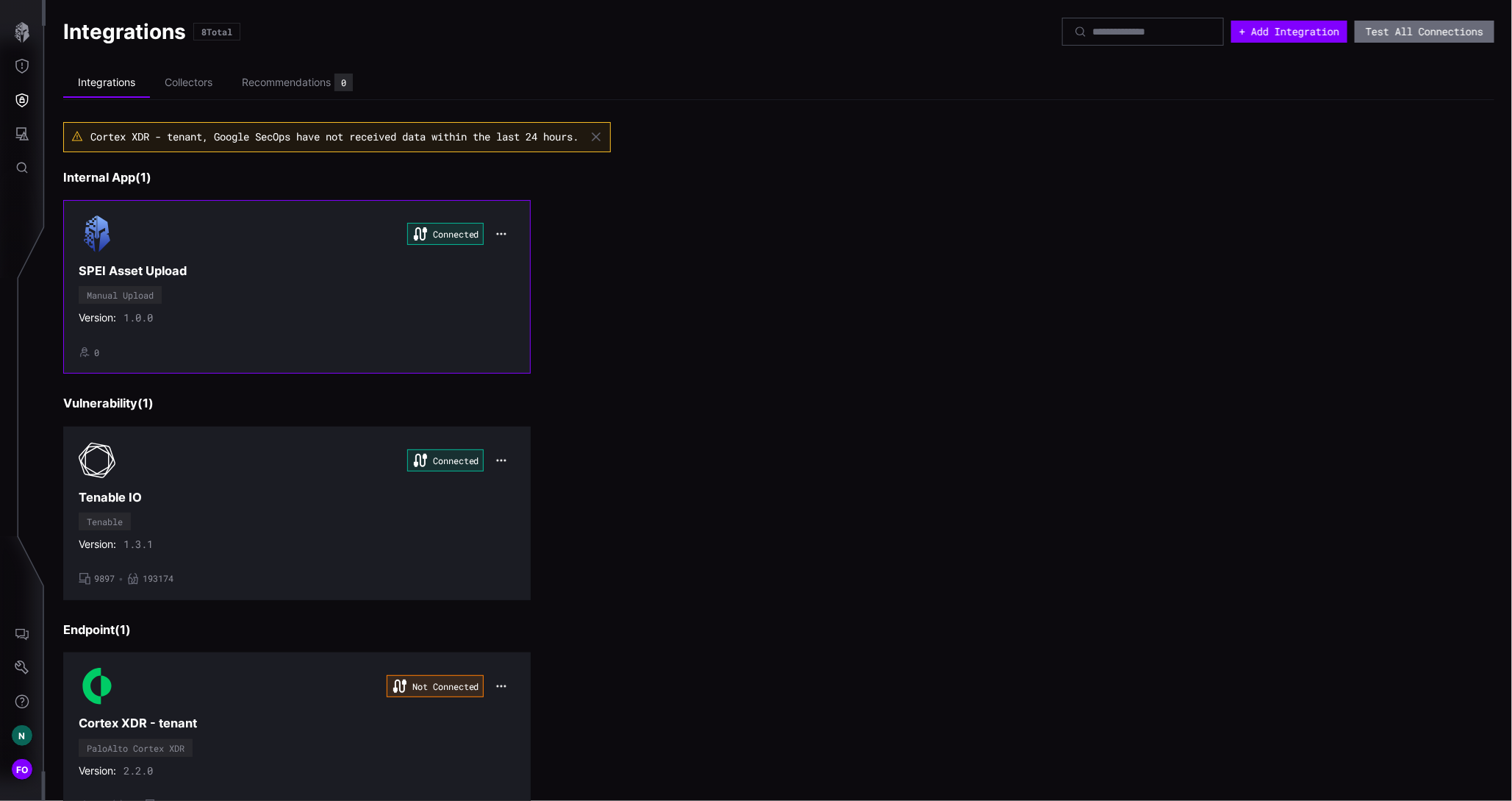
scroll to position [722, 0]
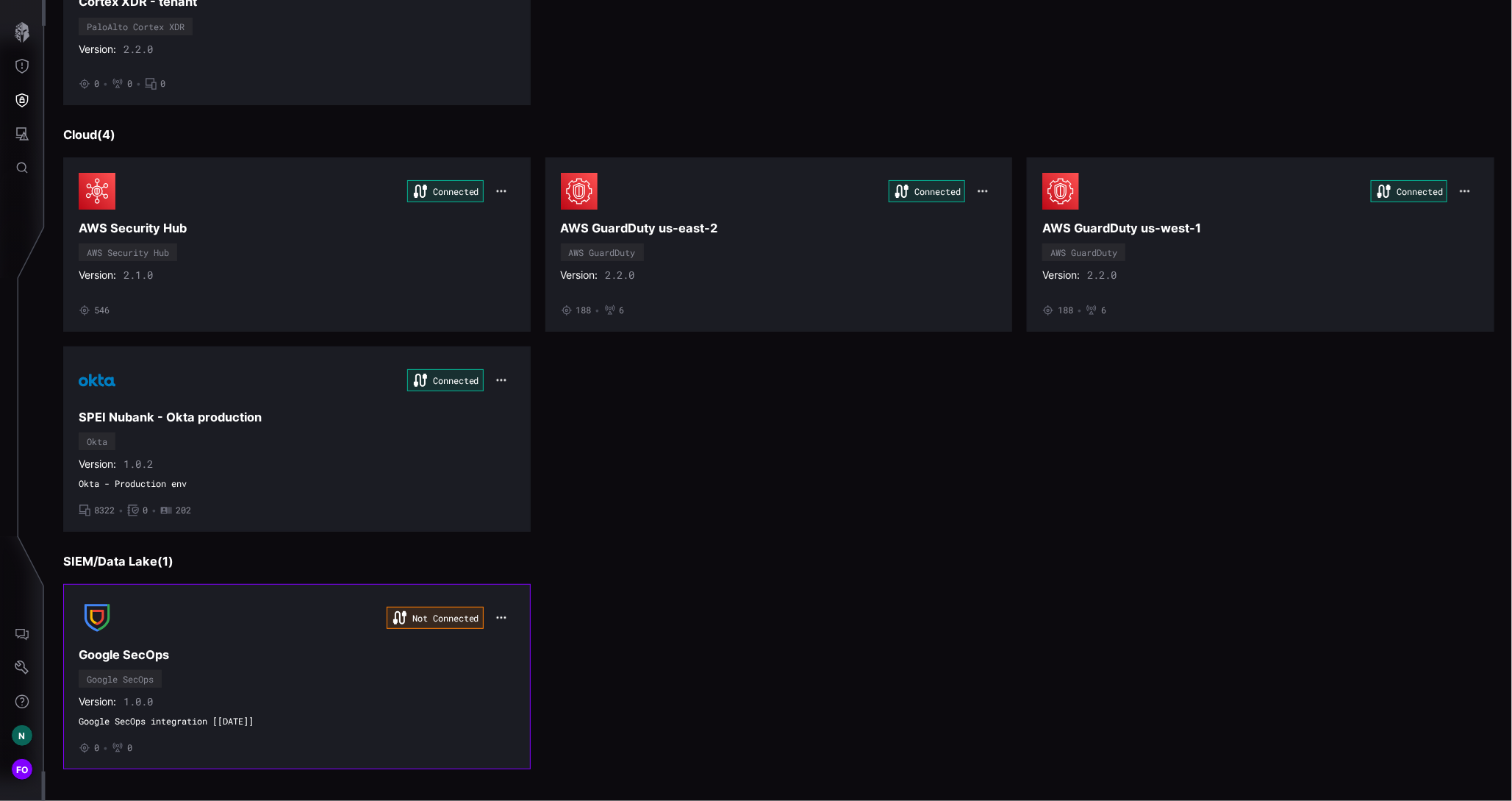
click at [497, 617] on icon "button" at bounding box center [502, 618] width 10 height 2
click at [519, 641] on div "Edit" at bounding box center [525, 643] width 50 height 13
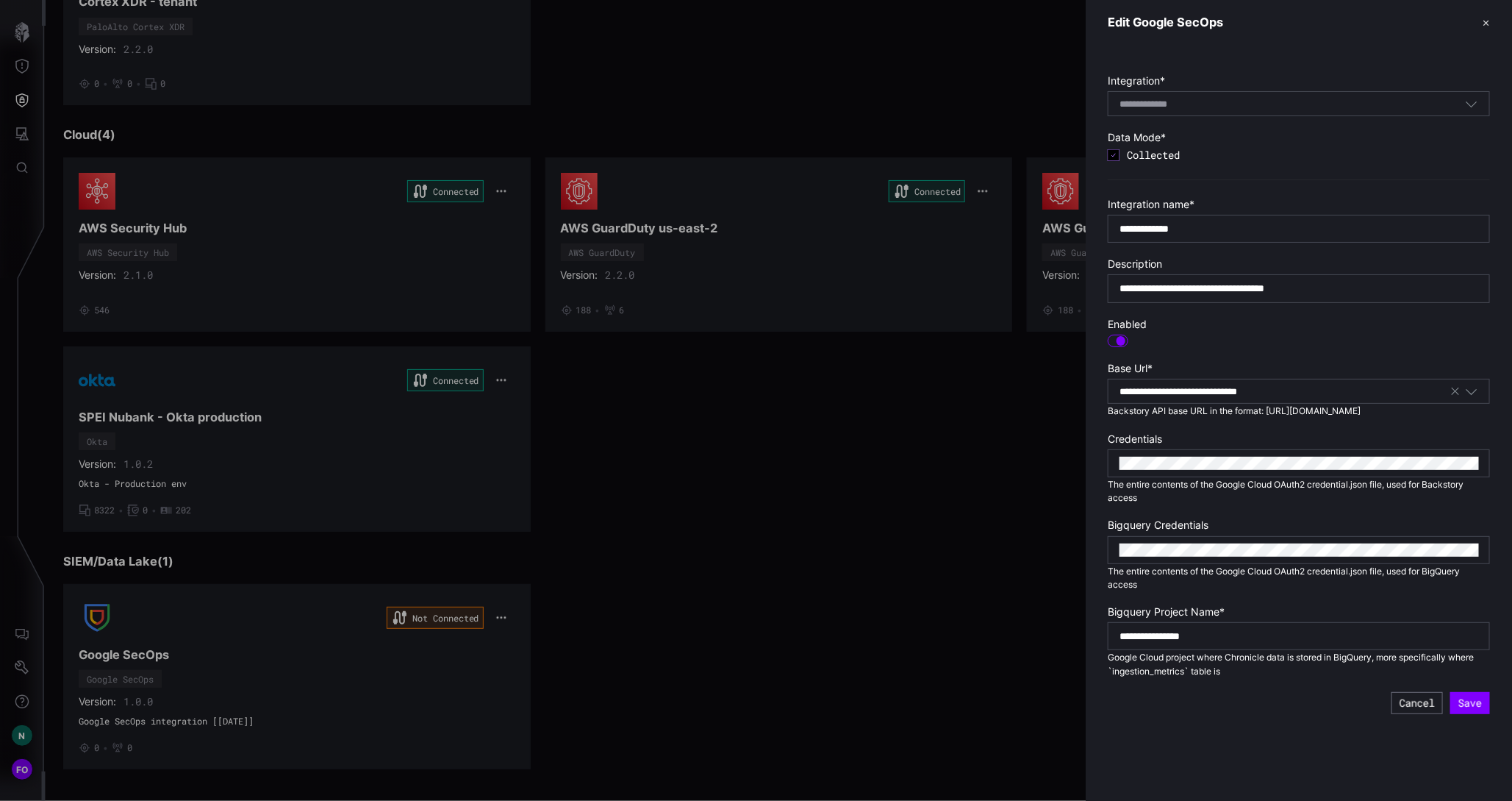
click at [25, 438] on div at bounding box center [756, 400] width 1512 height 801
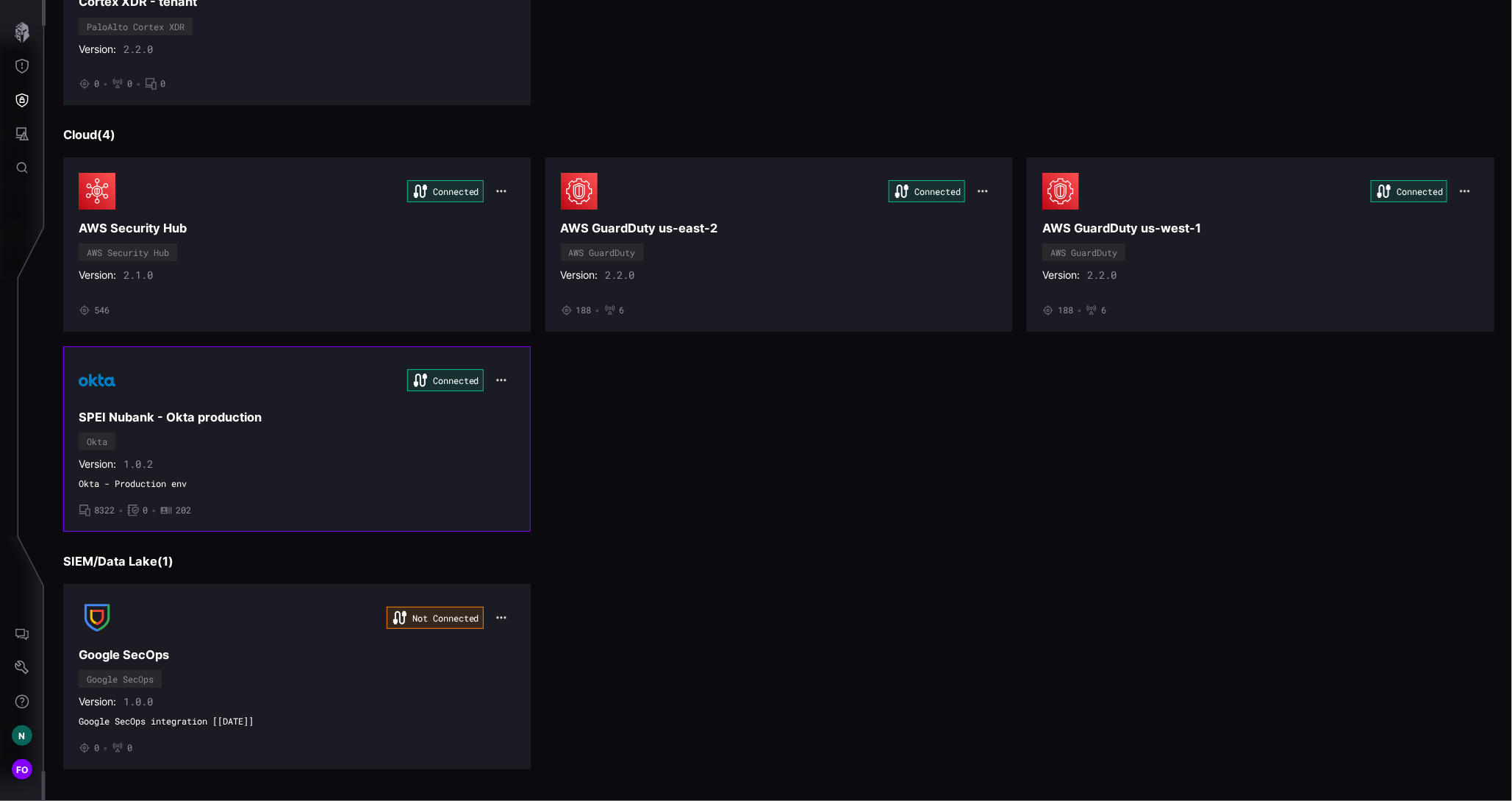
scroll to position [0, 0]
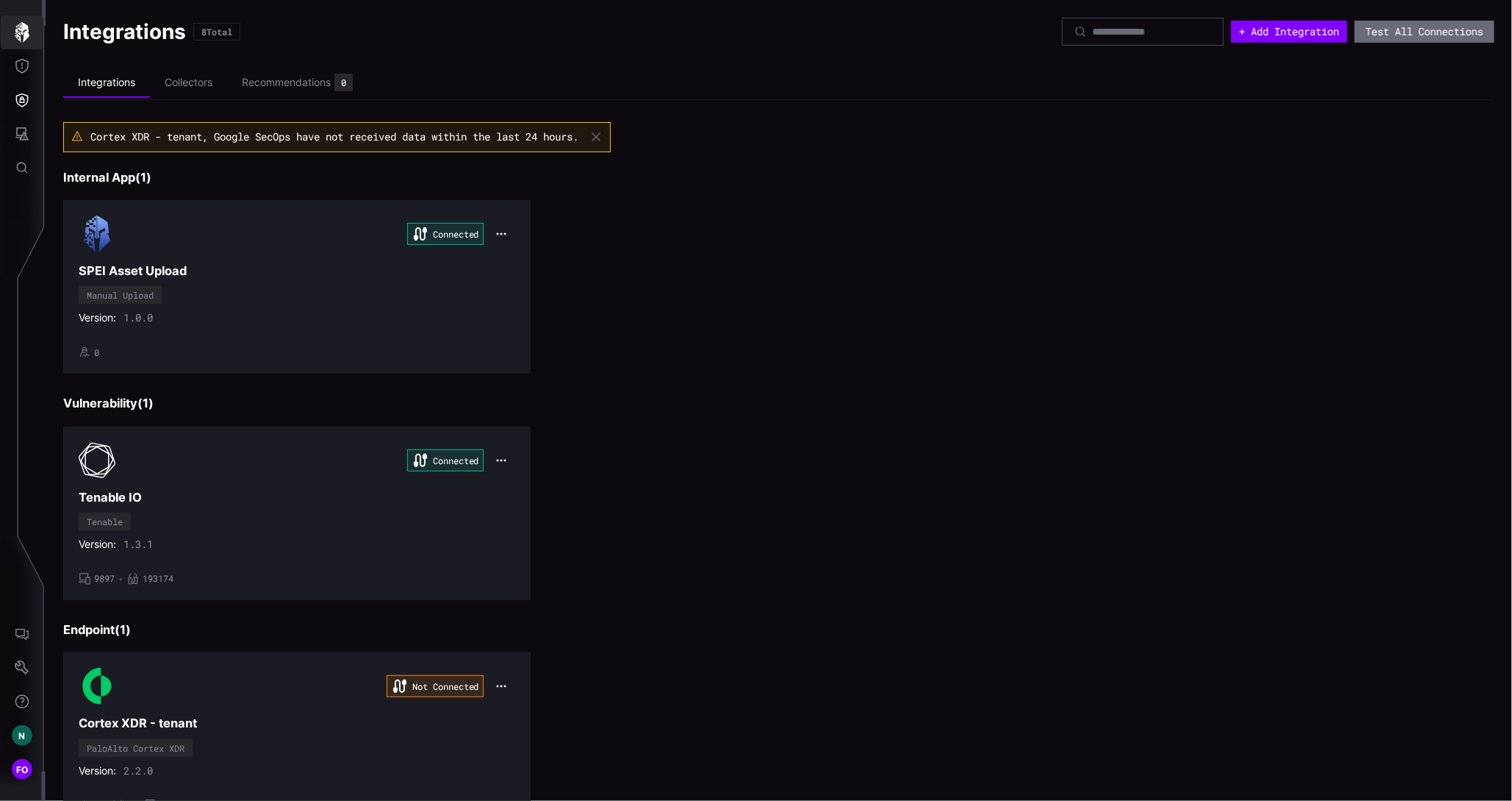
click at [24, 30] on icon "button" at bounding box center [22, 32] width 15 height 21
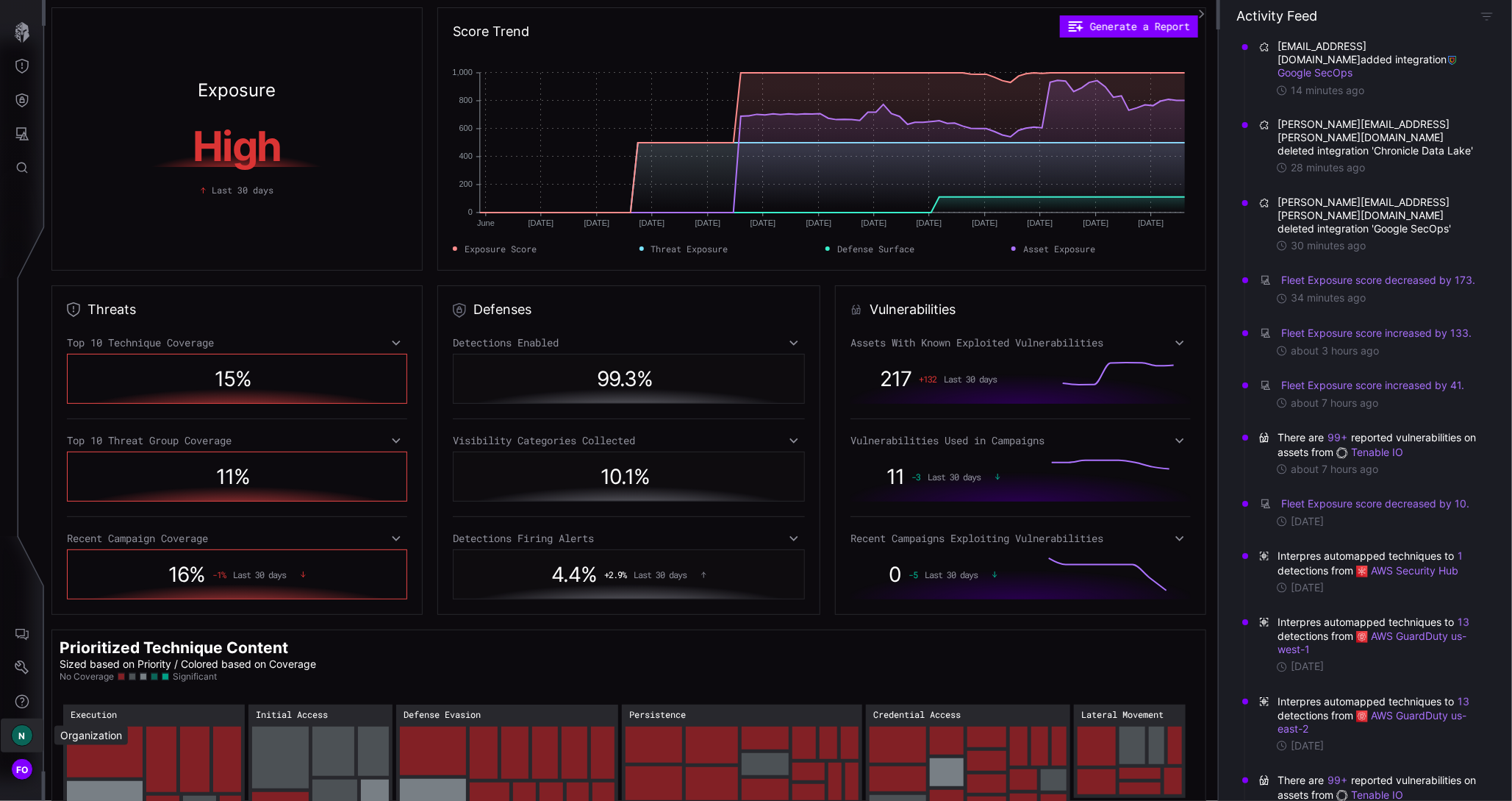
click at [23, 737] on span "N" at bounding box center [22, 737] width 7 height 16
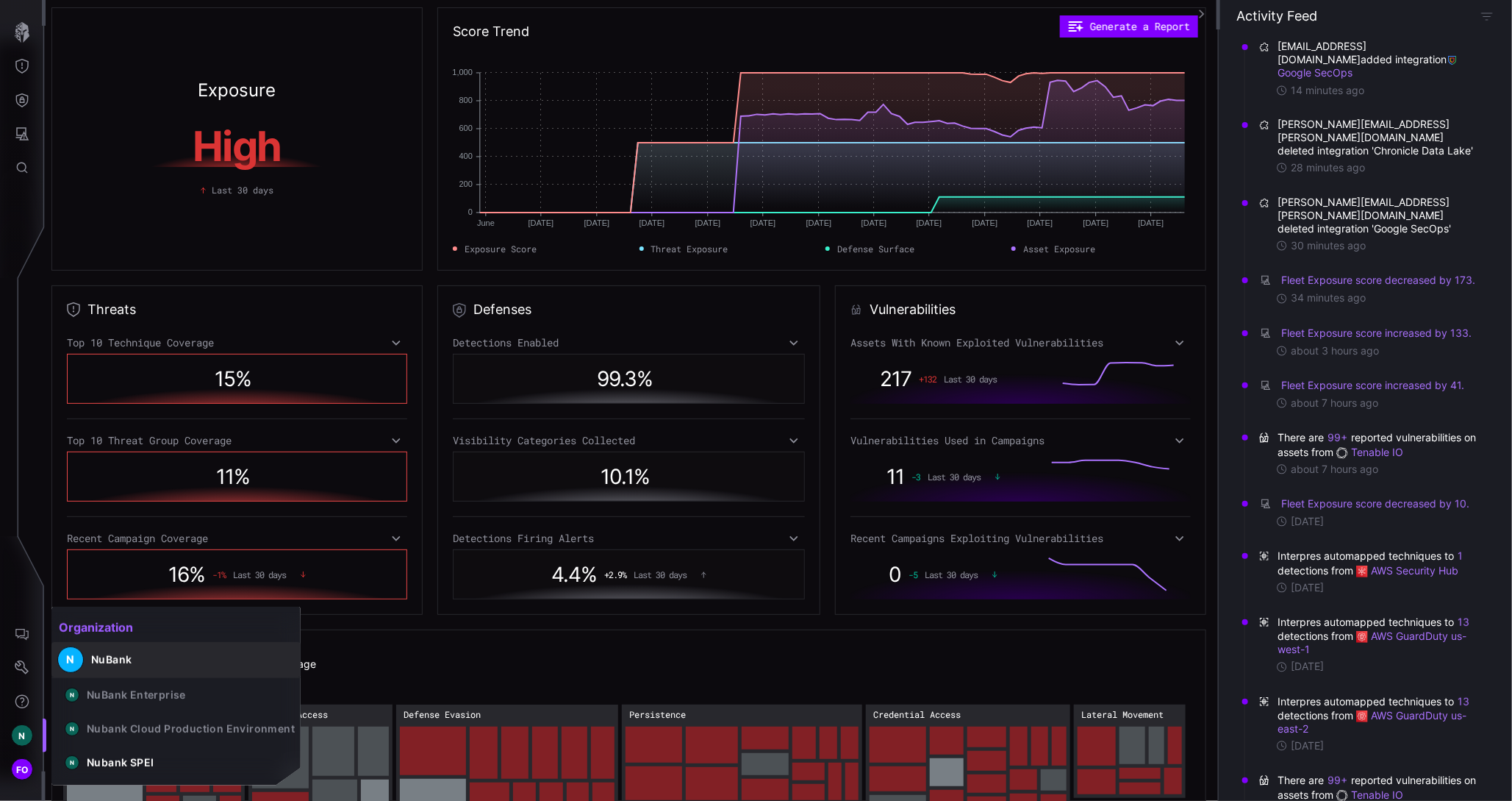
click at [105, 655] on div "NuBank" at bounding box center [111, 659] width 41 height 13
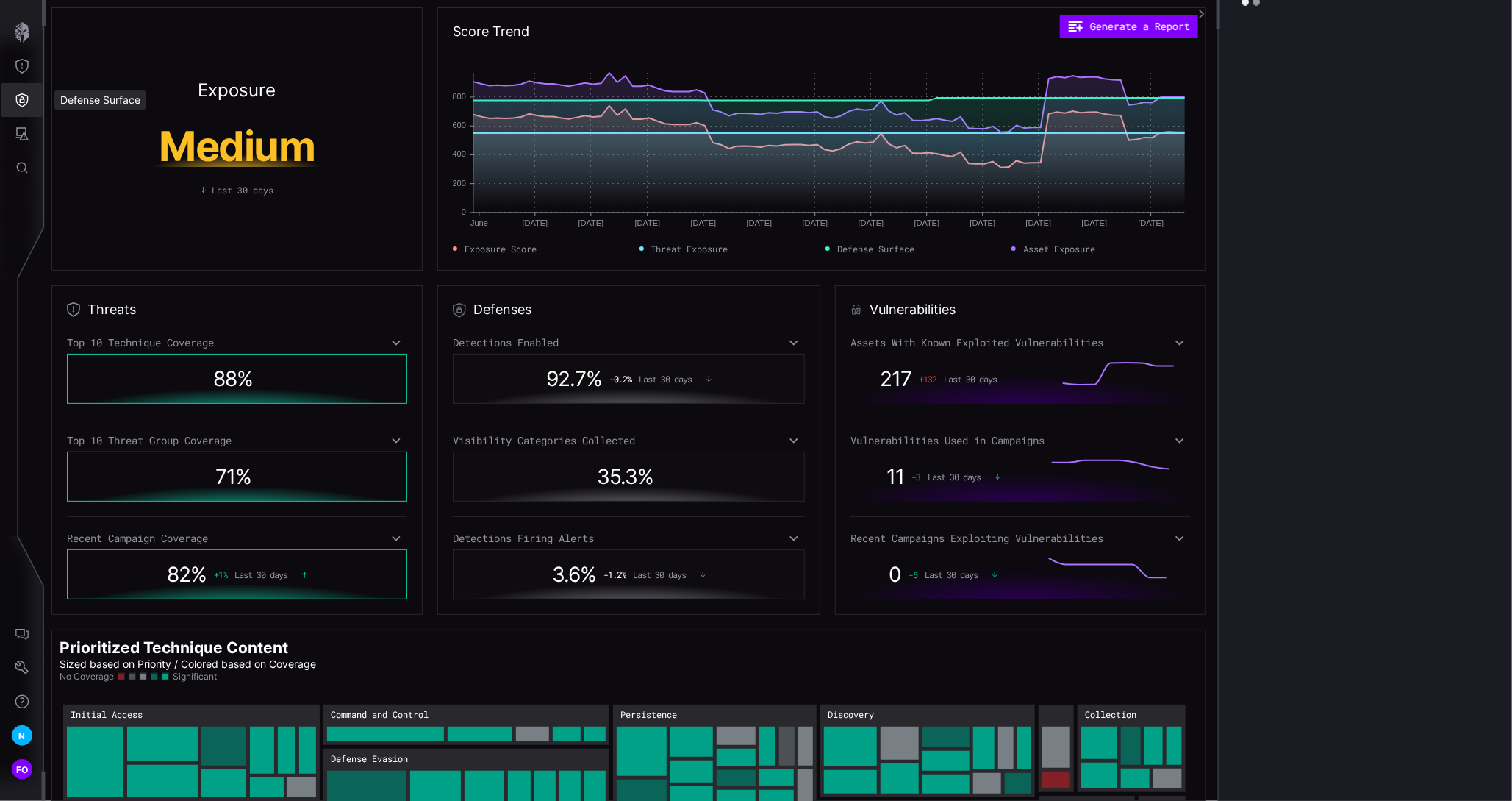
click at [21, 93] on icon "Defense Surface" at bounding box center [22, 100] width 15 height 15
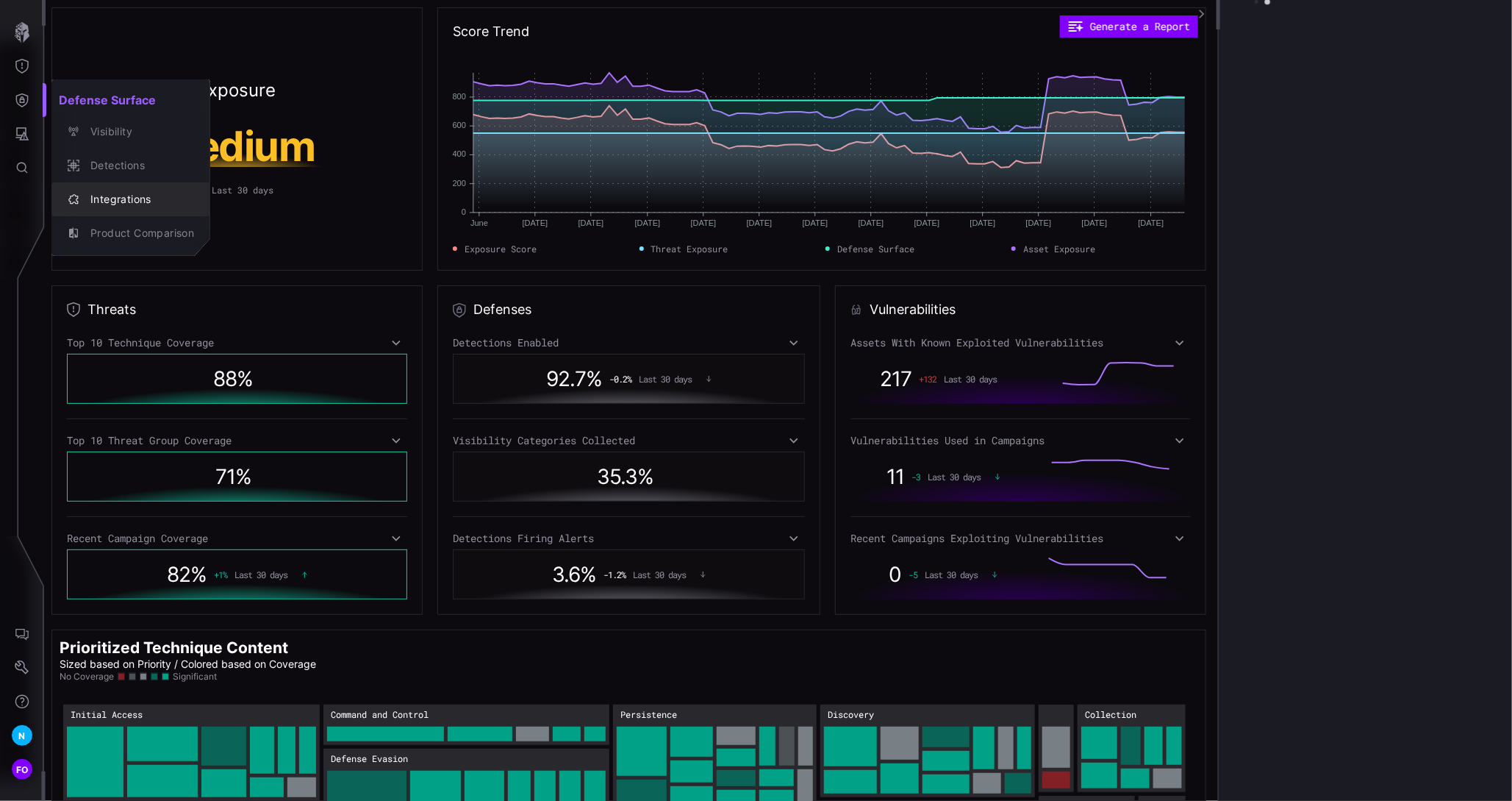
click at [97, 193] on div "Integrations" at bounding box center [139, 199] width 111 height 19
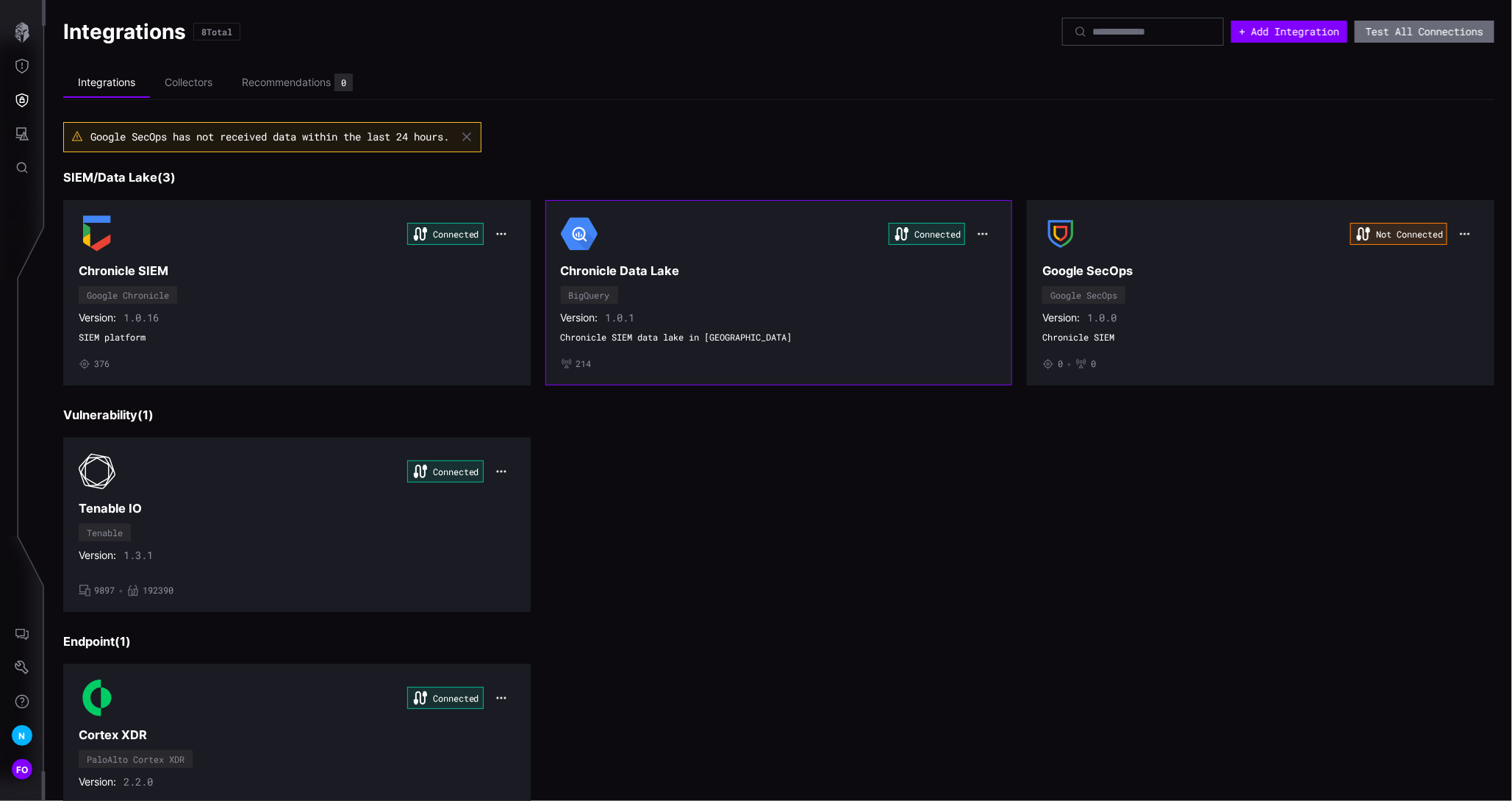
click at [984, 231] on button "button" at bounding box center [983, 234] width 28 height 21
click at [1005, 267] on div "Edit" at bounding box center [1002, 263] width 50 height 13
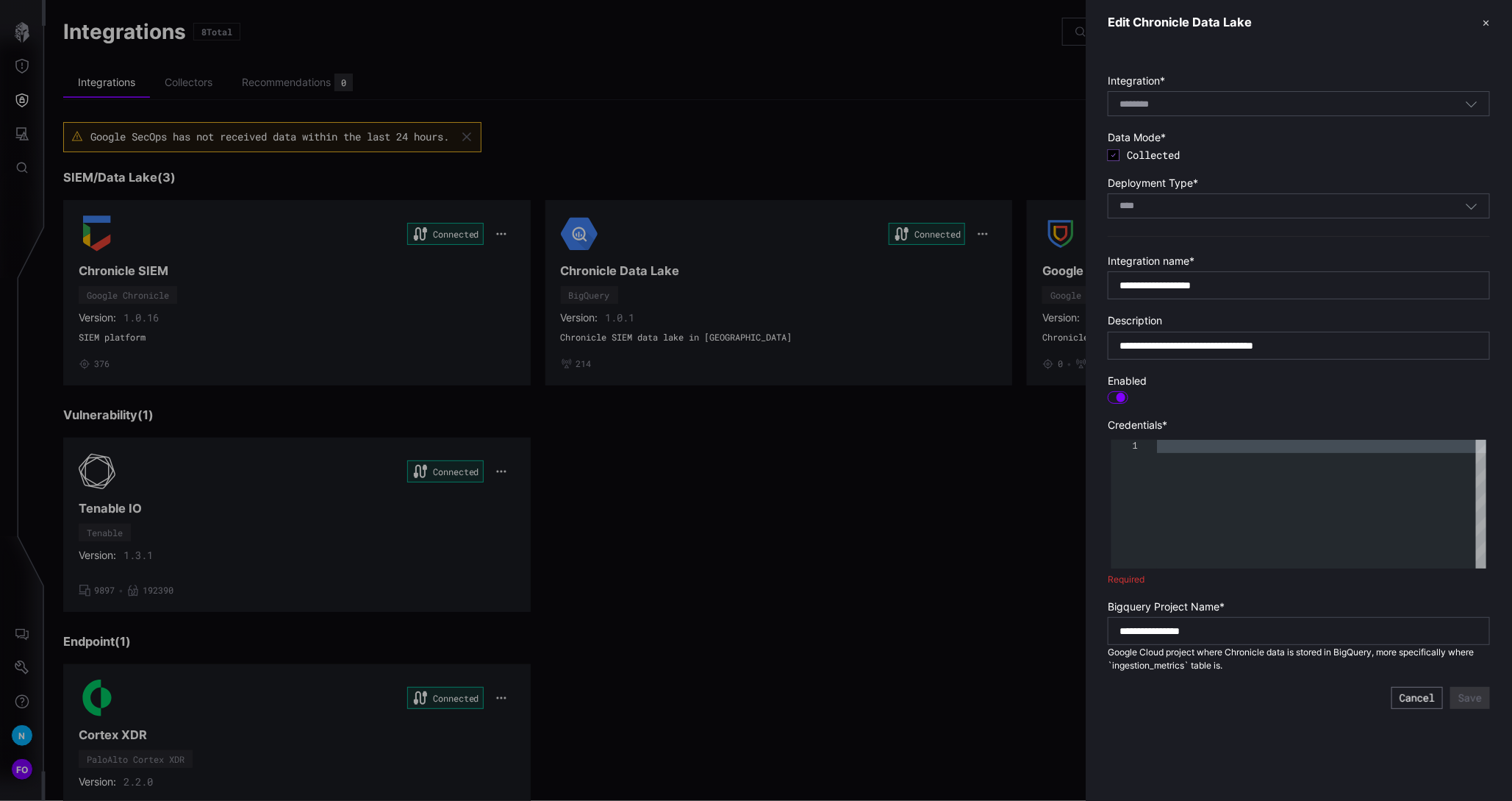
click at [763, 172] on div at bounding box center [756, 400] width 1512 height 801
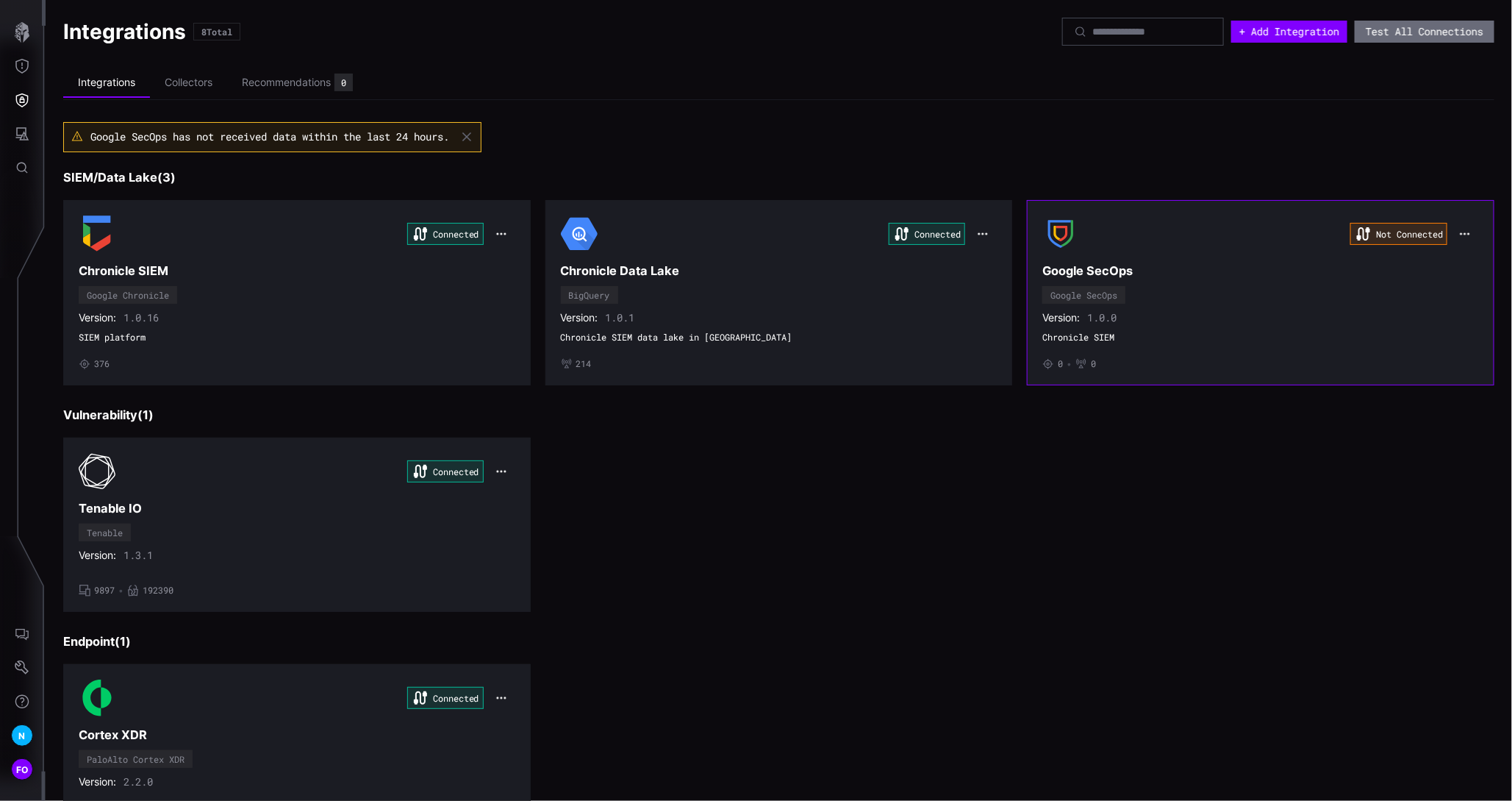
click at [1461, 233] on icon "button" at bounding box center [1465, 234] width 10 height 2
click at [1452, 264] on div "Edit" at bounding box center [1454, 263] width 50 height 13
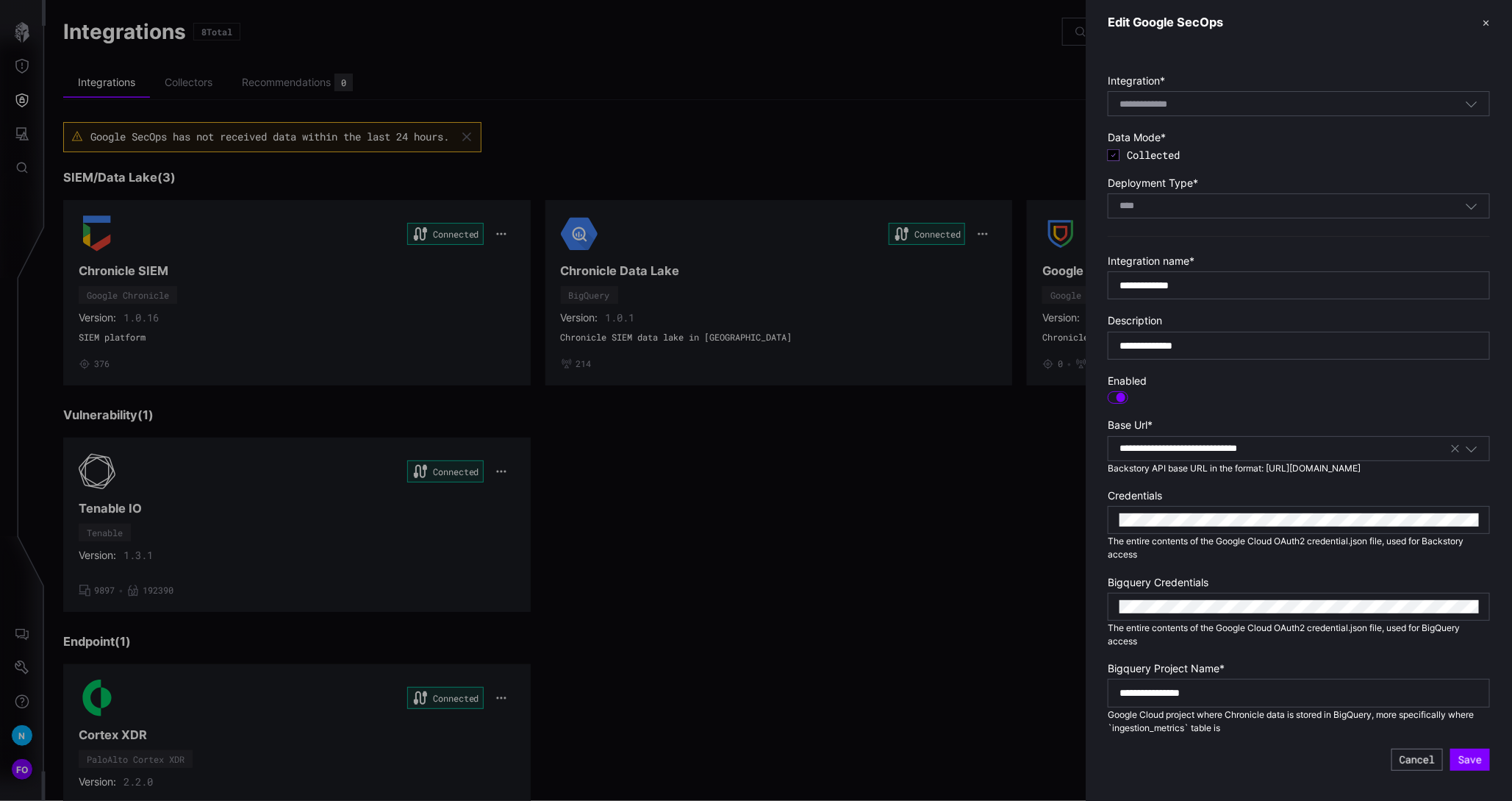
click at [892, 459] on div at bounding box center [756, 400] width 1512 height 801
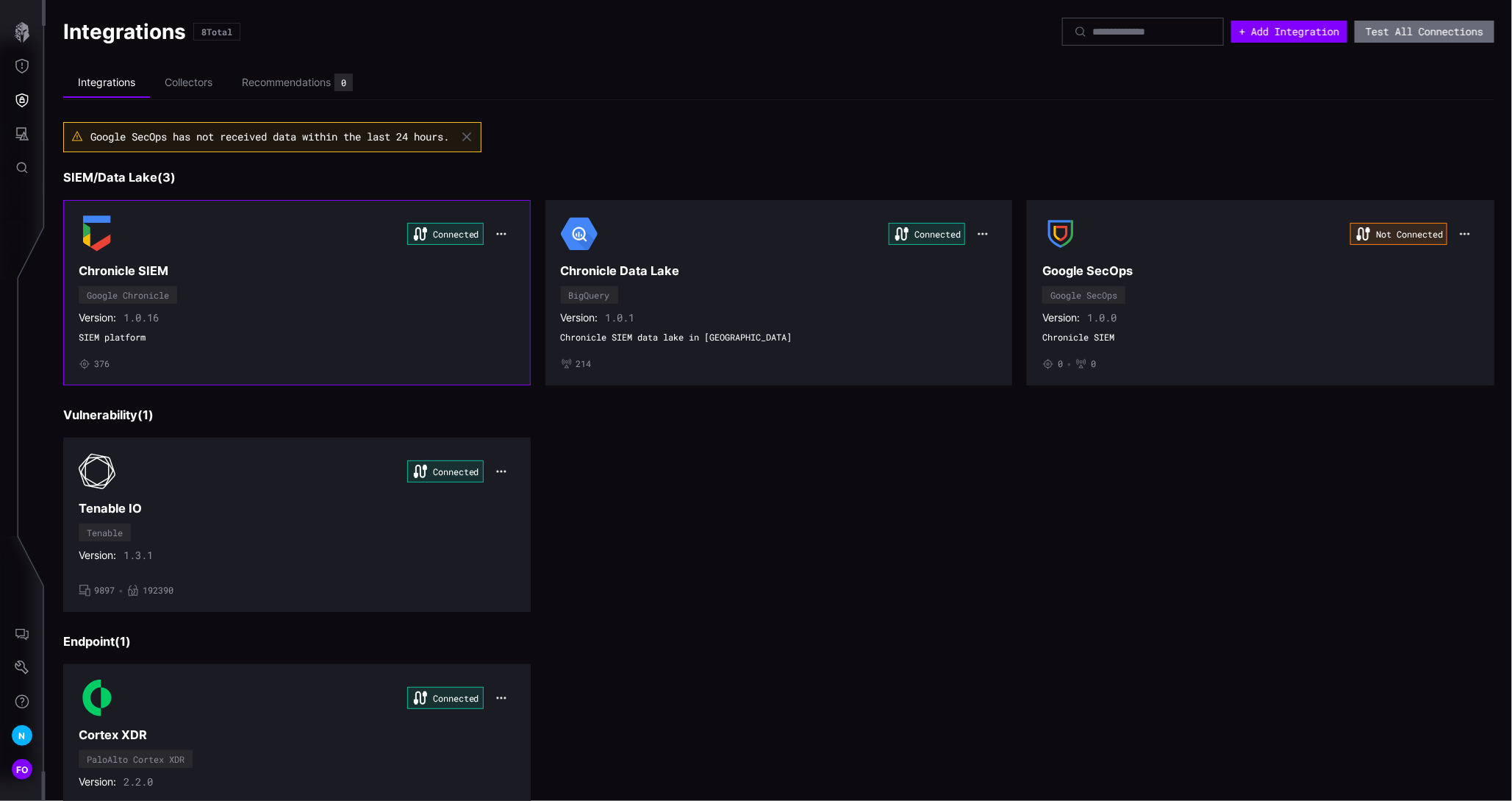
click at [502, 232] on icon "button" at bounding box center [502, 234] width 12 height 12
click at [519, 264] on div "Edit" at bounding box center [525, 263] width 50 height 13
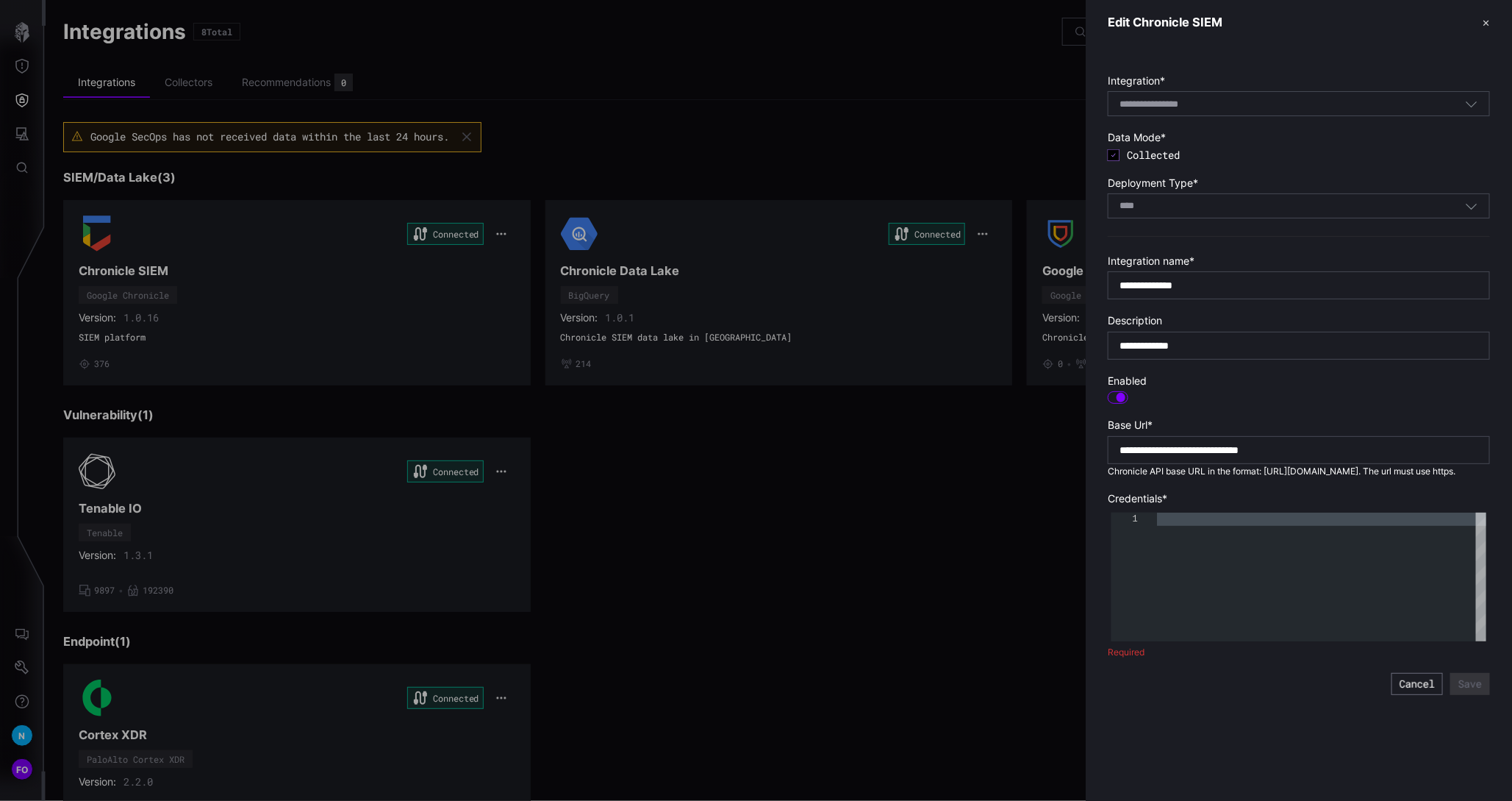
click at [685, 111] on div at bounding box center [756, 400] width 1512 height 801
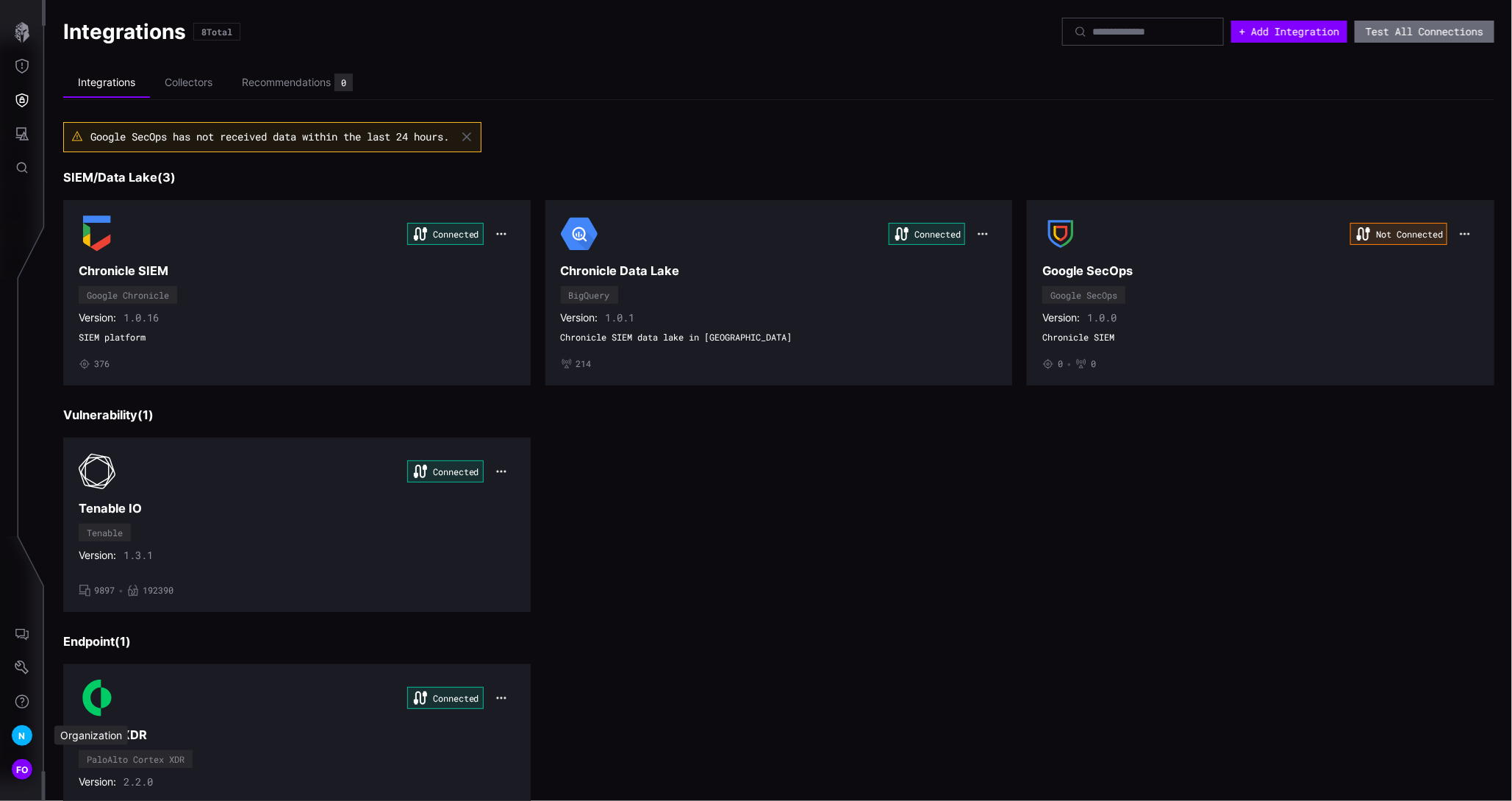
click at [19, 741] on span "N" at bounding box center [22, 737] width 7 height 16
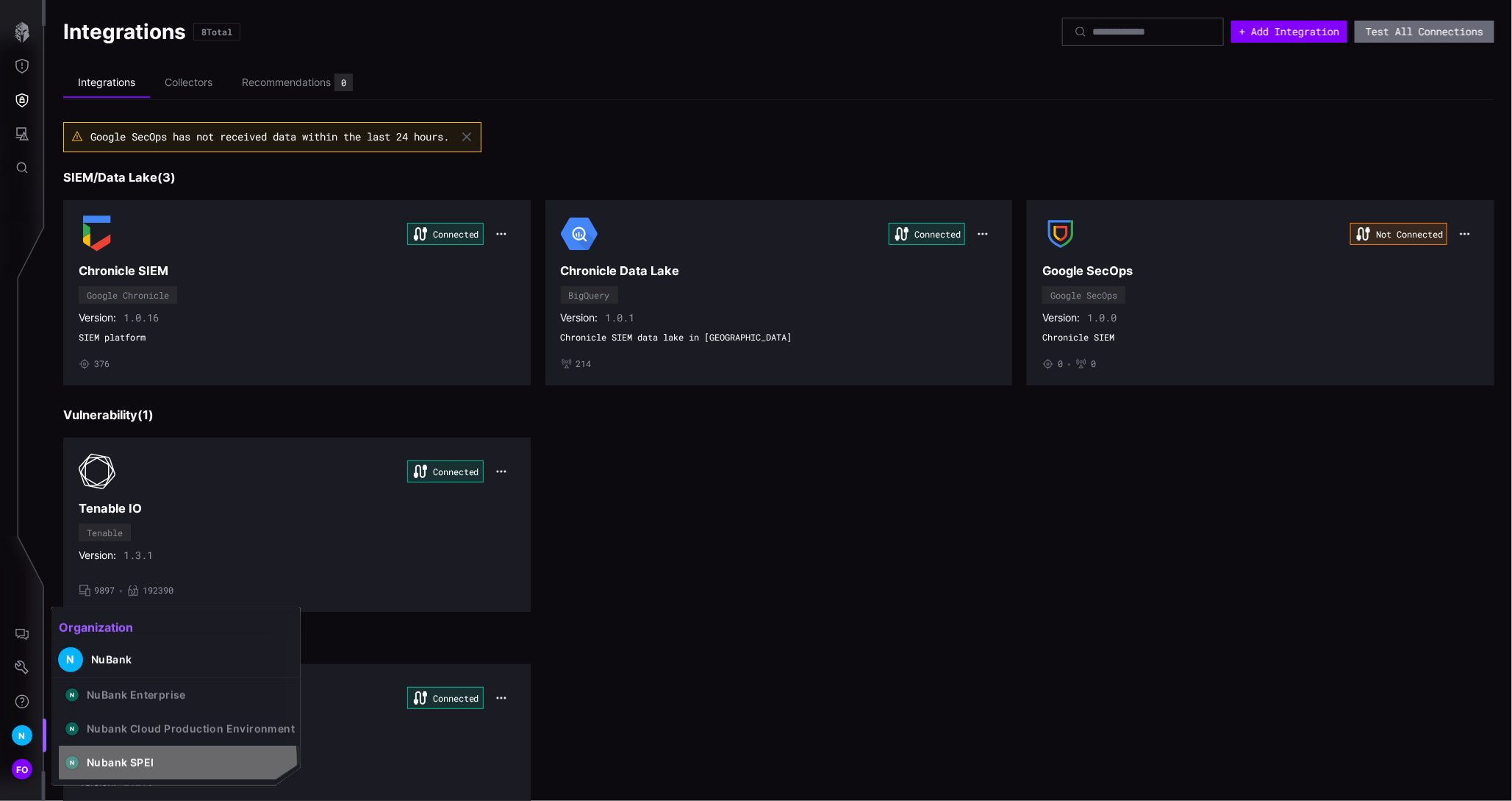
click at [125, 762] on div "Nubank SPEI" at bounding box center [121, 762] width 67 height 13
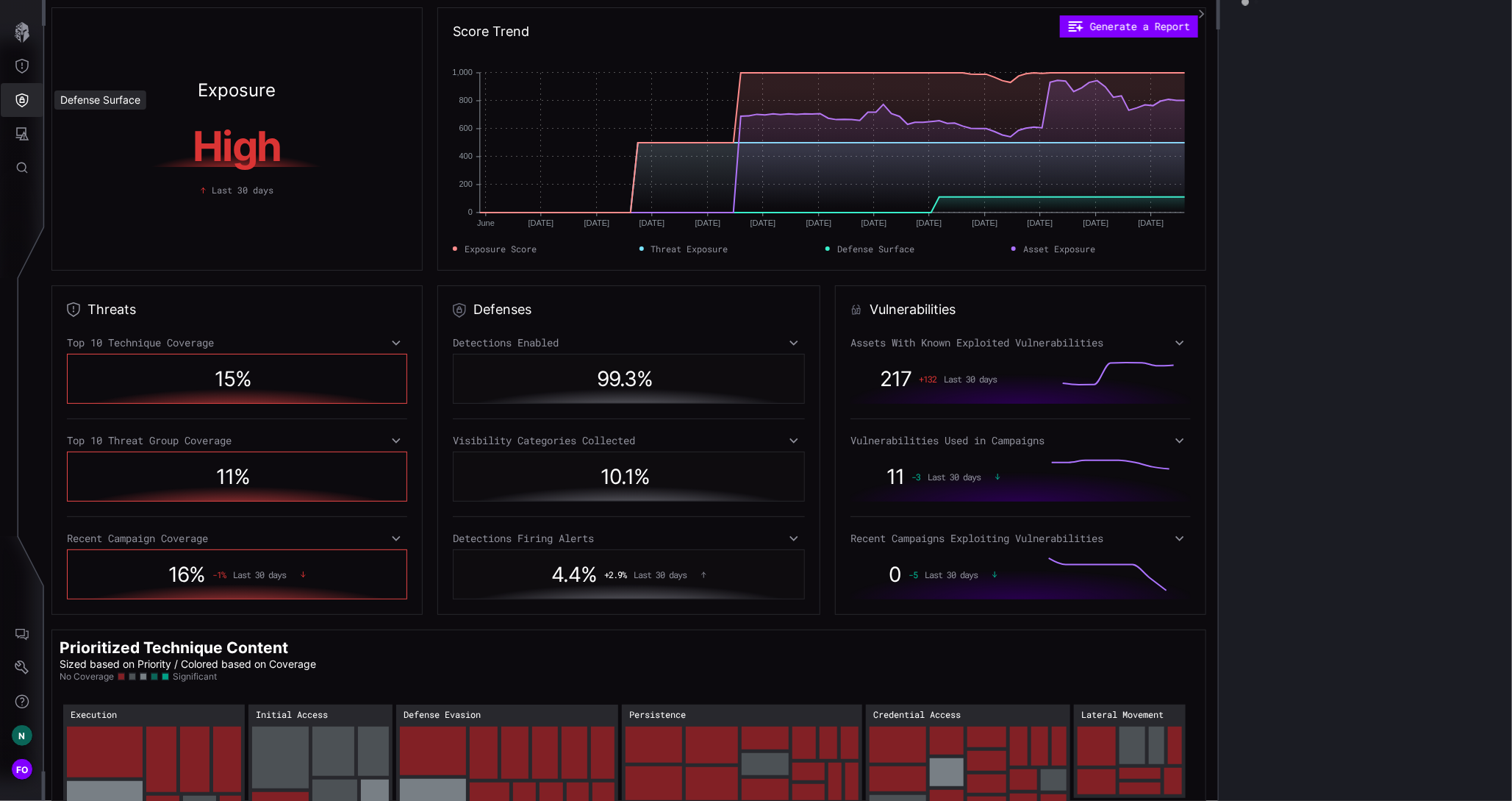
click at [22, 100] on icon "Defense Surface" at bounding box center [22, 100] width 15 height 15
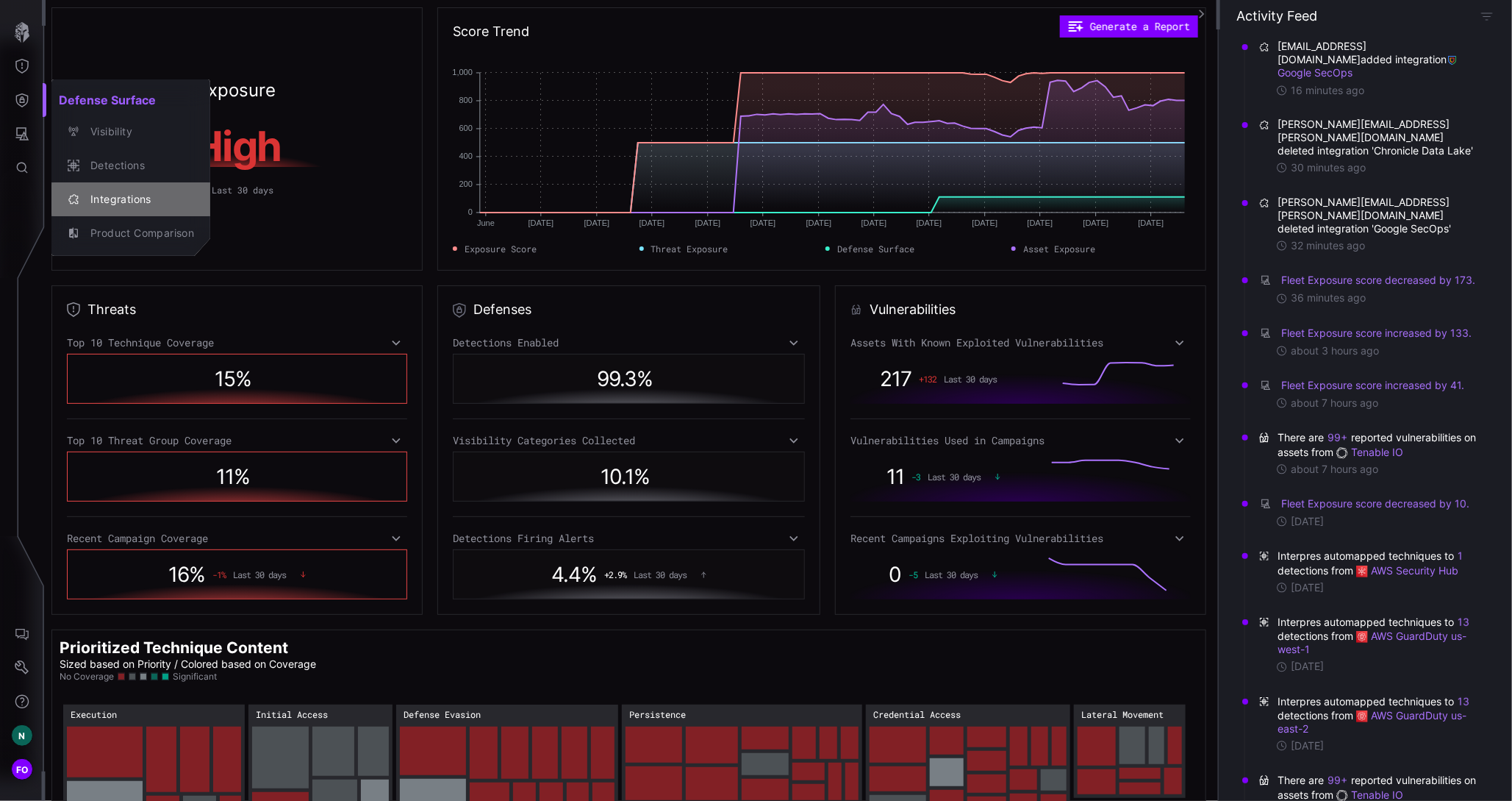
click at [125, 199] on div "Integrations" at bounding box center [139, 199] width 111 height 19
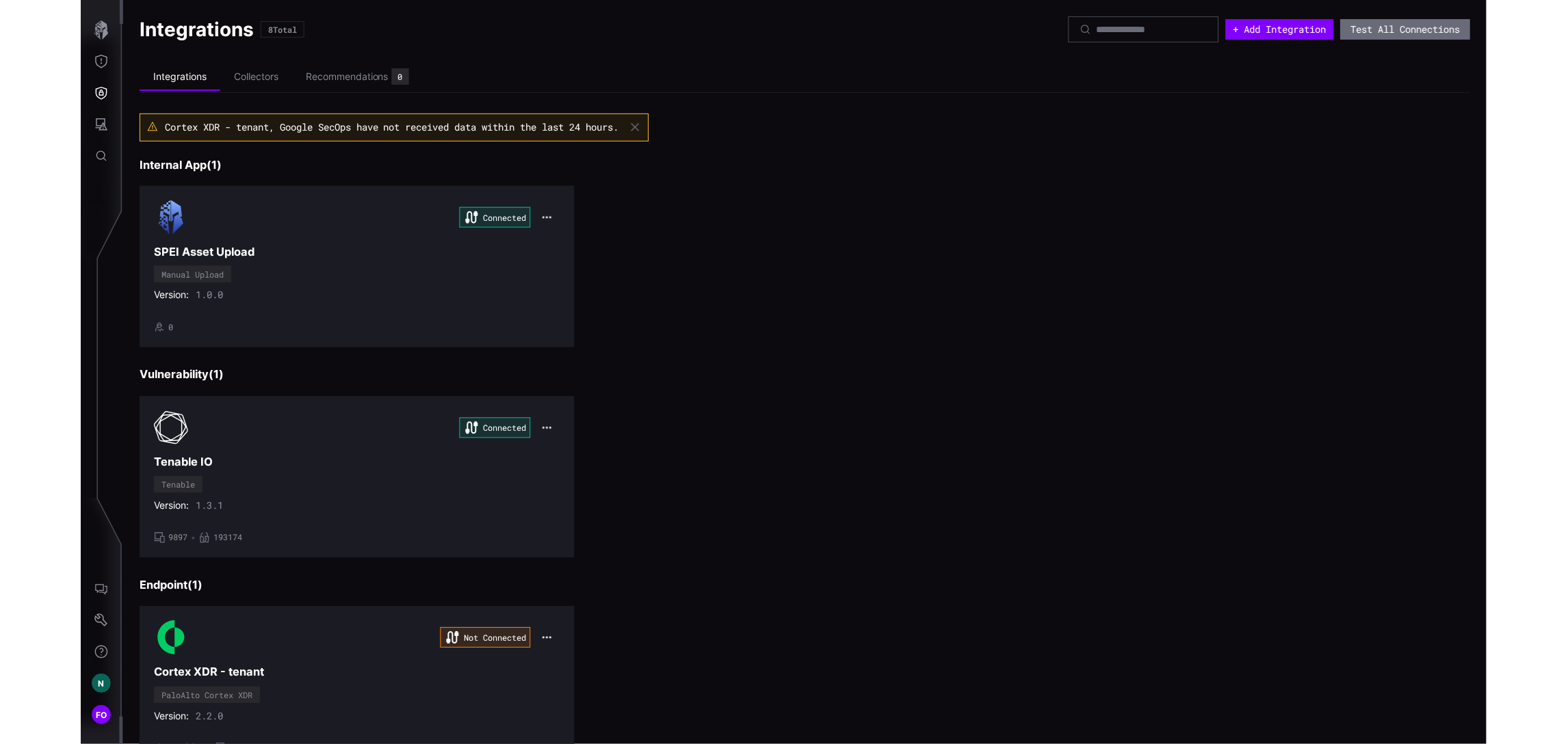
scroll to position [671, 0]
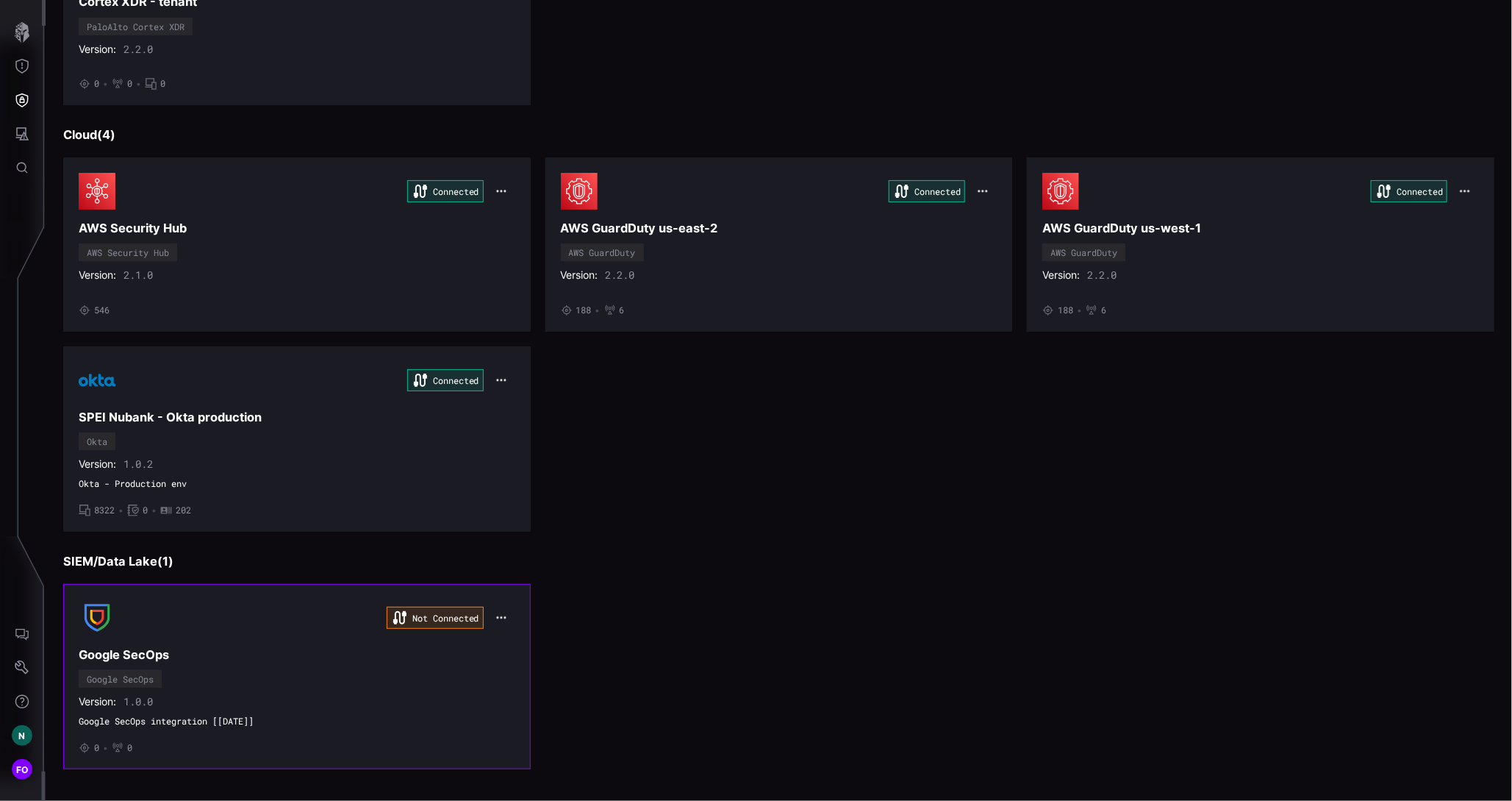
click at [497, 617] on icon "button" at bounding box center [502, 618] width 10 height 2
click at [514, 644] on div "Edit" at bounding box center [524, 643] width 50 height 13
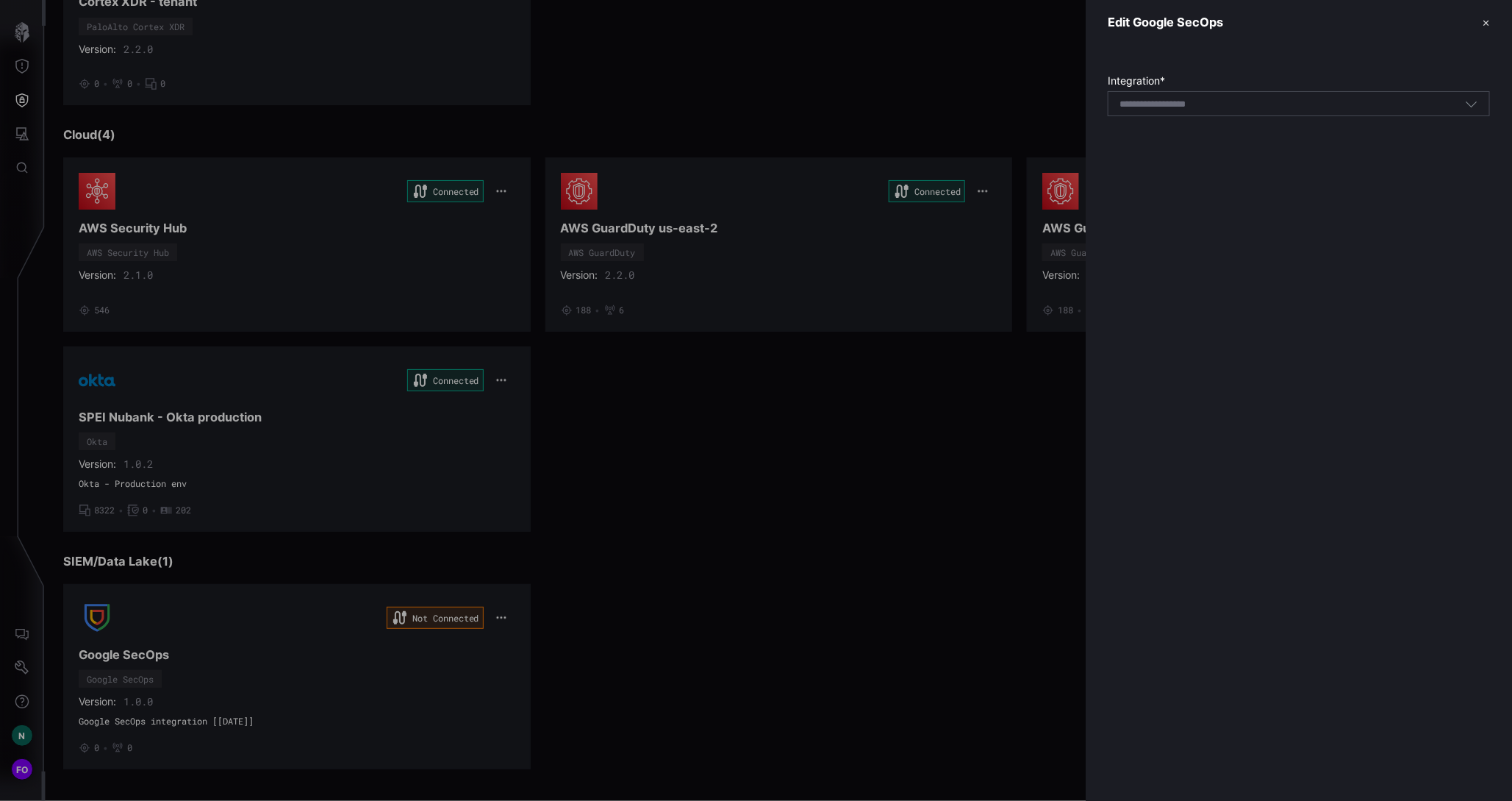
type input "**********"
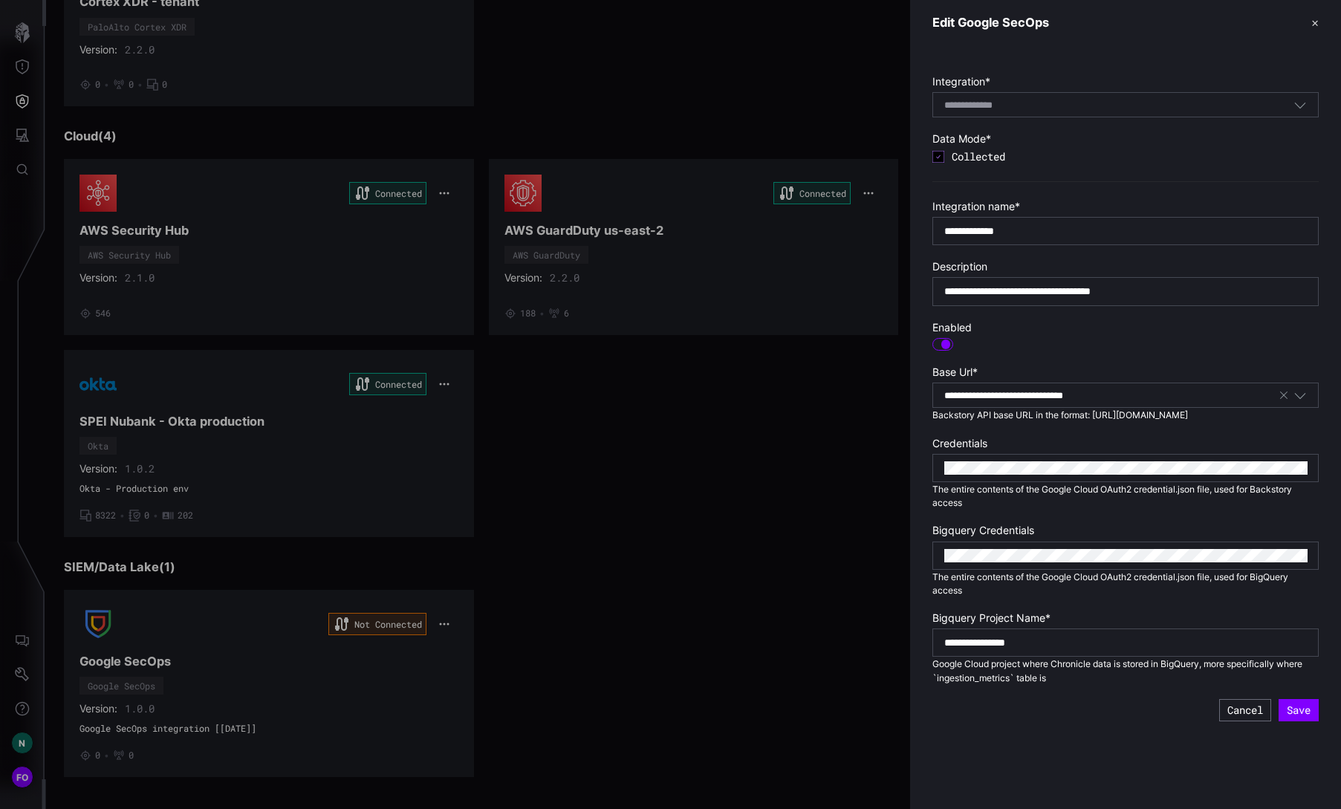
click at [777, 436] on div at bounding box center [670, 404] width 1341 height 809
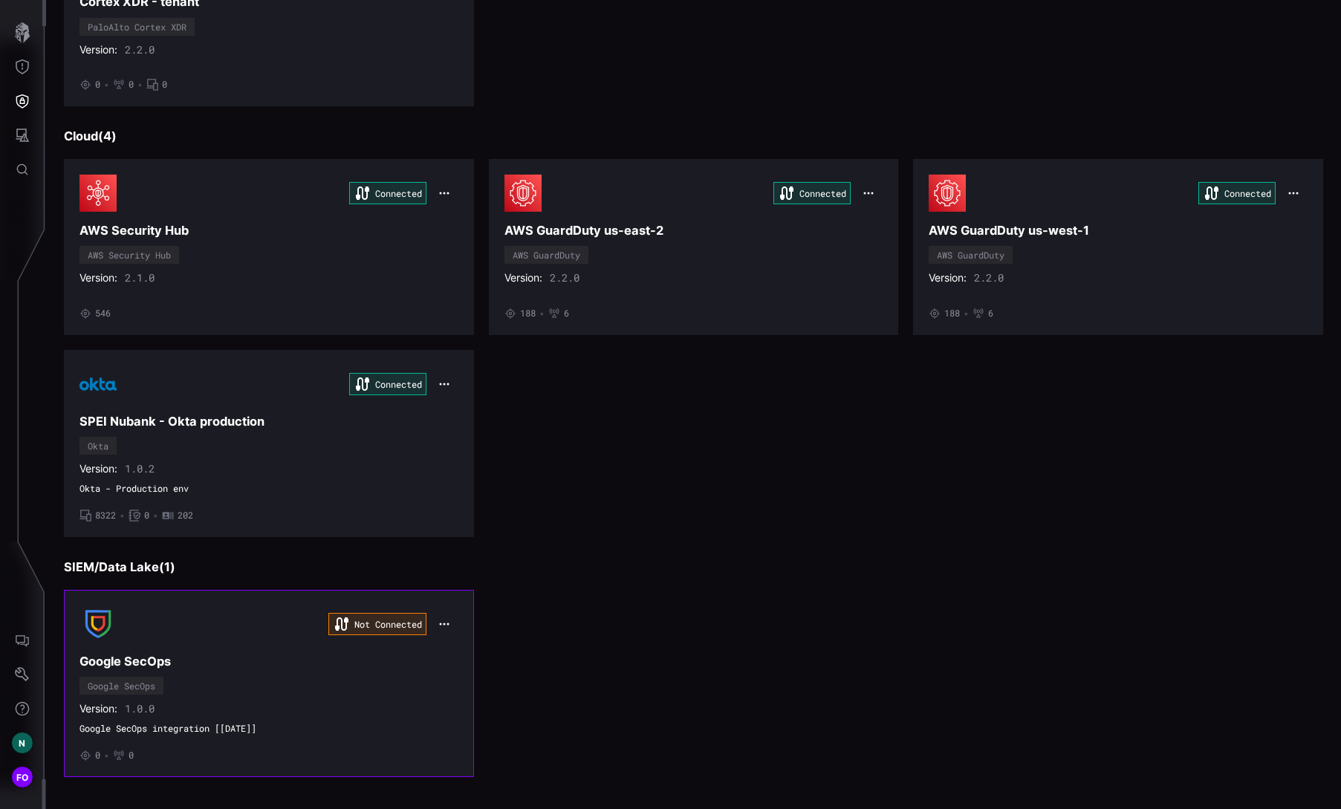
click at [288, 671] on div "Not Connected Google SecOps Google SecOps Version: 1.0.0 Google SecOps integrat…" at bounding box center [268, 684] width 379 height 156
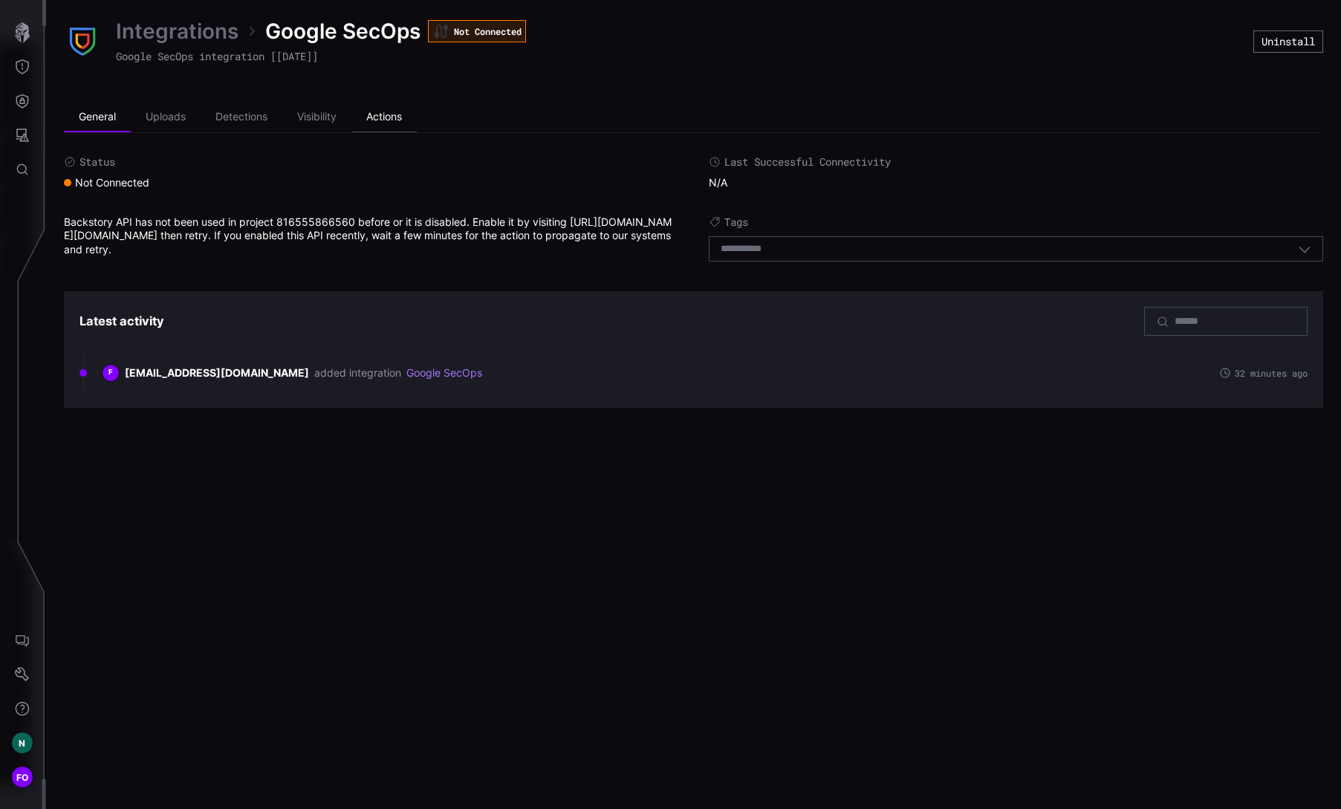
click at [392, 115] on li "Actions" at bounding box center [383, 118] width 65 height 30
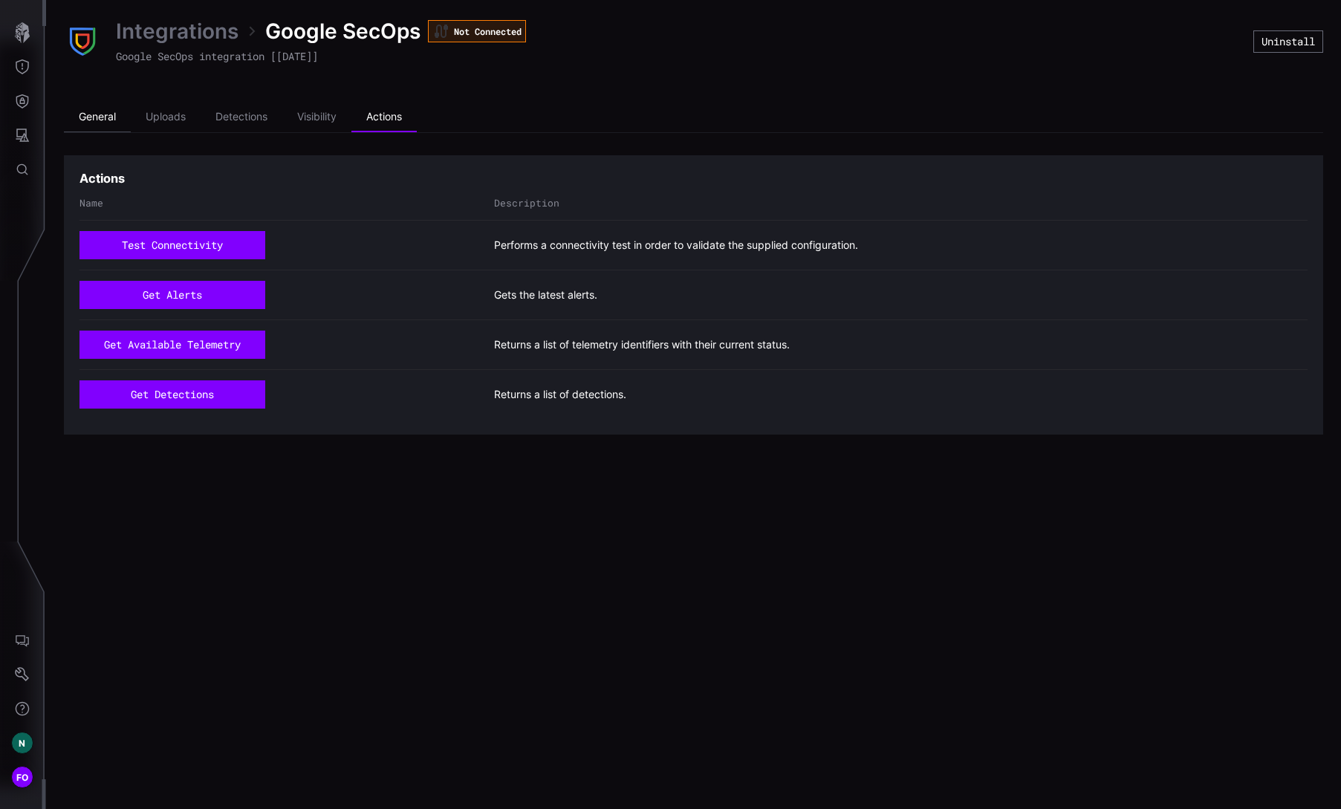
click at [91, 114] on li "General" at bounding box center [97, 118] width 67 height 30
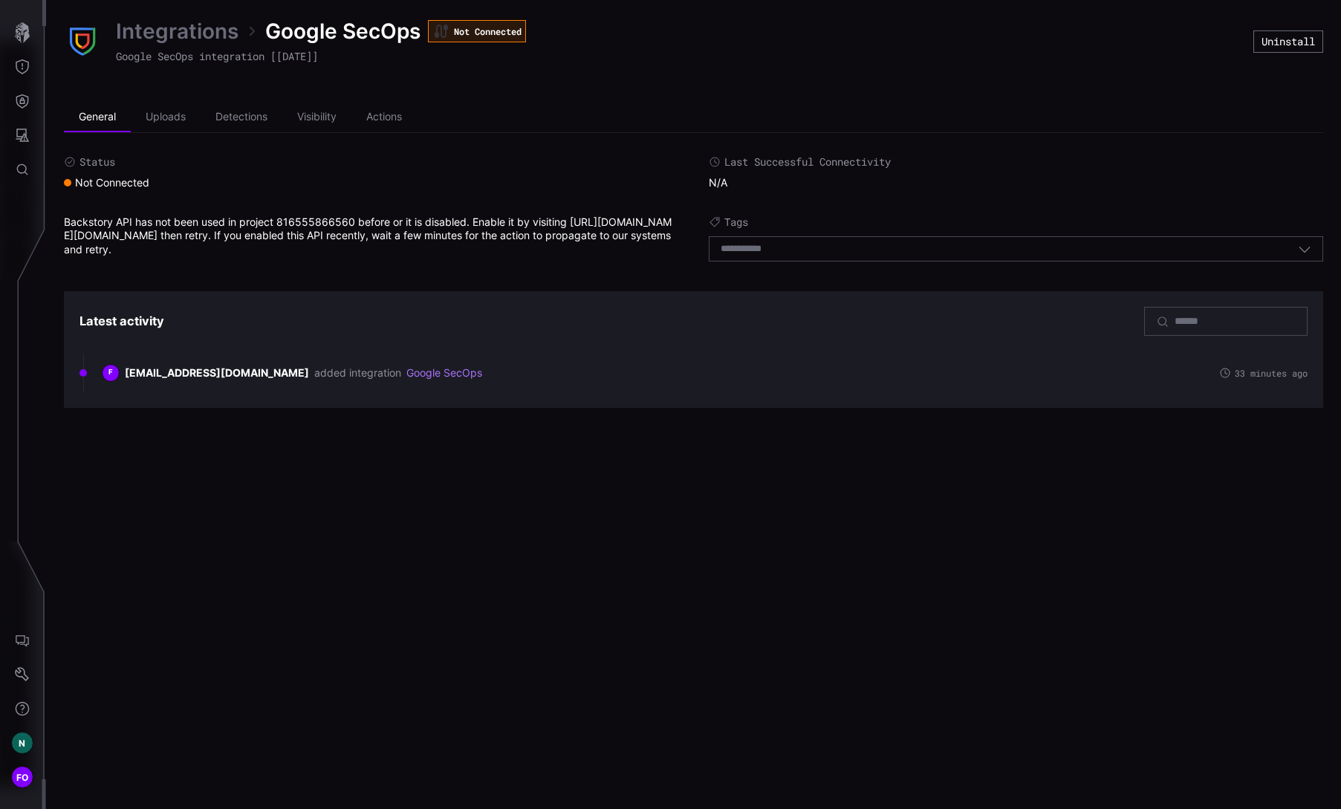
click at [674, 485] on div "Integrations Google SecOps Not Connected Google SecOps integration [[DATE]] Uni…" at bounding box center [693, 404] width 1295 height 809
click at [748, 456] on div "Integrations Google SecOps Not Connected Google SecOps integration [[DATE]] Uni…" at bounding box center [693, 404] width 1295 height 809
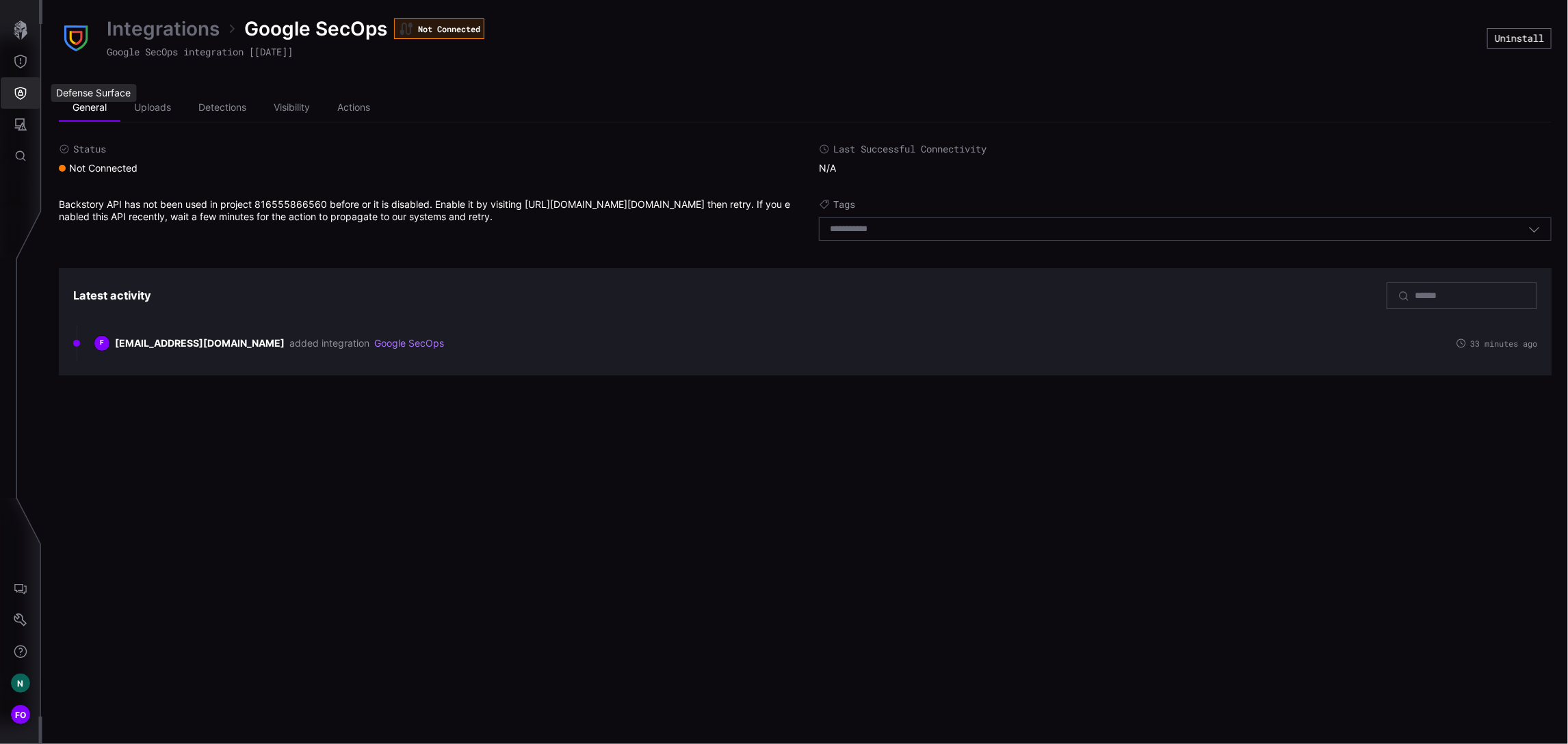
click at [21, 93] on icon "Defense Surface" at bounding box center [20, 93] width 14 height 14
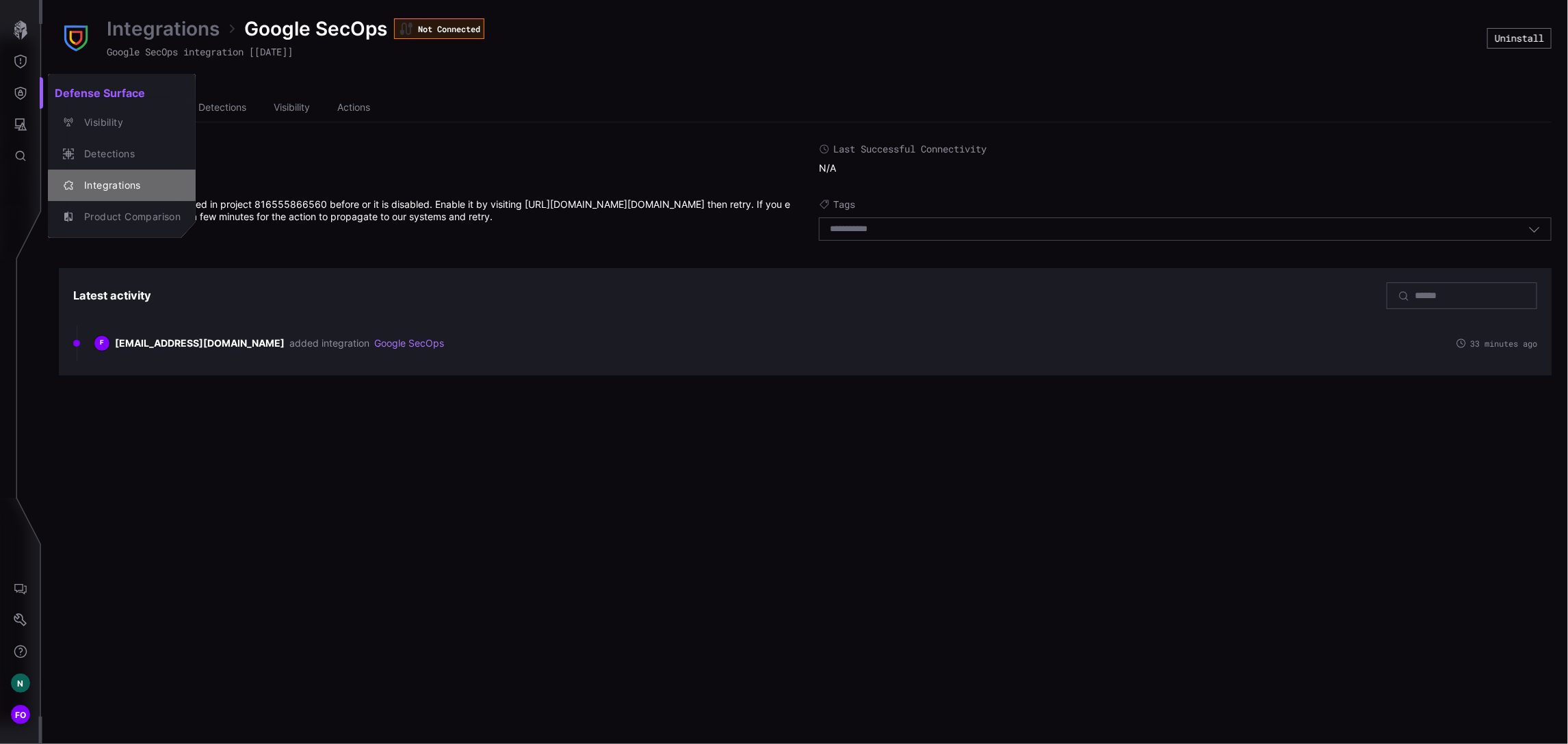
click at [109, 181] on div "Integrations" at bounding box center [129, 185] width 103 height 17
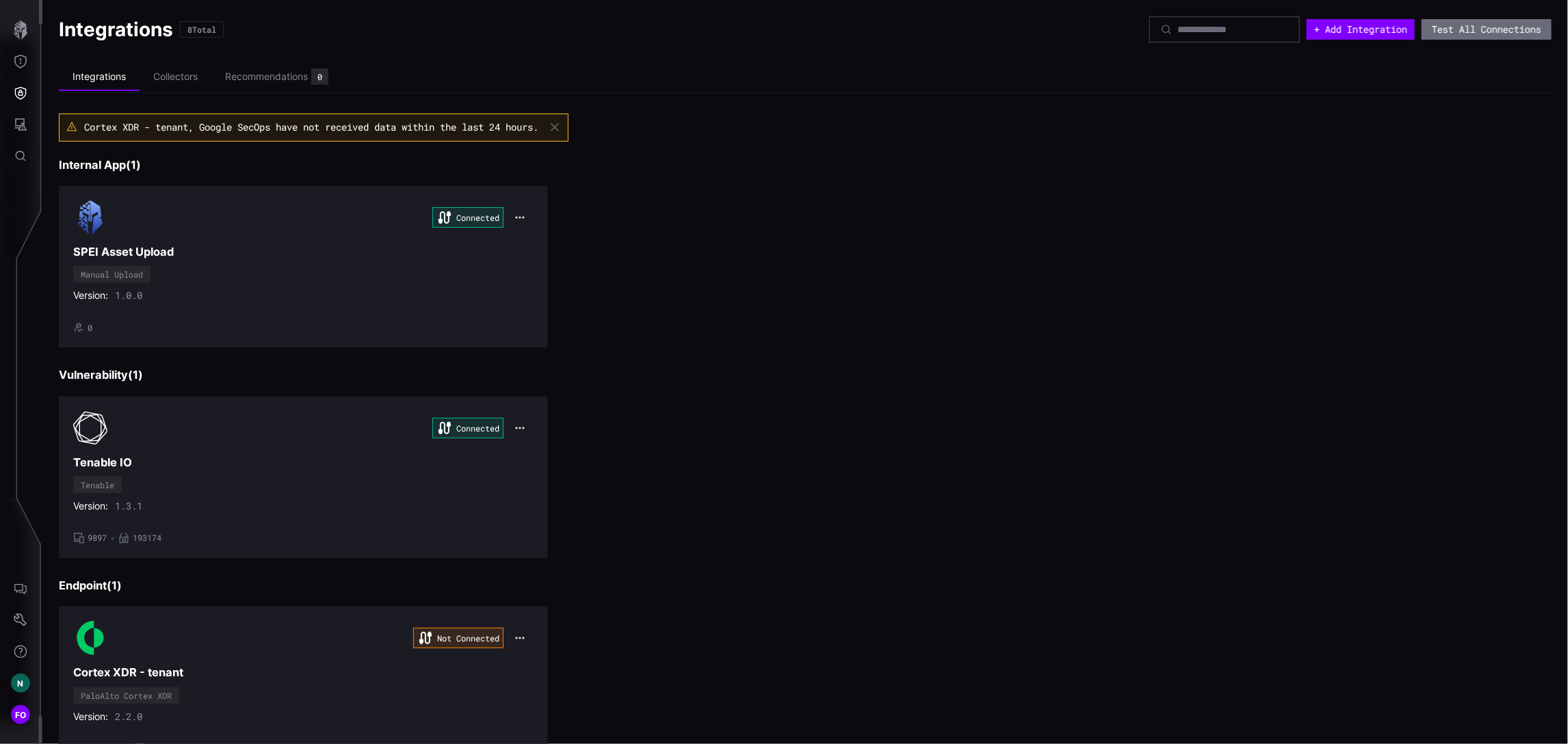
scroll to position [684, 0]
